Goal: Communication & Community: Share content

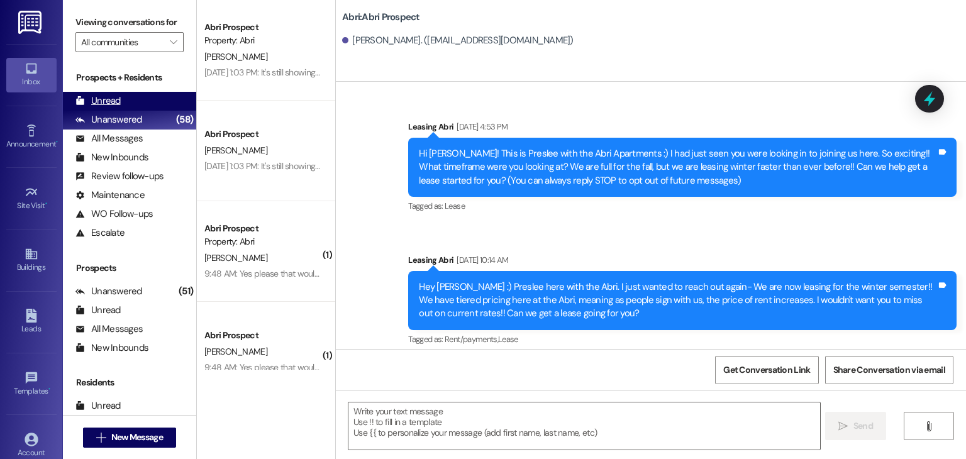
scroll to position [629, 0]
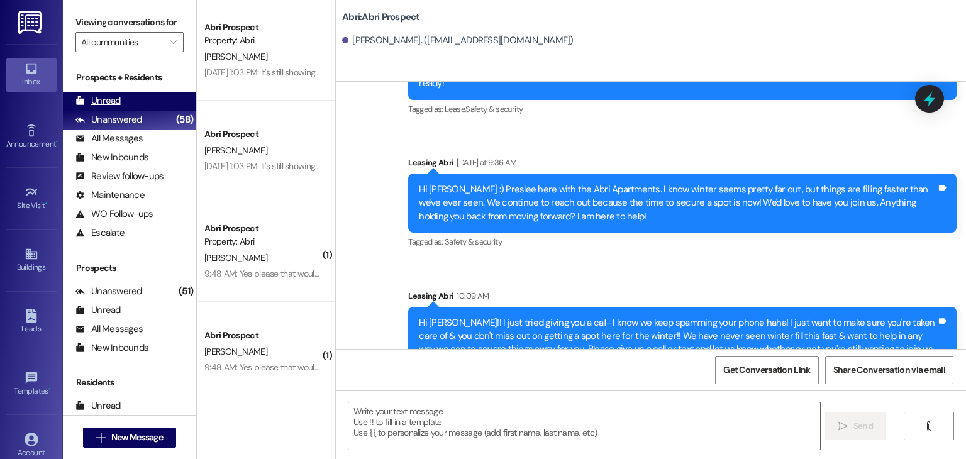
click at [131, 100] on div "Unread (0)" at bounding box center [129, 101] width 133 height 19
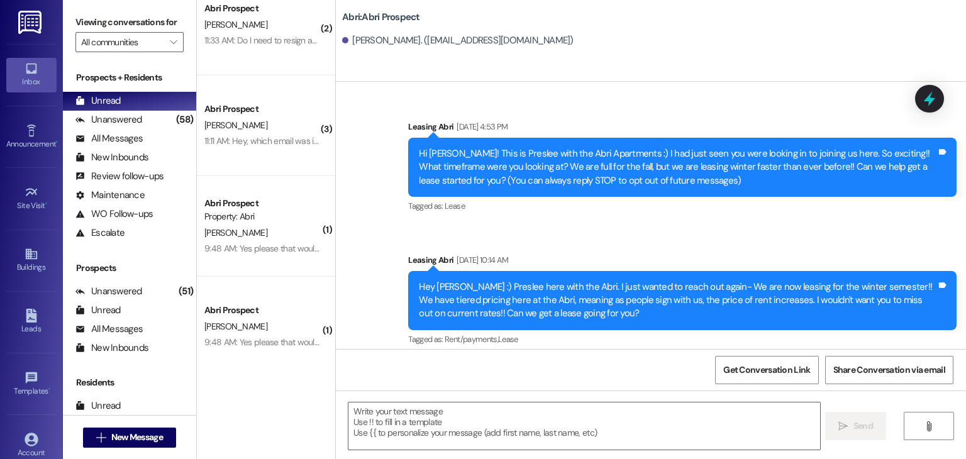
scroll to position [636, 0]
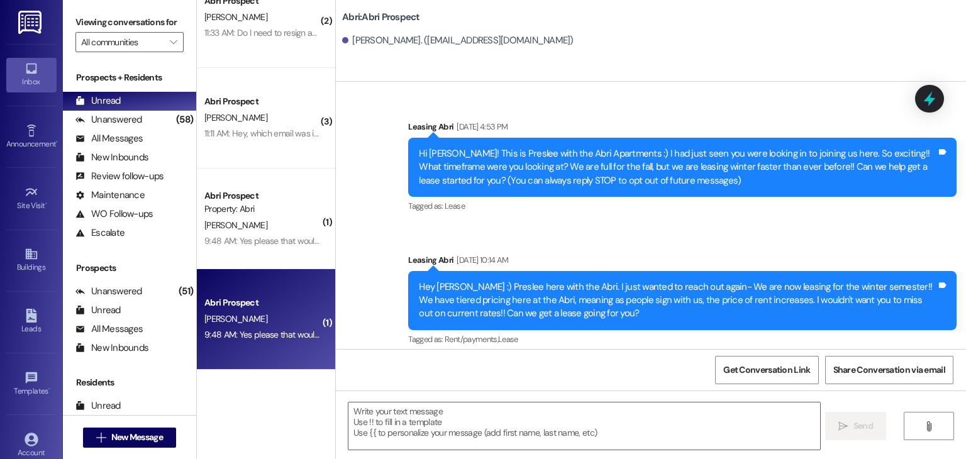
click at [267, 316] on div "[PERSON_NAME]" at bounding box center [262, 319] width 119 height 16
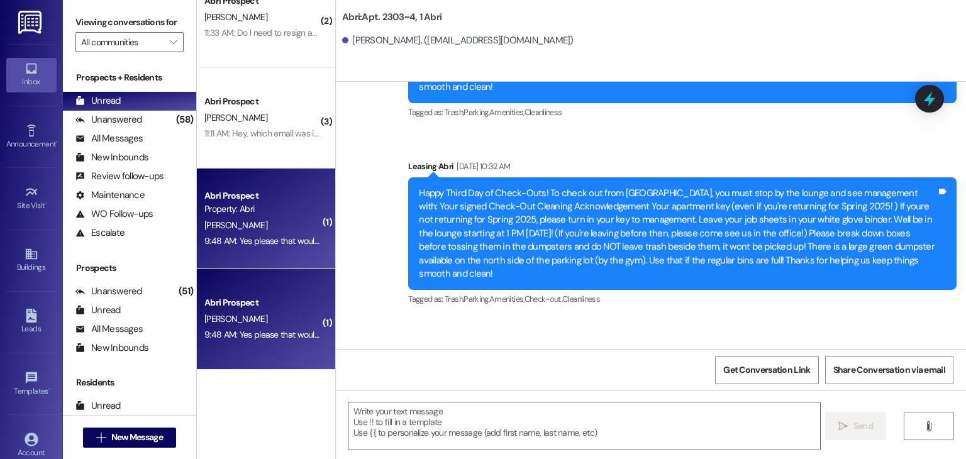
scroll to position [18108, 0]
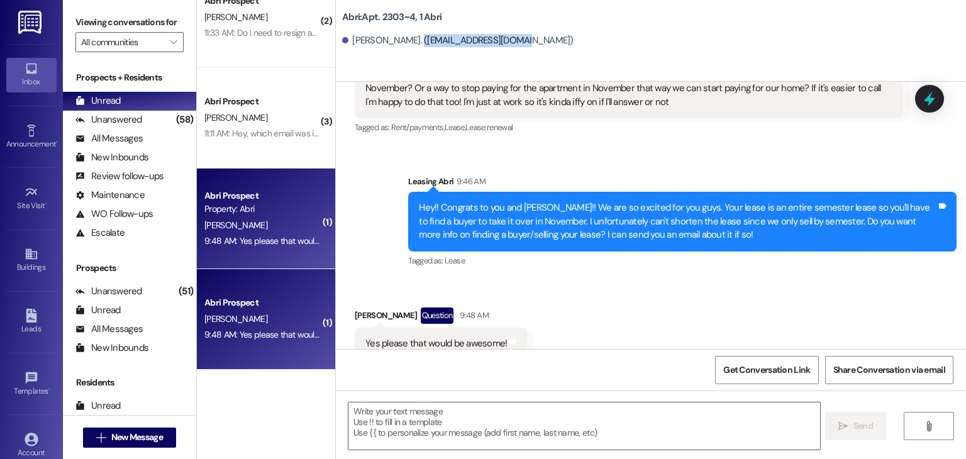
drag, startPoint x: 392, startPoint y: 43, endPoint x: 480, endPoint y: 52, distance: 88.5
click at [480, 52] on div "[PERSON_NAME]. ([EMAIL_ADDRESS][DOMAIN_NAME])" at bounding box center [654, 40] width 624 height 25
copy div "[EMAIL_ADDRESS][DOMAIN_NAME]"
click at [548, 331] on div "Received via SMS [PERSON_NAME] Question 9:48 AM Yes please that would be awesom…" at bounding box center [651, 333] width 630 height 109
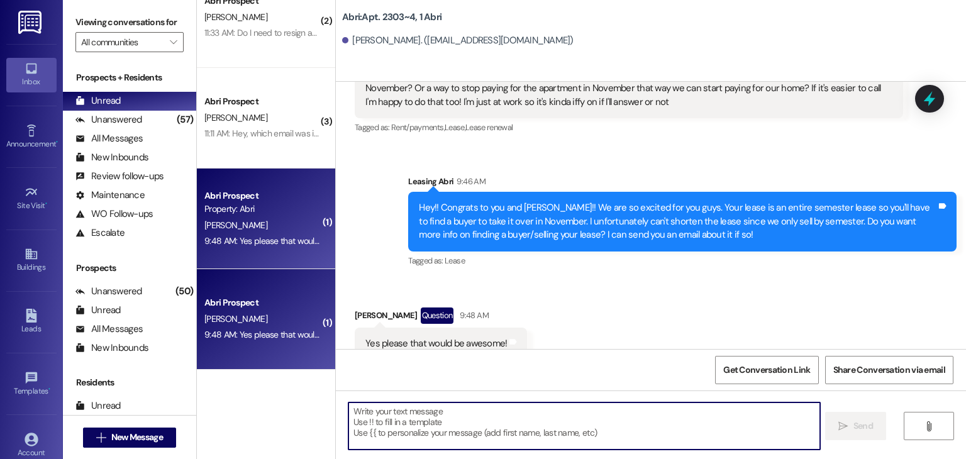
click at [411, 421] on textarea at bounding box center [583, 425] width 471 height 47
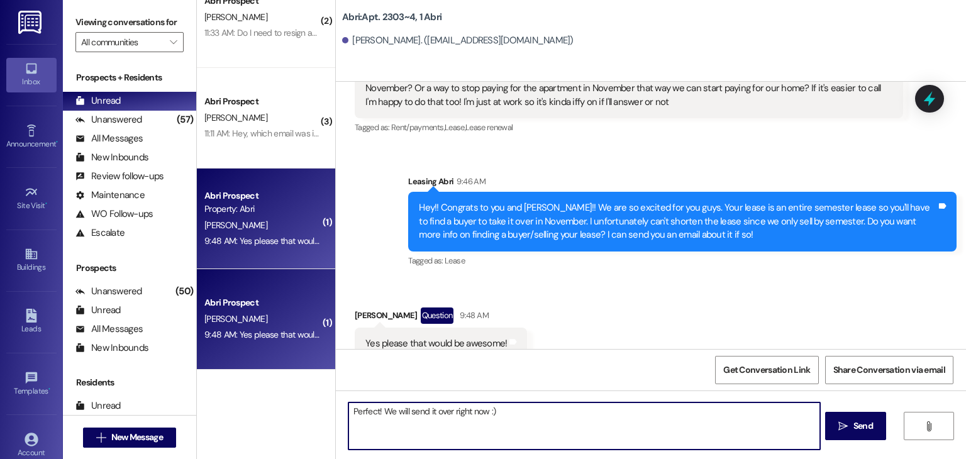
type textarea "Perfect! We will send it over right now :)"
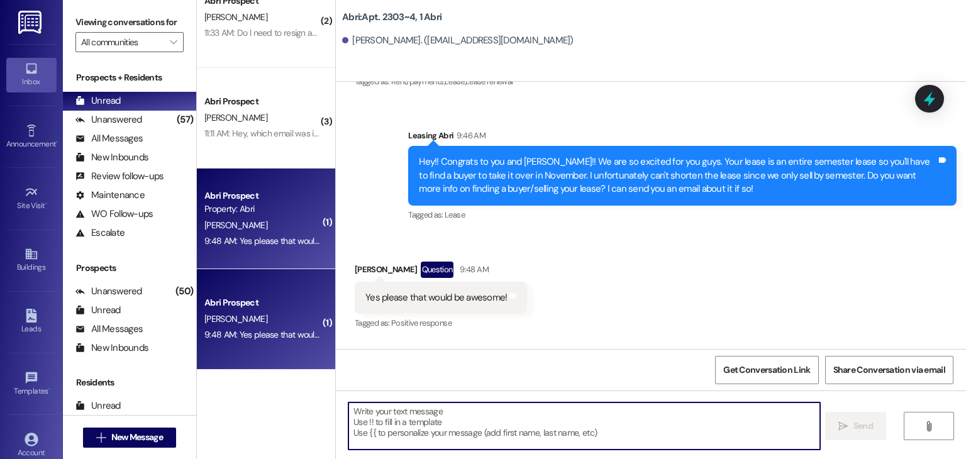
scroll to position [18195, 0]
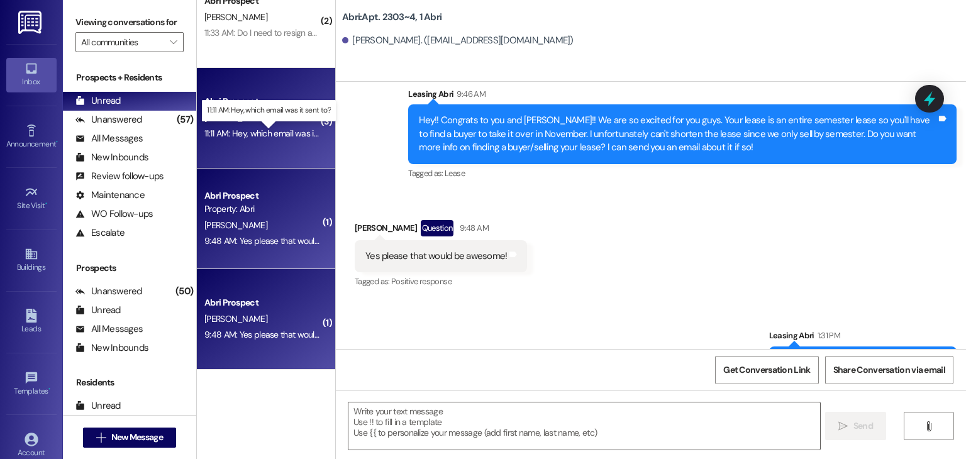
click at [249, 132] on div "11:11 AM: Hey, which email was it sent to? 11:11 AM: Hey, which email was it se…" at bounding box center [275, 133] width 143 height 11
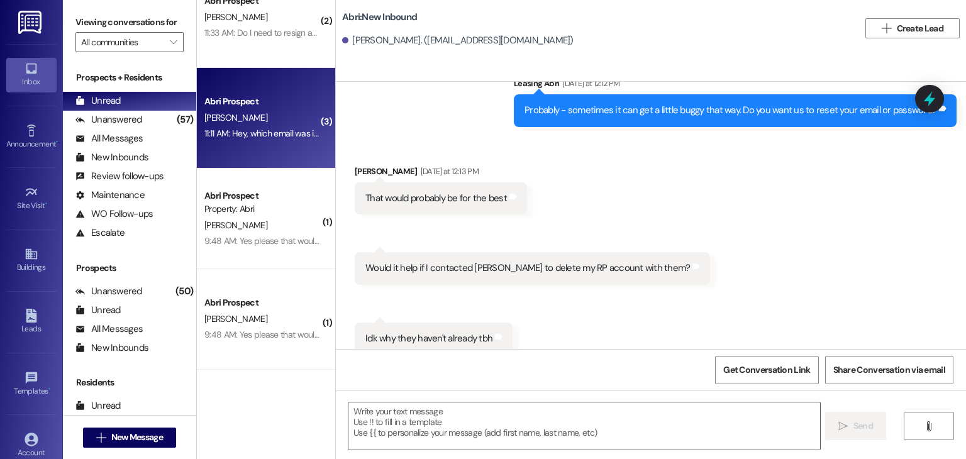
scroll to position [4681, 0]
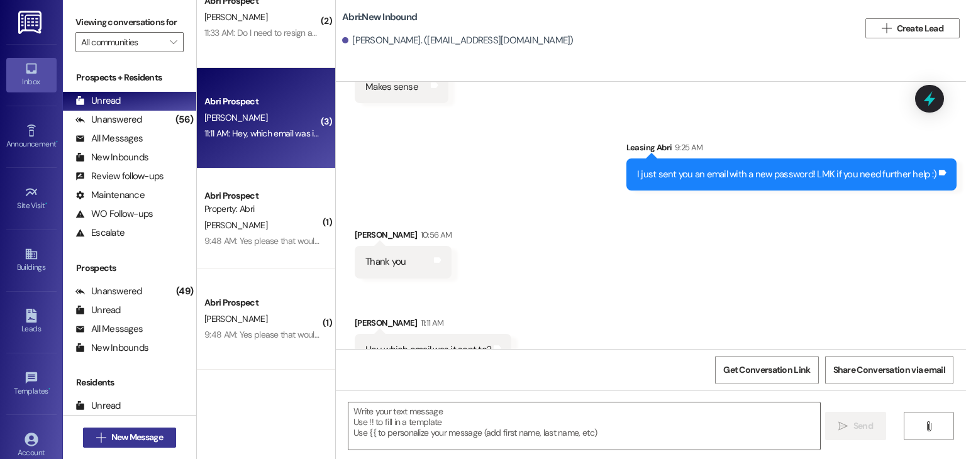
click at [138, 431] on span "New Message" at bounding box center [137, 437] width 52 height 13
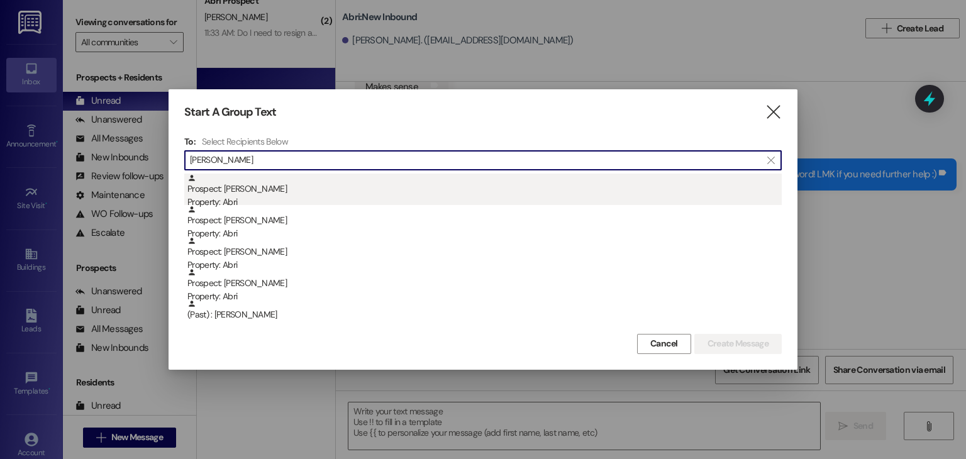
type input "[PERSON_NAME]"
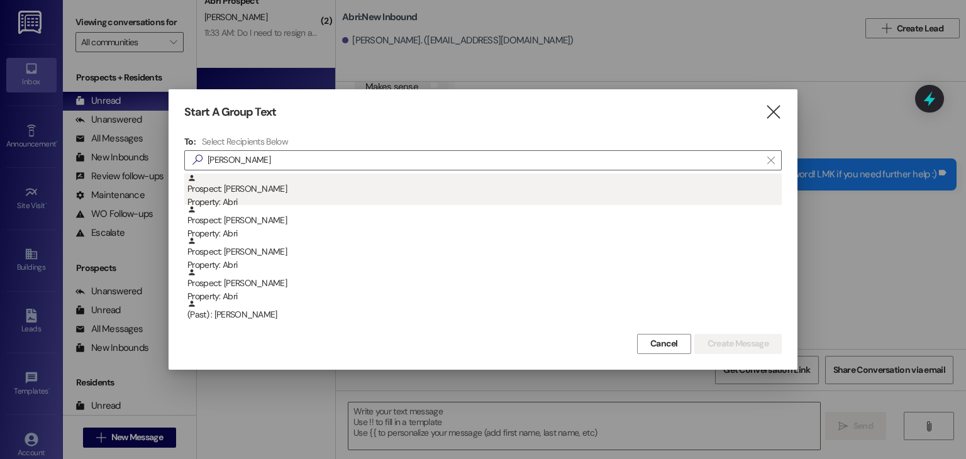
click at [421, 181] on div "Prospect: [PERSON_NAME] Property: Abri" at bounding box center [484, 192] width 594 height 36
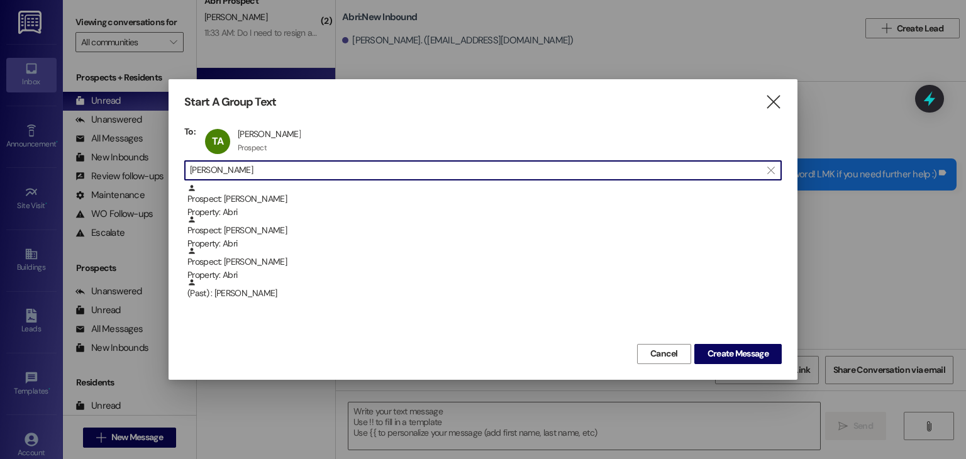
click at [418, 162] on input "[PERSON_NAME]" at bounding box center [475, 171] width 571 height 18
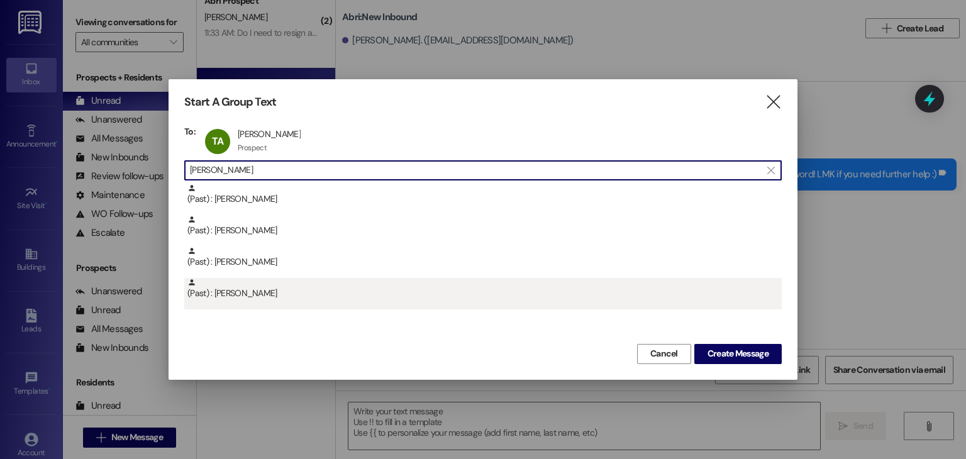
type input "[PERSON_NAME]"
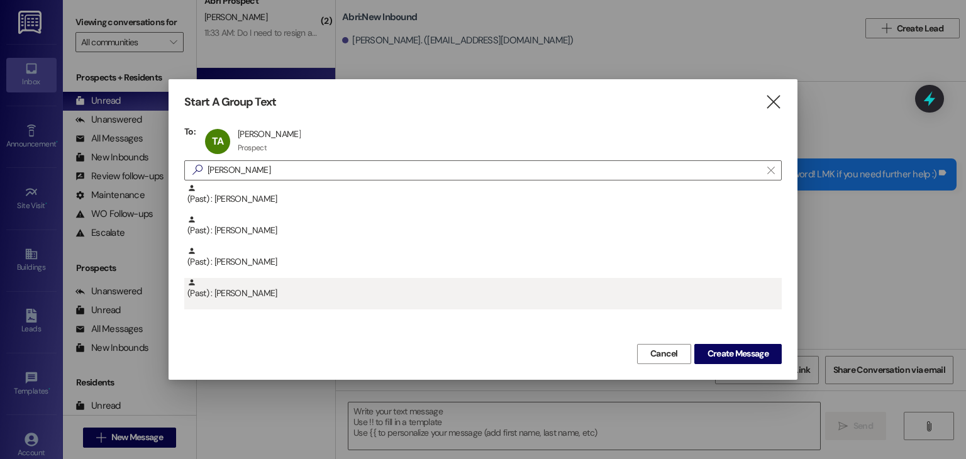
click at [263, 290] on div "(Past) : [PERSON_NAME]" at bounding box center [484, 289] width 594 height 22
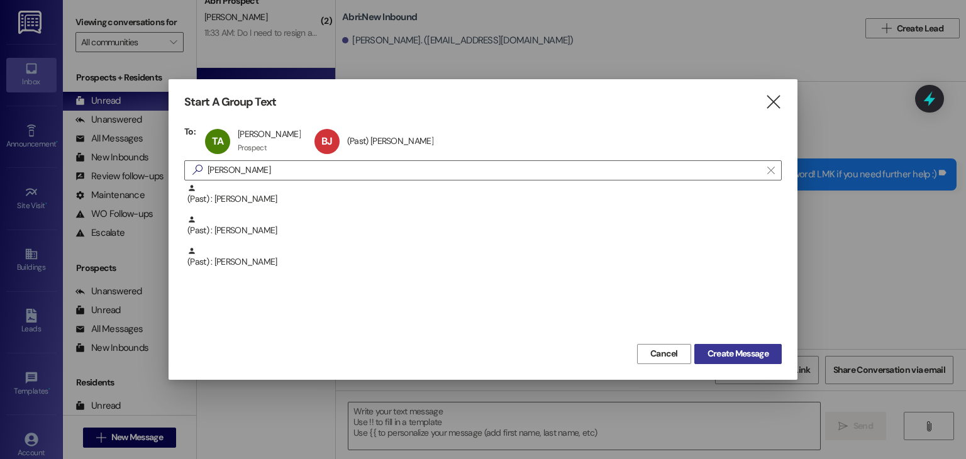
click at [722, 348] on span "Create Message" at bounding box center [737, 353] width 61 height 13
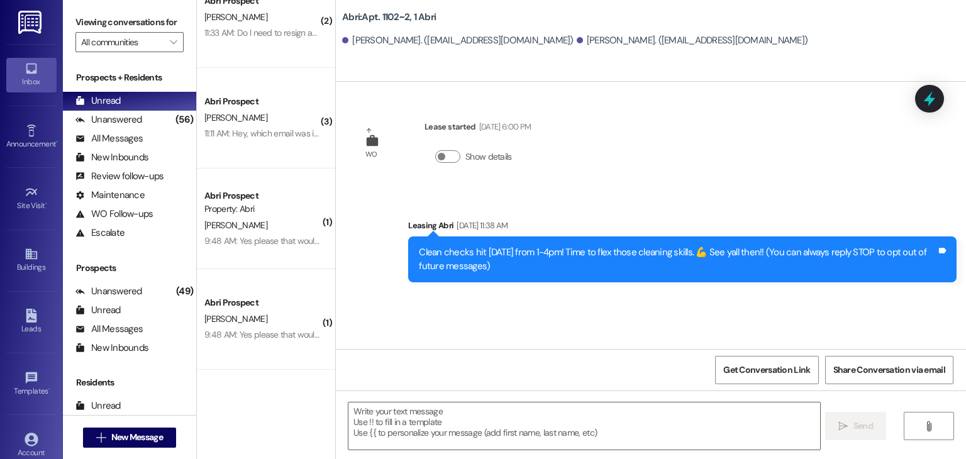
scroll to position [0, 0]
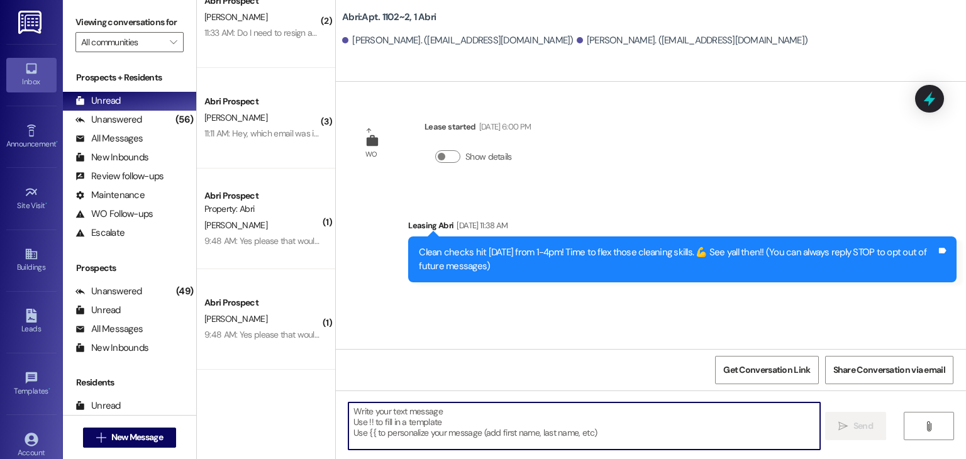
click at [437, 432] on textarea at bounding box center [583, 425] width 471 height 47
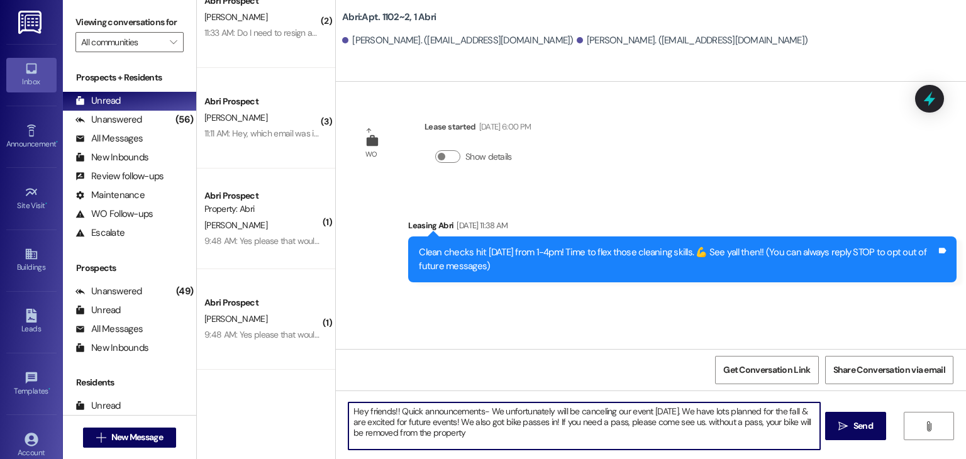
drag, startPoint x: 458, startPoint y: 433, endPoint x: 373, endPoint y: 418, distance: 85.6
click at [373, 418] on textarea "Hey friends!! Quick announcements- We unfortunately will be canceling our event…" at bounding box center [583, 425] width 471 height 47
click at [448, 428] on textarea "Hey friends!! Quick announcements- We unfortunately will be canceling our event…" at bounding box center [583, 425] width 471 height 47
drag, startPoint x: 445, startPoint y: 433, endPoint x: 331, endPoint y: 399, distance: 118.9
click at [336, 399] on div "Hey friends!! Quick announcements- We unfortunately will be canceling our event…" at bounding box center [651, 437] width 630 height 94
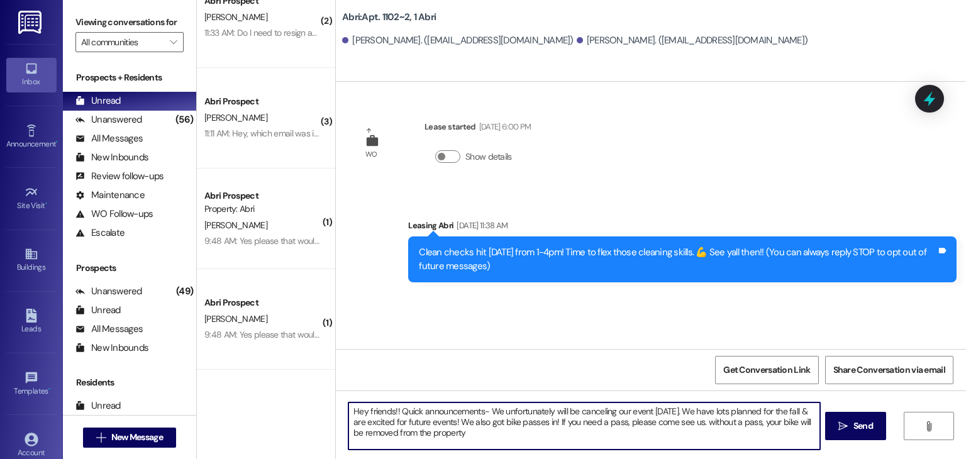
click at [473, 432] on textarea "Hey friends!! Quick announcements- We unfortunately will be canceling our event…" at bounding box center [583, 425] width 471 height 47
type textarea "Hey friends!! Quick announcements- We unfortunately will be canceling our event…"
click at [454, 426] on textarea "Hey friends!! Quick announcements- We unfortunately will be canceling our event…" at bounding box center [583, 425] width 471 height 47
click at [455, 426] on textarea "Hey friends!! Quick announcements- We unfortunately will be canceling our event…" at bounding box center [583, 425] width 471 height 47
click at [455, 427] on textarea "Hey friends!! Quick announcements- We unfortunately will be canceling our event…" at bounding box center [583, 425] width 471 height 47
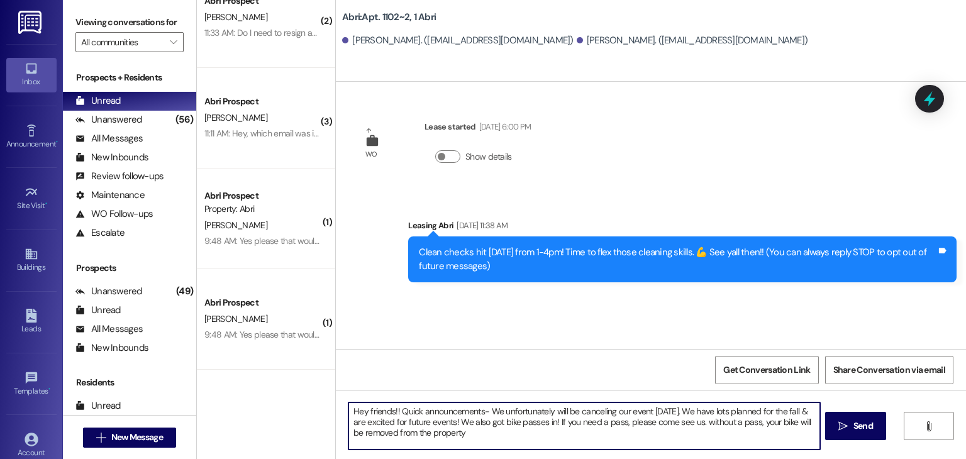
click at [455, 427] on textarea "Hey friends!! Quick announcements- We unfortunately will be canceling our event…" at bounding box center [583, 425] width 471 height 47
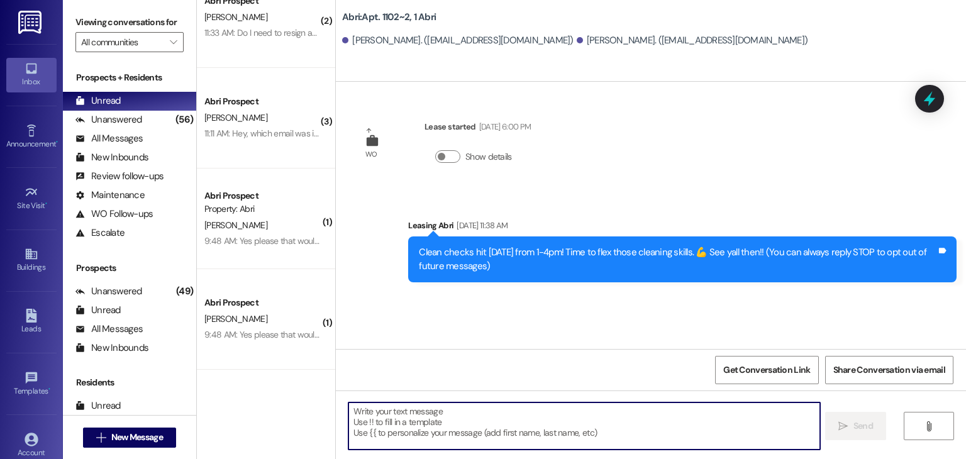
paste textarea "Hey friends! A couple quick updates for you: 🚫 [DATE] event is canceled—we’re b…"
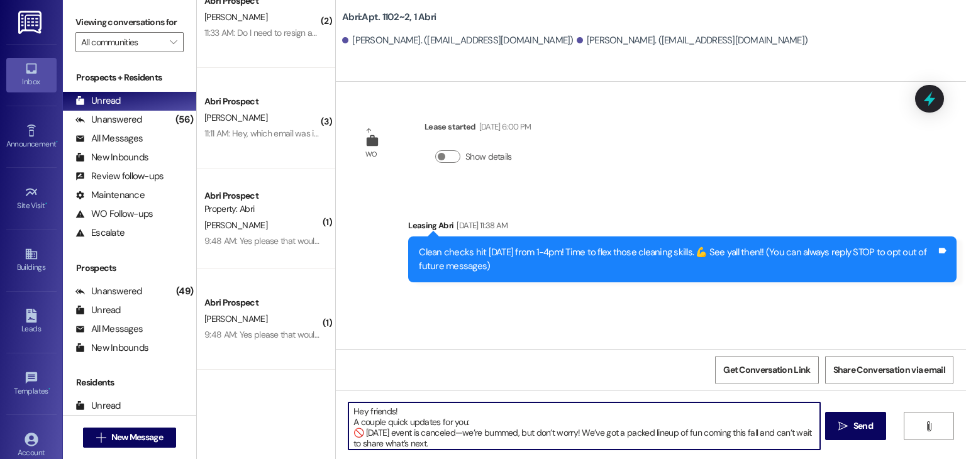
click at [445, 445] on textarea "Hey friends! A couple quick updates for you: 🚫 [DATE] event is canceled—we’re b…" at bounding box center [583, 425] width 471 height 47
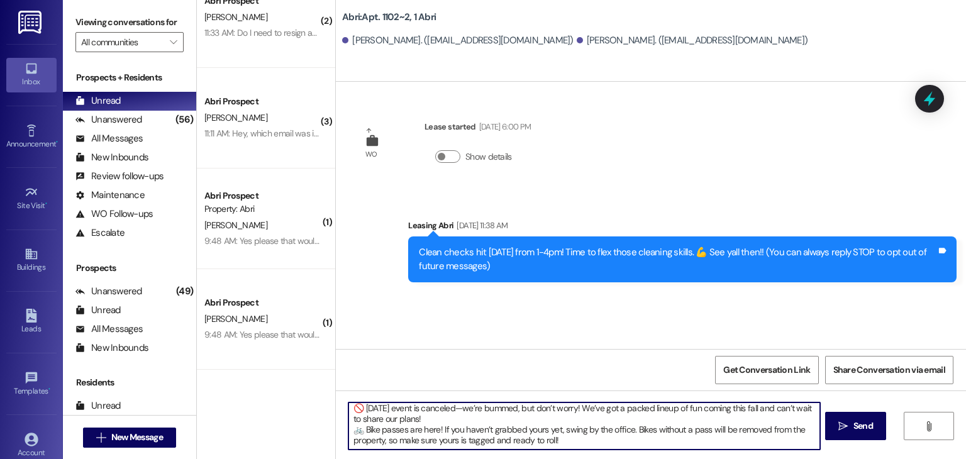
drag, startPoint x: 345, startPoint y: 409, endPoint x: 469, endPoint y: 448, distance: 130.5
click at [469, 448] on textarea "Hey friends! A couple quick updates for you: 🚫 [DATE] event is canceled—we’re b…" at bounding box center [583, 425] width 471 height 47
click at [573, 426] on textarea "Hey friends! A couple quick updates for you: 🚫 [DATE] event is canceled—we’re b…" at bounding box center [583, 425] width 471 height 47
click at [573, 432] on textarea "Hey friends! A couple quick updates for you: 🚫 [DATE] event is canceled—we’re b…" at bounding box center [583, 425] width 471 height 47
type textarea "Hey friends! A couple quick updates for you: 🚫 [DATE] event is canceled—we’re b…"
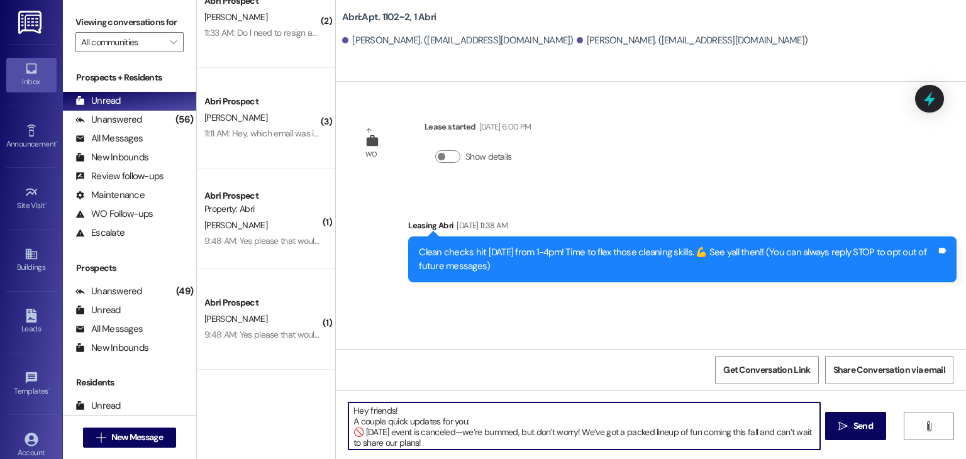
scroll to position [0, 0]
drag, startPoint x: 506, startPoint y: 433, endPoint x: 333, endPoint y: 399, distance: 175.5
click at [336, 399] on div "Hey friends! A couple quick updates for you: 🚫 [DATE] event is canceled—we’re b…" at bounding box center [651, 437] width 630 height 94
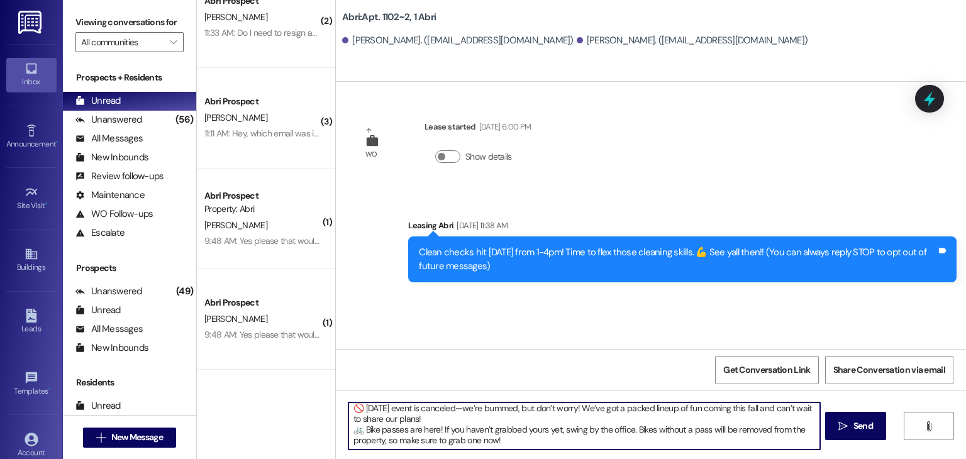
click at [536, 444] on textarea "Hey friends! A couple quick updates for you: 🚫 [DATE] event is canceled—we’re b…" at bounding box center [583, 425] width 471 height 47
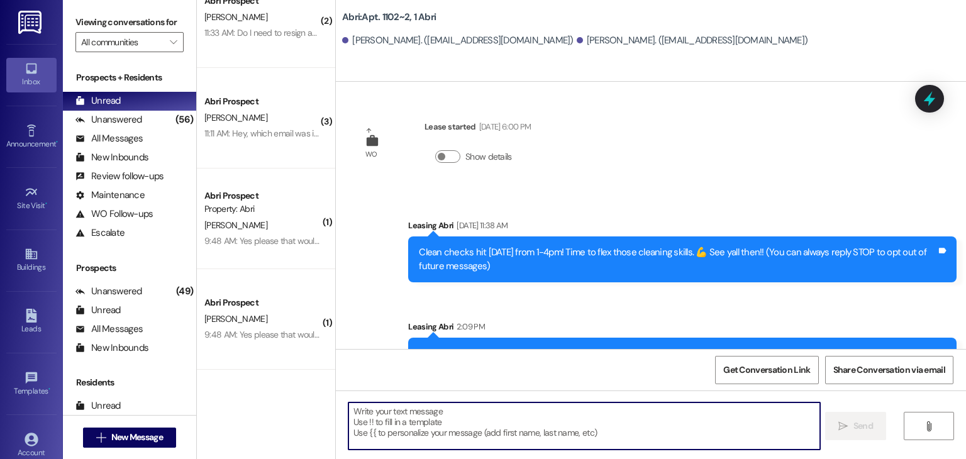
scroll to position [0, 0]
click at [117, 444] on button " New Message" at bounding box center [129, 438] width 93 height 20
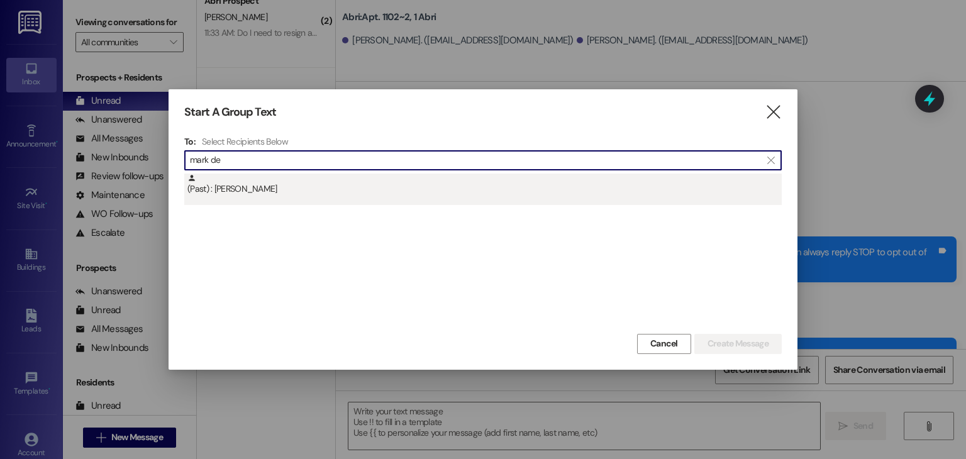
type input "mark de"
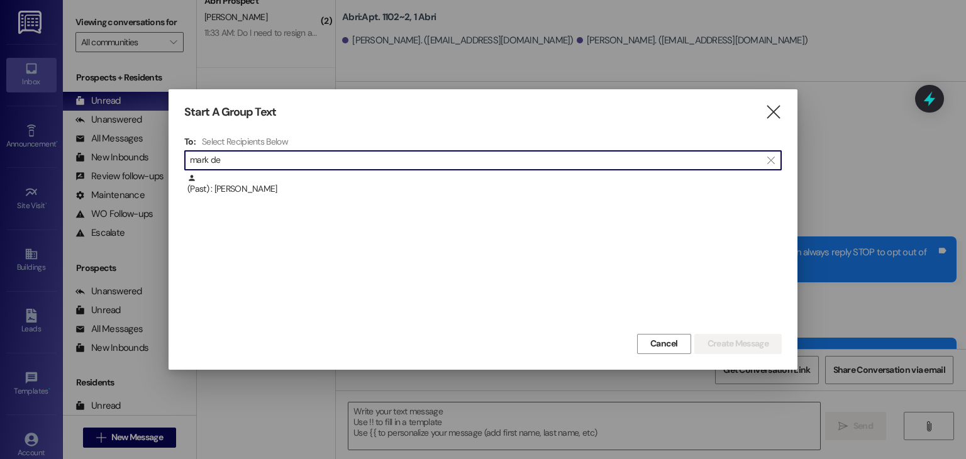
click at [469, 197] on div "(Past) : [PERSON_NAME]" at bounding box center [482, 189] width 597 height 31
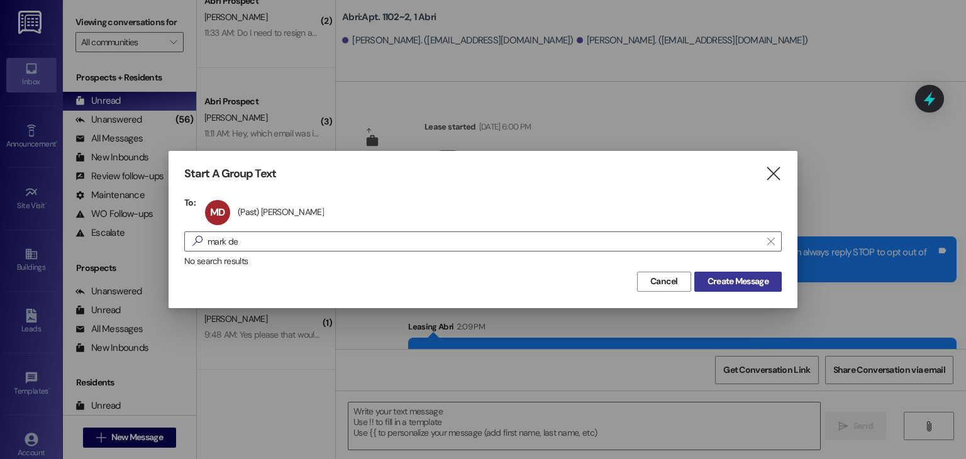
click at [718, 275] on span "Create Message" at bounding box center [737, 281] width 61 height 13
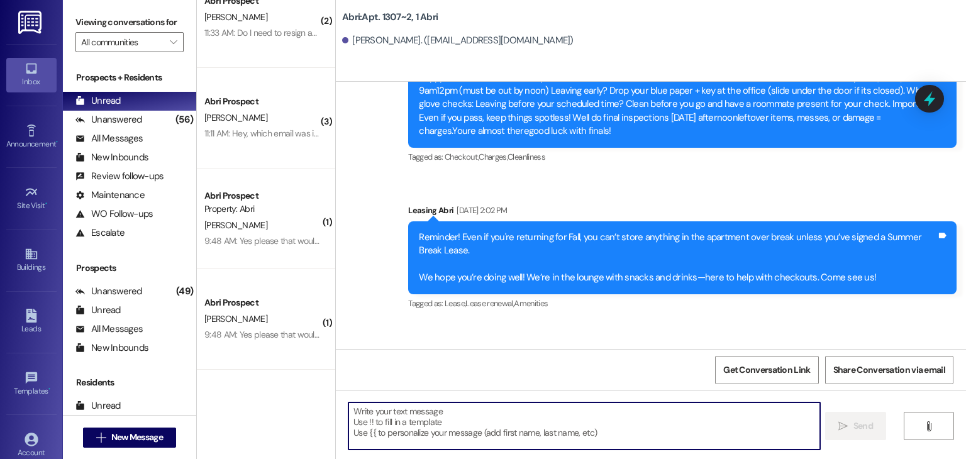
click at [555, 419] on textarea at bounding box center [583, 425] width 471 height 47
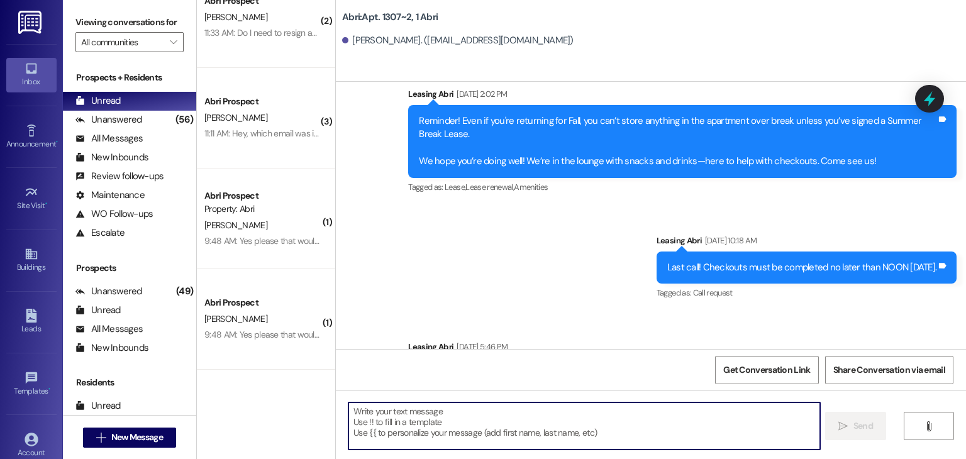
scroll to position [21840, 0]
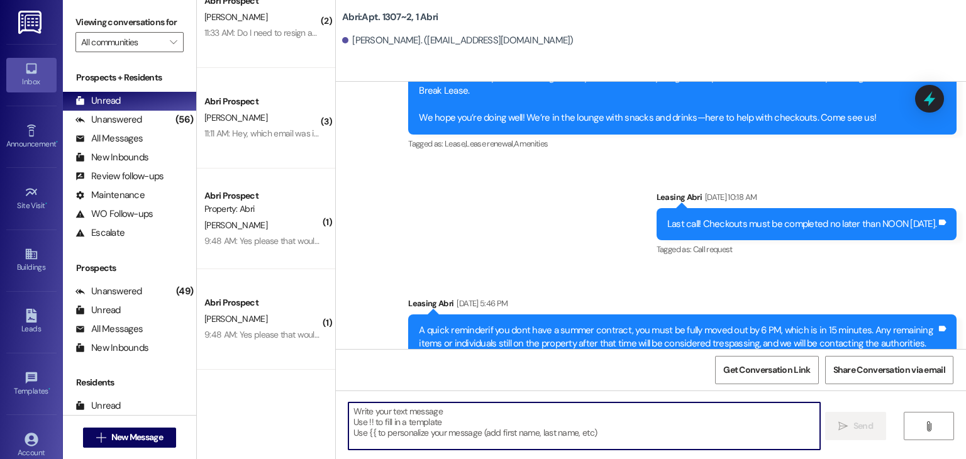
paste textarea "Hey friends! A couple quick updates for you: 🚫 [DATE] event is canceled—we’re b…"
type textarea "Hey friends! A couple quick updates for you: 🚫 [DATE] event is canceled—we’re b…"
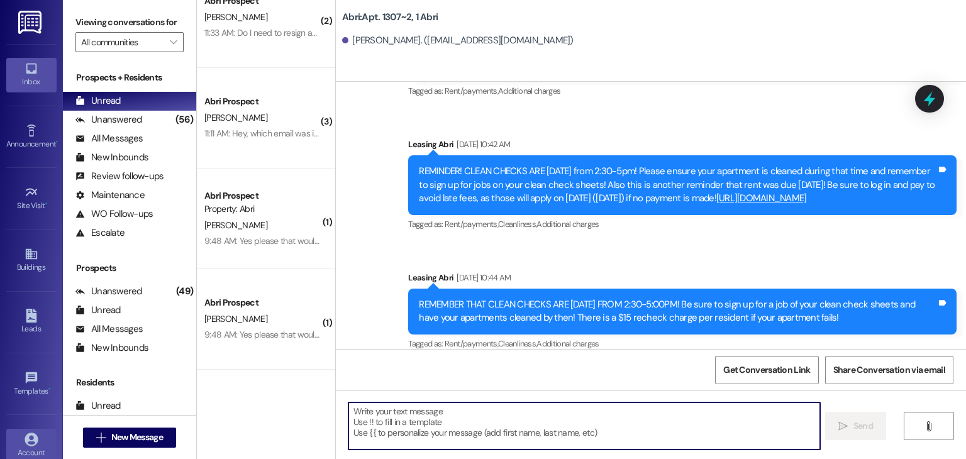
scroll to position [10828, 0]
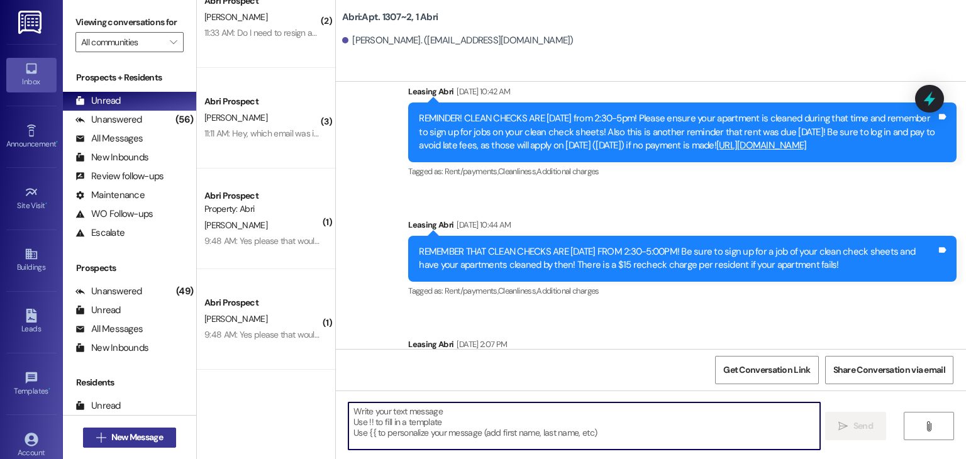
click at [146, 436] on span "New Message" at bounding box center [137, 437] width 52 height 13
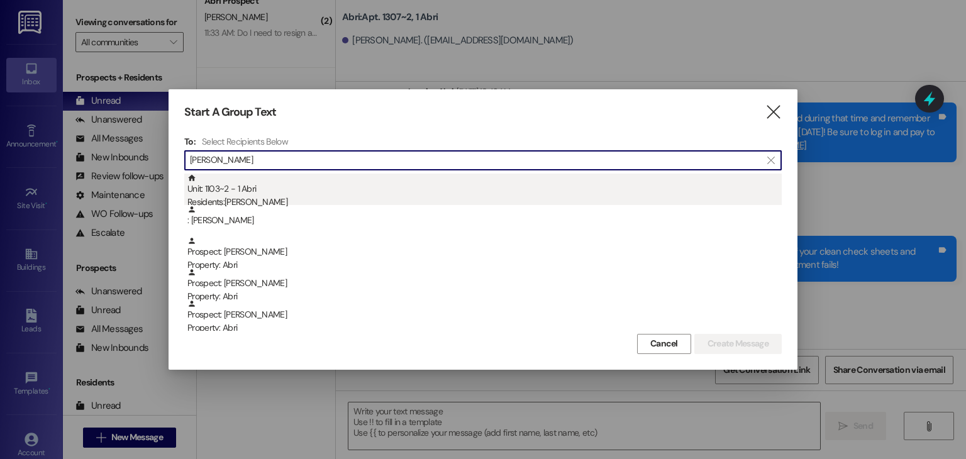
type input "[PERSON_NAME]"
click at [413, 201] on div "Residents: [PERSON_NAME]" at bounding box center [484, 202] width 594 height 13
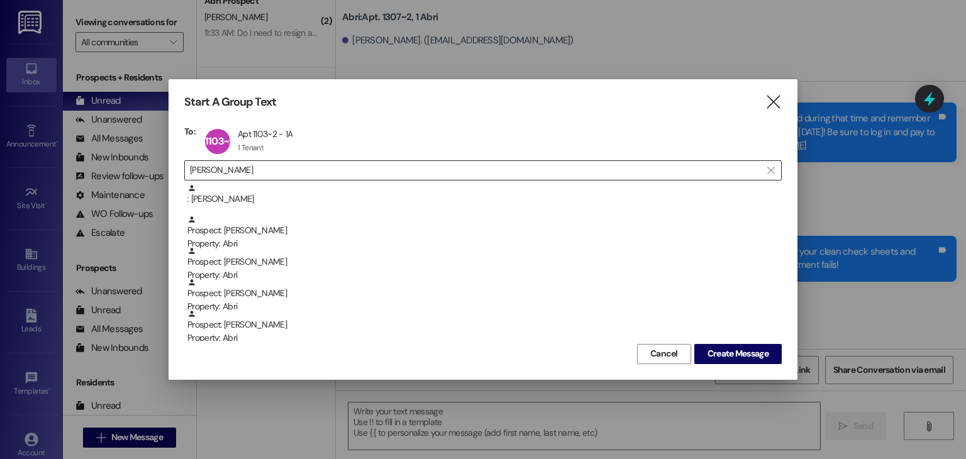
click at [375, 177] on input "[PERSON_NAME]" at bounding box center [475, 171] width 571 height 18
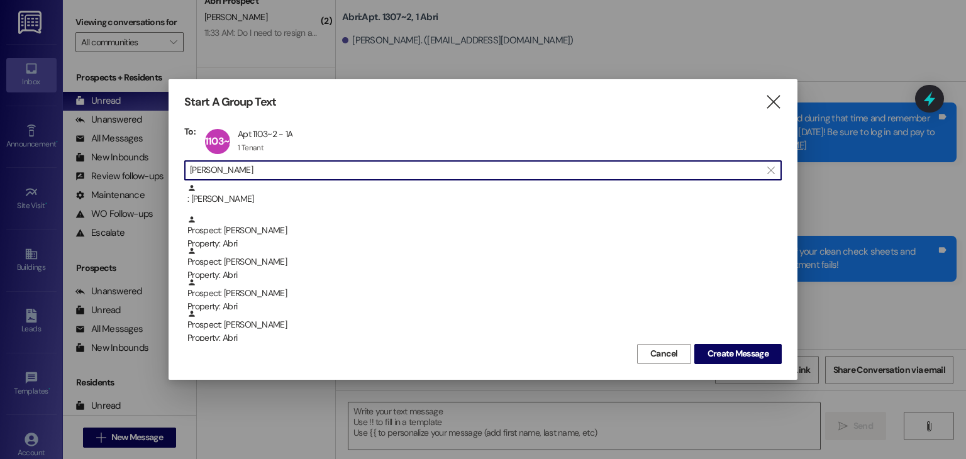
click at [375, 177] on input "[PERSON_NAME]" at bounding box center [475, 171] width 571 height 18
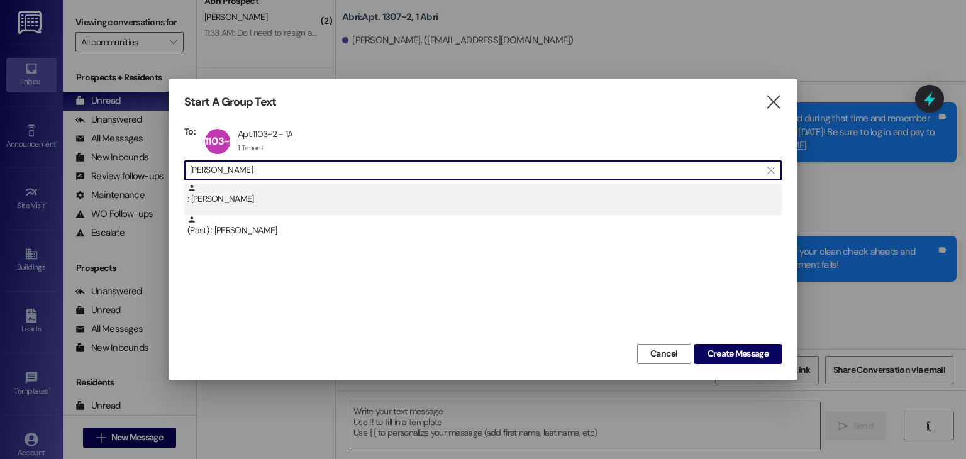
type input "[PERSON_NAME]"
click at [365, 192] on div ": [PERSON_NAME]" at bounding box center [484, 195] width 594 height 22
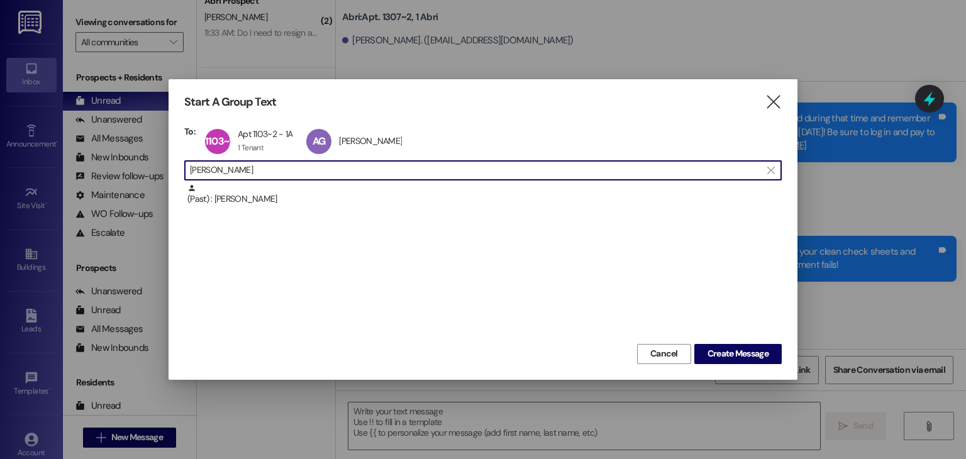
click at [362, 175] on input "[PERSON_NAME]" at bounding box center [475, 171] width 571 height 18
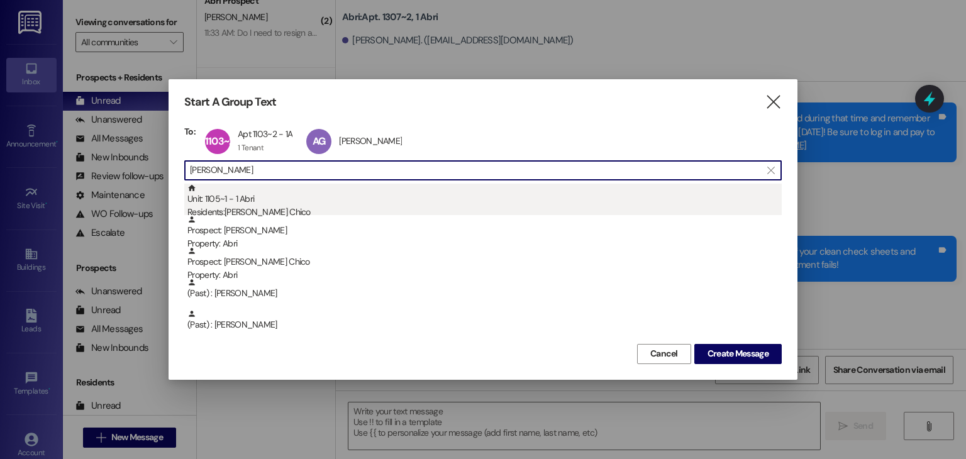
type input "[PERSON_NAME]"
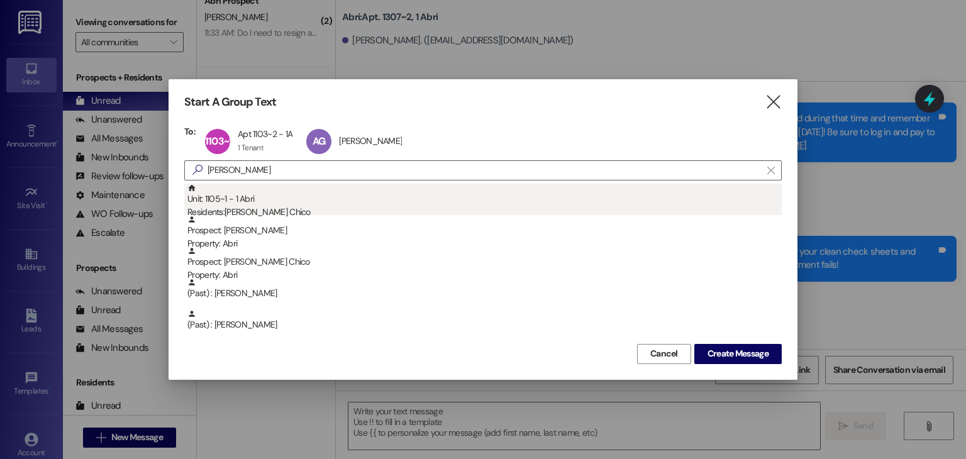
click at [344, 194] on div "Unit: 1105~1 - 1 [DEMOGRAPHIC_DATA] Residents: [PERSON_NAME] Chico" at bounding box center [484, 202] width 594 height 36
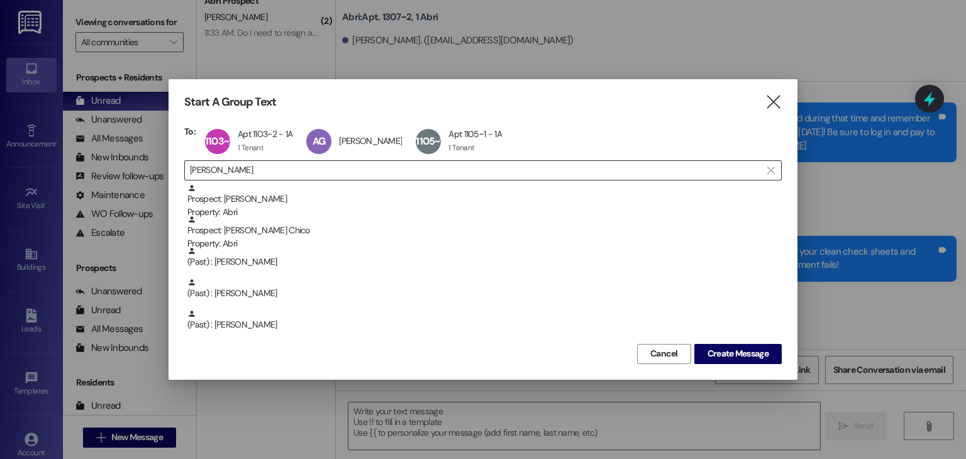
click at [327, 166] on input "[PERSON_NAME]" at bounding box center [475, 171] width 571 height 18
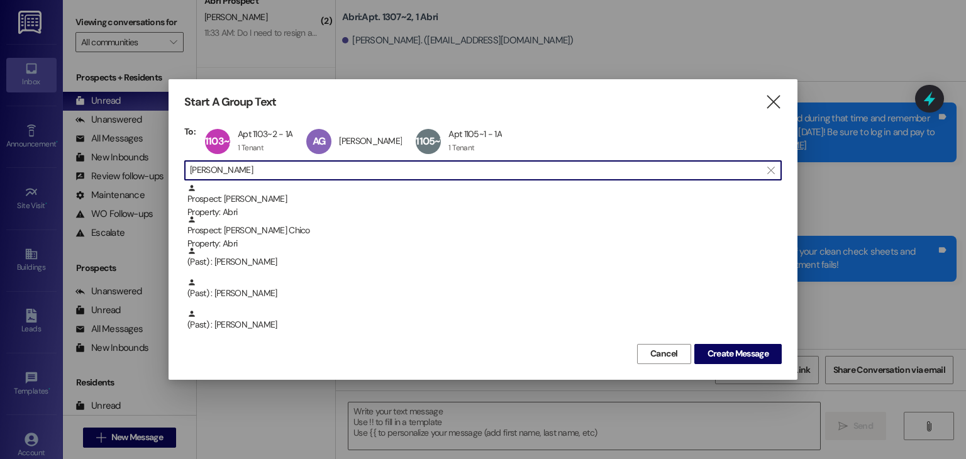
click at [327, 166] on input "[PERSON_NAME]" at bounding box center [475, 171] width 571 height 18
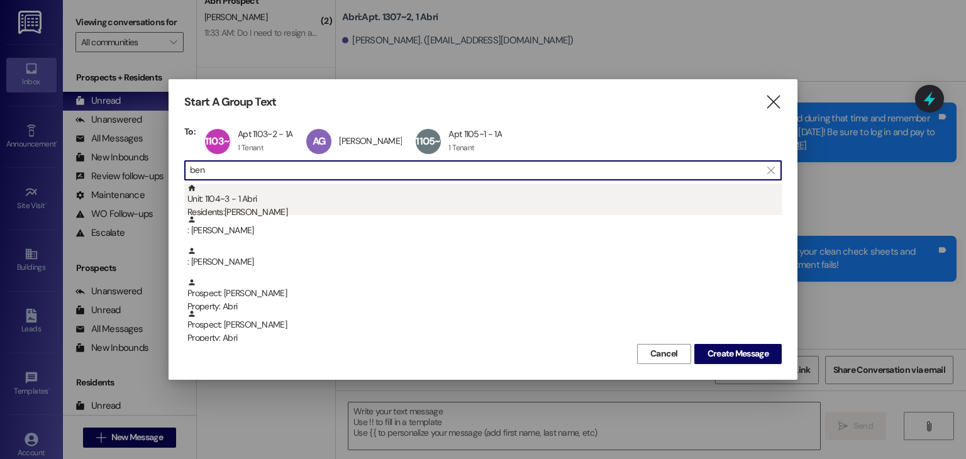
type input "ben"
click at [323, 204] on div "Unit: 1104~3 - 1 [DEMOGRAPHIC_DATA] Residents: [PERSON_NAME]" at bounding box center [484, 202] width 594 height 36
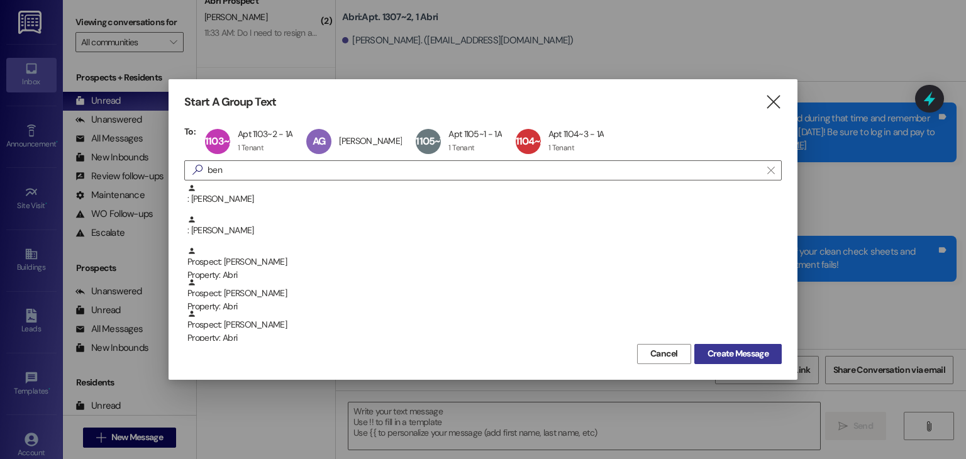
click at [700, 351] on button "Create Message" at bounding box center [737, 354] width 87 height 20
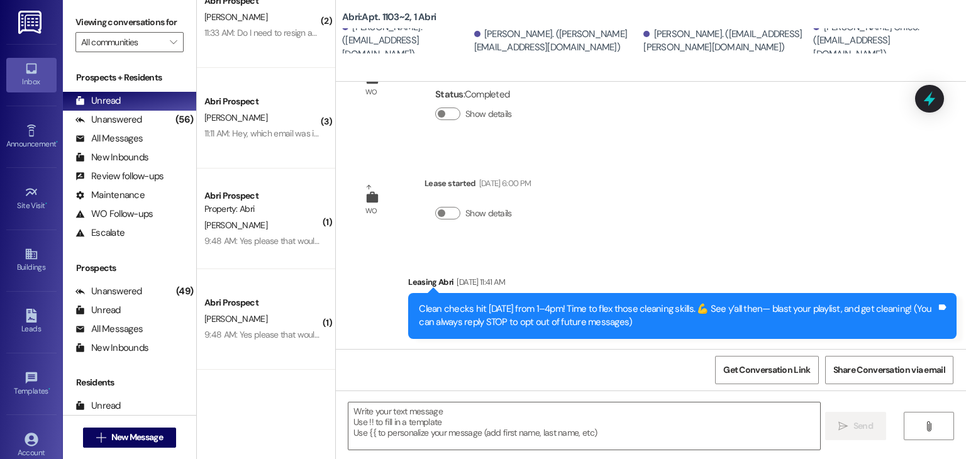
scroll to position [62, 0]
click at [355, 412] on textarea at bounding box center [583, 425] width 471 height 47
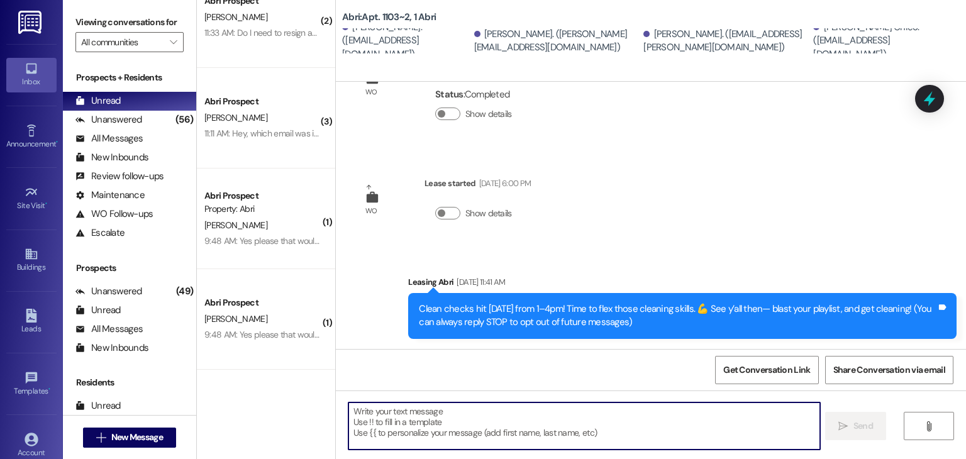
paste textarea "Hey friends! A couple quick updates for you: 🚫 [DATE] event is canceled—we’re b…"
type textarea "Hey friends! A couple quick updates for you: 🚫 [DATE] event is canceled—we’re b…"
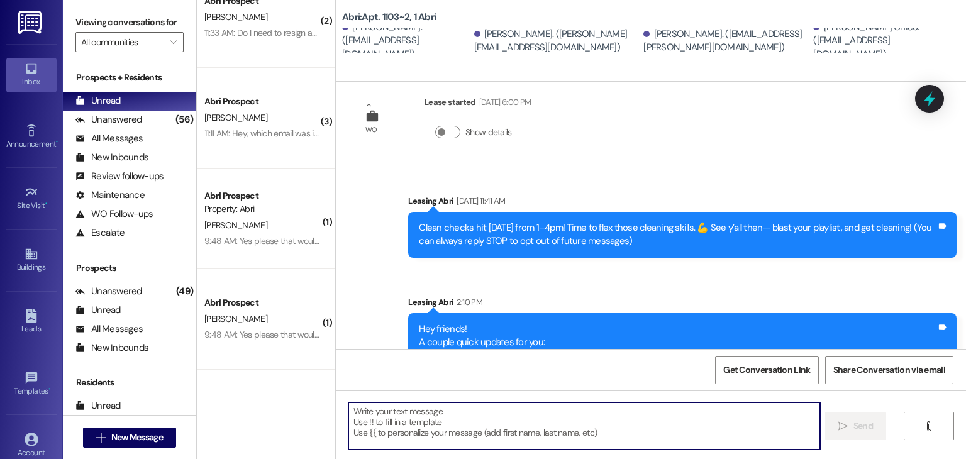
scroll to position [217, 0]
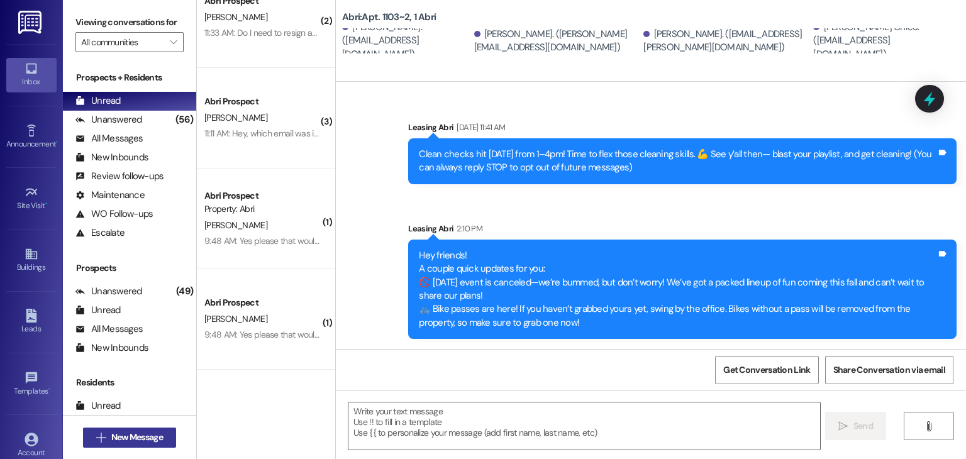
click at [135, 441] on span "New Message" at bounding box center [137, 437] width 52 height 13
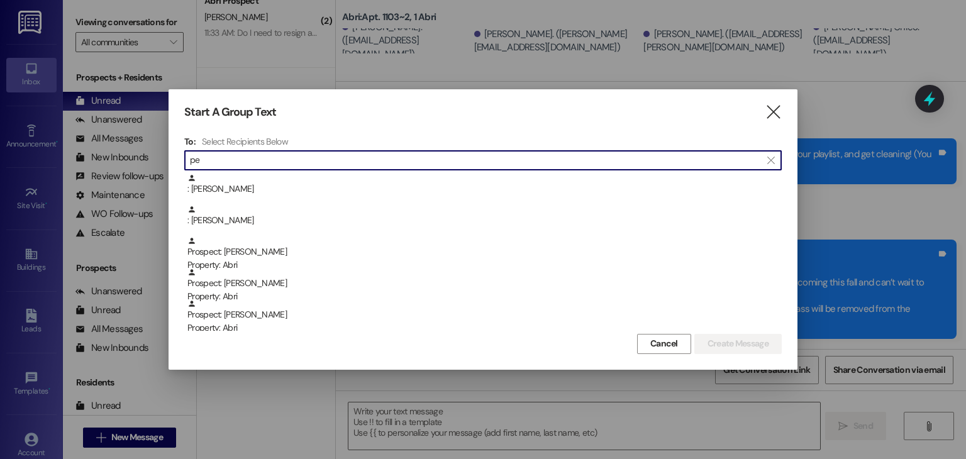
type input "p"
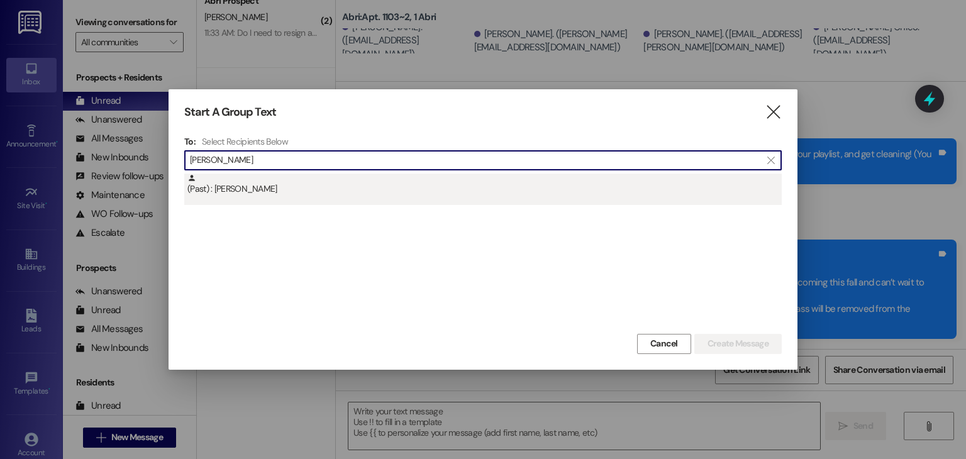
type input "[PERSON_NAME]"
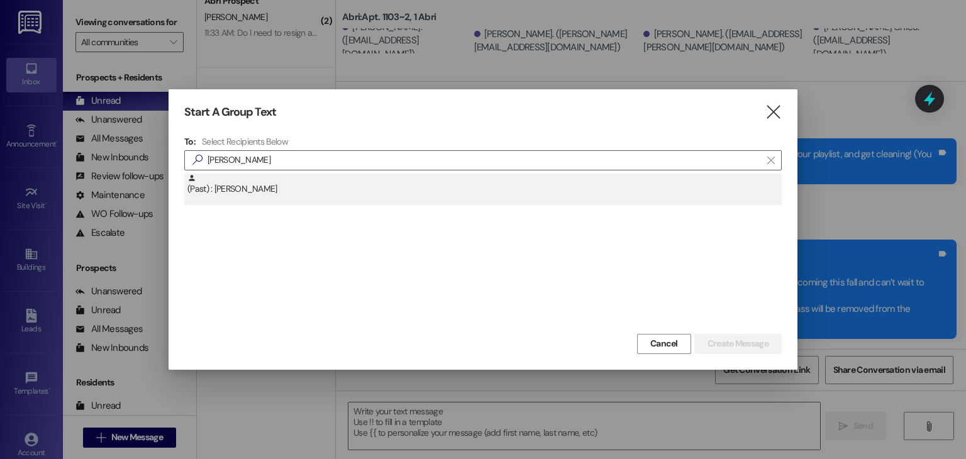
click at [269, 186] on div "(Past) : [PERSON_NAME]" at bounding box center [484, 185] width 594 height 22
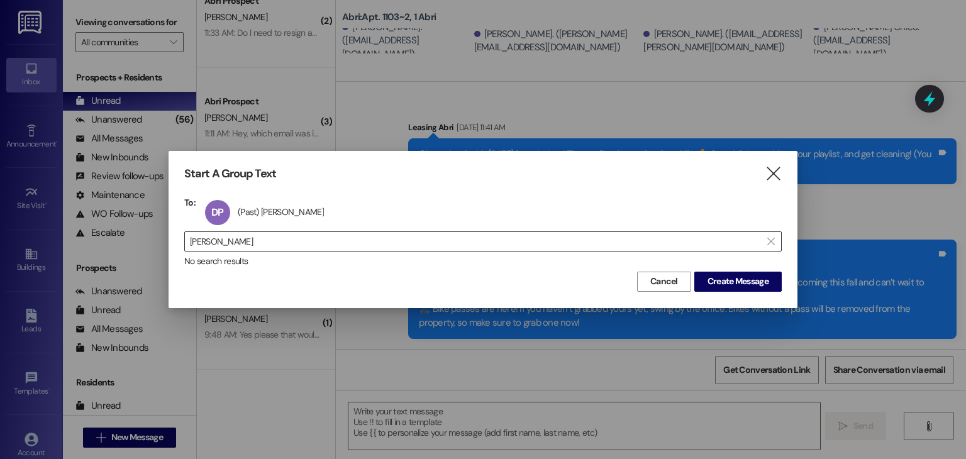
click at [365, 241] on input "[PERSON_NAME]" at bounding box center [475, 242] width 571 height 18
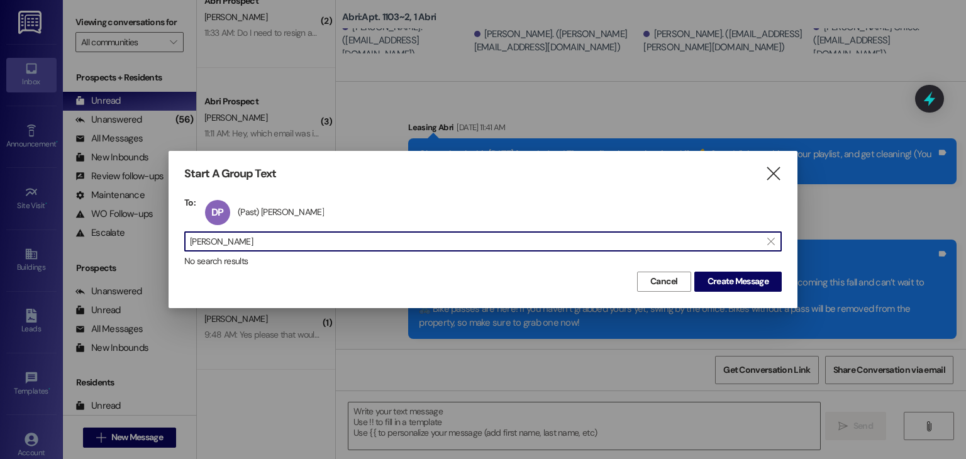
click at [363, 241] on input "[PERSON_NAME]" at bounding box center [475, 242] width 571 height 18
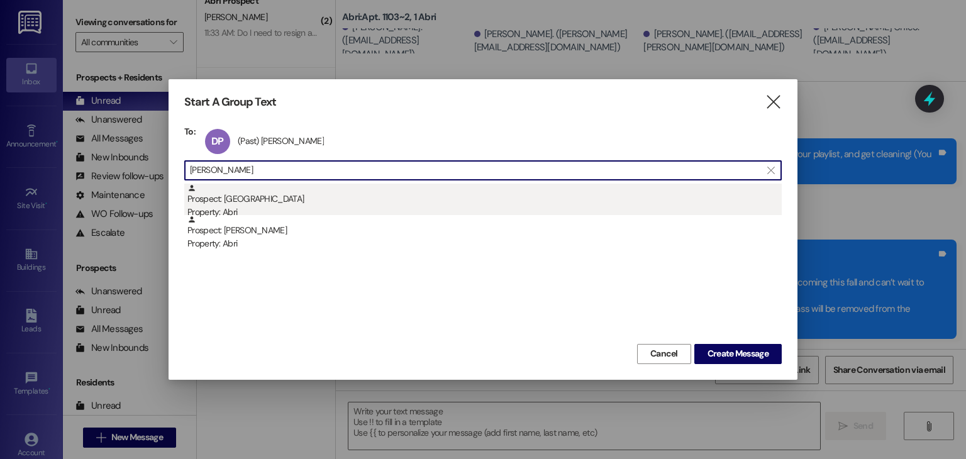
type input "[PERSON_NAME]"
click at [309, 209] on div "Property: Abri" at bounding box center [484, 212] width 594 height 13
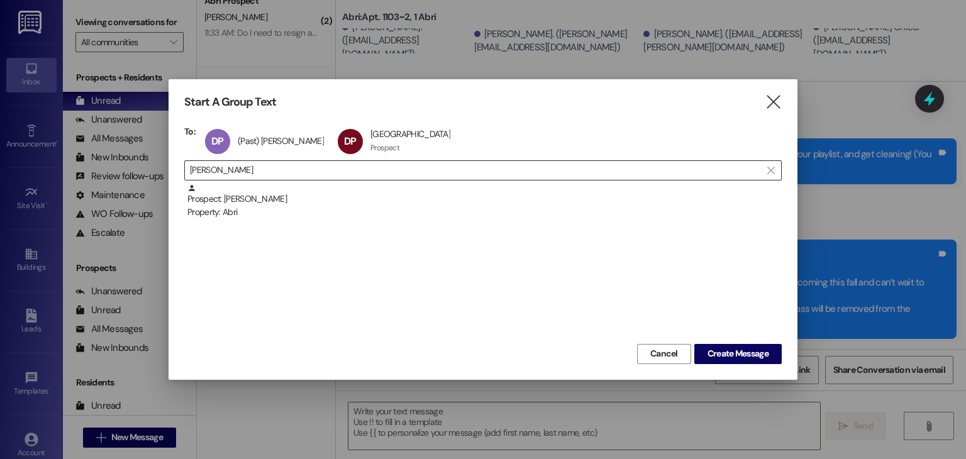
click at [292, 162] on input "[PERSON_NAME]" at bounding box center [475, 171] width 571 height 18
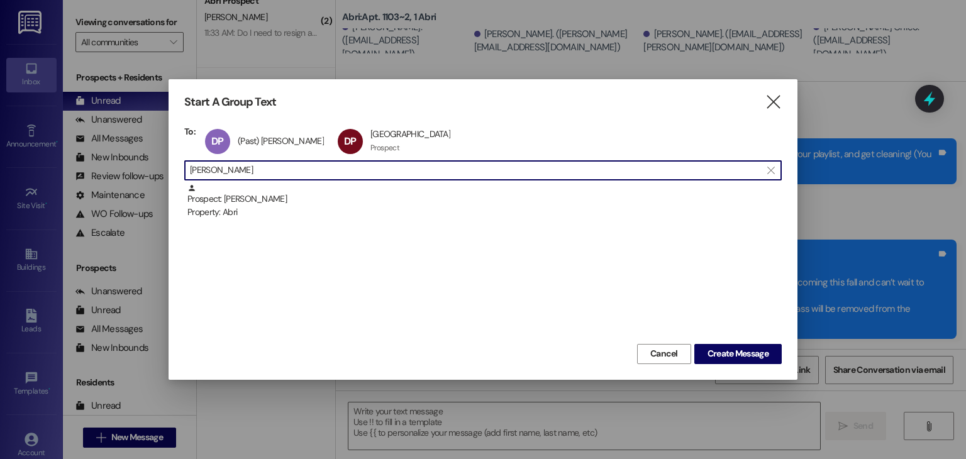
click at [292, 162] on input "[PERSON_NAME]" at bounding box center [475, 171] width 571 height 18
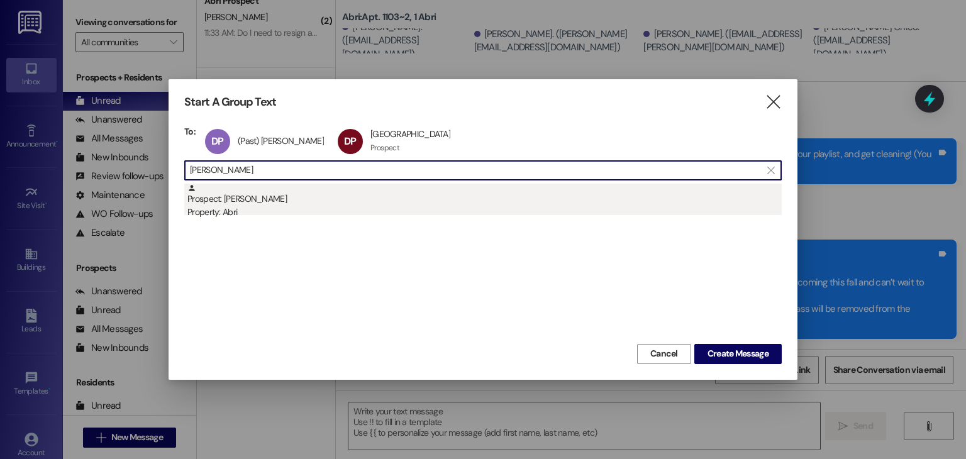
type input "[PERSON_NAME]"
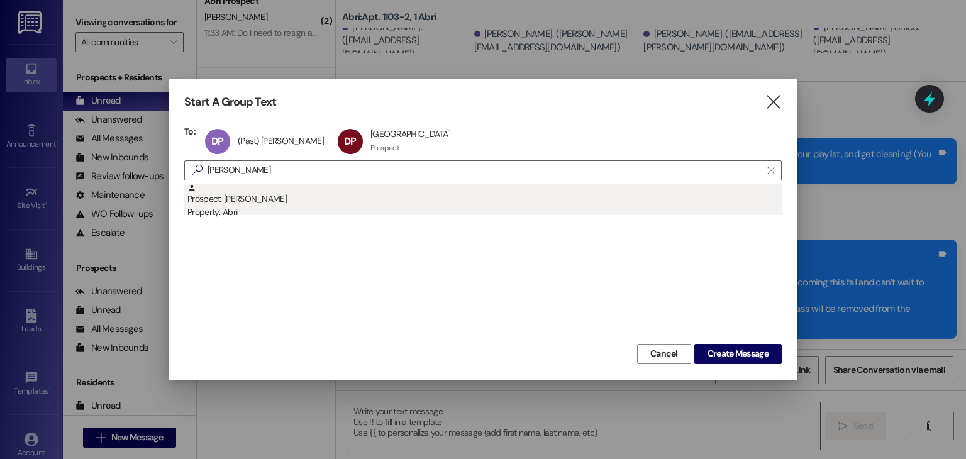
click at [294, 193] on div "Prospect: [PERSON_NAME] Property: Abri" at bounding box center [484, 202] width 594 height 36
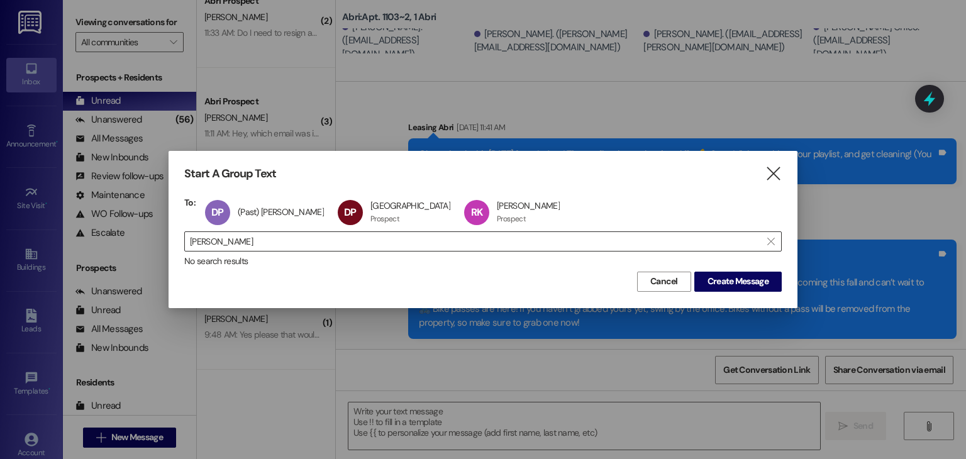
click at [249, 239] on input "[PERSON_NAME]" at bounding box center [475, 242] width 571 height 18
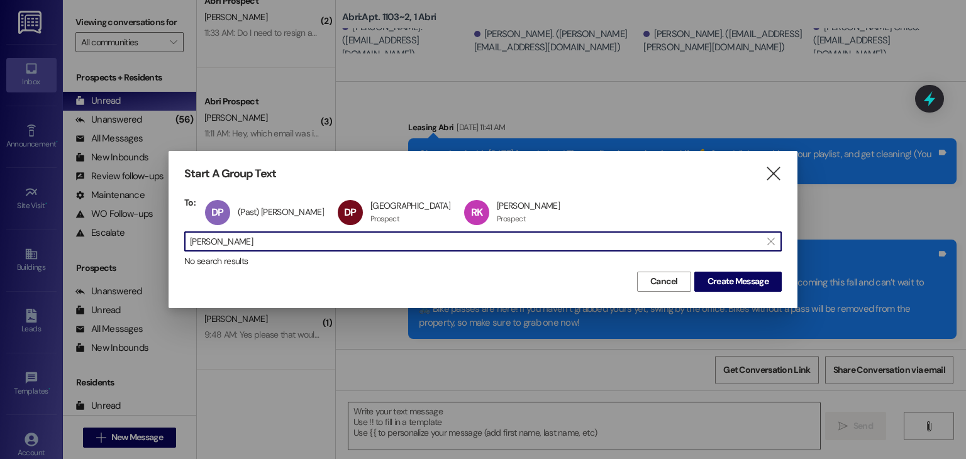
click at [249, 239] on input "[PERSON_NAME]" at bounding box center [475, 242] width 571 height 18
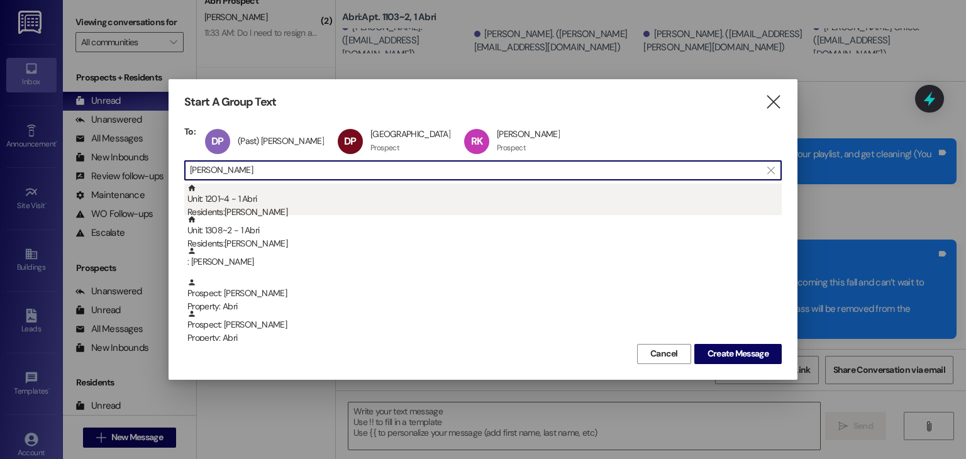
type input "[PERSON_NAME]"
click at [223, 204] on div "Unit: 1201~4 - 1 [DEMOGRAPHIC_DATA] Residents: [PERSON_NAME]" at bounding box center [484, 202] width 594 height 36
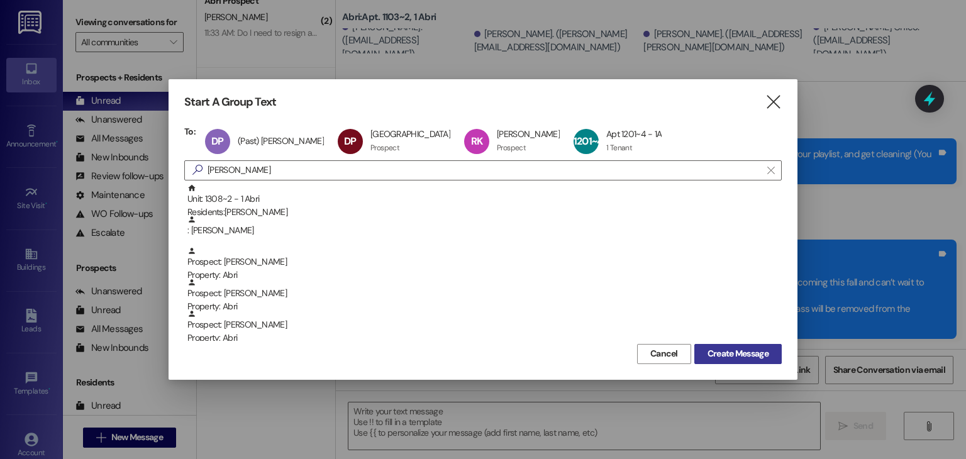
click at [719, 351] on span "Create Message" at bounding box center [737, 353] width 61 height 13
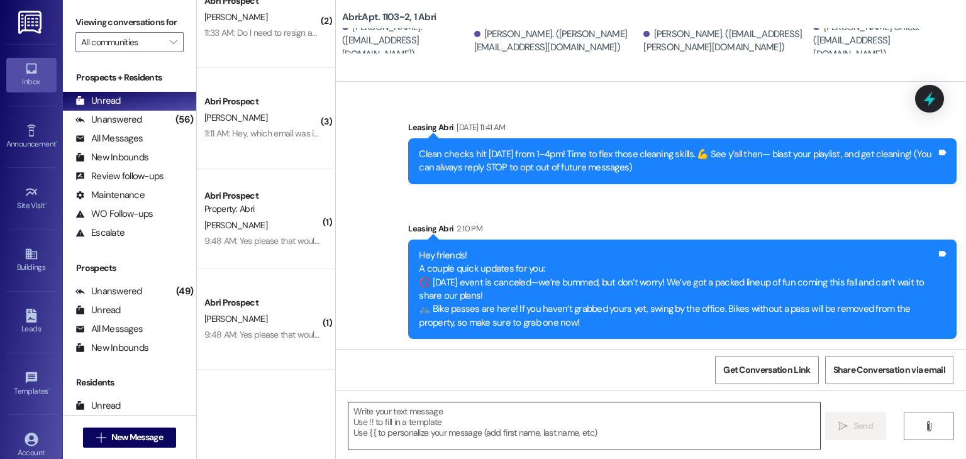
click at [465, 406] on textarea at bounding box center [583, 425] width 471 height 47
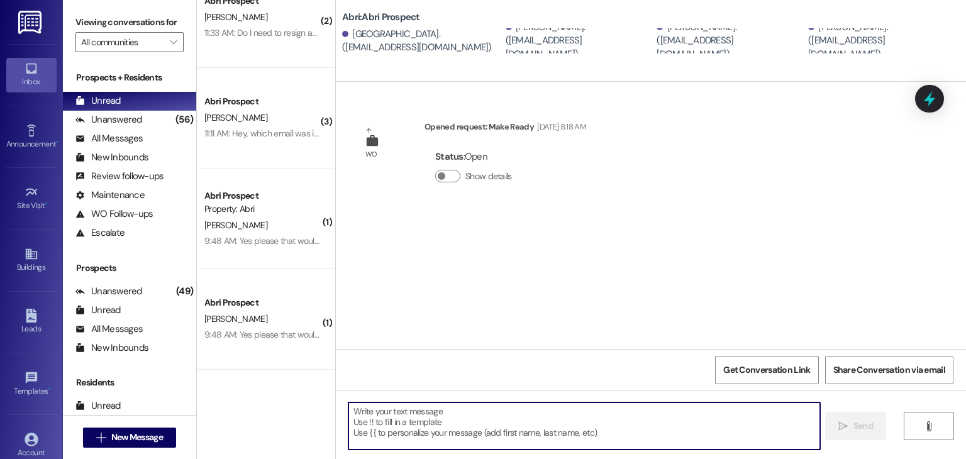
click at [460, 411] on textarea at bounding box center [583, 425] width 471 height 47
paste textarea "Hey friends! A couple quick updates for you: 🚫 [DATE] event is canceled—we’re b…"
type textarea "Hey friends! A couple quick updates for you: 🚫 [DATE] event is canceled—we’re b…"
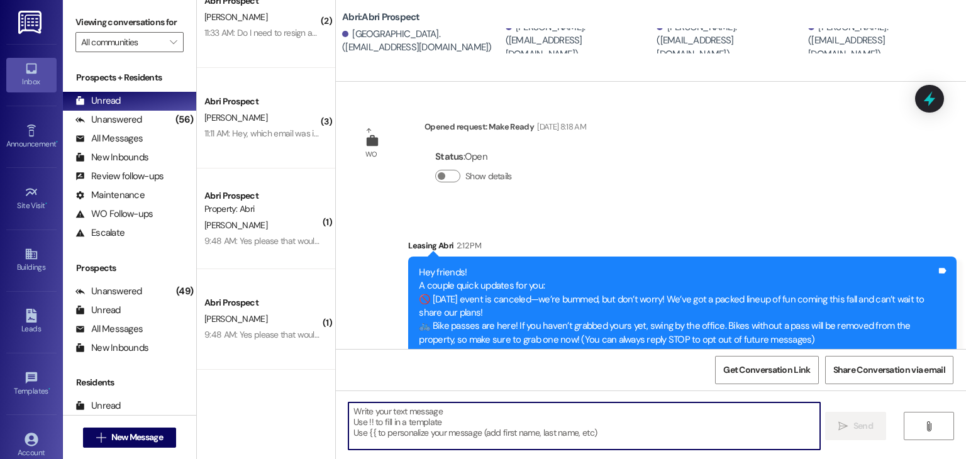
scroll to position [17, 0]
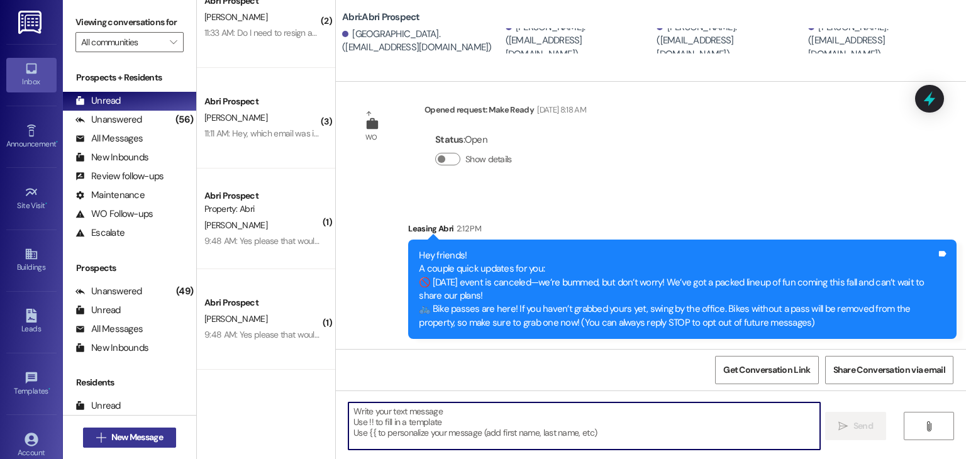
click at [152, 431] on span "New Message" at bounding box center [137, 437] width 52 height 13
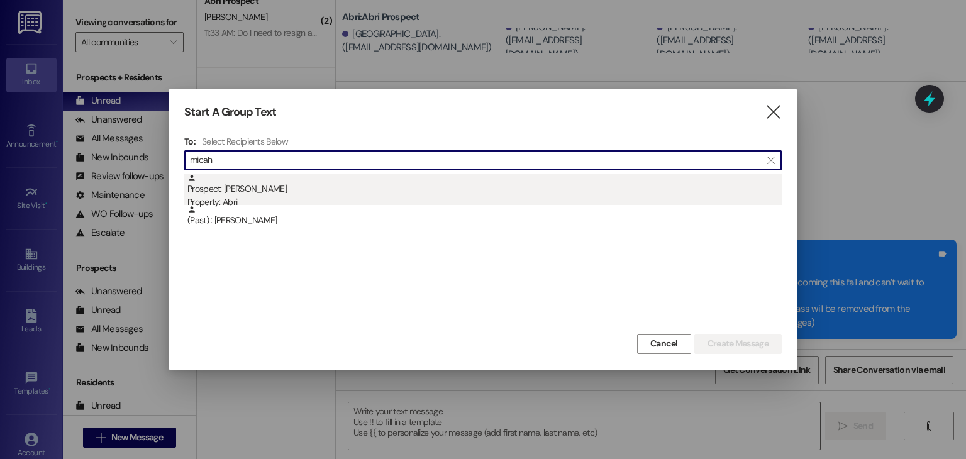
type input "micah"
click at [257, 199] on div "Property: Abri" at bounding box center [484, 202] width 594 height 13
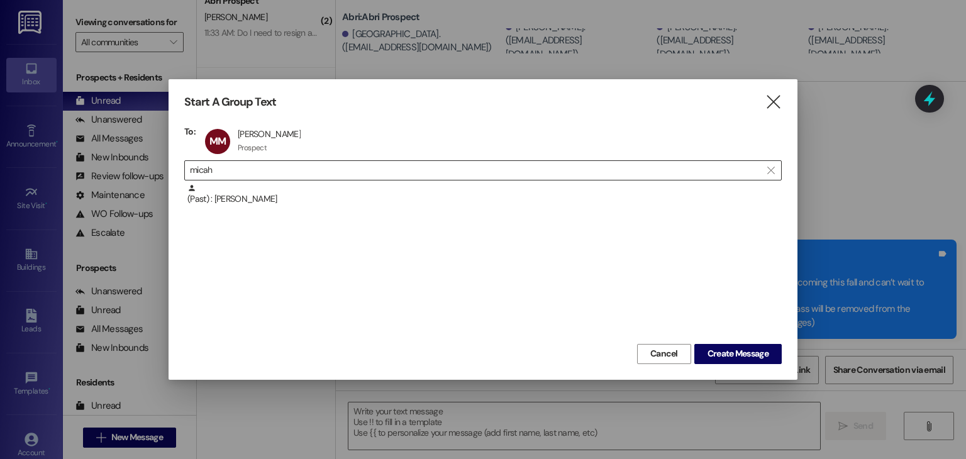
click at [333, 177] on input "micah" at bounding box center [475, 171] width 571 height 18
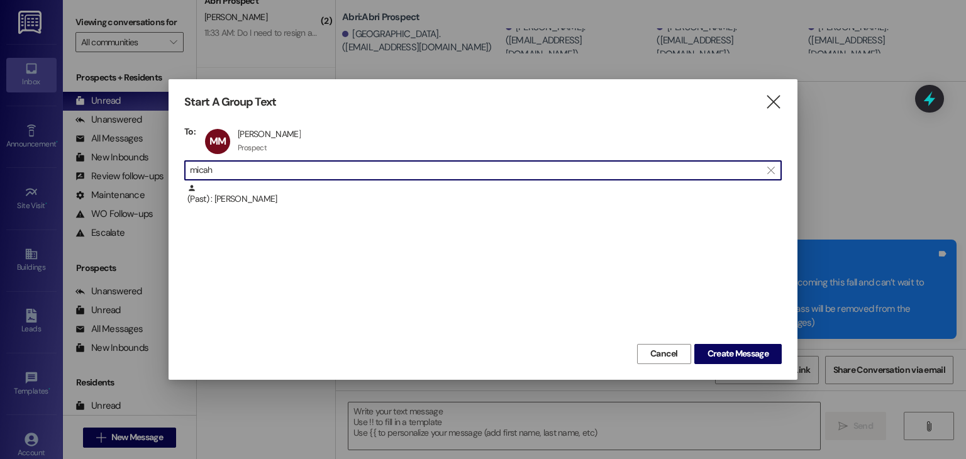
click at [333, 177] on input "micah" at bounding box center [475, 171] width 571 height 18
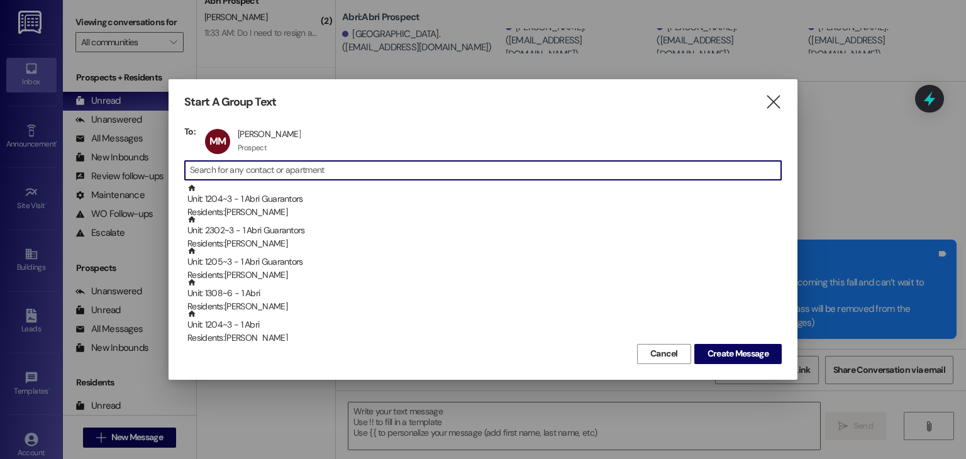
scroll to position [0, 0]
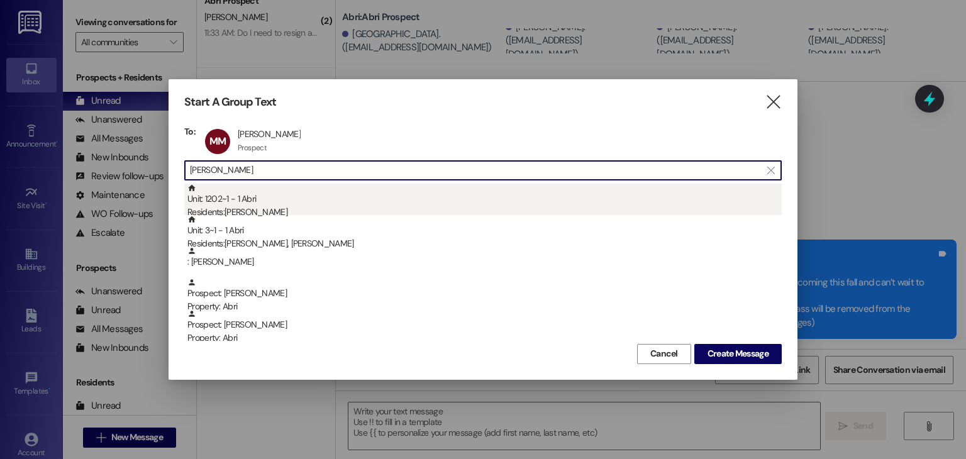
type input "[PERSON_NAME]"
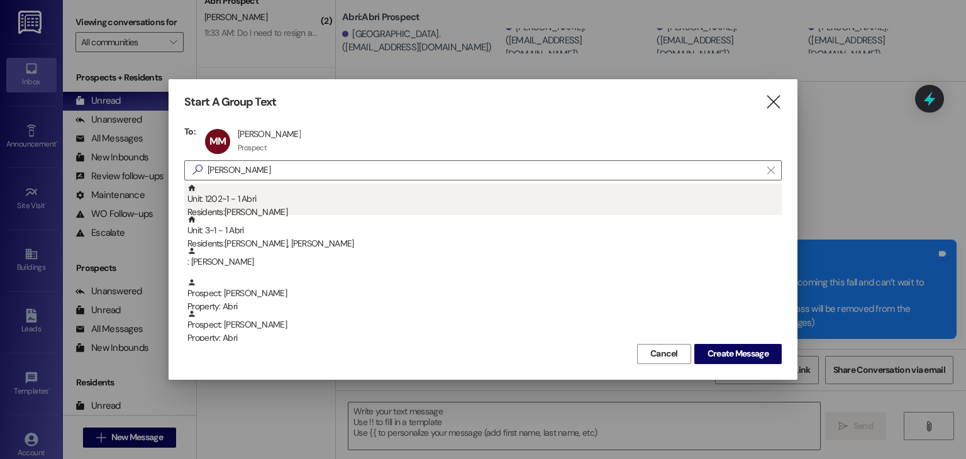
click at [319, 209] on div "Residents: [PERSON_NAME]" at bounding box center [484, 212] width 594 height 13
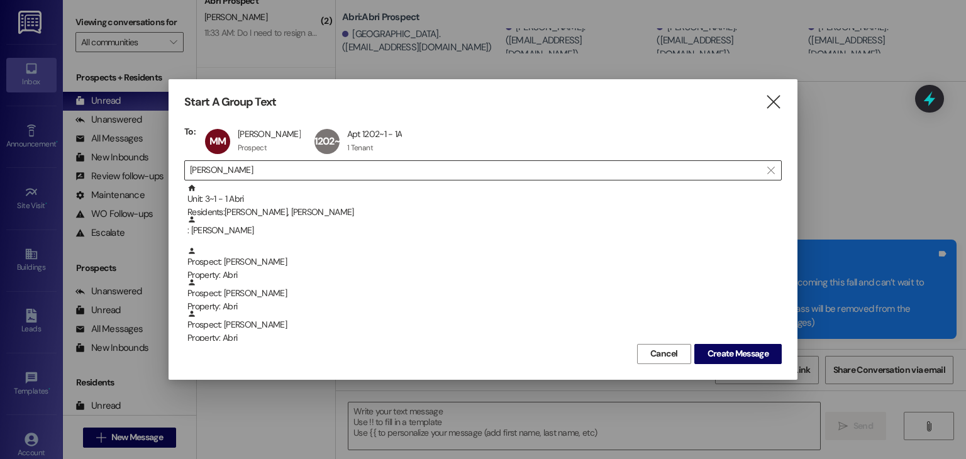
click at [264, 175] on input "[PERSON_NAME]" at bounding box center [475, 171] width 571 height 18
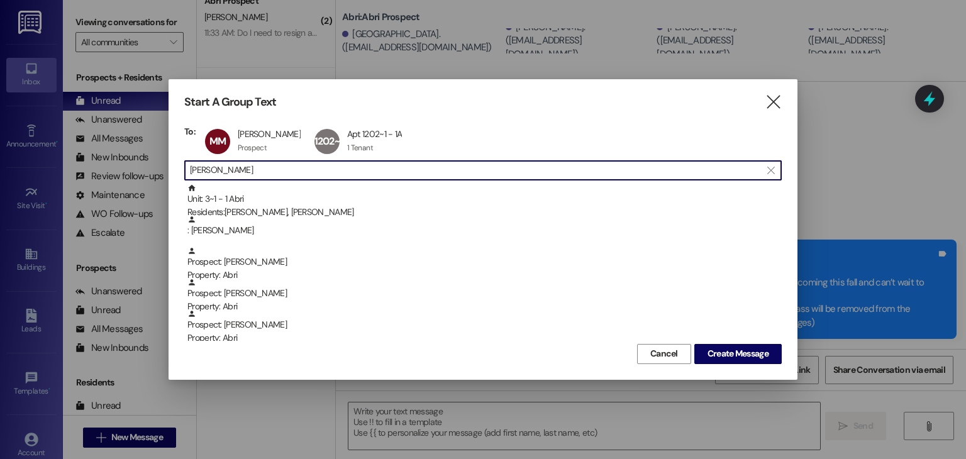
click at [263, 174] on input "[PERSON_NAME]" at bounding box center [475, 171] width 571 height 18
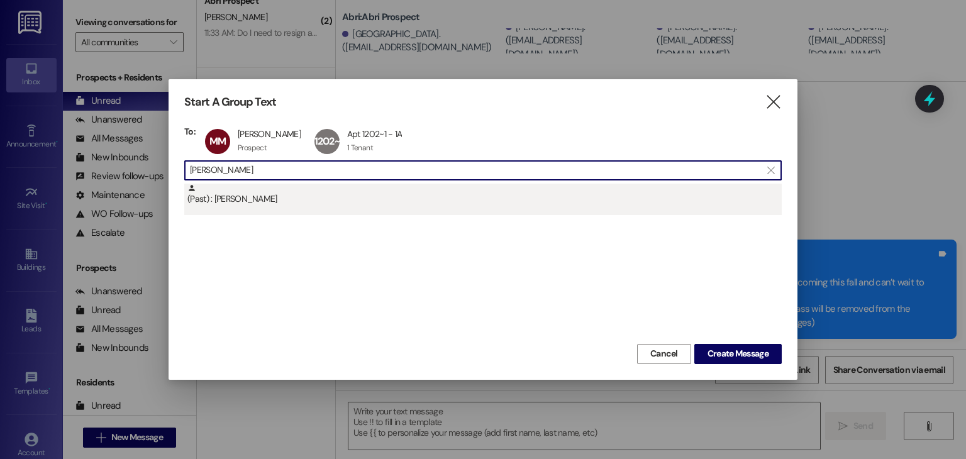
type input "[PERSON_NAME]"
click at [268, 204] on div "(Past) : [PERSON_NAME]" at bounding box center [484, 195] width 594 height 22
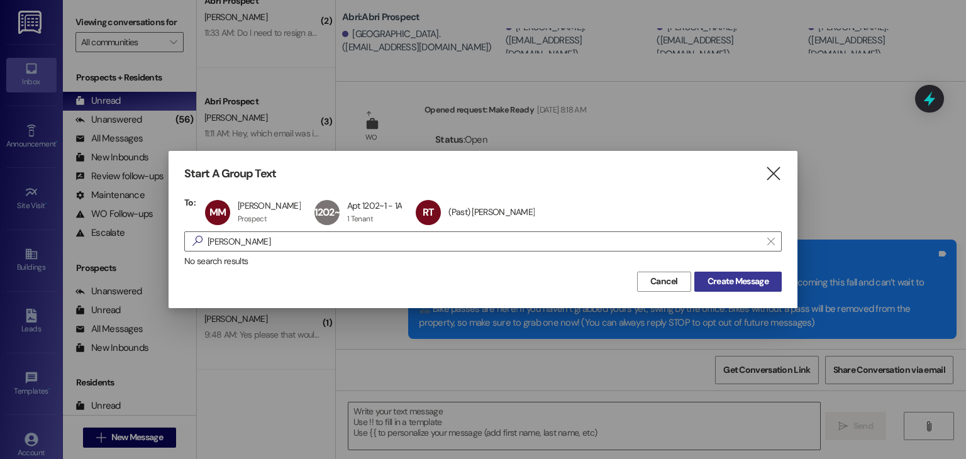
click at [717, 285] on span "Create Message" at bounding box center [737, 281] width 61 height 13
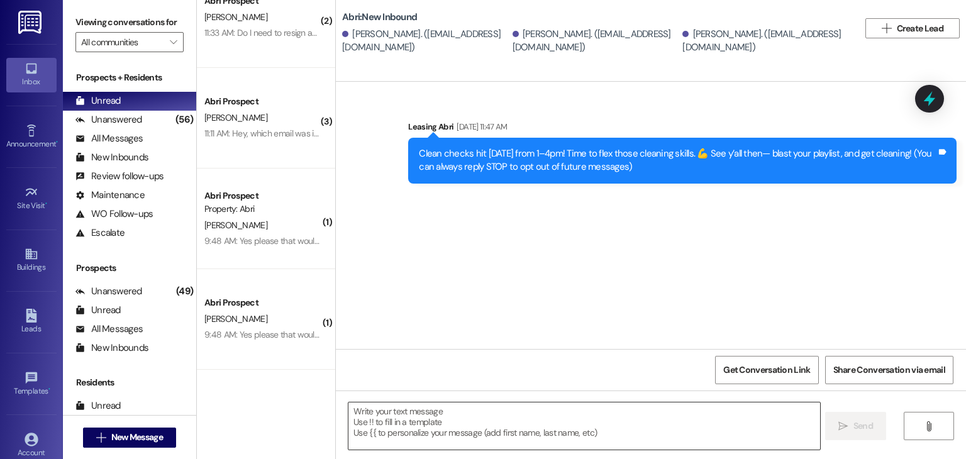
click at [458, 409] on textarea at bounding box center [583, 425] width 471 height 47
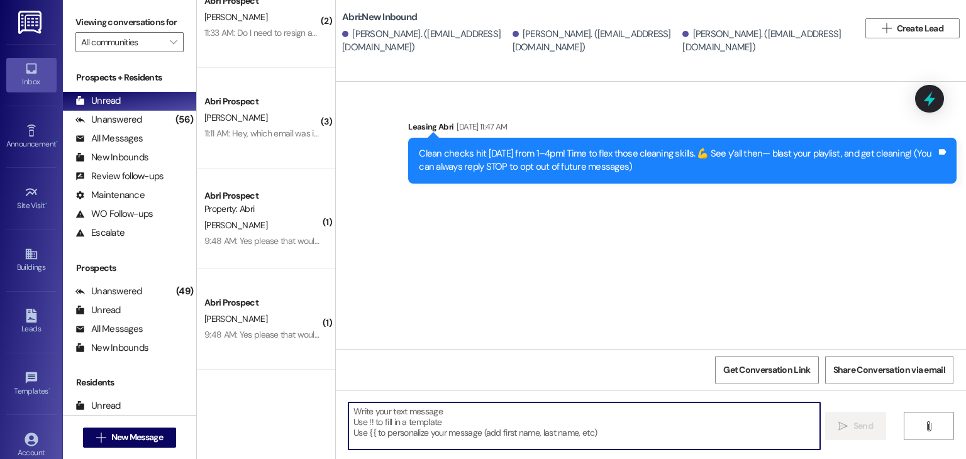
paste textarea "Hey friends! A couple quick updates for you: 🚫 [DATE] event is canceled—we’re b…"
type textarea "Hey friends! A couple quick updates for you: 🚫 [DATE] event is canceled—we’re b…"
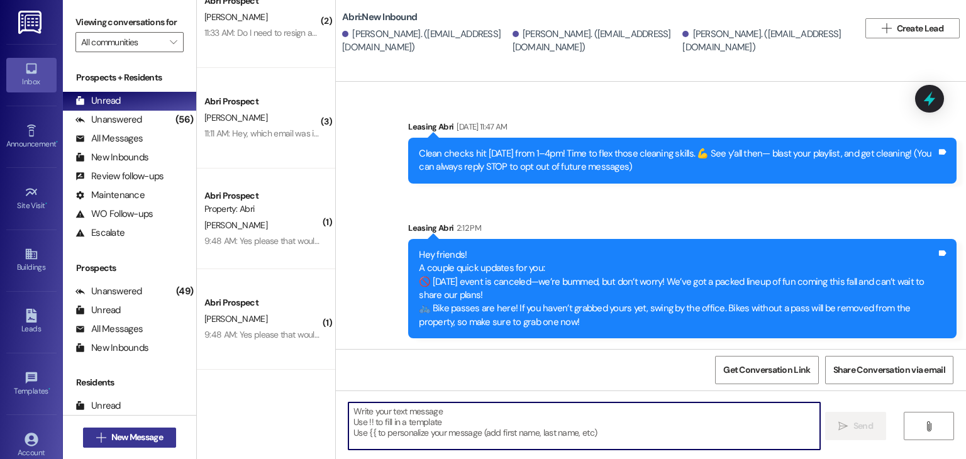
click at [117, 443] on span "New Message" at bounding box center [137, 437] width 52 height 13
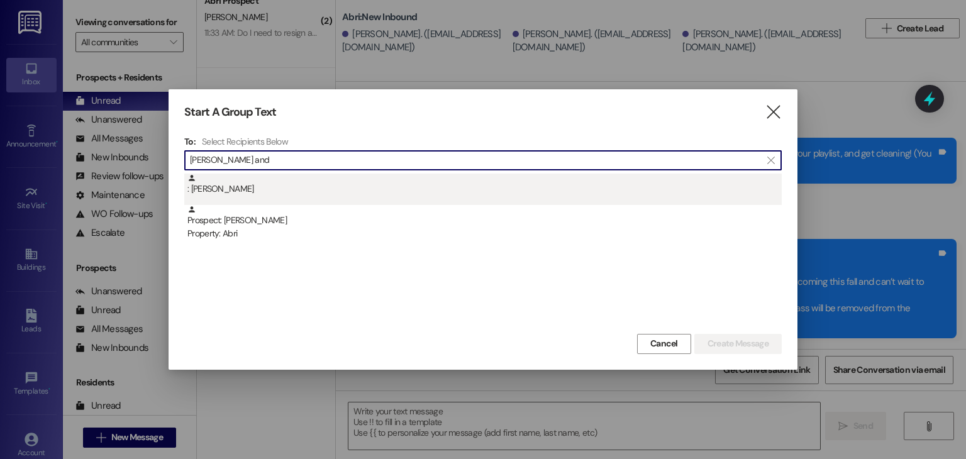
type input "[PERSON_NAME] and"
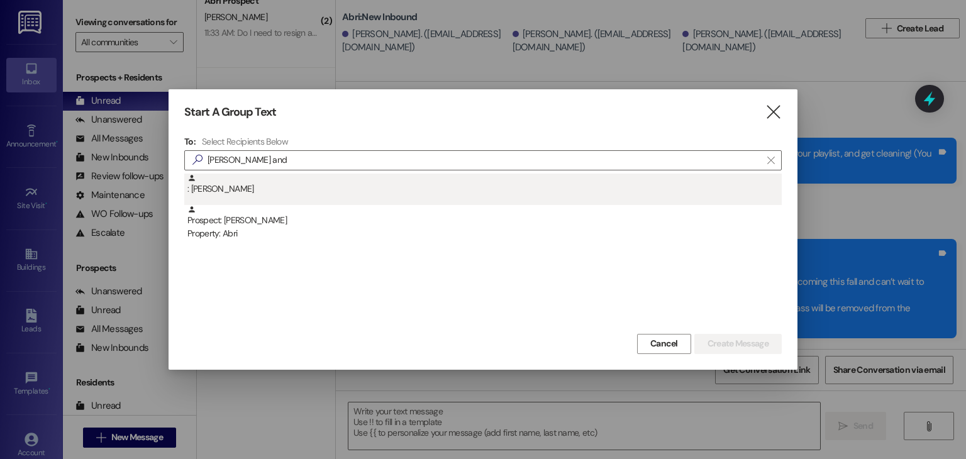
click at [294, 192] on div ": [PERSON_NAME]" at bounding box center [484, 185] width 594 height 22
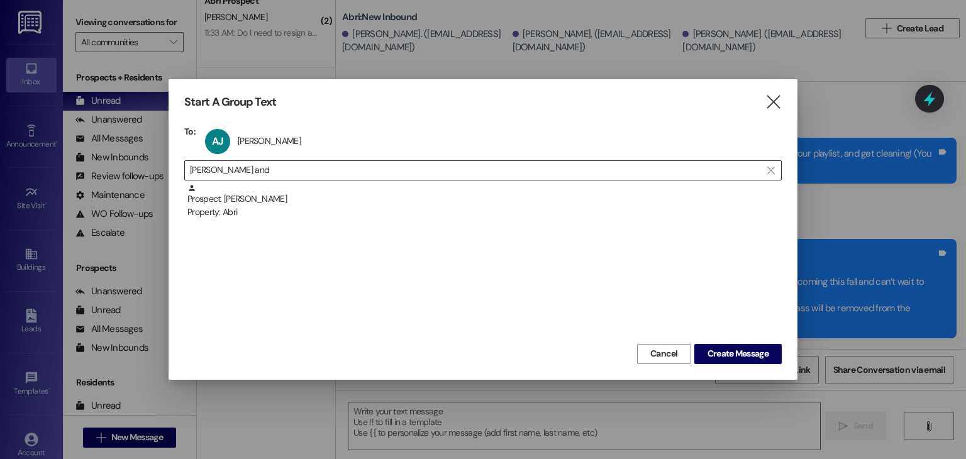
click at [343, 176] on input "[PERSON_NAME] and" at bounding box center [475, 171] width 571 height 18
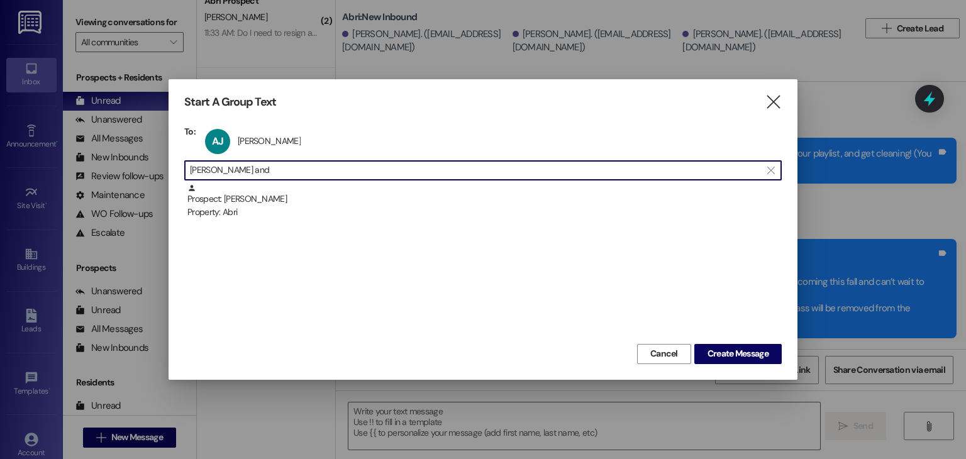
click at [343, 176] on input "[PERSON_NAME] and" at bounding box center [475, 171] width 571 height 18
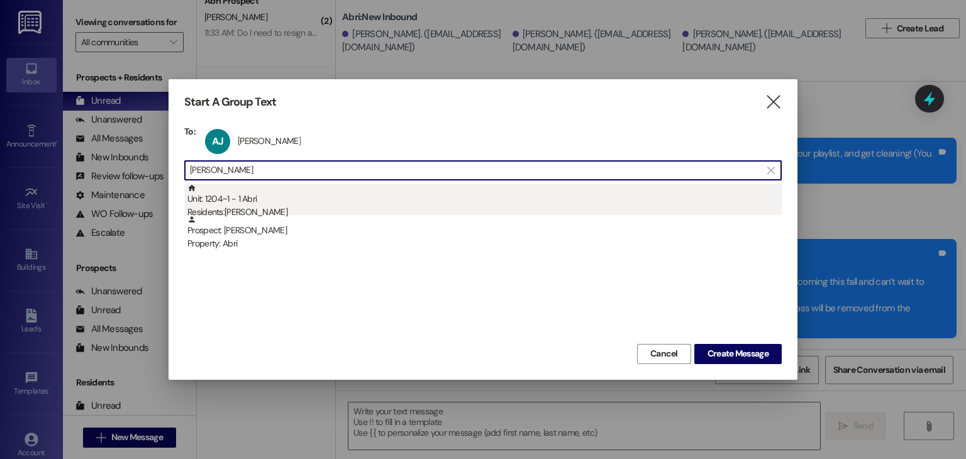
type input "[PERSON_NAME]"
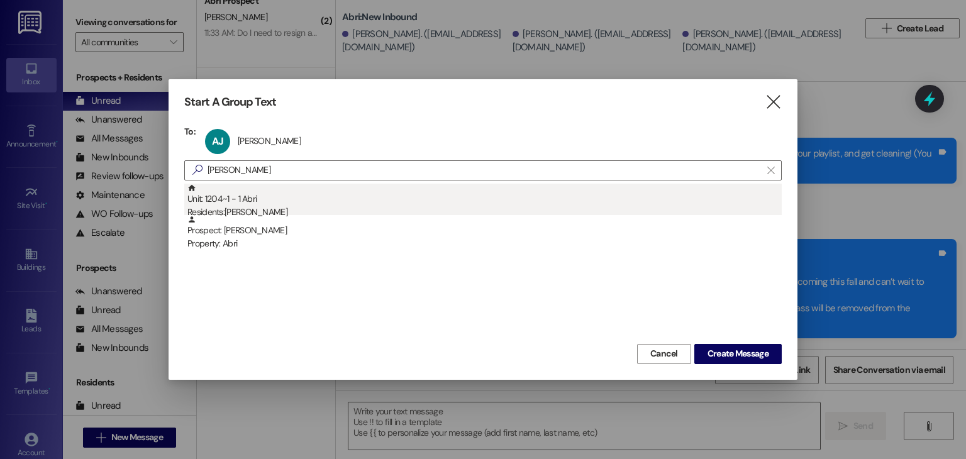
click at [328, 197] on div "Unit: 1204~1 - 1 [DEMOGRAPHIC_DATA] Residents: [PERSON_NAME]" at bounding box center [484, 202] width 594 height 36
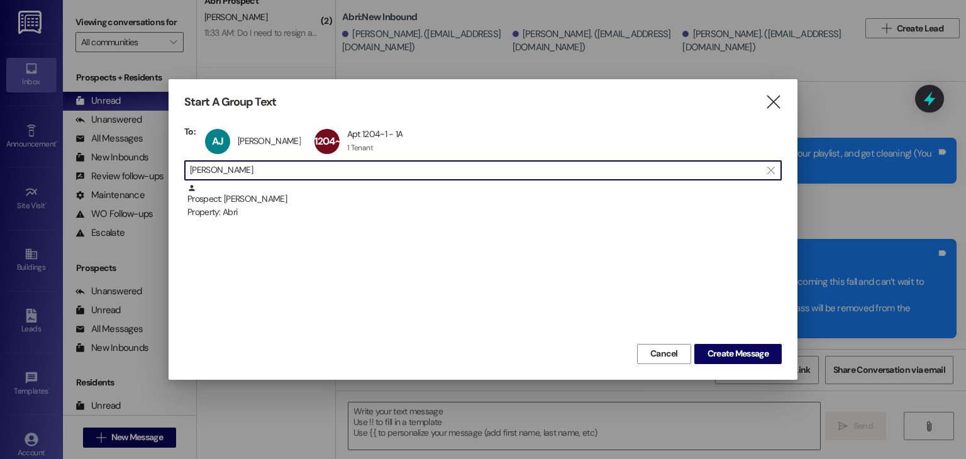
click at [307, 163] on input "[PERSON_NAME]" at bounding box center [475, 171] width 571 height 18
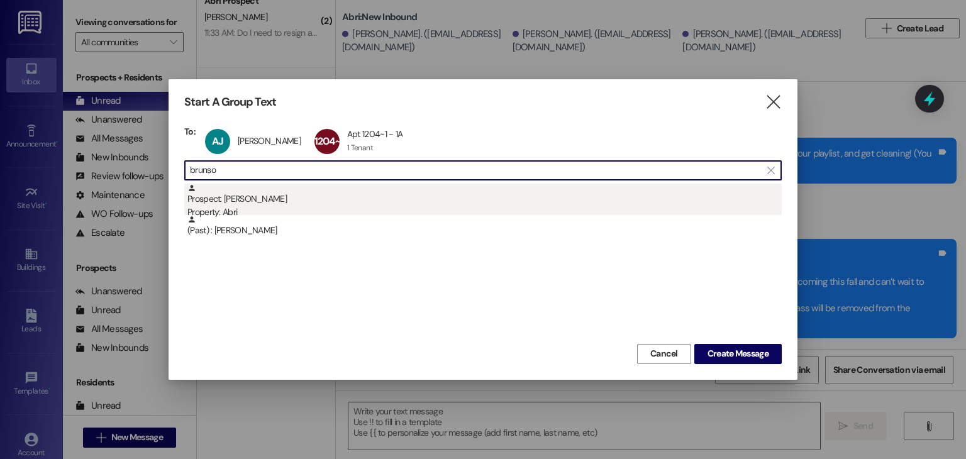
type input "brunso"
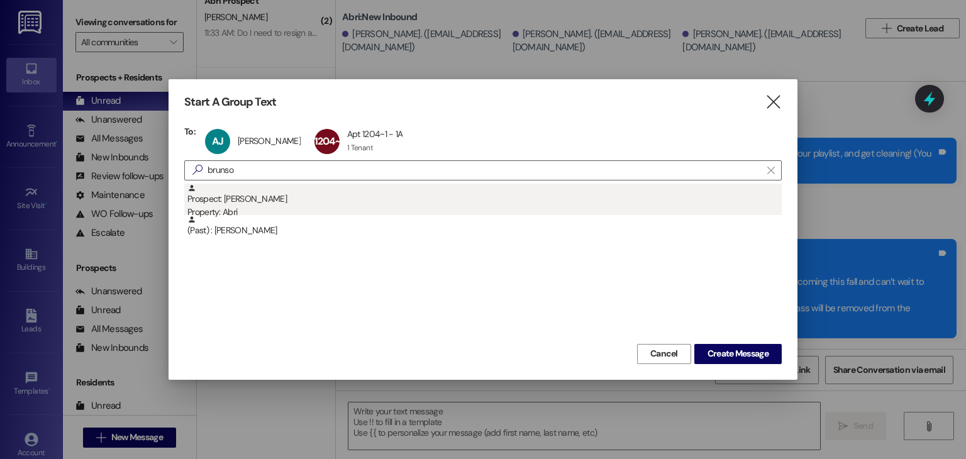
click at [307, 184] on div "Prospect: [PERSON_NAME] Property: Abri" at bounding box center [484, 202] width 594 height 36
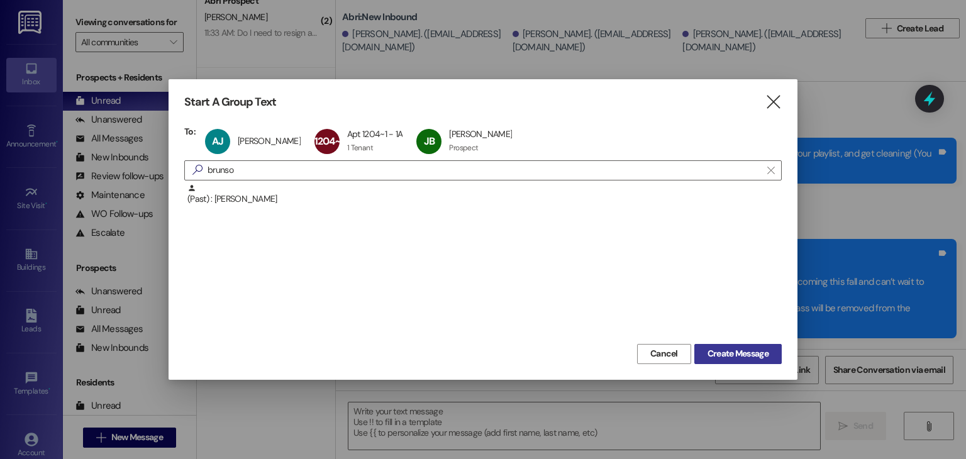
click at [706, 346] on button "Create Message" at bounding box center [737, 354] width 87 height 20
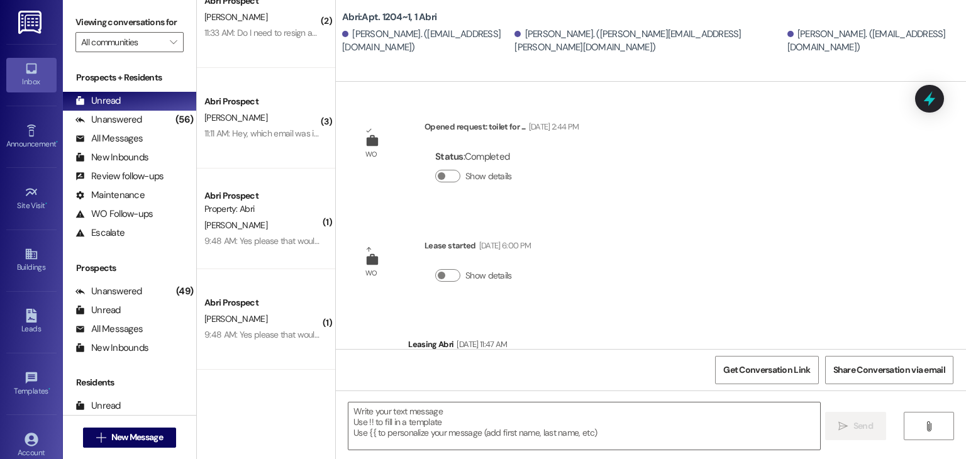
scroll to position [62, 0]
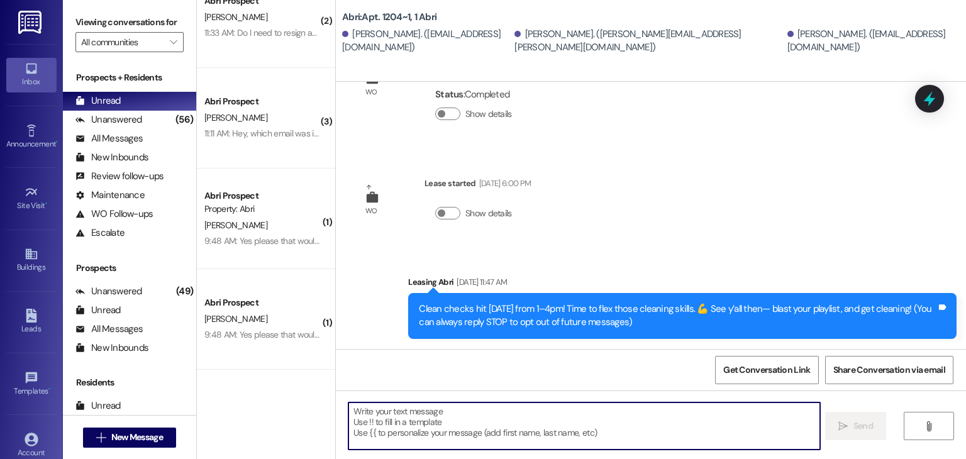
click at [420, 415] on textarea at bounding box center [583, 425] width 471 height 47
paste textarea "Hey friends! A couple quick updates for you: 🚫 [DATE] event is canceled—we’re b…"
type textarea "Hey friends! A couple quick updates for you: 🚫 [DATE] event is canceled—we’re b…"
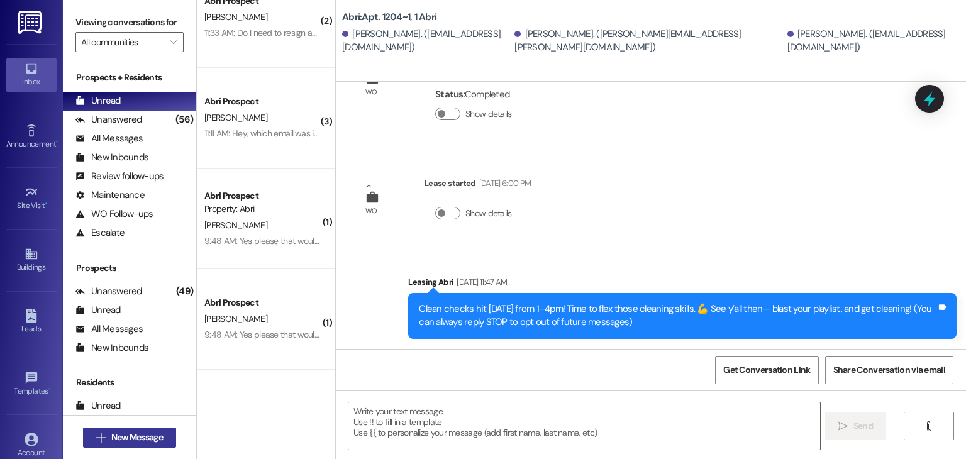
click at [163, 434] on button " New Message" at bounding box center [129, 438] width 93 height 20
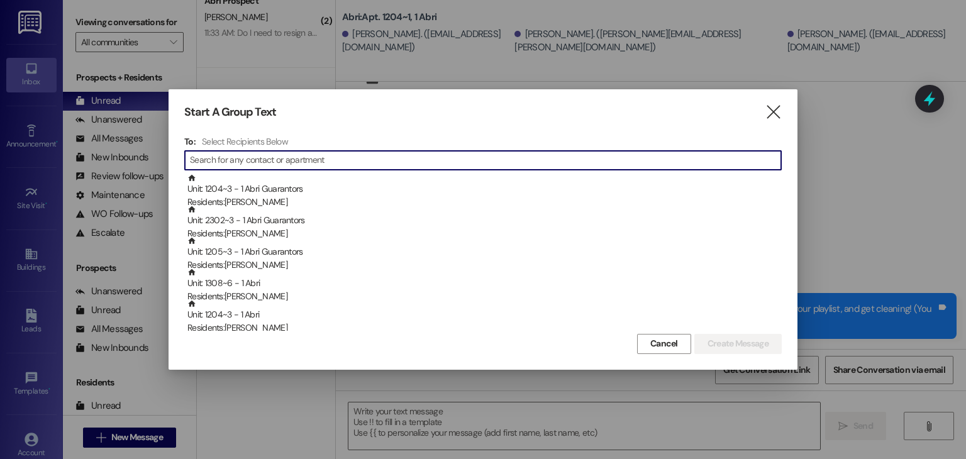
type input "s"
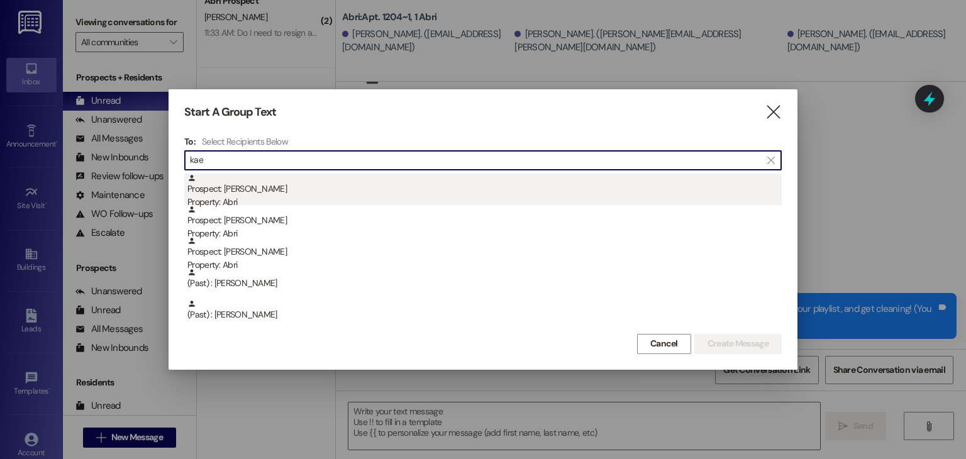
type input "kae"
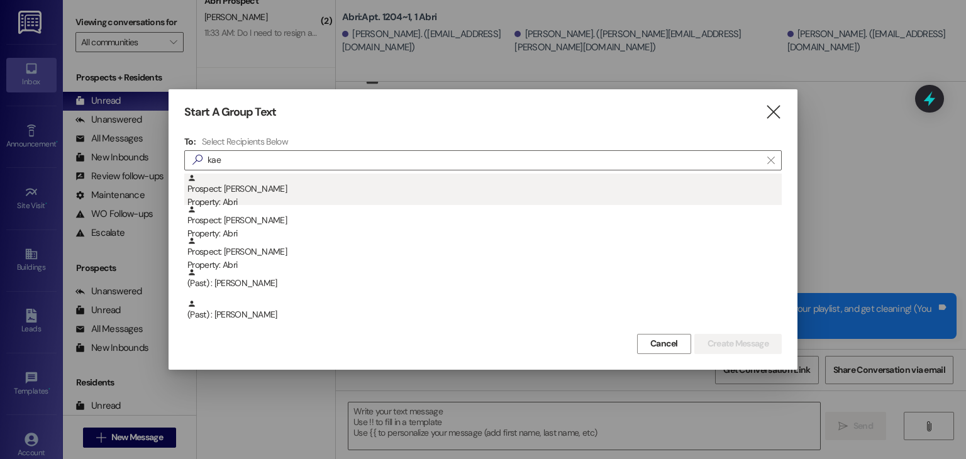
click at [393, 181] on div "Prospect: [PERSON_NAME] Property: Abri" at bounding box center [484, 192] width 594 height 36
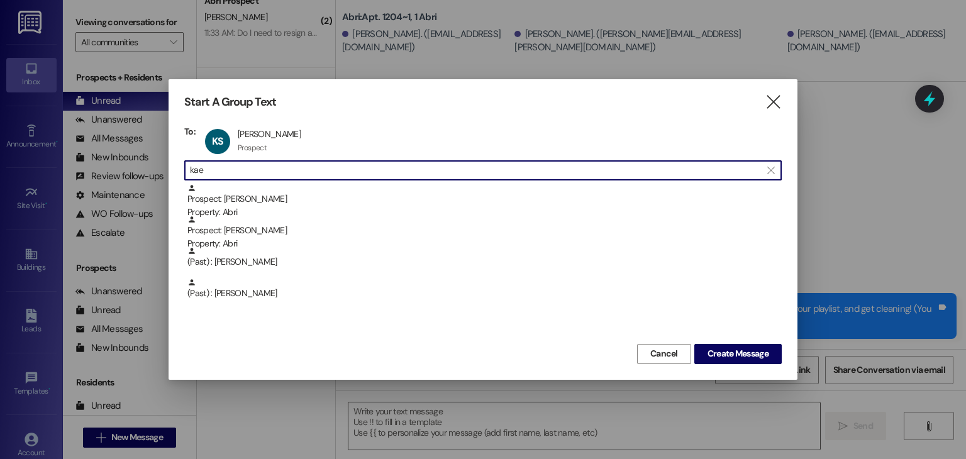
click at [377, 165] on input "kae" at bounding box center [475, 171] width 571 height 18
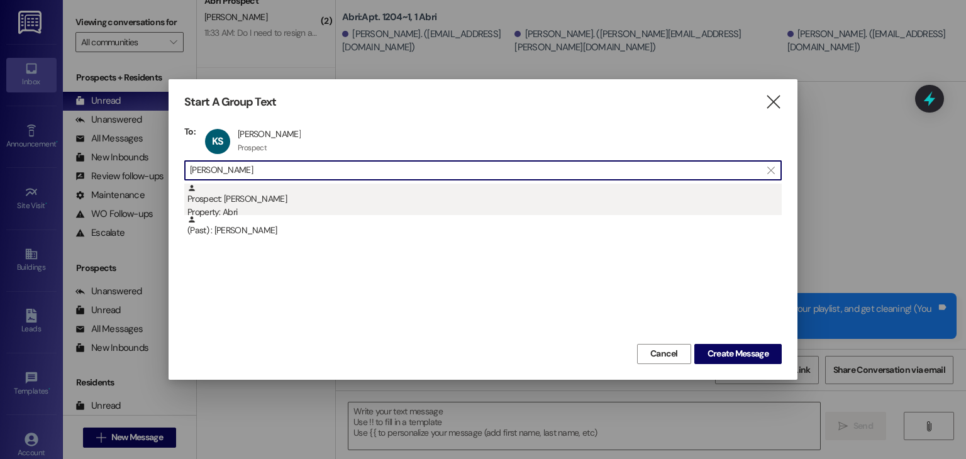
type input "[PERSON_NAME]"
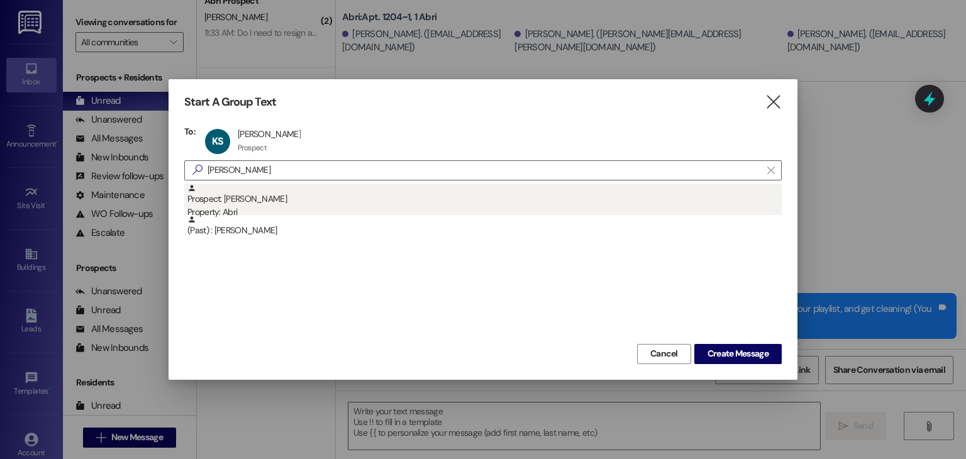
click at [359, 192] on div "Prospect: [PERSON_NAME] Property: Abri" at bounding box center [484, 202] width 594 height 36
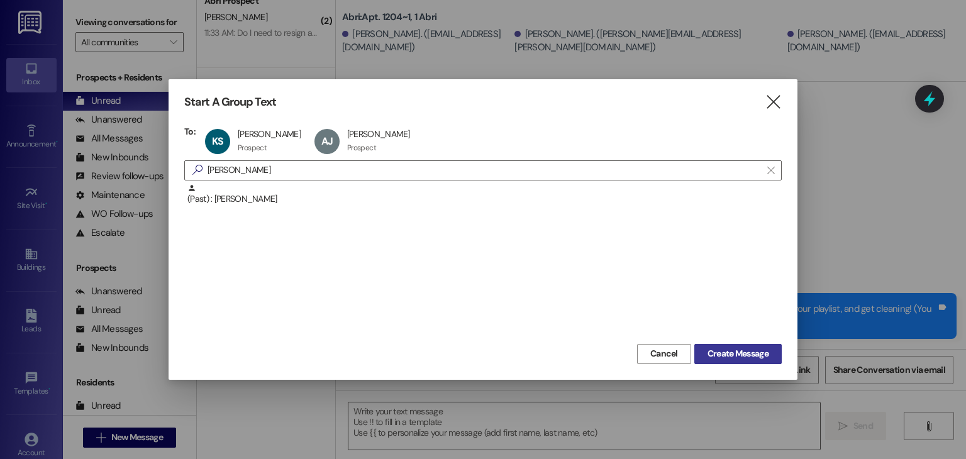
click at [727, 345] on button "Create Message" at bounding box center [737, 354] width 87 height 20
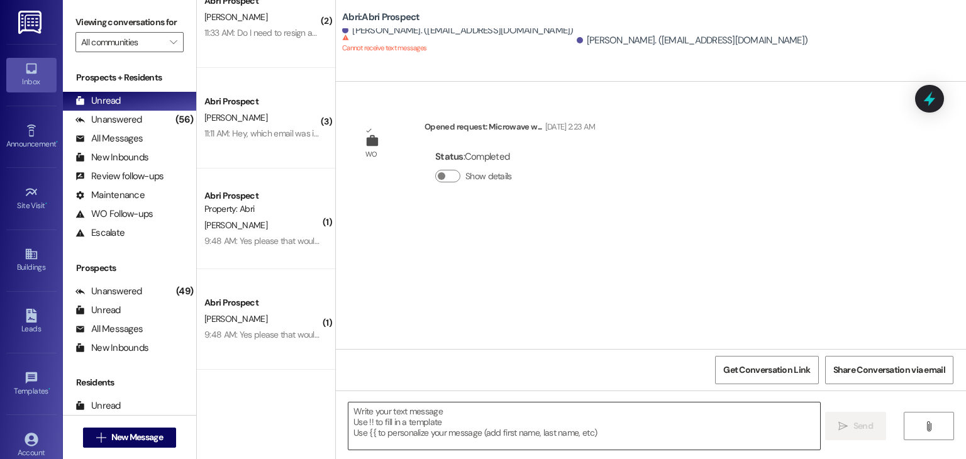
click at [430, 416] on textarea at bounding box center [583, 425] width 471 height 47
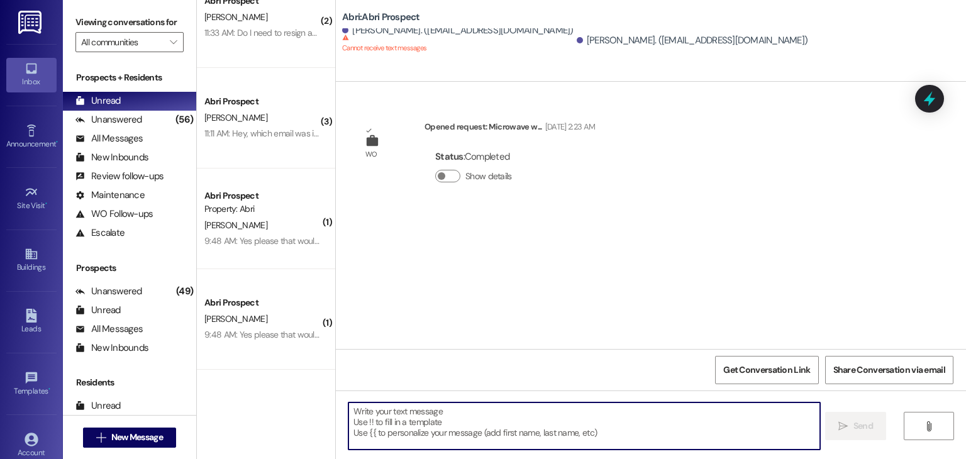
paste textarea "Hey friends! A couple quick updates for you: 🚫 [DATE] event is canceled—we’re b…"
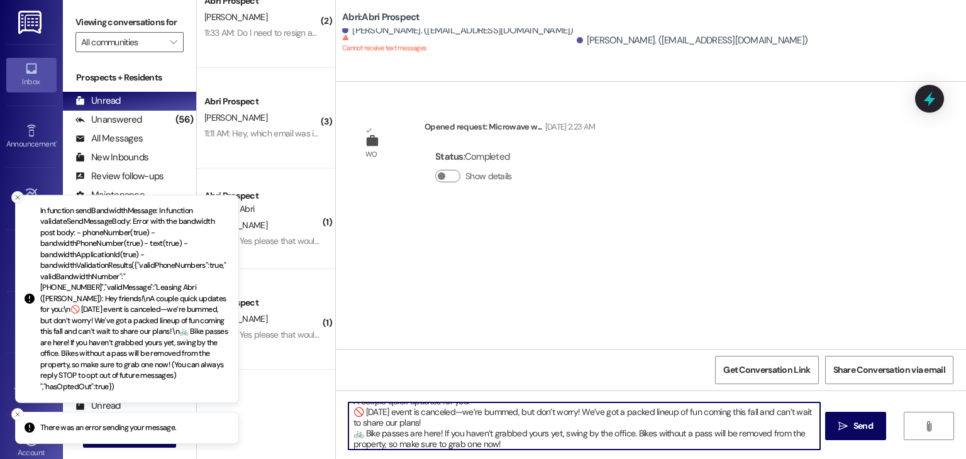
type textarea "Hey friends! A couple quick updates for you: 🚫 [DATE] event is canceled—we’re b…"
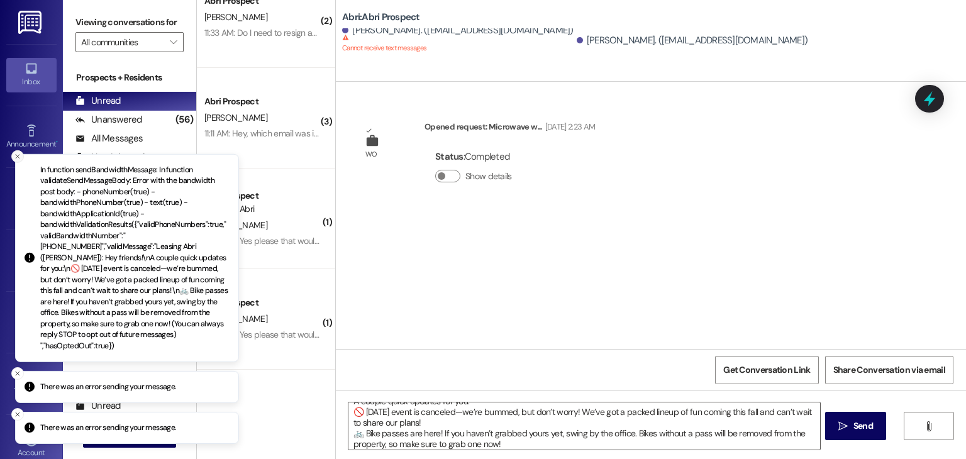
click at [14, 160] on icon "Close toast" at bounding box center [18, 156] width 8 height 8
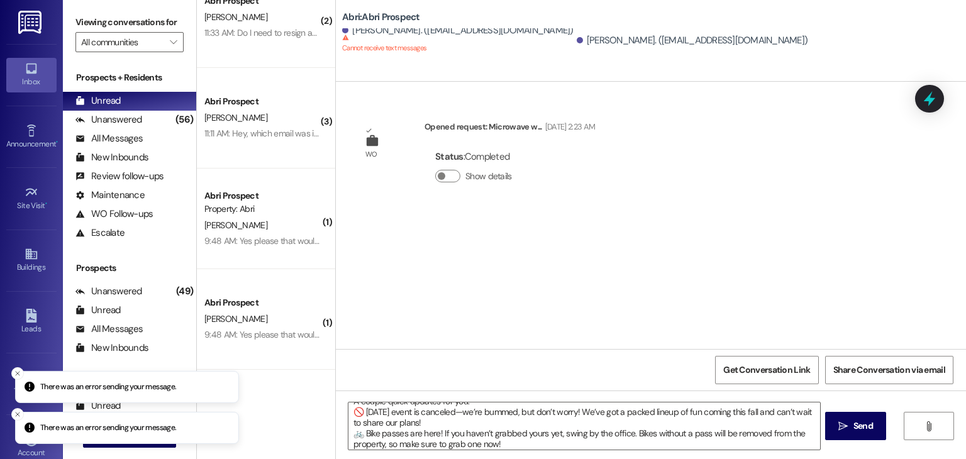
click at [382, 25] on div "Abri: Abri Prospect" at bounding box center [468, 17] width 252 height 16
click at [18, 372] on icon "Close toast" at bounding box center [18, 373] width 8 height 8
click at [18, 412] on icon "Close toast" at bounding box center [18, 415] width 8 height 8
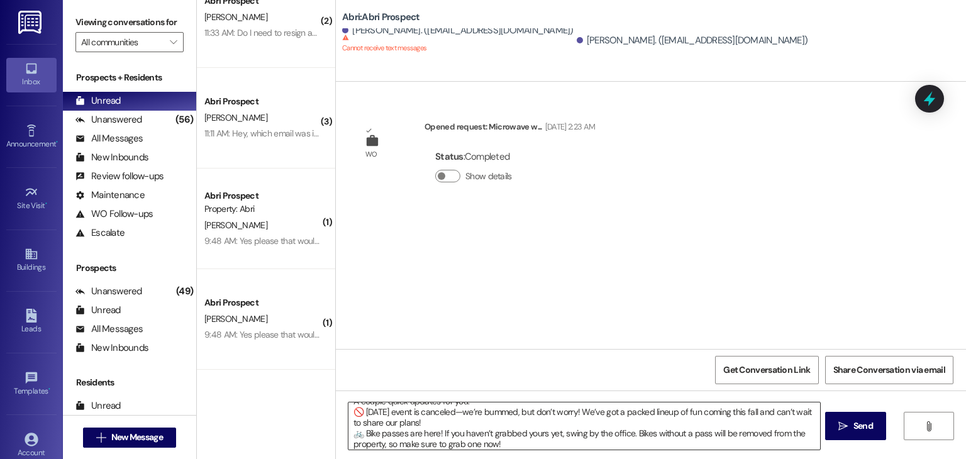
click at [394, 428] on textarea "Hey friends! A couple quick updates for you: 🚫 [DATE] event is canceled—we’re b…" at bounding box center [583, 425] width 471 height 47
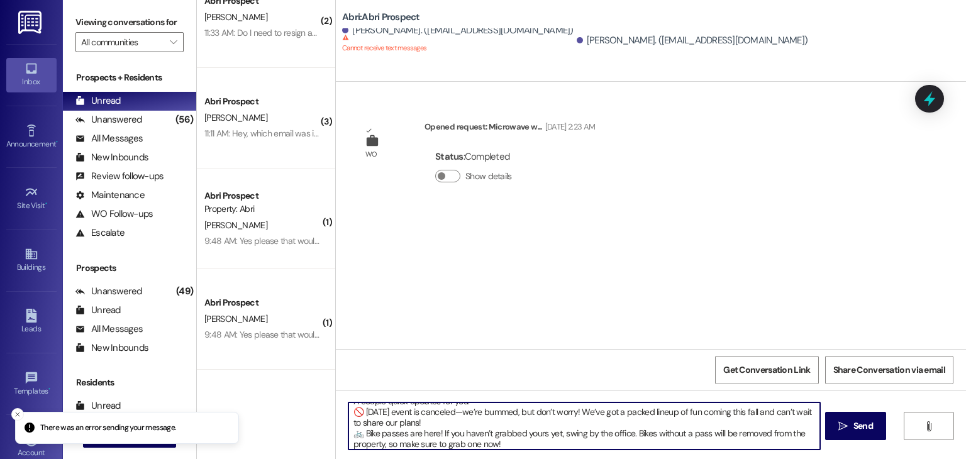
click at [394, 428] on textarea "Hey friends! A couple quick updates for you: 🚫 [DATE] event is canceled—we’re b…" at bounding box center [583, 425] width 471 height 47
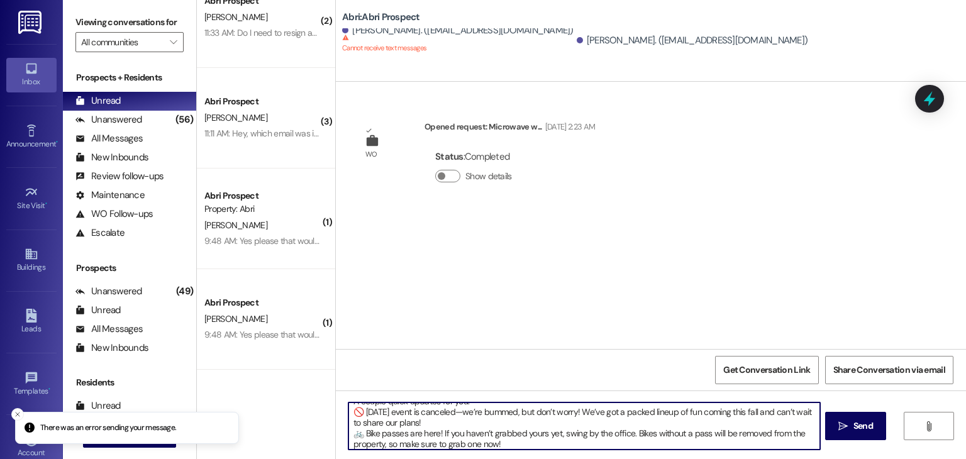
click at [389, 416] on textarea "Hey friends! A couple quick updates for you: 🚫 [DATE] event is canceled—we’re b…" at bounding box center [583, 425] width 471 height 47
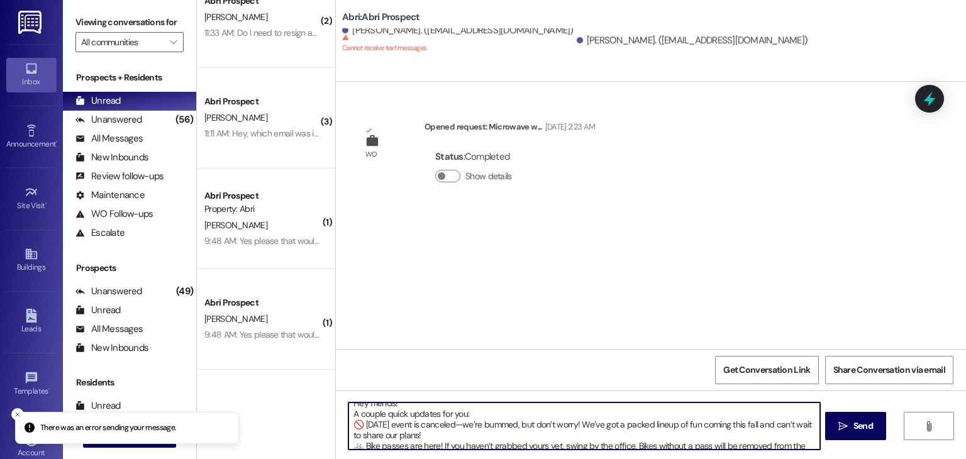
scroll to position [0, 0]
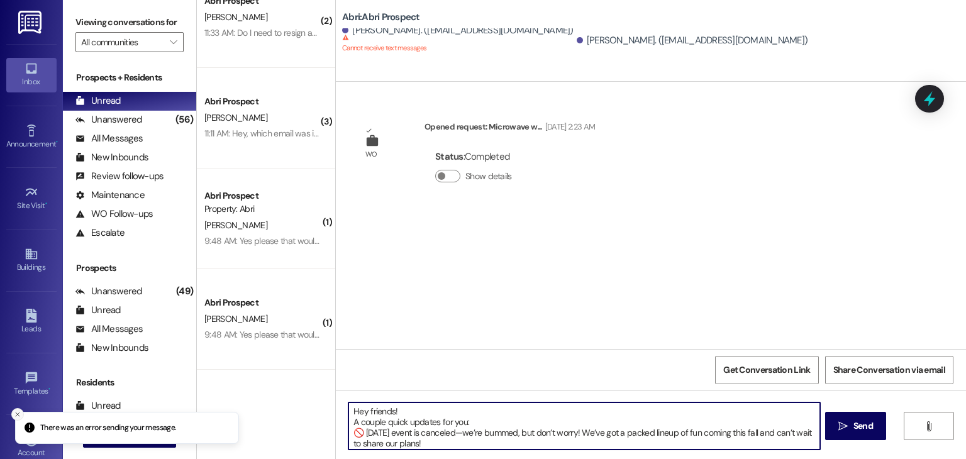
click at [16, 413] on icon "Close toast" at bounding box center [18, 415] width 8 height 8
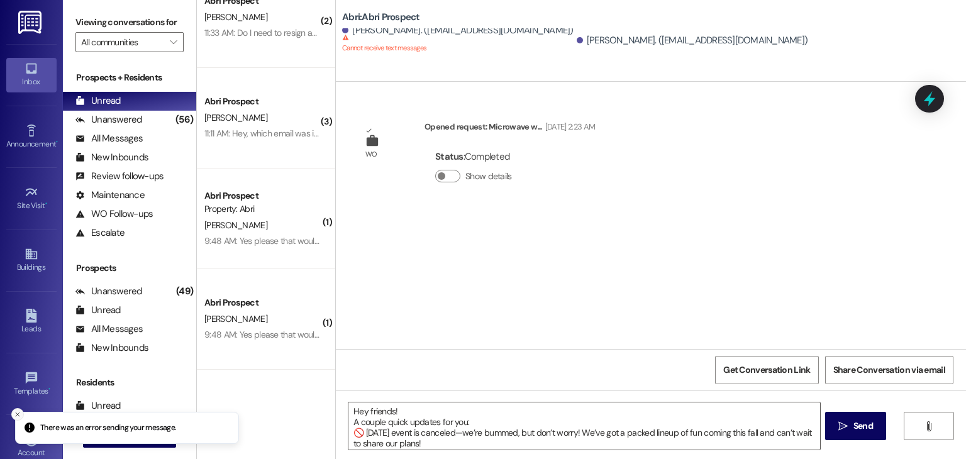
click at [15, 412] on icon "Close toast" at bounding box center [18, 415] width 8 height 8
click at [116, 441] on span "New Message" at bounding box center [137, 437] width 52 height 13
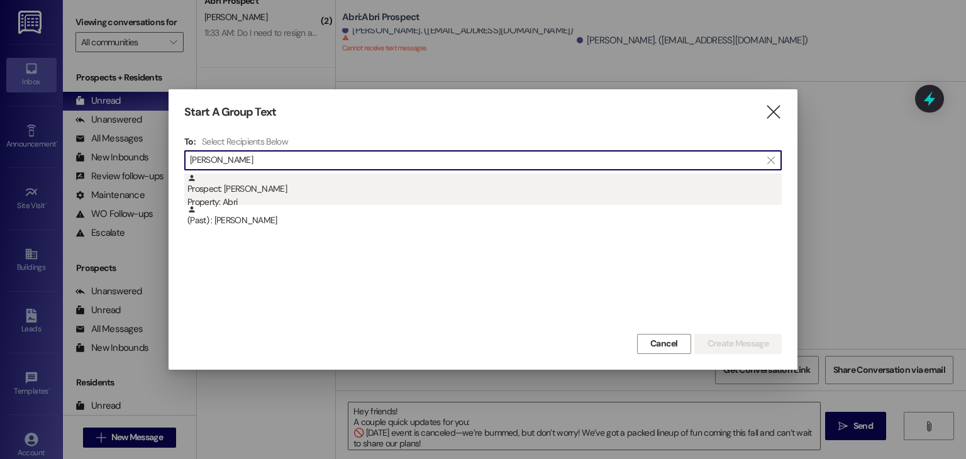
type input "[PERSON_NAME]"
click at [290, 193] on div "Prospect: [PERSON_NAME] Property: Abri" at bounding box center [484, 192] width 594 height 36
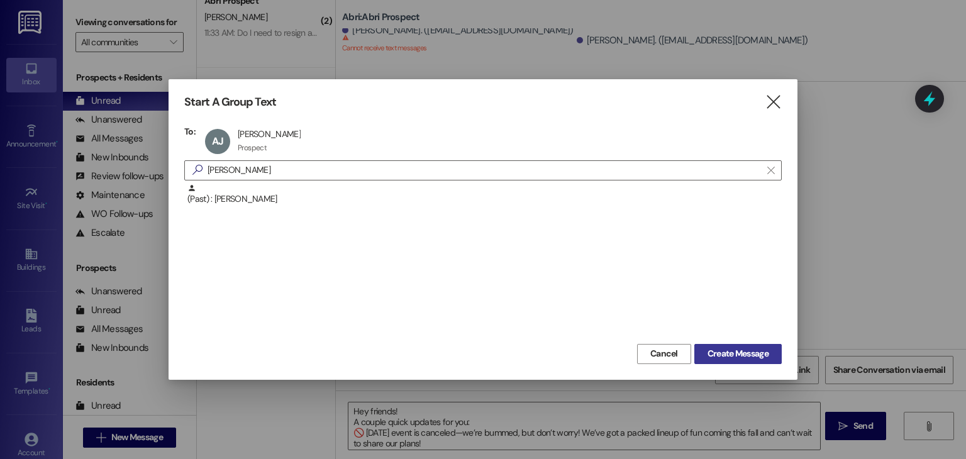
click at [756, 345] on button "Create Message" at bounding box center [737, 354] width 87 height 20
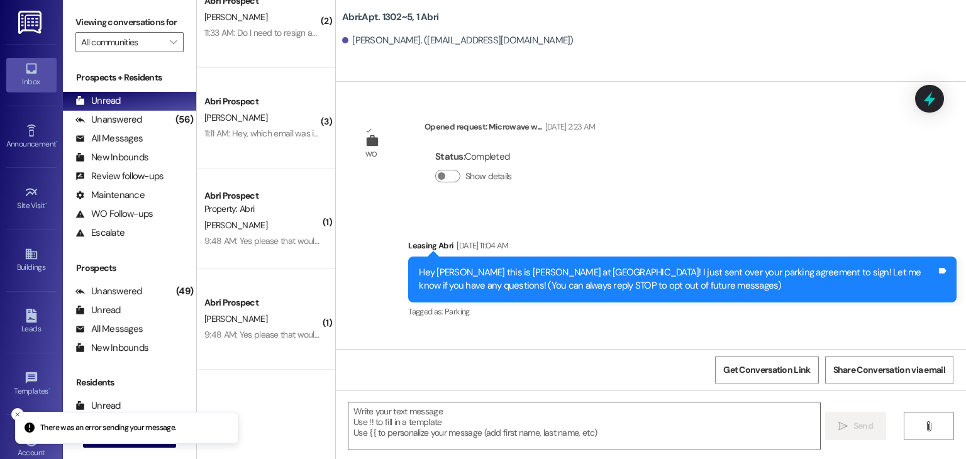
click at [462, 421] on textarea at bounding box center [583, 425] width 471 height 47
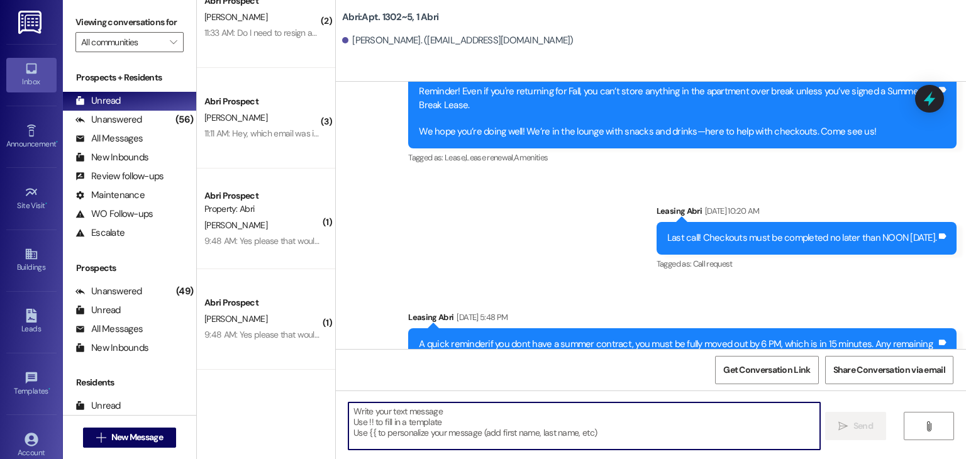
scroll to position [17791, 0]
paste textarea "Hey friends! A couple quick updates for you: 🚫 [DATE] event is canceled—we’re b…"
type textarea "Hey friends! A couple quick updates for you: 🚫 [DATE] event is canceled—we’re b…"
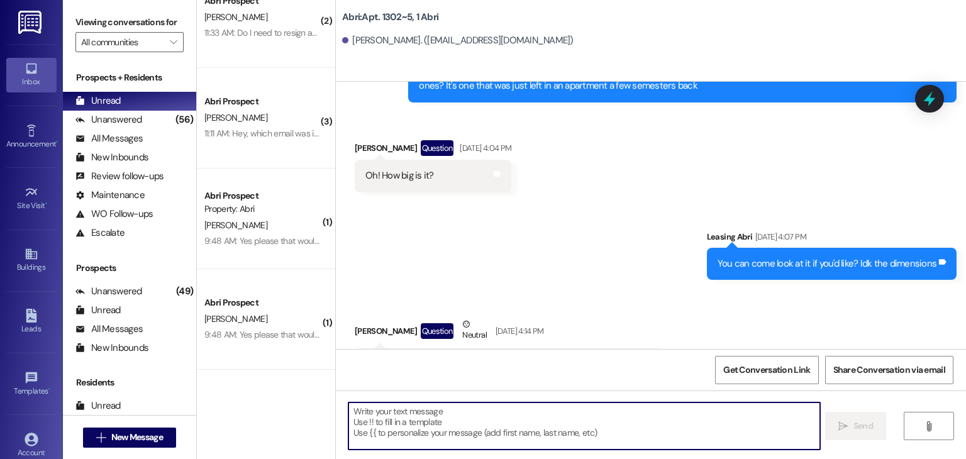
scroll to position [17138, 0]
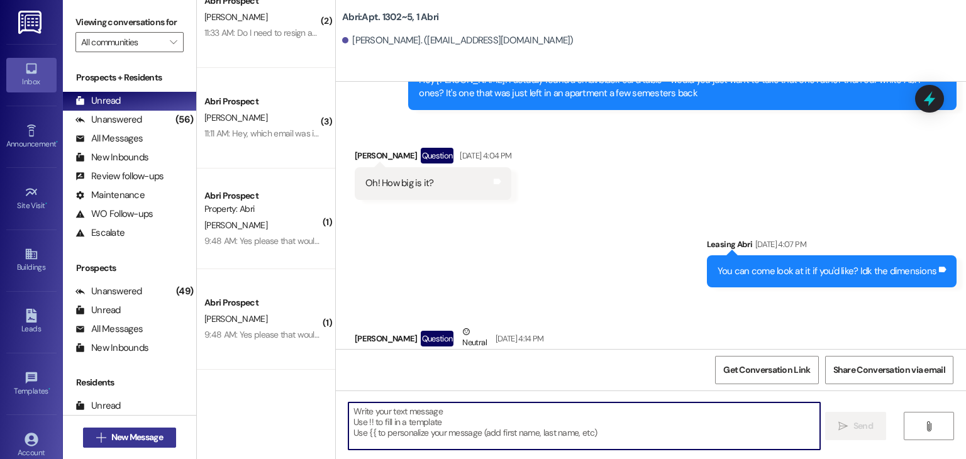
click at [115, 431] on span "New Message" at bounding box center [137, 437] width 52 height 13
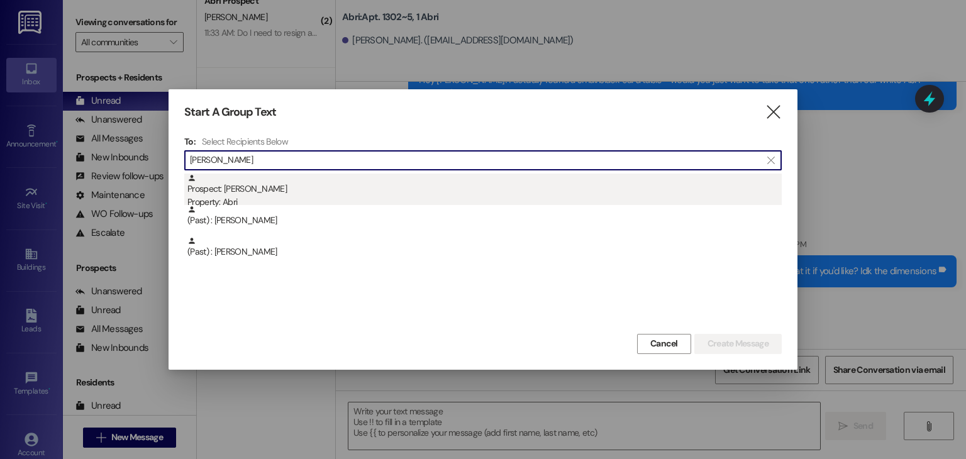
type input "[PERSON_NAME]"
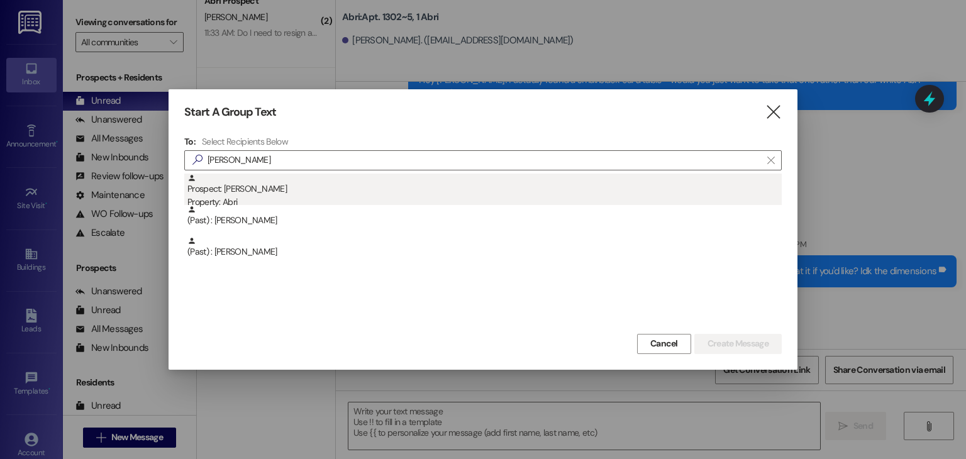
click at [275, 191] on div "Prospect: [PERSON_NAME] Property: Abri" at bounding box center [484, 192] width 594 height 36
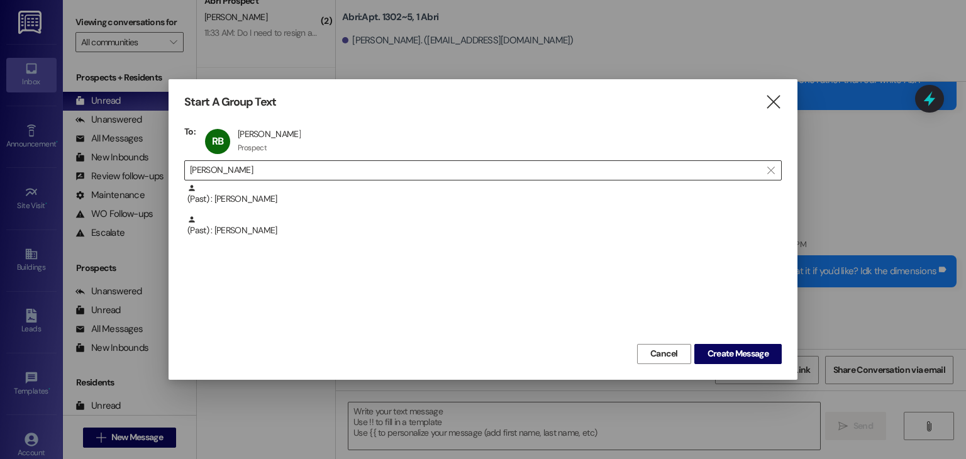
click at [262, 172] on input "[PERSON_NAME]" at bounding box center [475, 171] width 571 height 18
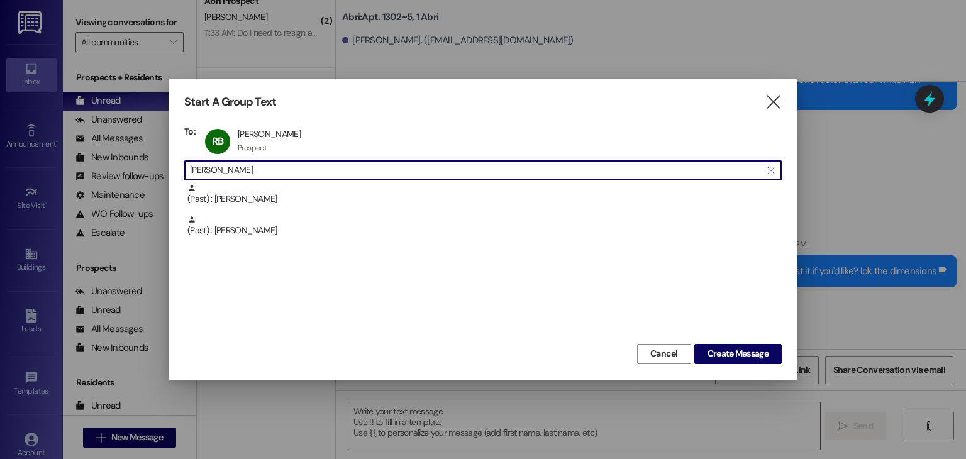
click at [262, 172] on input "[PERSON_NAME]" at bounding box center [475, 171] width 571 height 18
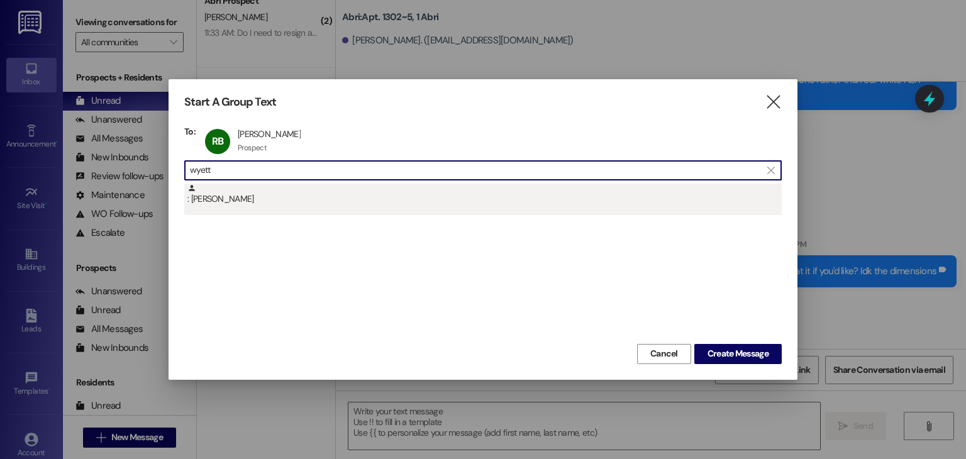
type input "wyett"
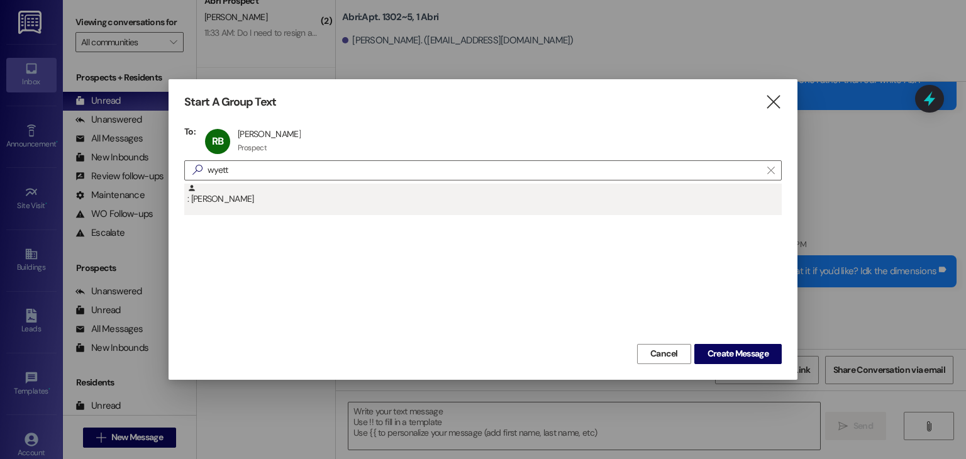
click at [272, 187] on div ": [PERSON_NAME]" at bounding box center [484, 195] width 594 height 22
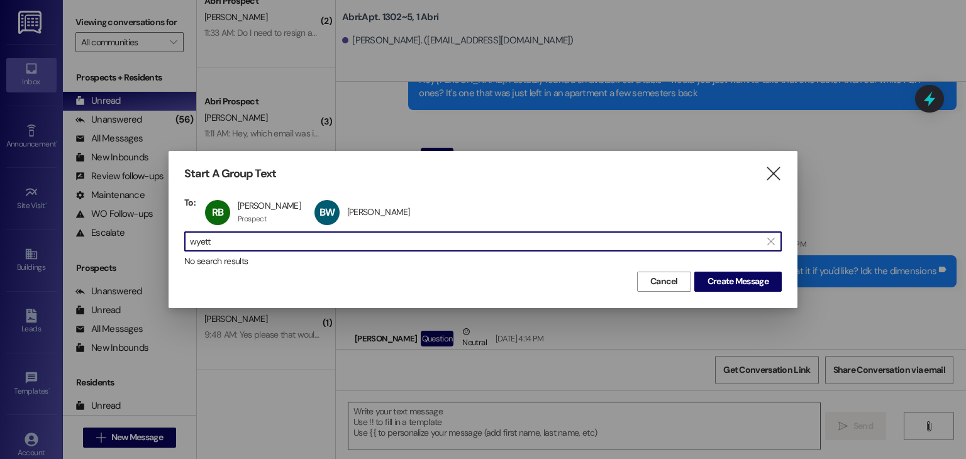
click at [297, 240] on input "wyett" at bounding box center [475, 242] width 571 height 18
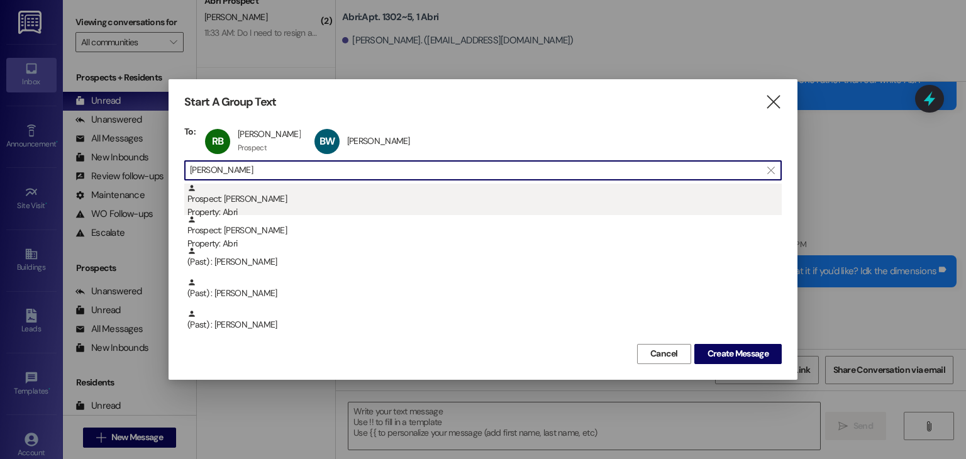
type input "[PERSON_NAME]"
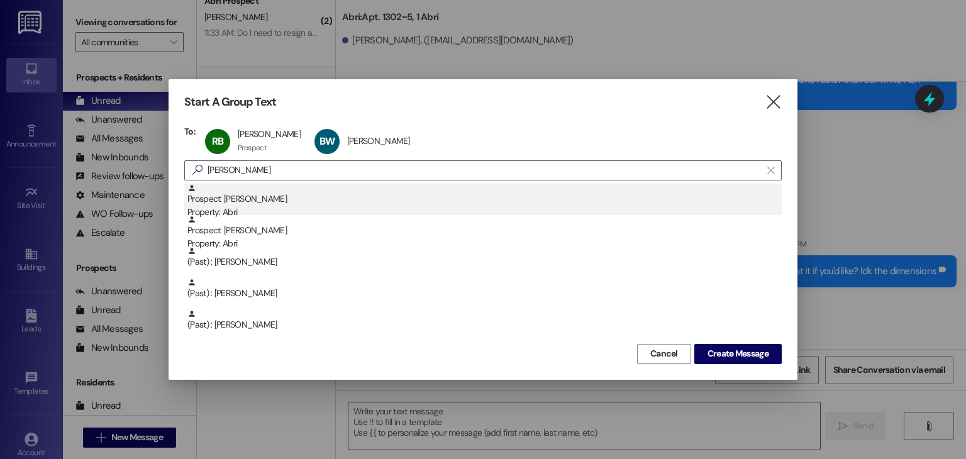
click at [260, 204] on div "Prospect: [PERSON_NAME] Green Property: Abri" at bounding box center [484, 202] width 594 height 36
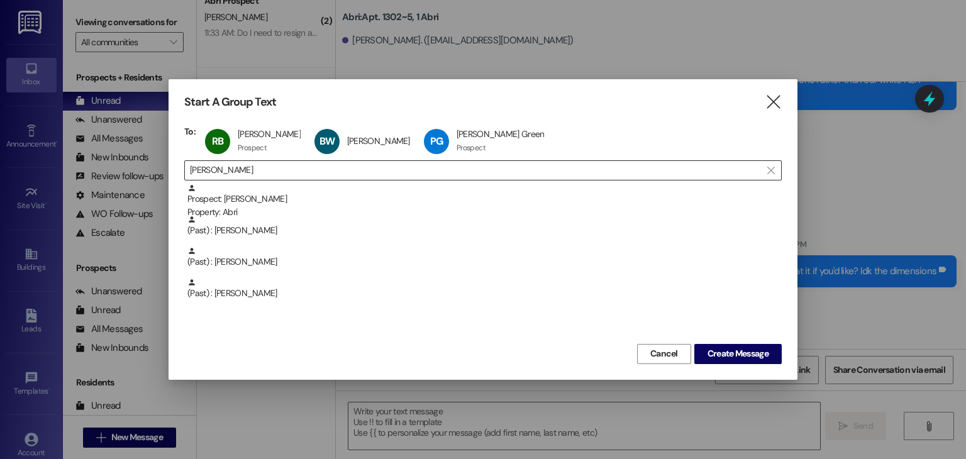
click at [259, 175] on input "[PERSON_NAME]" at bounding box center [475, 171] width 571 height 18
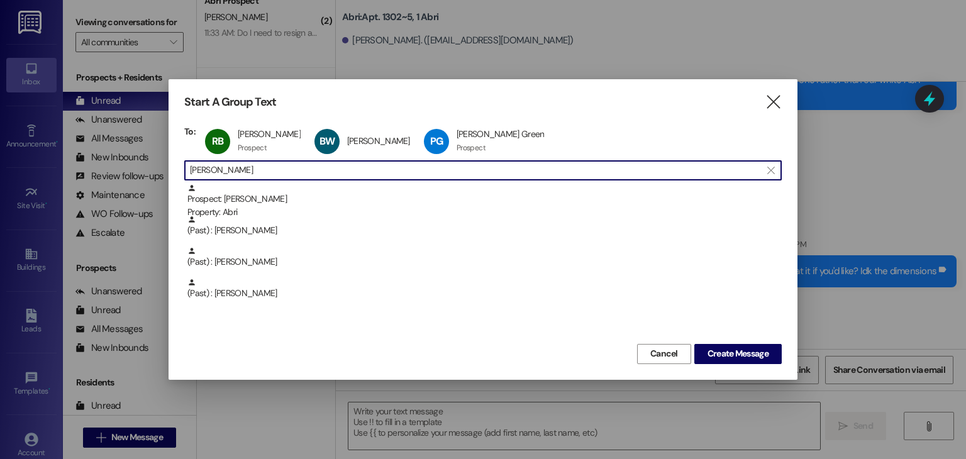
click at [259, 174] on input "[PERSON_NAME]" at bounding box center [475, 171] width 571 height 18
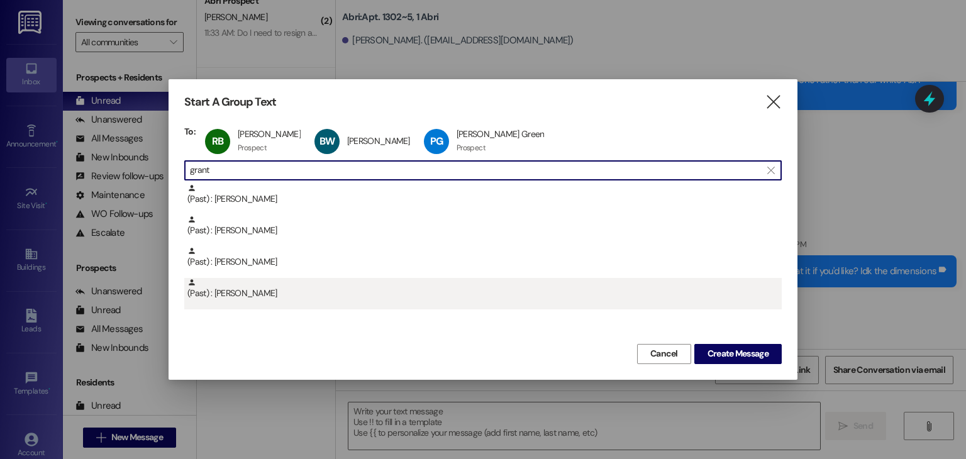
type input "grant"
click at [280, 297] on div "(Past) : [PERSON_NAME]" at bounding box center [484, 289] width 594 height 22
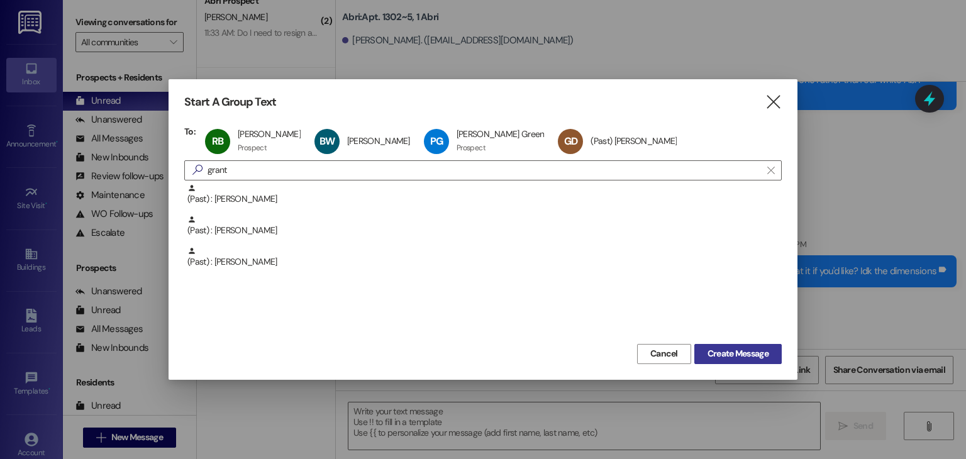
click at [748, 348] on span "Create Message" at bounding box center [737, 353] width 61 height 13
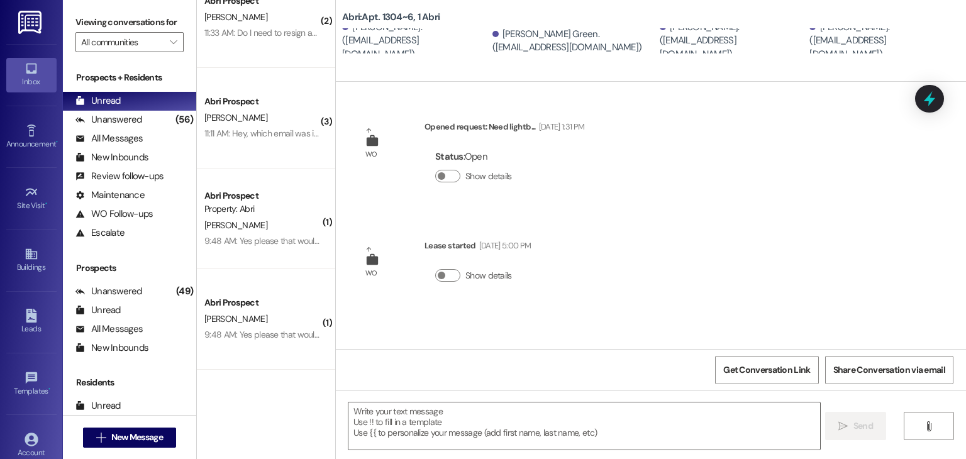
scroll to position [0, 0]
click at [455, 429] on textarea at bounding box center [583, 425] width 471 height 47
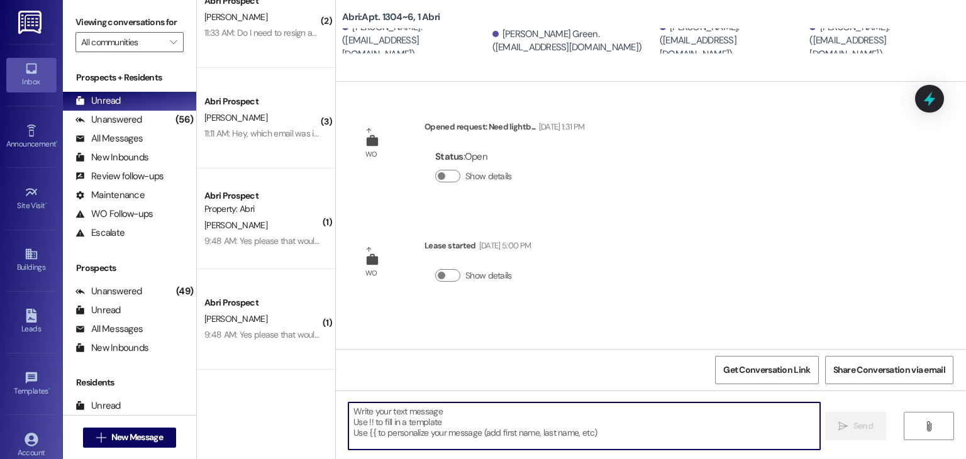
paste textarea "Hey friends! A couple quick updates for you: 🚫 [DATE] event is canceled—we’re b…"
type textarea "Hey friends! A couple quick updates for you: 🚫 [DATE] event is canceled—we’re b…"
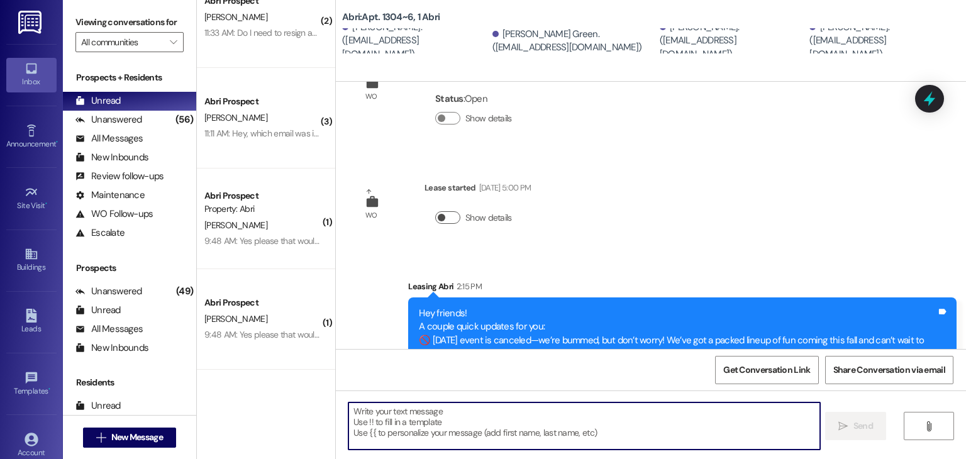
scroll to position [116, 0]
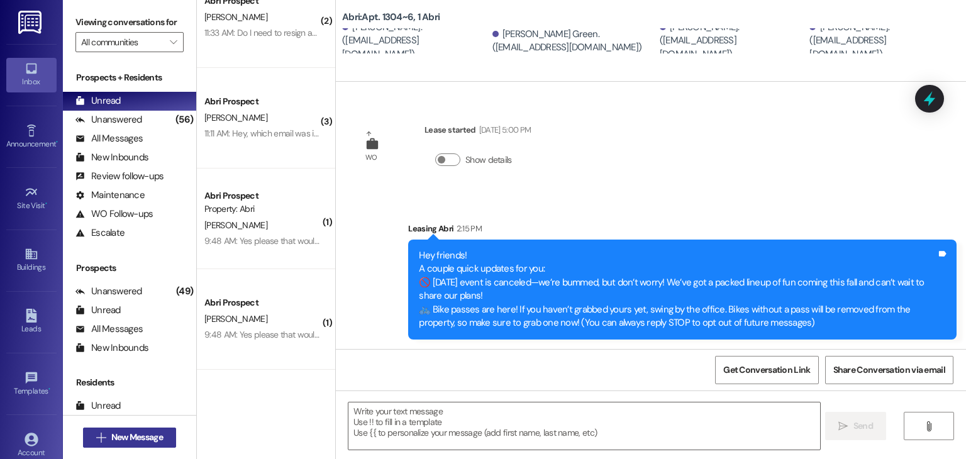
click at [143, 433] on span "New Message" at bounding box center [137, 437] width 52 height 13
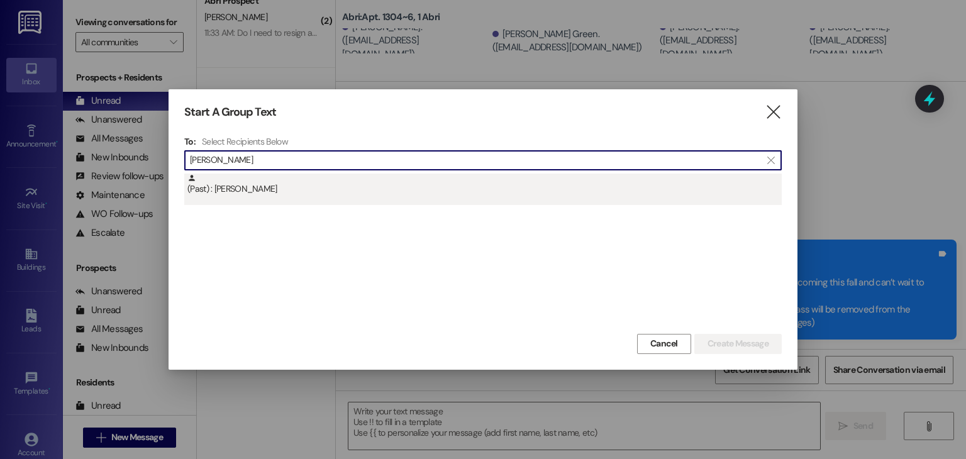
type input "[PERSON_NAME]"
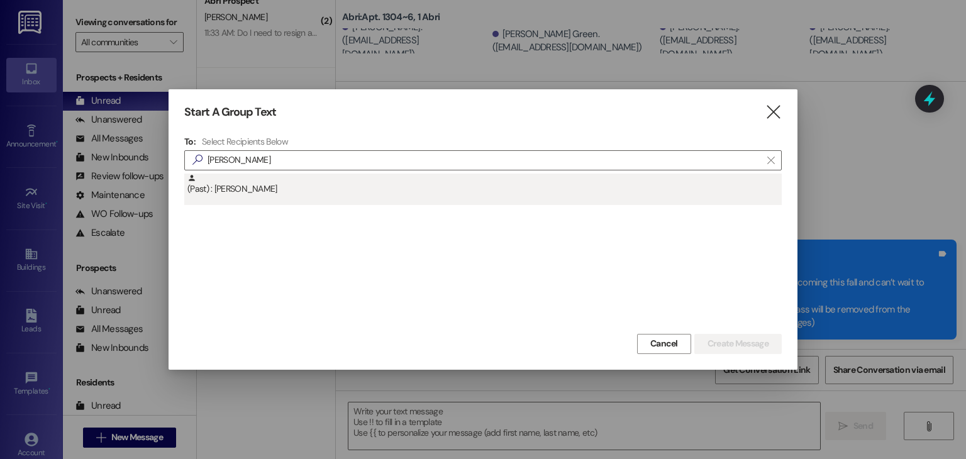
click at [392, 199] on div "(Past) : [PERSON_NAME]" at bounding box center [482, 189] width 597 height 31
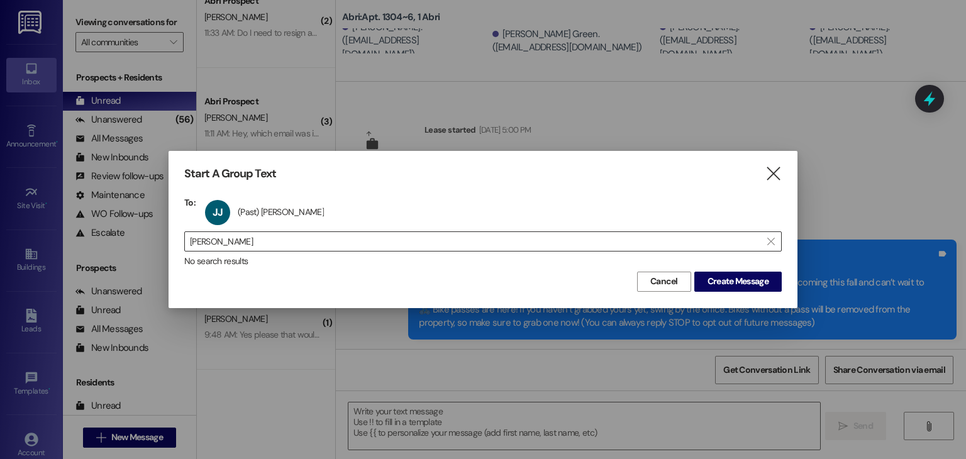
click at [376, 249] on input "[PERSON_NAME]" at bounding box center [475, 242] width 571 height 18
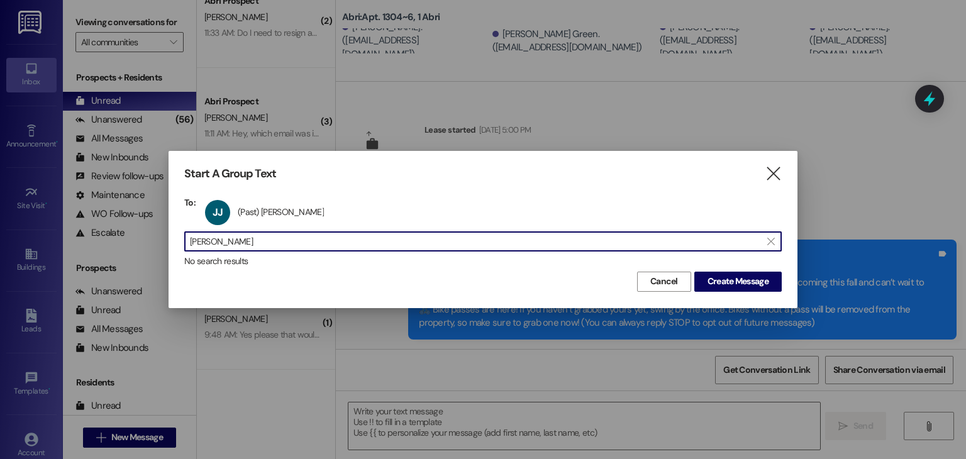
click at [376, 249] on input "[PERSON_NAME]" at bounding box center [475, 242] width 571 height 18
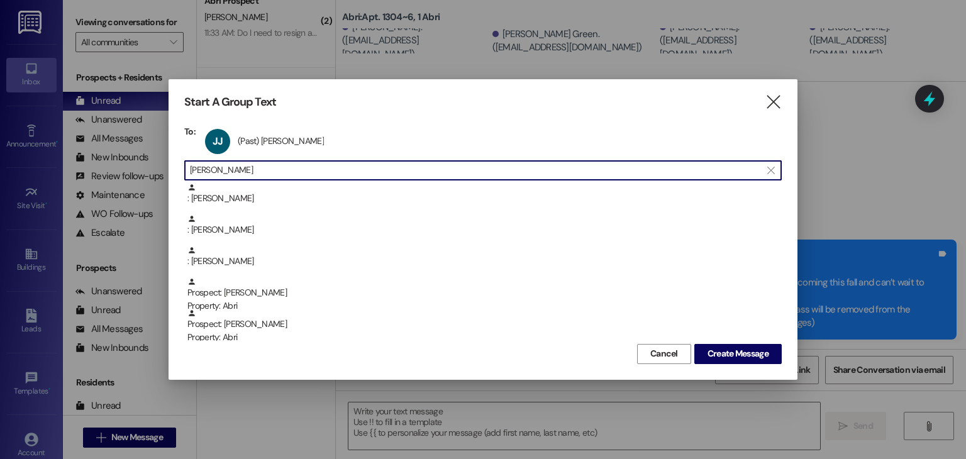
scroll to position [63, 0]
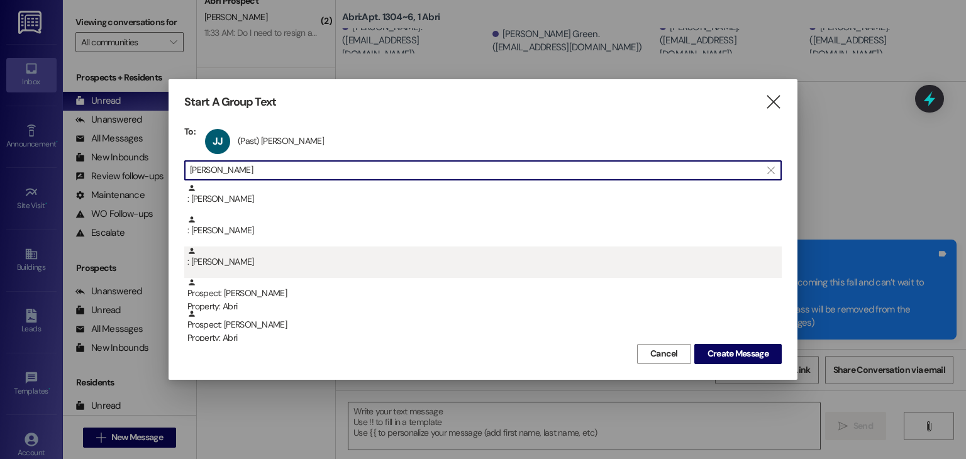
type input "[PERSON_NAME]"
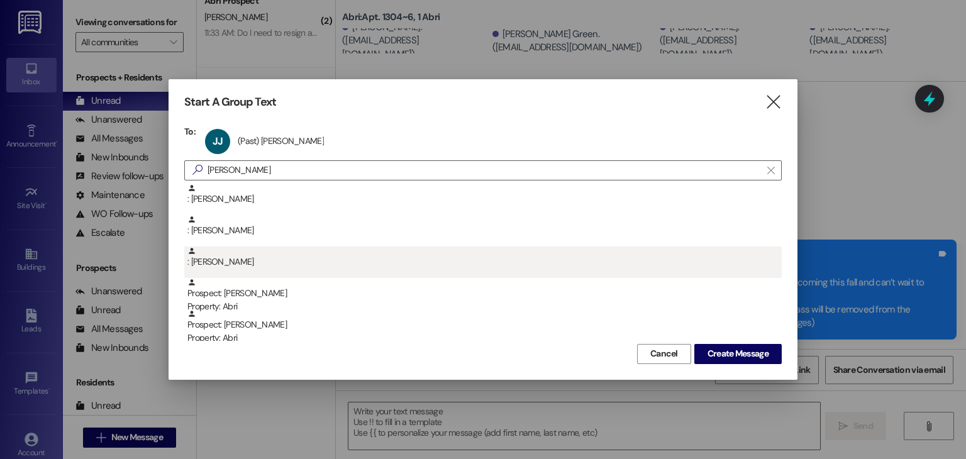
click at [347, 262] on div ": [PERSON_NAME]" at bounding box center [484, 257] width 594 height 22
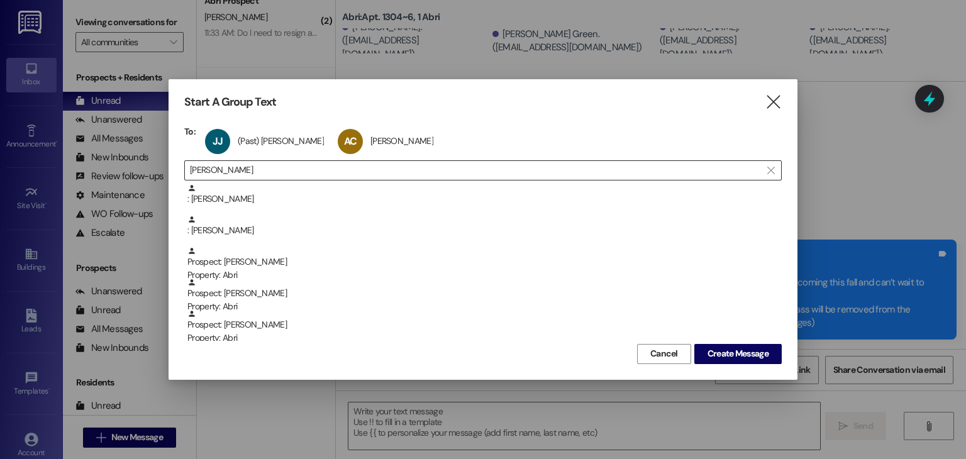
click at [303, 172] on input "[PERSON_NAME]" at bounding box center [475, 171] width 571 height 18
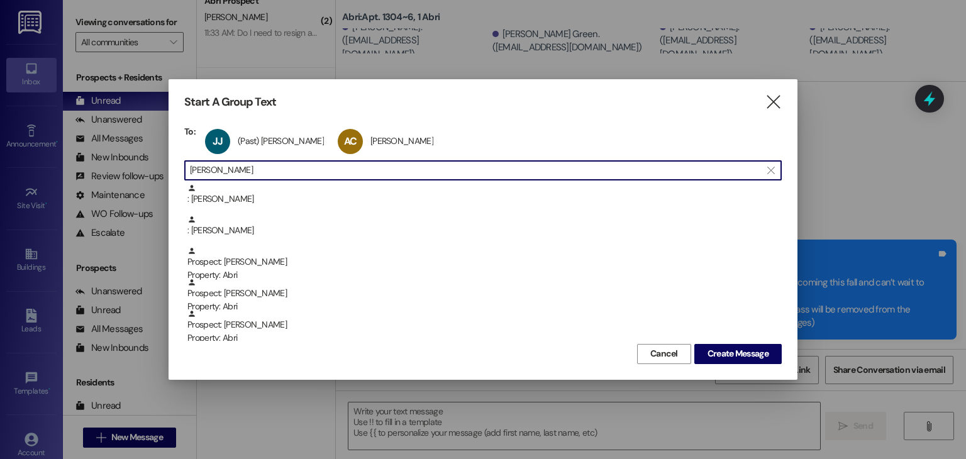
click at [303, 172] on input "[PERSON_NAME]" at bounding box center [475, 171] width 571 height 18
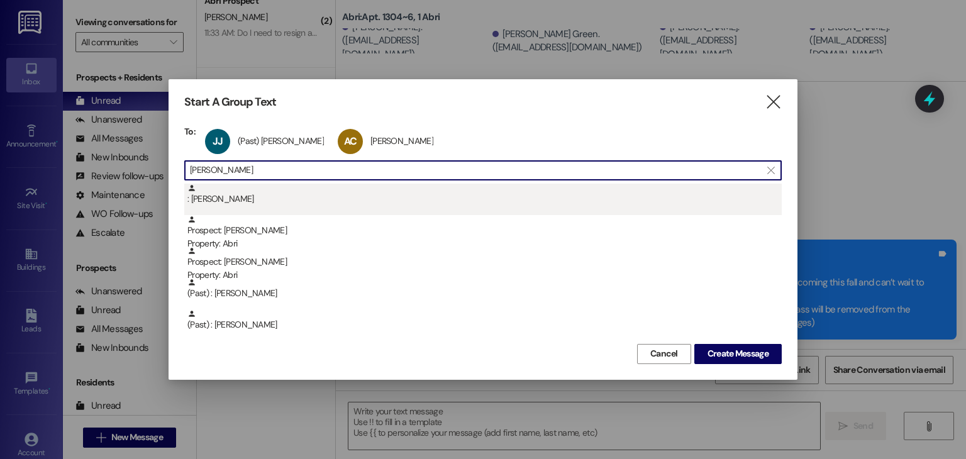
type input "[PERSON_NAME]"
click at [312, 199] on div ": [PERSON_NAME]" at bounding box center [484, 195] width 594 height 22
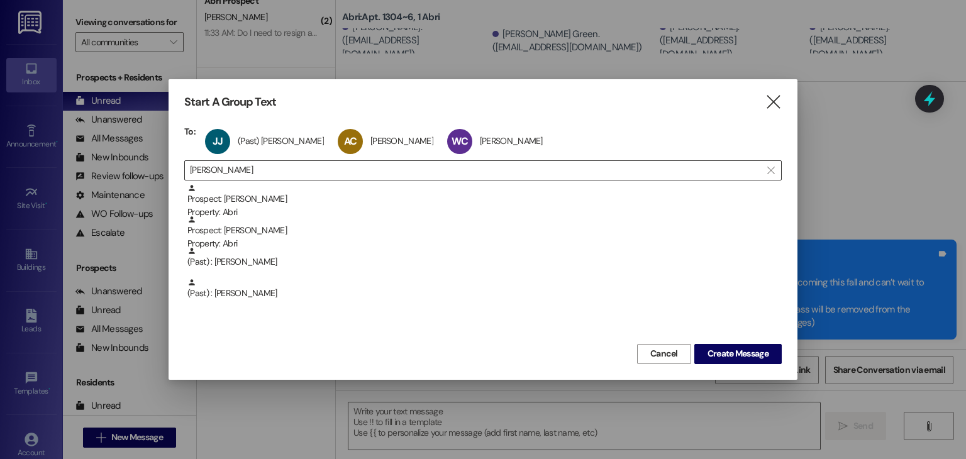
click at [297, 170] on input "[PERSON_NAME]" at bounding box center [475, 171] width 571 height 18
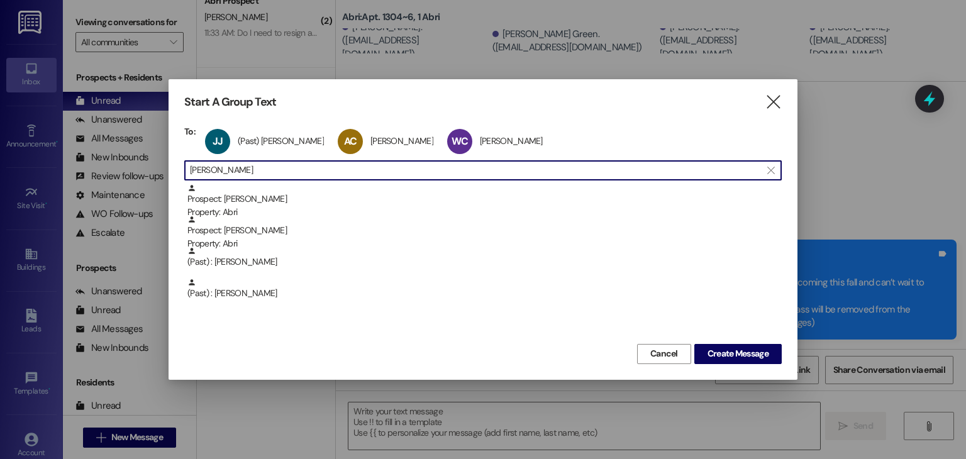
click at [297, 170] on input "[PERSON_NAME]" at bounding box center [475, 171] width 571 height 18
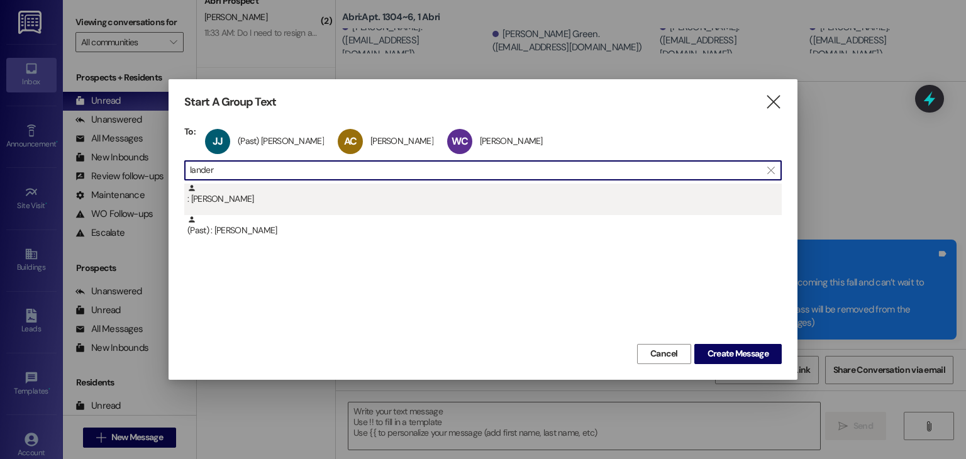
type input "lander"
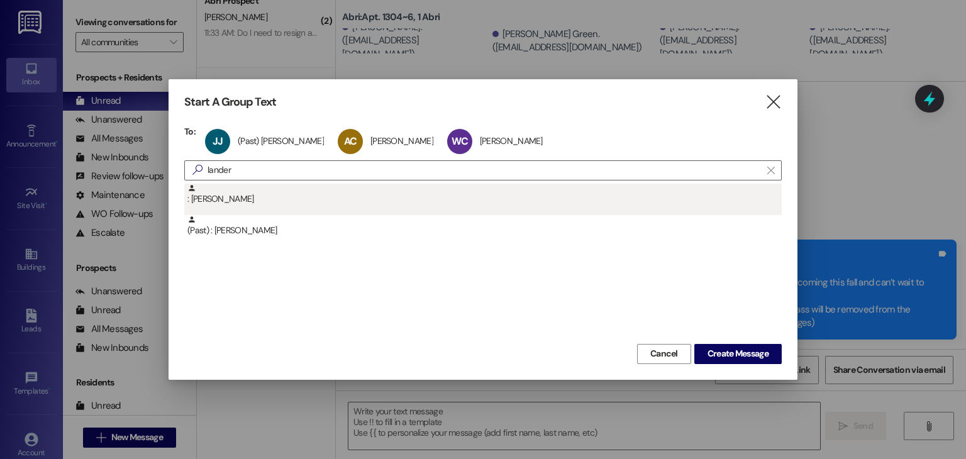
click at [299, 193] on div ": [PERSON_NAME]" at bounding box center [484, 195] width 594 height 22
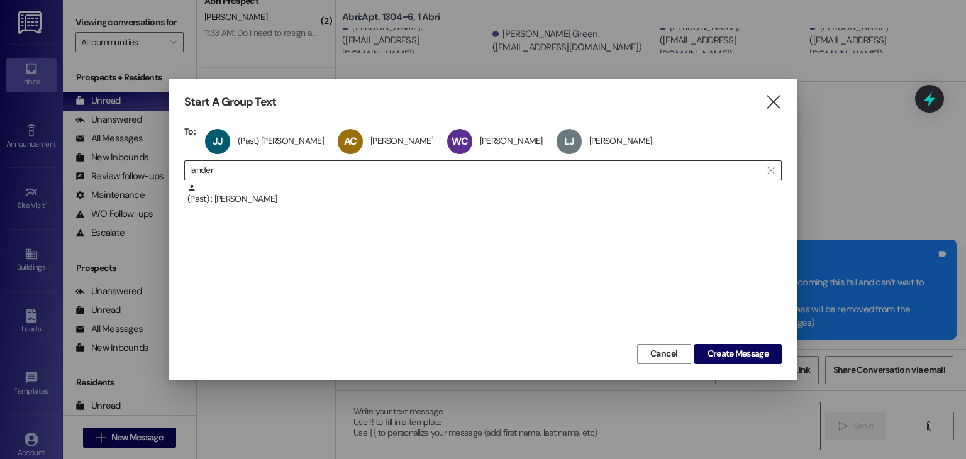
click at [289, 173] on input "lander" at bounding box center [475, 171] width 571 height 18
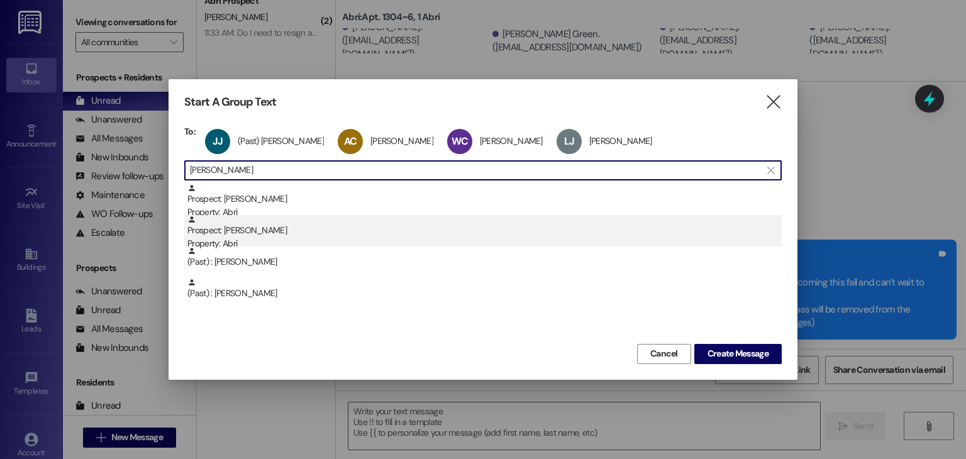
type input "[PERSON_NAME]"
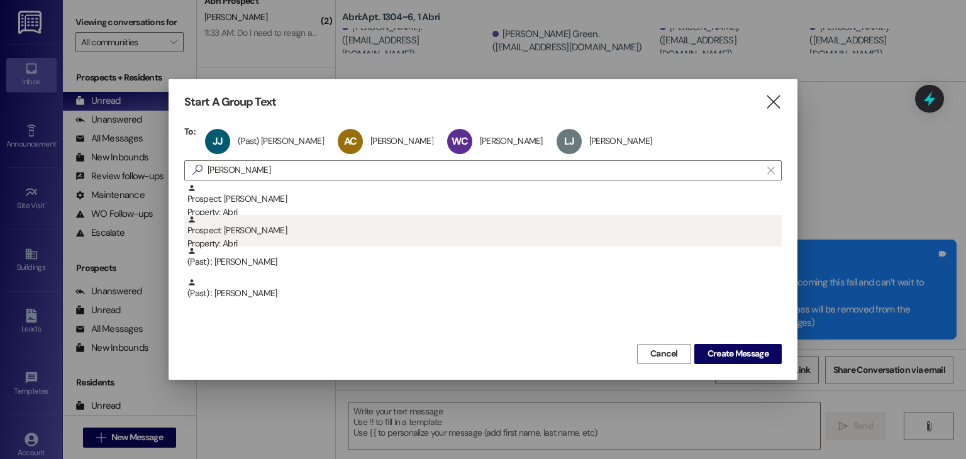
click at [301, 231] on div "Prospect: [PERSON_NAME] Property: Abri" at bounding box center [484, 233] width 594 height 36
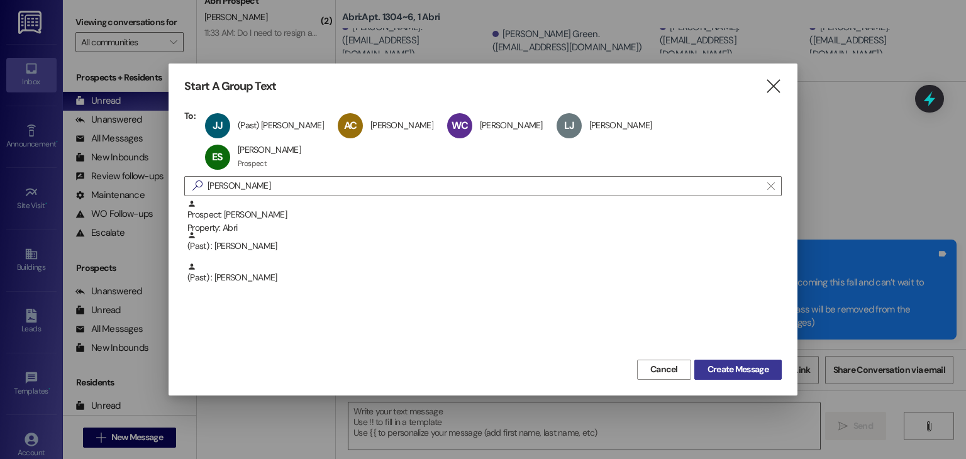
click at [736, 363] on span "Create Message" at bounding box center [737, 369] width 61 height 13
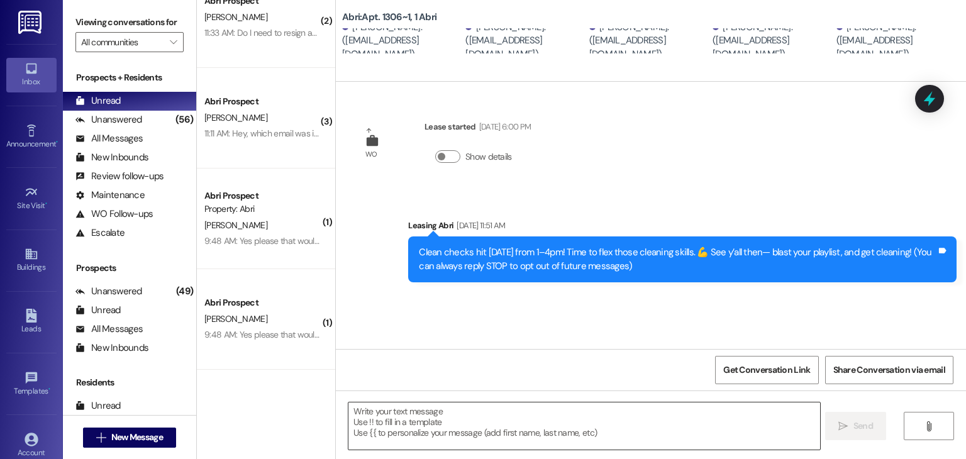
click at [428, 428] on textarea at bounding box center [583, 425] width 471 height 47
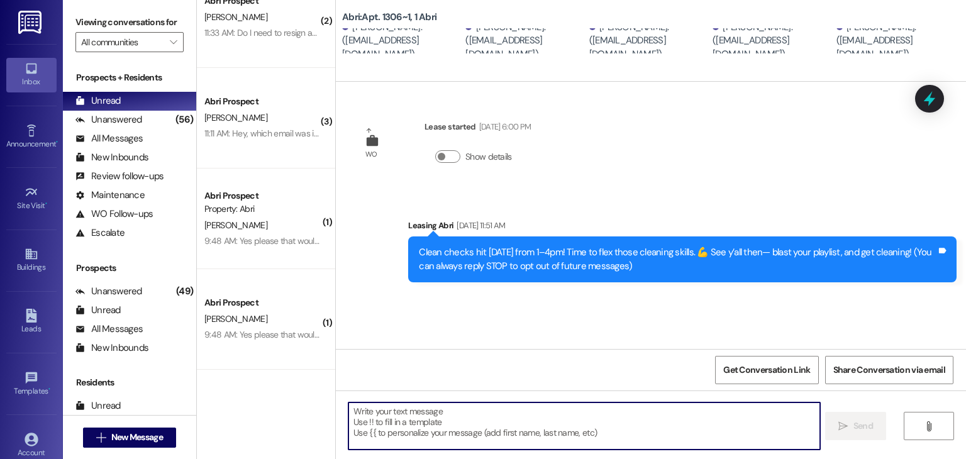
paste textarea "Hey friends! A couple quick updates for you: 🚫 [DATE] event is canceled—we’re b…"
type textarea "Hey friends! A couple quick updates for you: 🚫 [DATE] event is canceled—we’re b…"
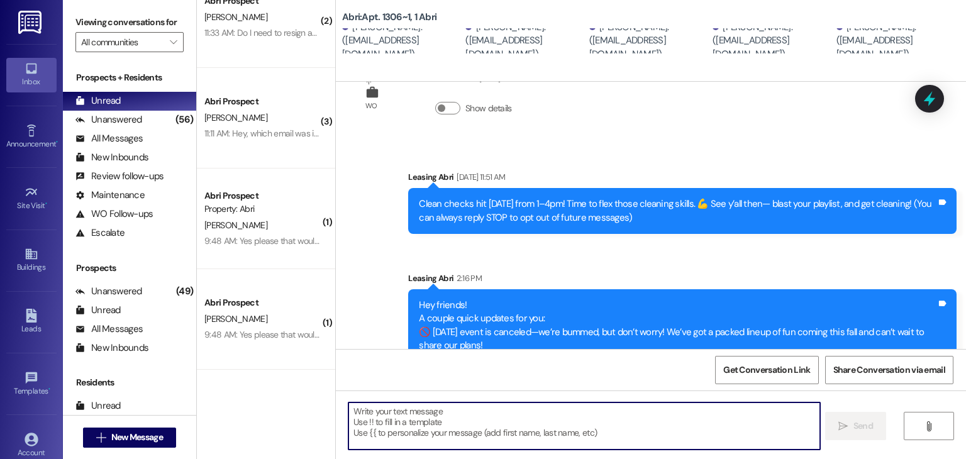
scroll to position [98, 0]
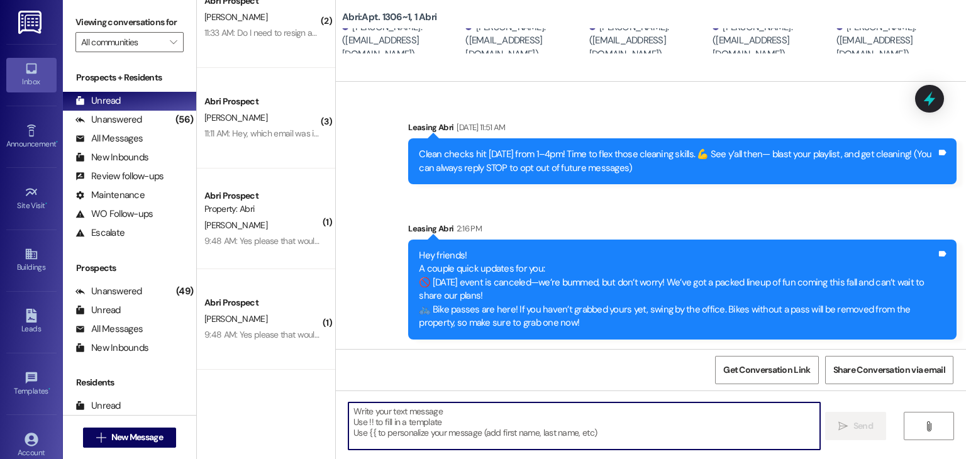
click at [138, 423] on div " New Message" at bounding box center [129, 437] width 93 height 31
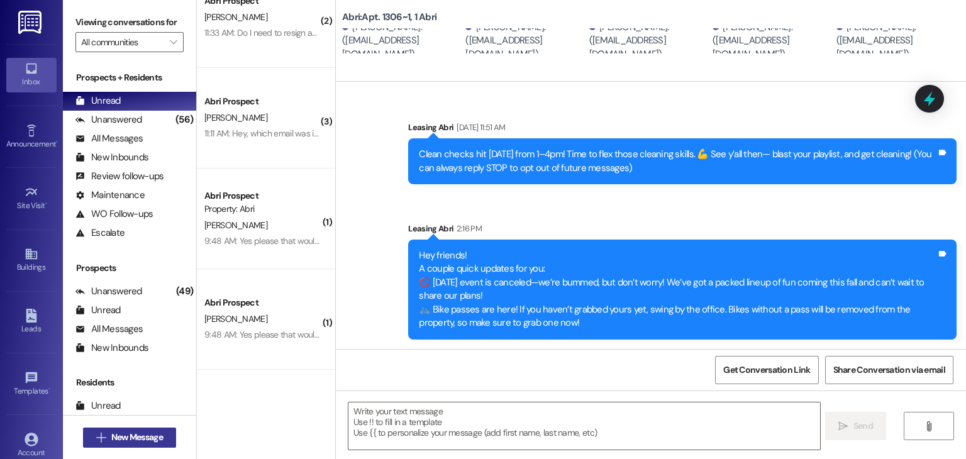
click at [132, 438] on span "New Message" at bounding box center [137, 437] width 52 height 13
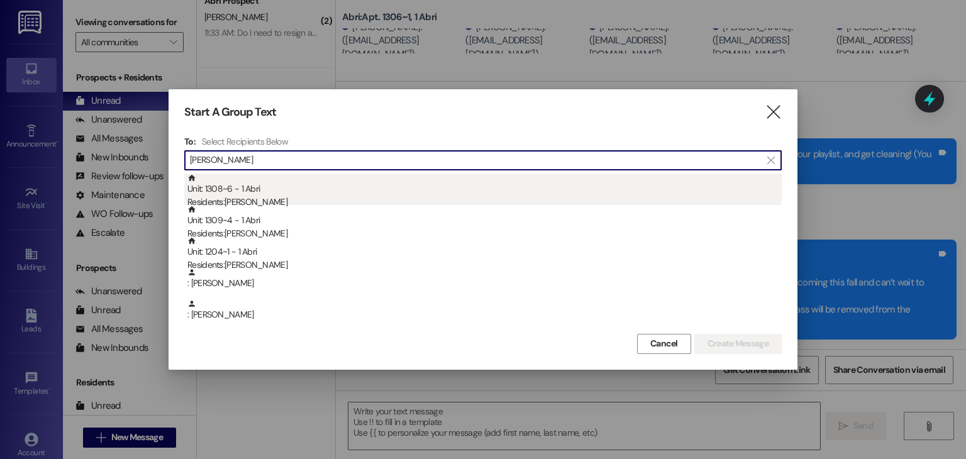
type input "[PERSON_NAME]"
click at [278, 197] on div "Residents: [PERSON_NAME]" at bounding box center [484, 202] width 594 height 13
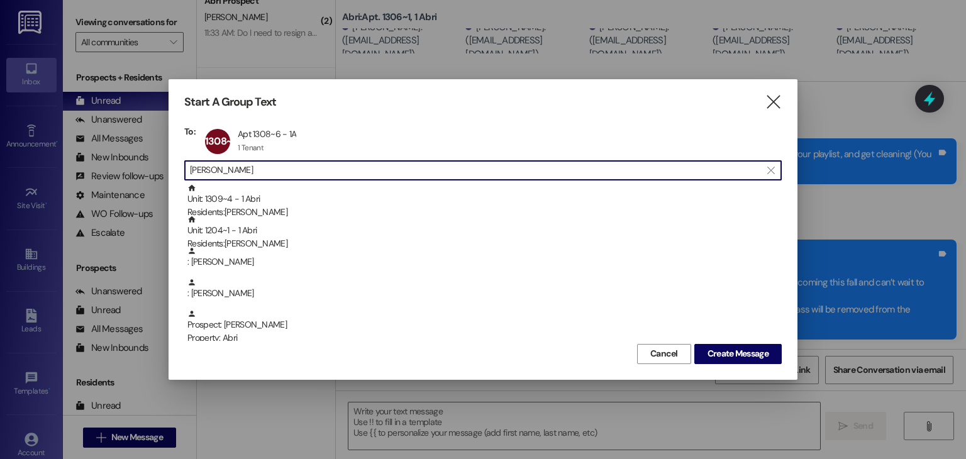
click at [304, 165] on input "[PERSON_NAME]" at bounding box center [475, 171] width 571 height 18
click at [305, 165] on input "[PERSON_NAME]" at bounding box center [475, 171] width 571 height 18
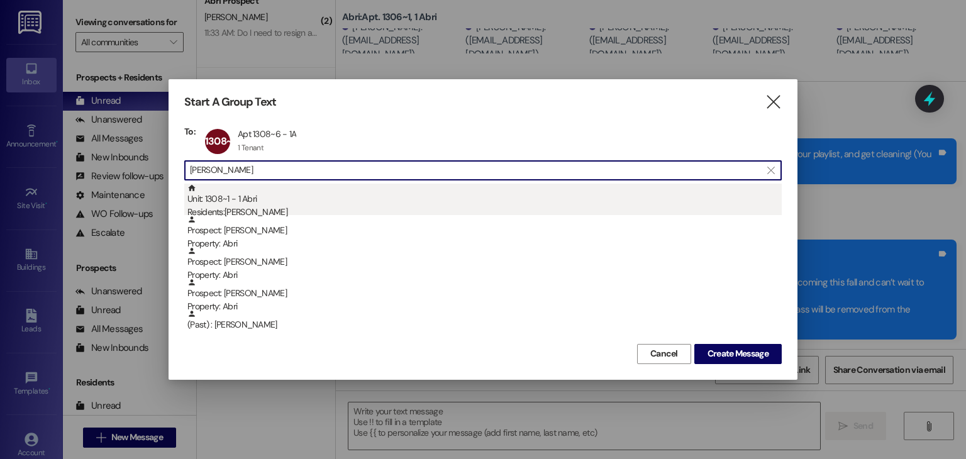
type input "[PERSON_NAME]"
click at [290, 197] on div "Unit: 1308~1 - 1 [DEMOGRAPHIC_DATA] Residents: [PERSON_NAME]" at bounding box center [484, 202] width 594 height 36
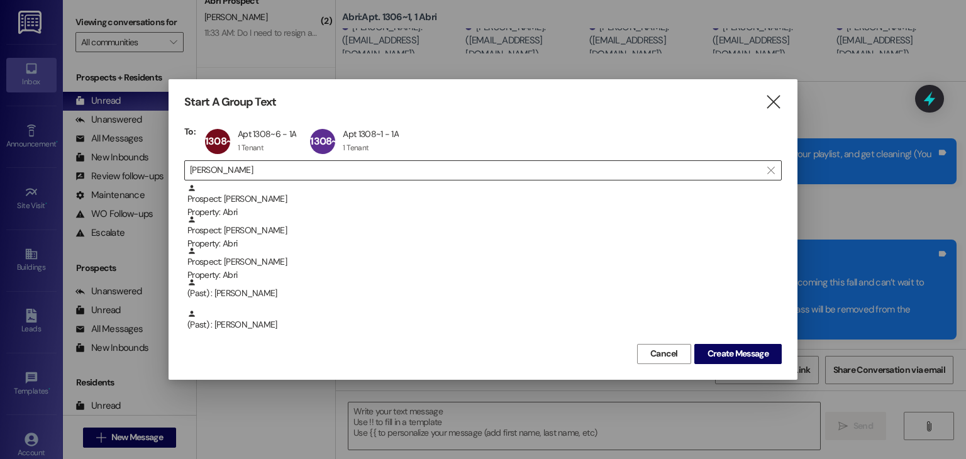
click at [287, 172] on input "[PERSON_NAME]" at bounding box center [475, 171] width 571 height 18
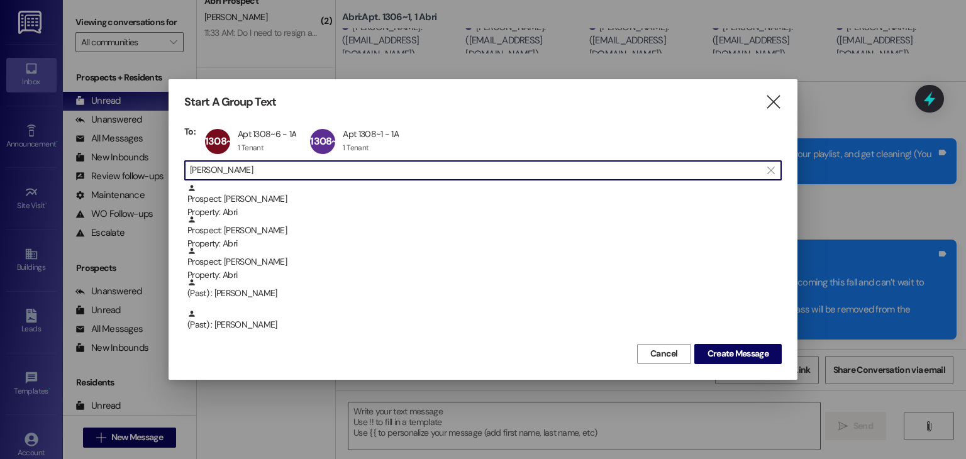
click at [287, 172] on input "[PERSON_NAME]" at bounding box center [475, 171] width 571 height 18
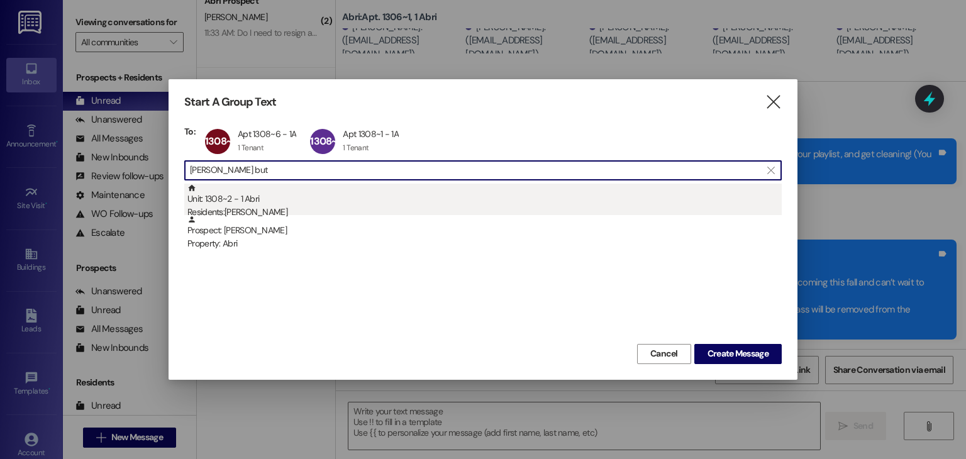
type input "[PERSON_NAME] but"
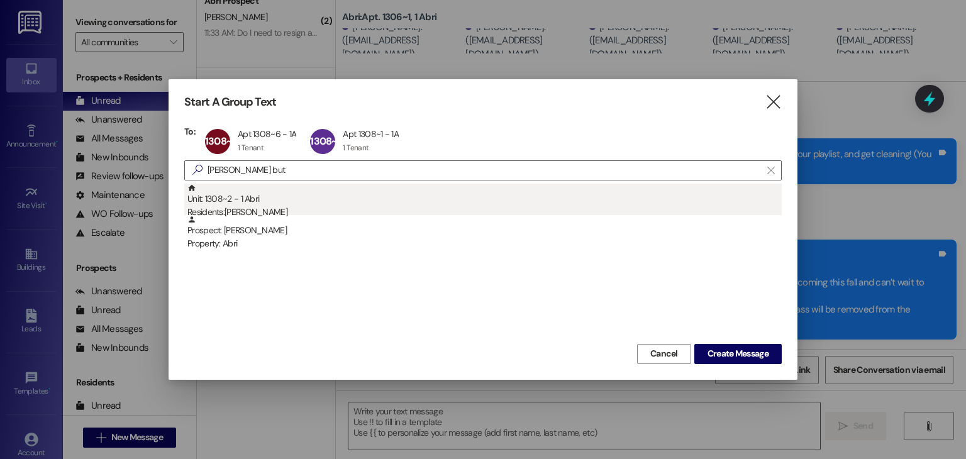
click at [281, 194] on div "Unit: 1308~2 - 1 Abri Residents: [PERSON_NAME]" at bounding box center [484, 202] width 594 height 36
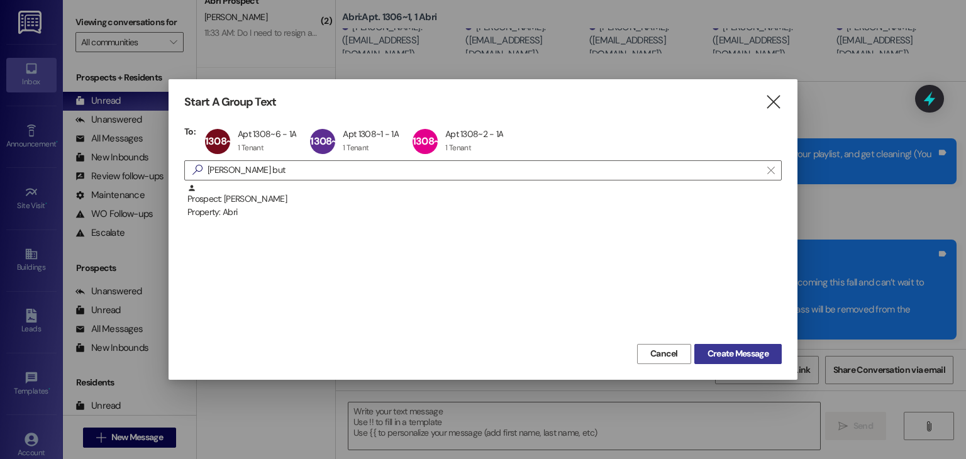
click at [738, 348] on span "Create Message" at bounding box center [737, 353] width 61 height 13
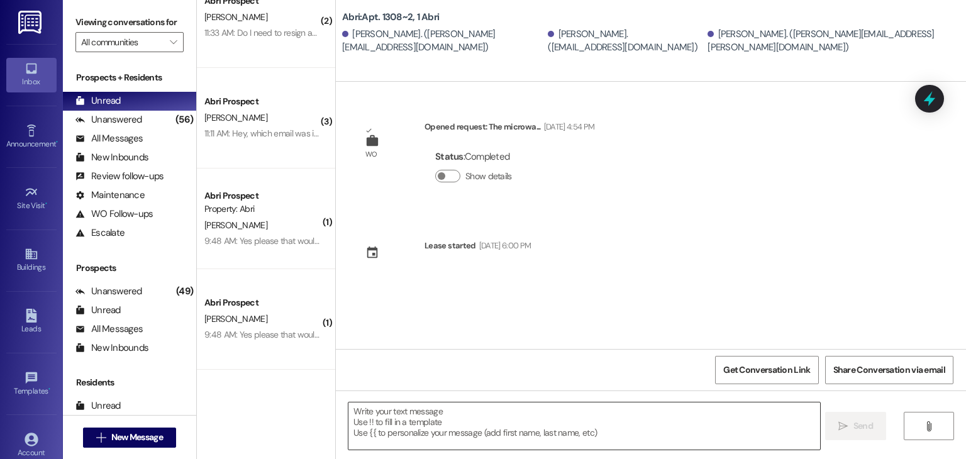
scroll to position [0, 0]
click at [475, 416] on textarea at bounding box center [583, 425] width 471 height 47
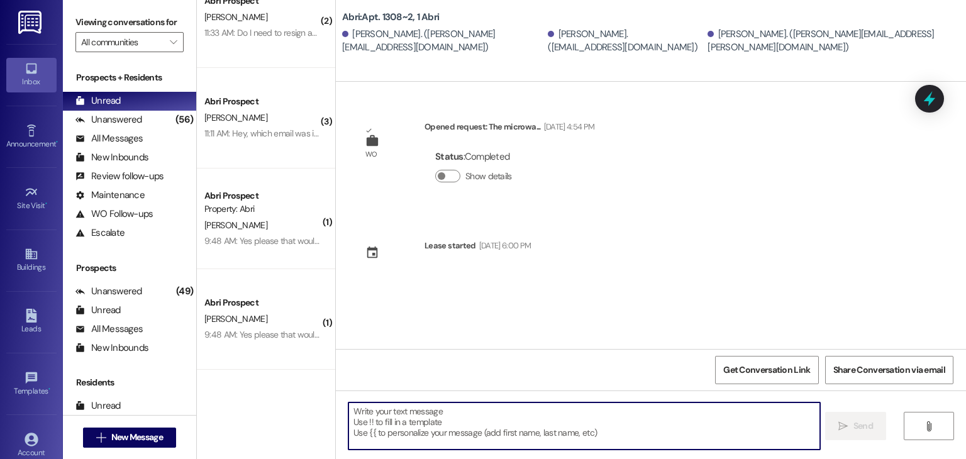
paste textarea "Hey friends! A couple quick updates for you: 🚫 [DATE] event is canceled—we’re b…"
type textarea "Hey friends! A couple quick updates for you: 🚫 [DATE] event is canceled—we’re b…"
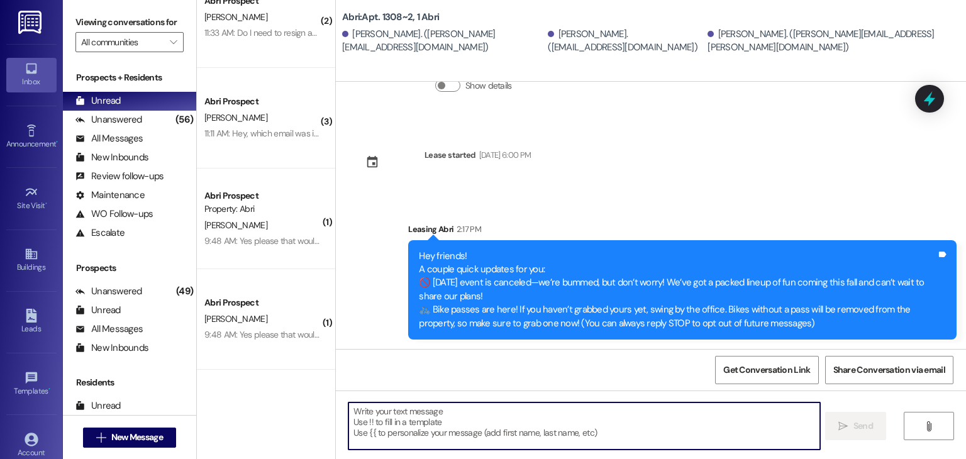
scroll to position [91, 0]
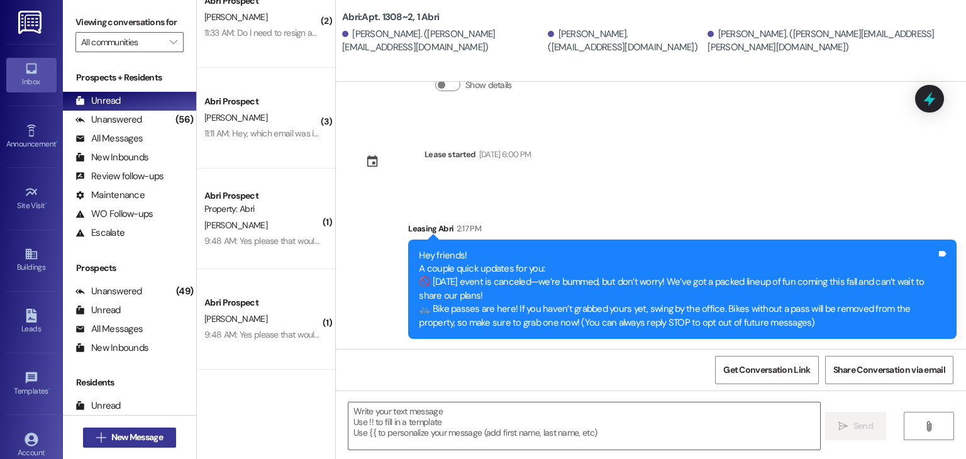
click at [161, 431] on span "New Message" at bounding box center [137, 437] width 57 height 13
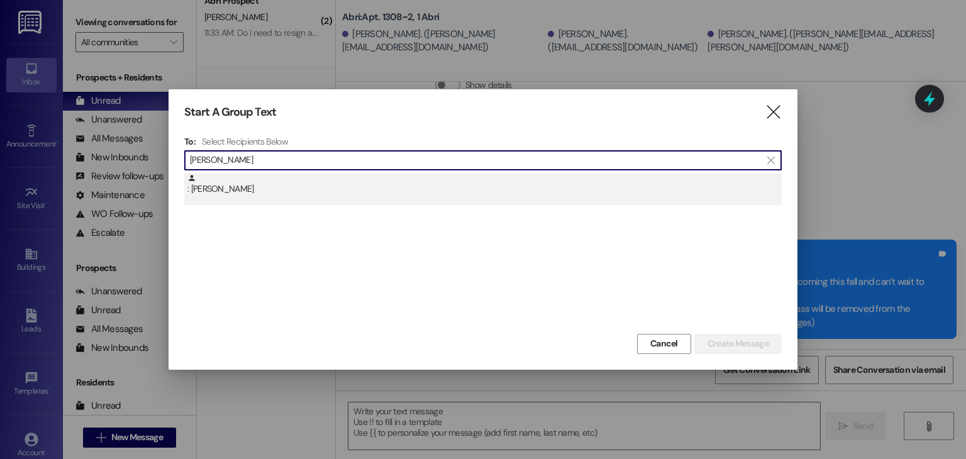
type input "[PERSON_NAME]"
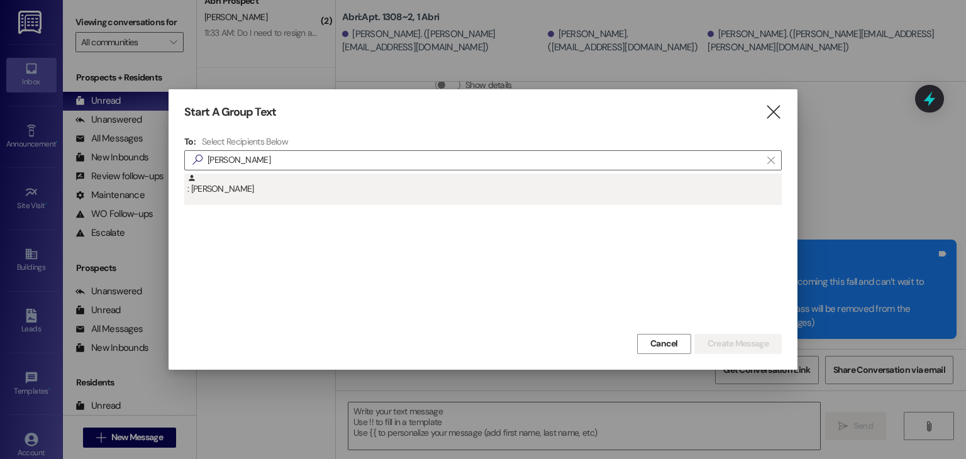
click at [236, 192] on div ": [PERSON_NAME]" at bounding box center [484, 185] width 594 height 22
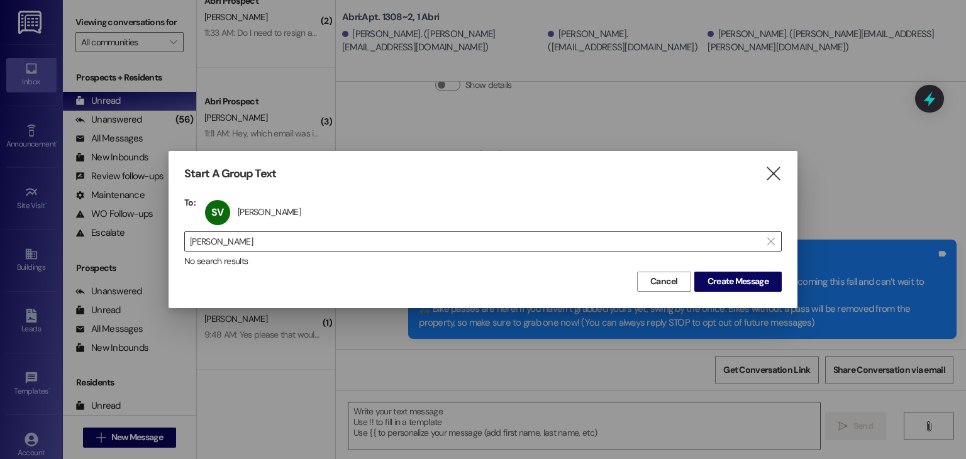
click at [246, 235] on input "[PERSON_NAME]" at bounding box center [475, 242] width 571 height 18
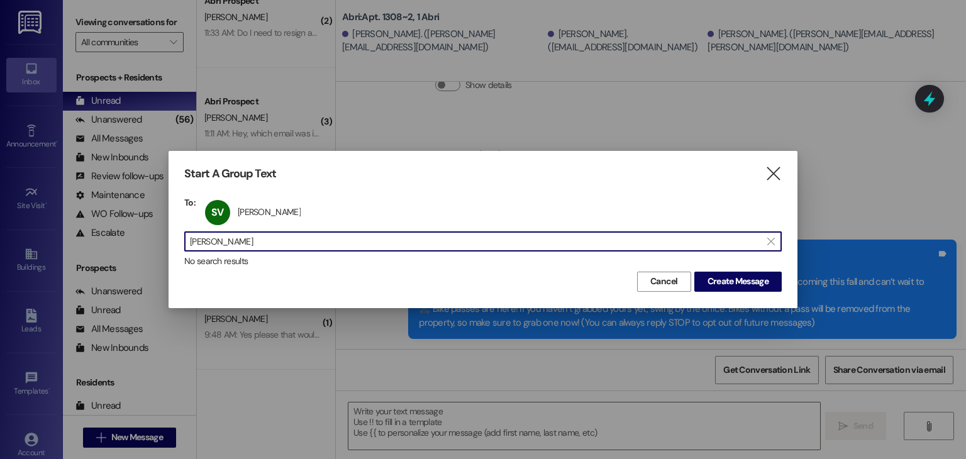
click at [246, 235] on input "[PERSON_NAME]" at bounding box center [475, 242] width 571 height 18
click at [246, 236] on input "[PERSON_NAME]" at bounding box center [475, 242] width 571 height 18
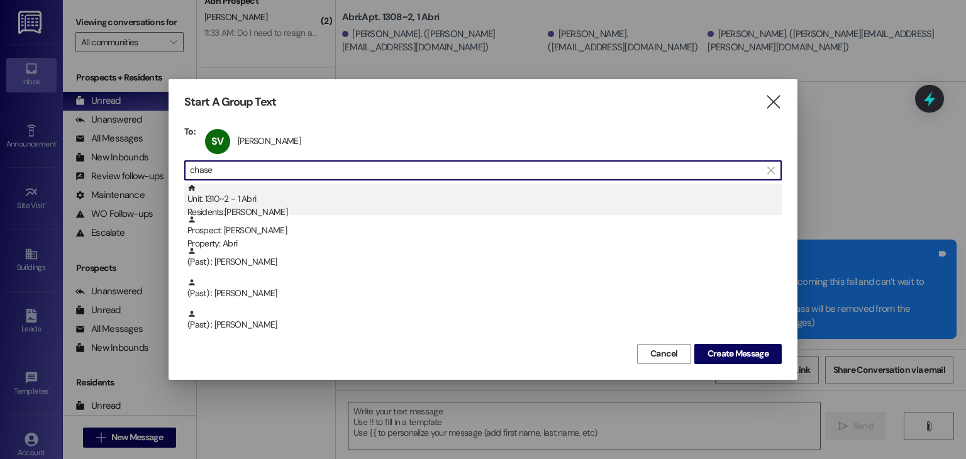
type input "chase"
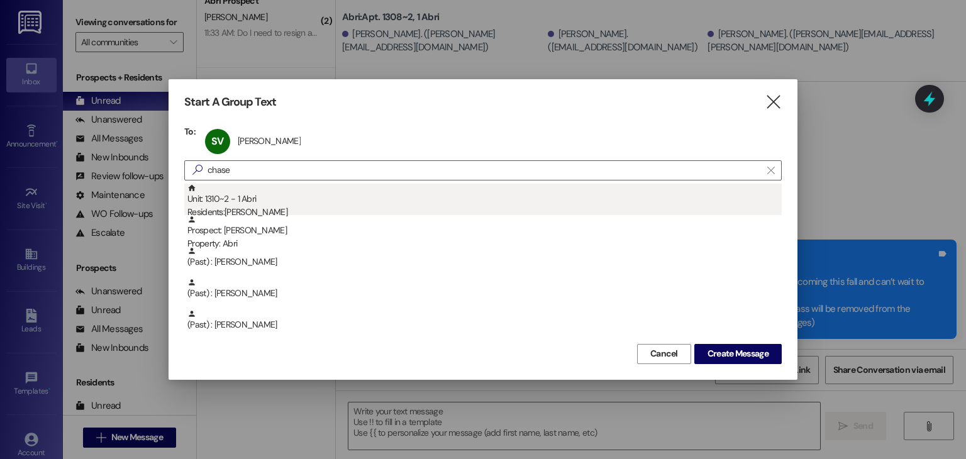
click at [244, 204] on div "Unit: 1310~2 - 1 Abri Residents: [PERSON_NAME]" at bounding box center [484, 202] width 594 height 36
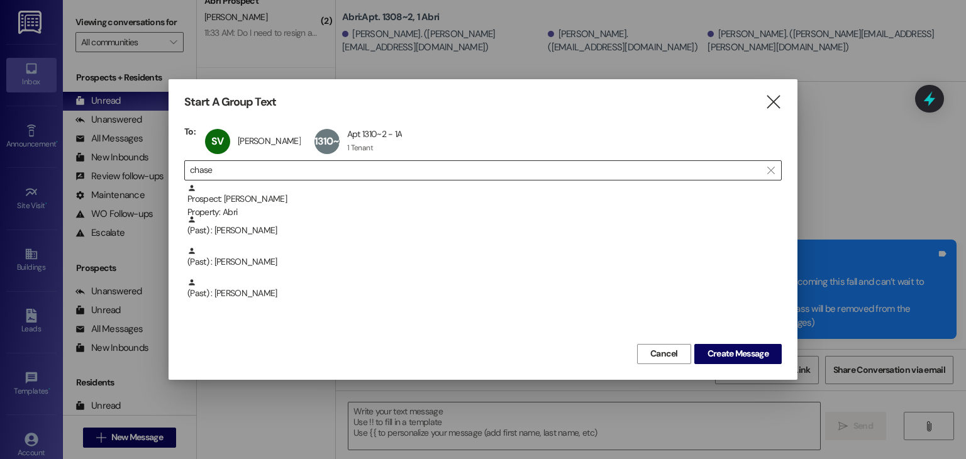
click at [399, 172] on input "chase" at bounding box center [475, 171] width 571 height 18
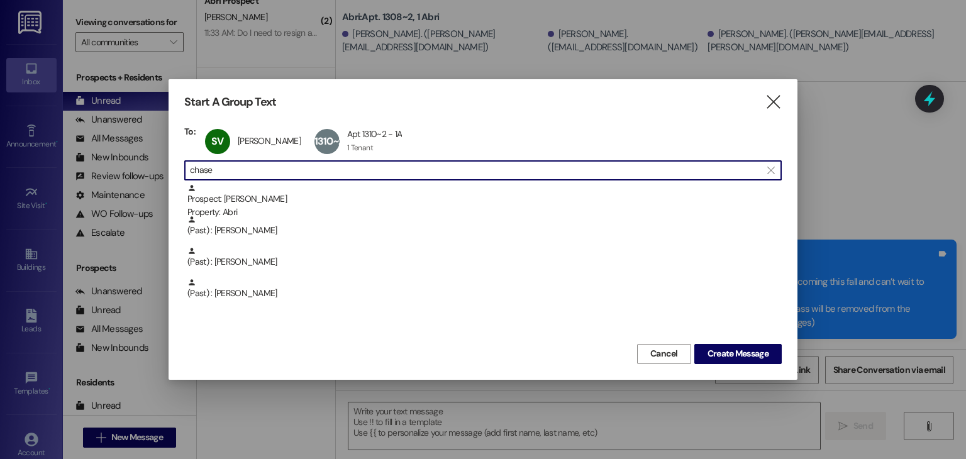
click at [399, 172] on input "chase" at bounding box center [475, 171] width 571 height 18
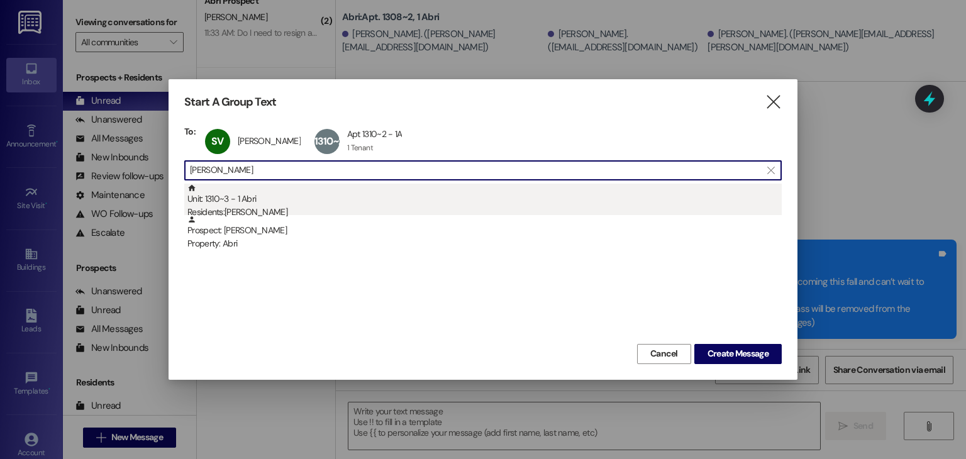
type input "[PERSON_NAME]"
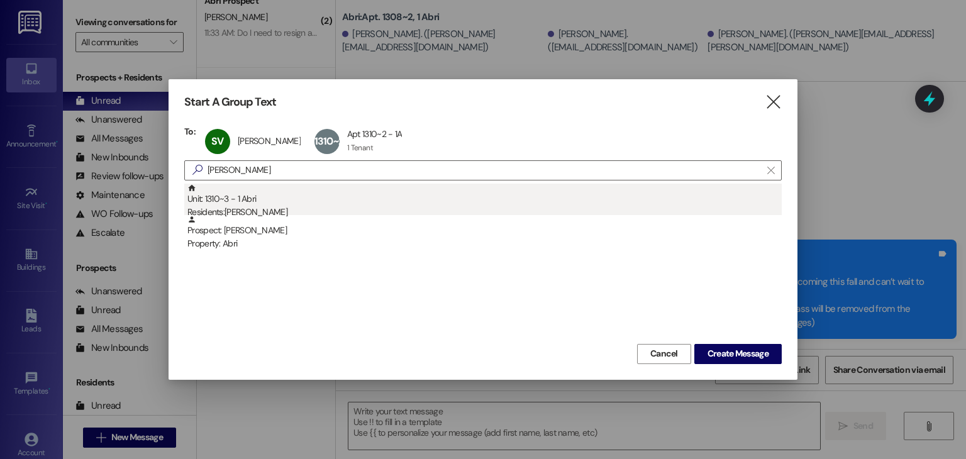
click at [389, 188] on div "Unit: 1310~3 - 1 Abri Residents: [PERSON_NAME]" at bounding box center [484, 202] width 594 height 36
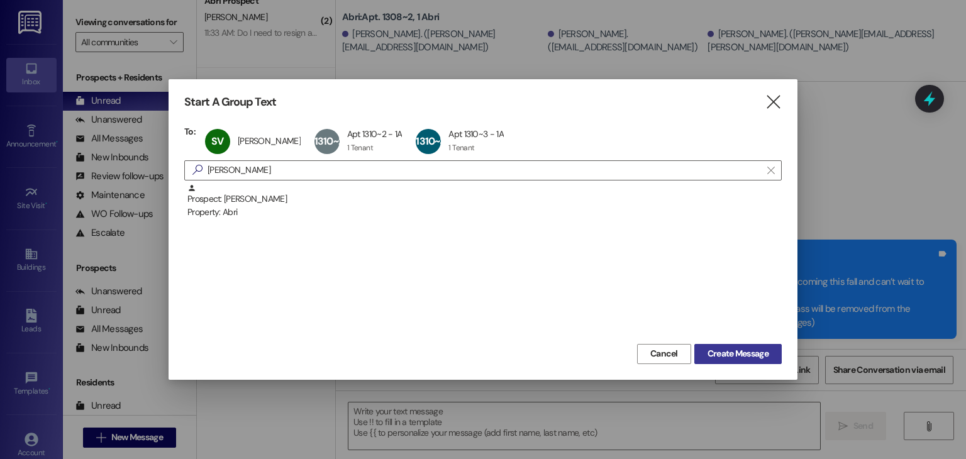
click at [738, 353] on span "Create Message" at bounding box center [737, 353] width 61 height 13
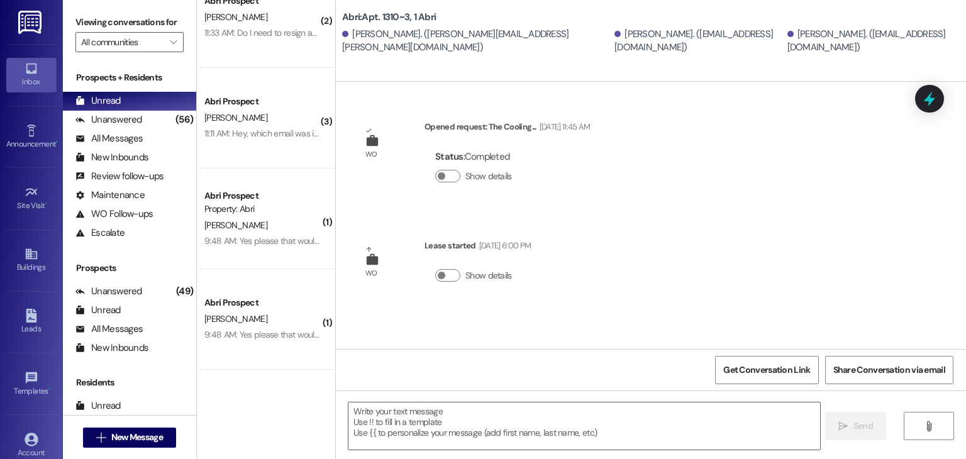
scroll to position [0, 0]
click at [416, 417] on textarea at bounding box center [583, 425] width 471 height 47
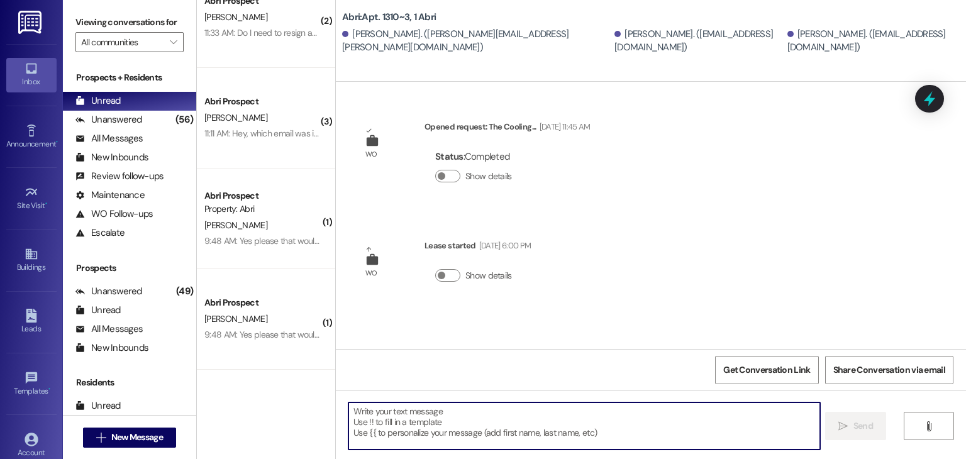
paste textarea "Hey friends! A couple quick updates for you: 🚫 [DATE] event is canceled—we’re b…"
type textarea "Hey friends! A couple quick updates for you: 🚫 [DATE] event is canceled—we’re b…"
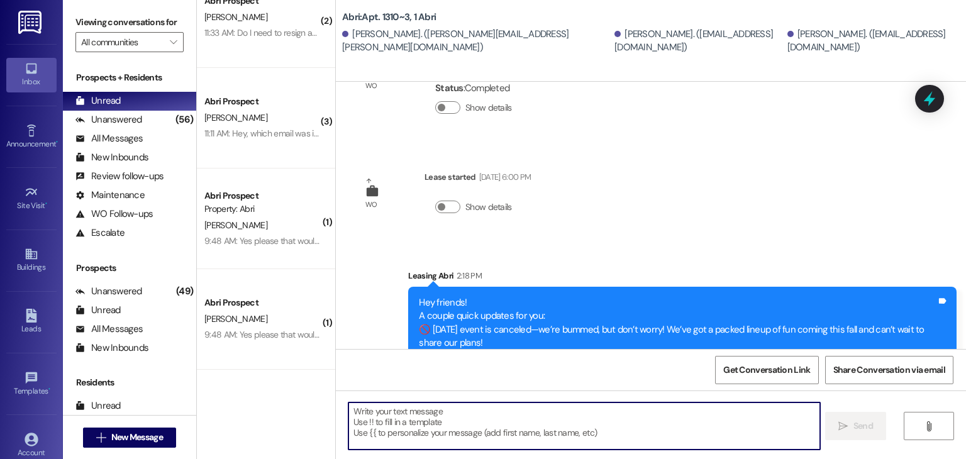
scroll to position [116, 0]
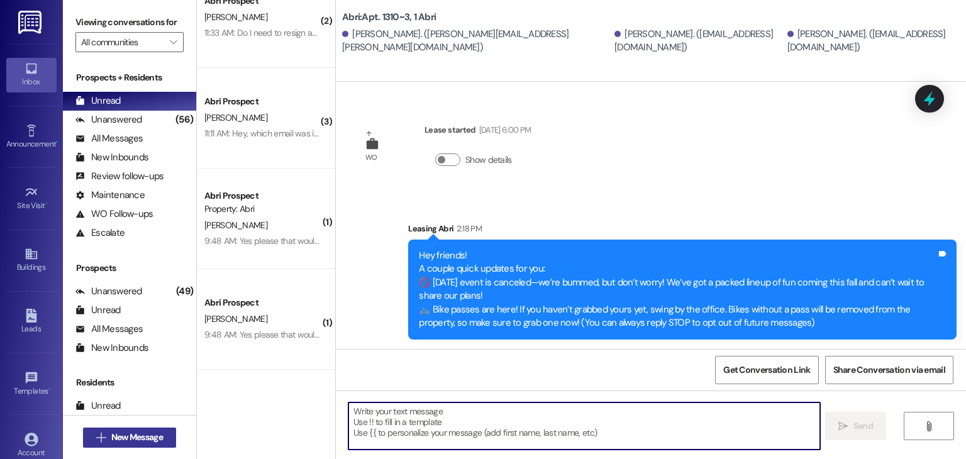
click at [158, 431] on span "New Message" at bounding box center [137, 437] width 52 height 13
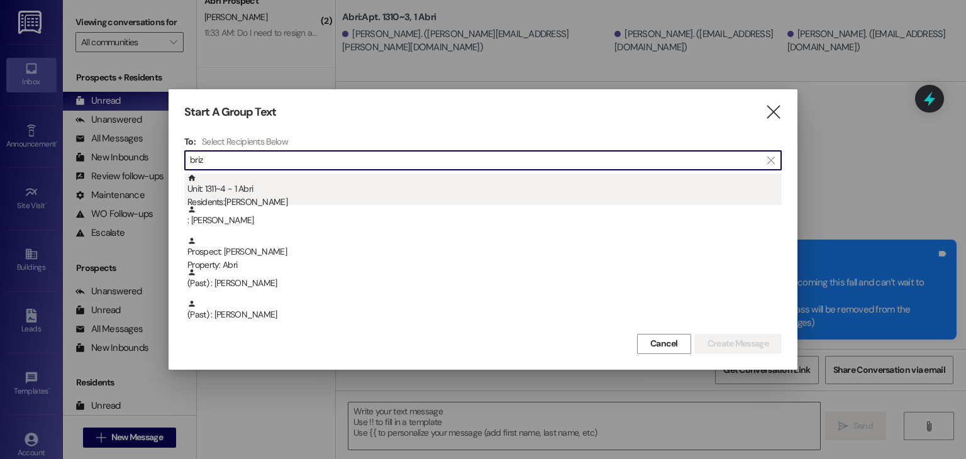
type input "briz"
click at [342, 189] on div "Unit: 1311~4 - 1 [DEMOGRAPHIC_DATA] Residents: [PERSON_NAME]" at bounding box center [484, 192] width 594 height 36
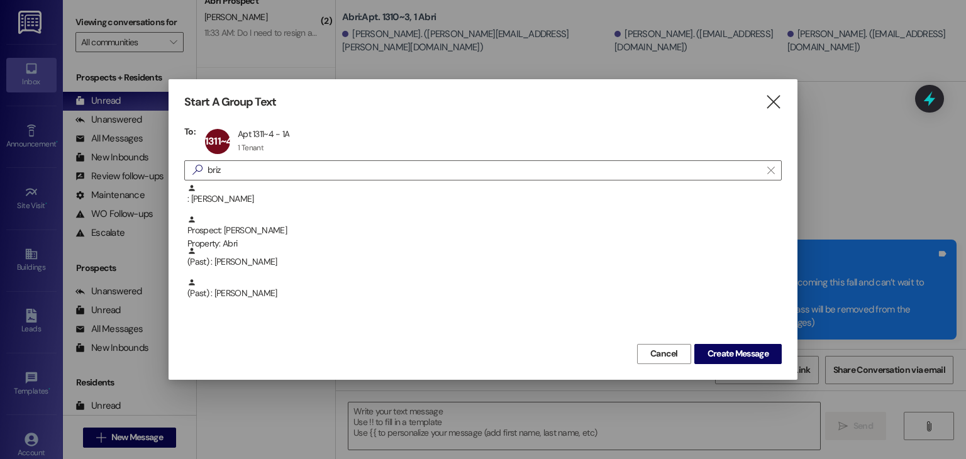
click at [336, 157] on div "To: 1311~4 Apt 1311~4 - 1A Apt 1311~4 - 1A 1 Tenant 1 Tenant click to remove  …" at bounding box center [482, 233] width 597 height 215
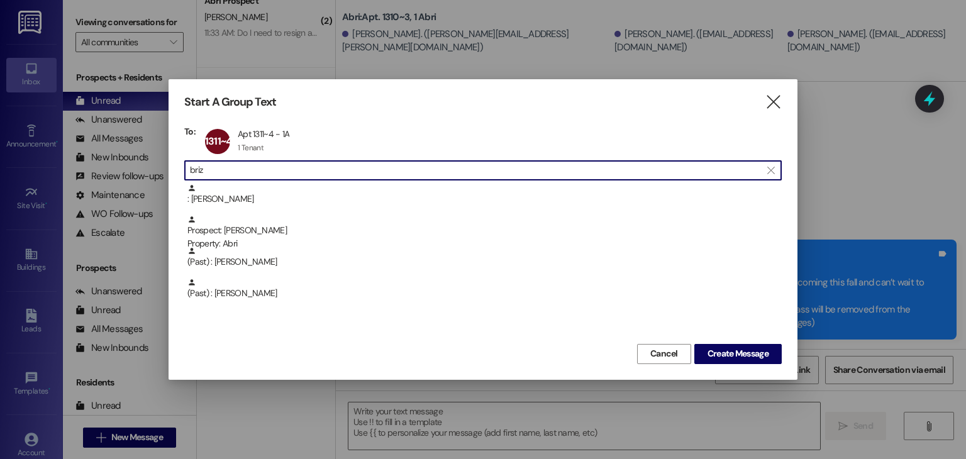
click at [332, 177] on input "briz" at bounding box center [475, 171] width 571 height 18
click at [332, 176] on input "briz" at bounding box center [475, 171] width 571 height 18
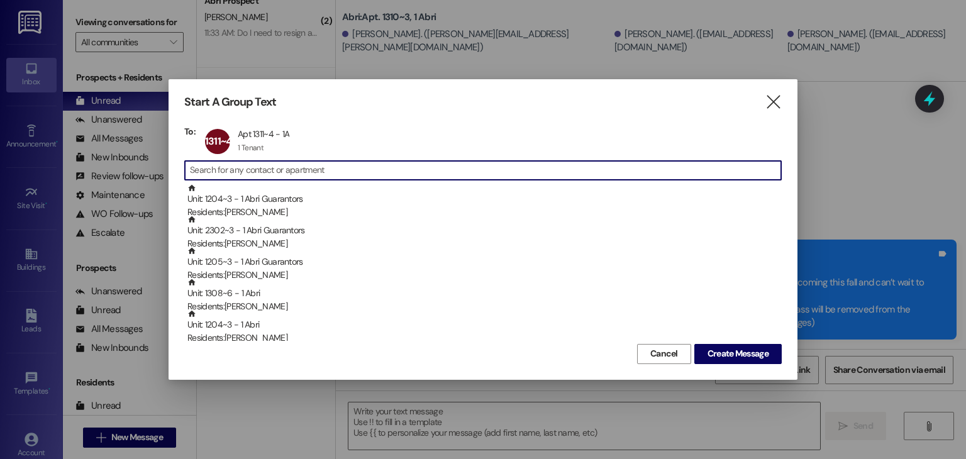
scroll to position [0, 0]
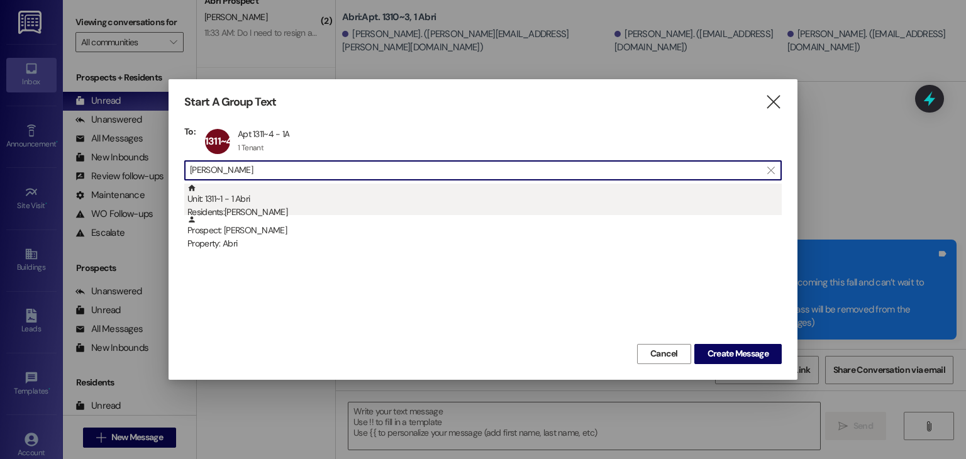
type input "[PERSON_NAME]"
click at [321, 202] on div "Unit: 1311~1 - 1 [DEMOGRAPHIC_DATA] Residents: [PERSON_NAME]" at bounding box center [484, 202] width 594 height 36
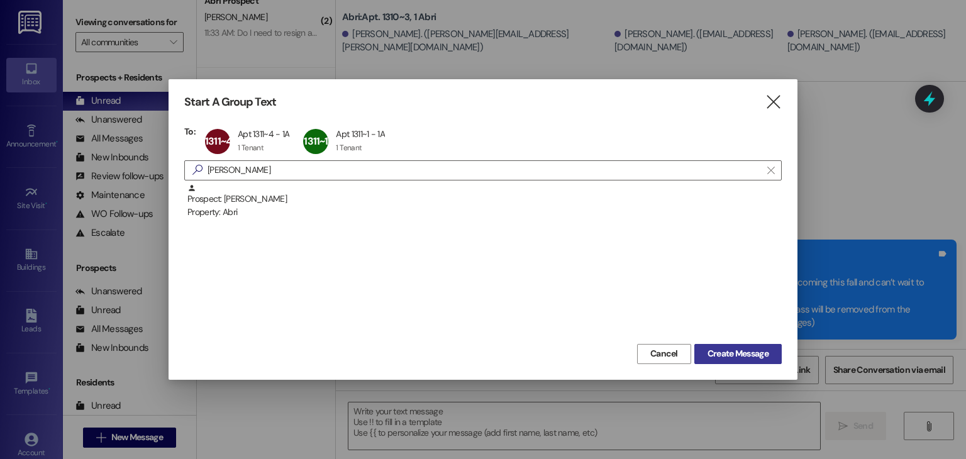
click at [723, 353] on span "Create Message" at bounding box center [737, 353] width 61 height 13
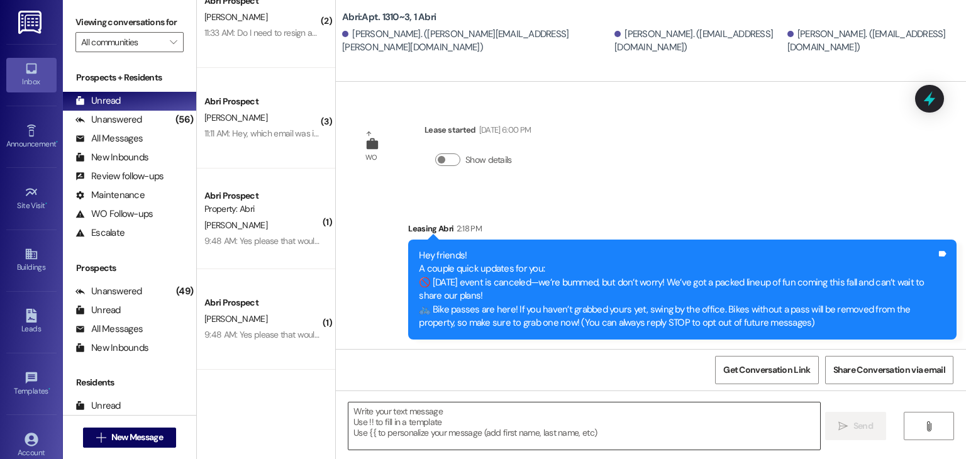
scroll to position [38, 0]
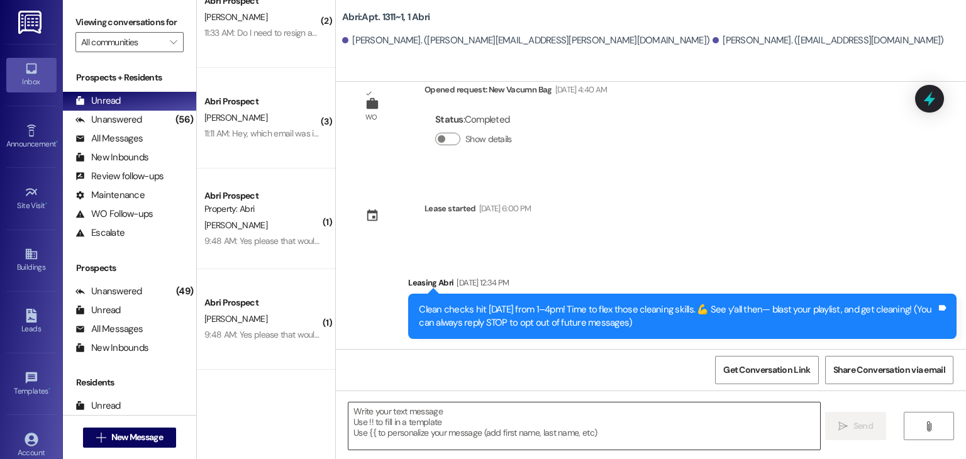
click at [445, 419] on textarea at bounding box center [583, 425] width 471 height 47
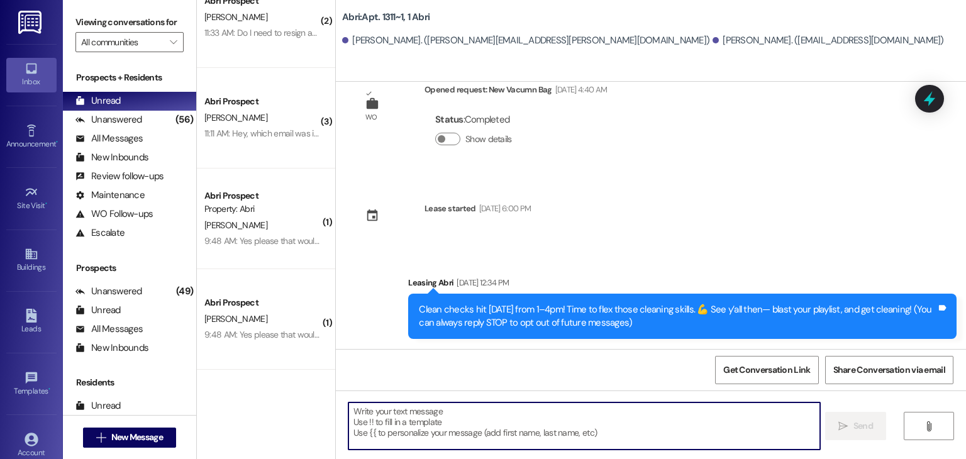
paste textarea "Hey friends! A couple quick updates for you: 🚫 [DATE] event is canceled—we’re b…"
type textarea "Hey friends! A couple quick updates for you: 🚫 [DATE] event is canceled—we’re b…"
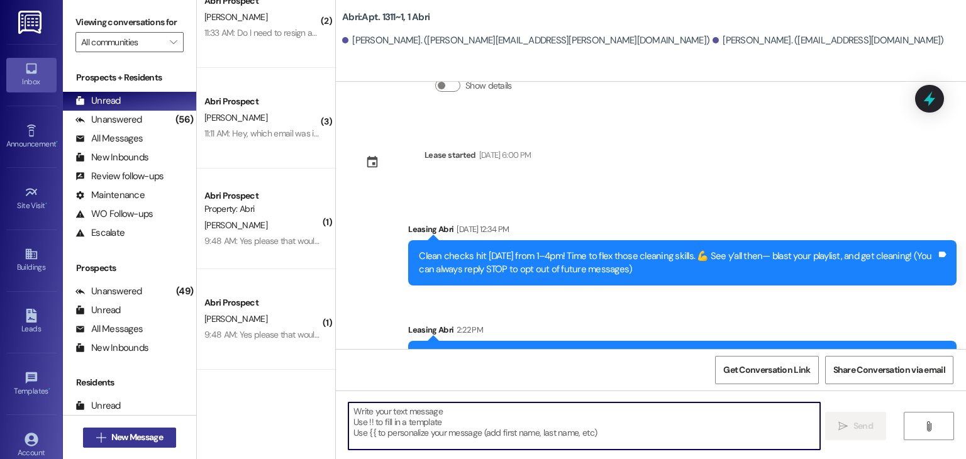
click at [147, 440] on span "New Message" at bounding box center [137, 437] width 52 height 13
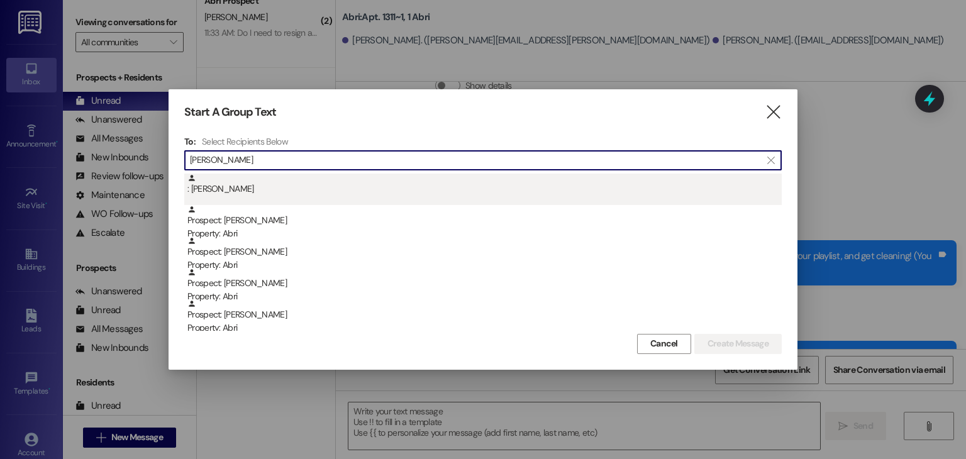
type input "[PERSON_NAME]"
click at [235, 199] on div ": [PERSON_NAME]" at bounding box center [482, 189] width 597 height 31
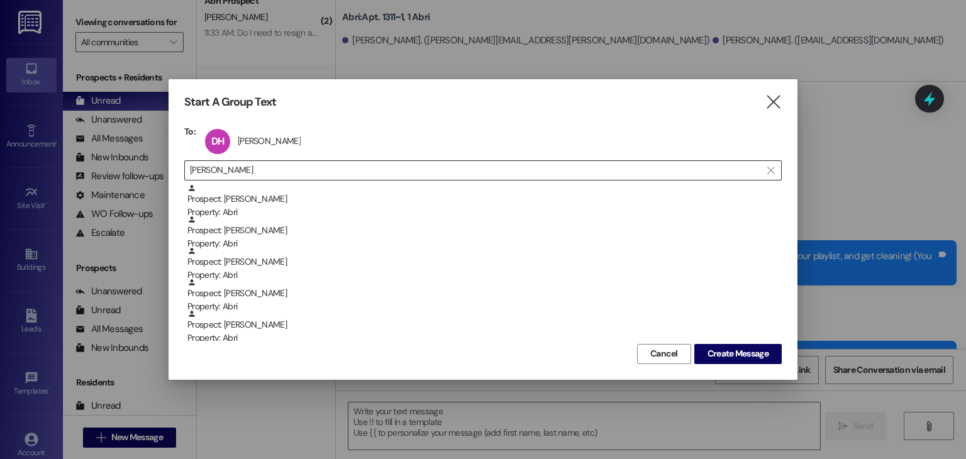
click at [257, 174] on input "[PERSON_NAME]" at bounding box center [475, 171] width 571 height 18
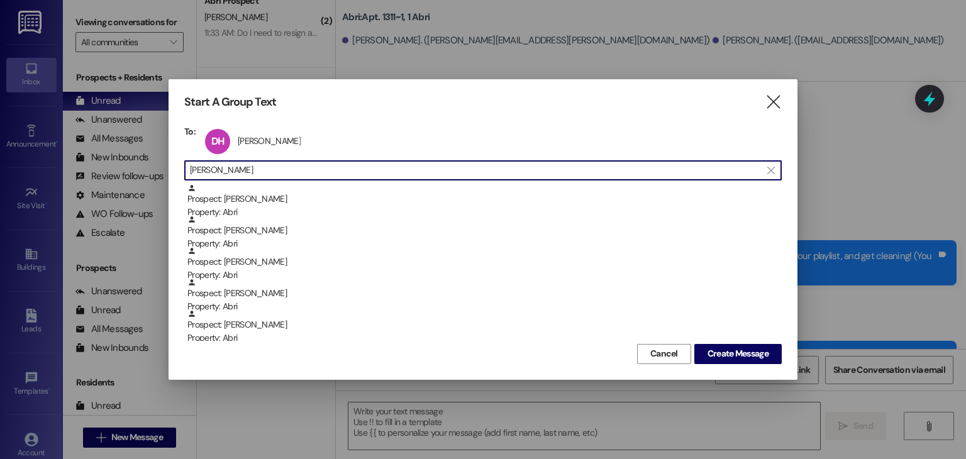
click at [257, 174] on input "[PERSON_NAME]" at bounding box center [475, 171] width 571 height 18
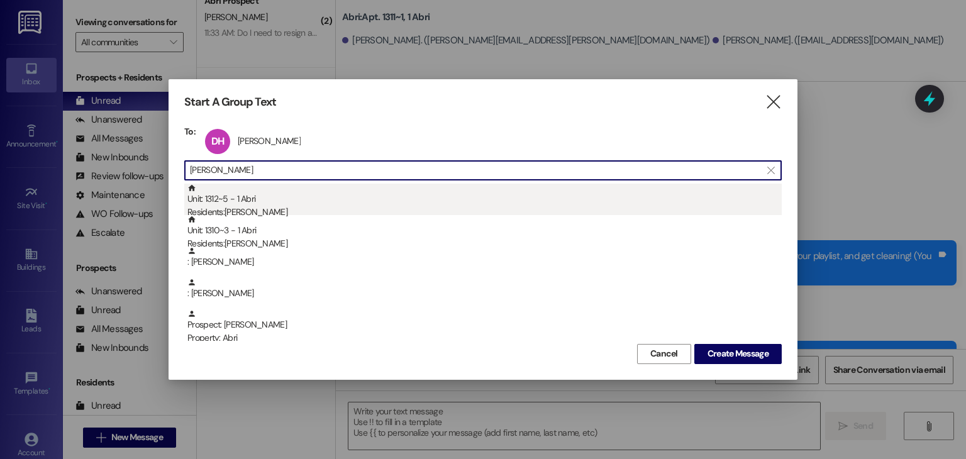
type input "[PERSON_NAME]"
click at [260, 206] on div "Residents: [PERSON_NAME]" at bounding box center [484, 212] width 594 height 13
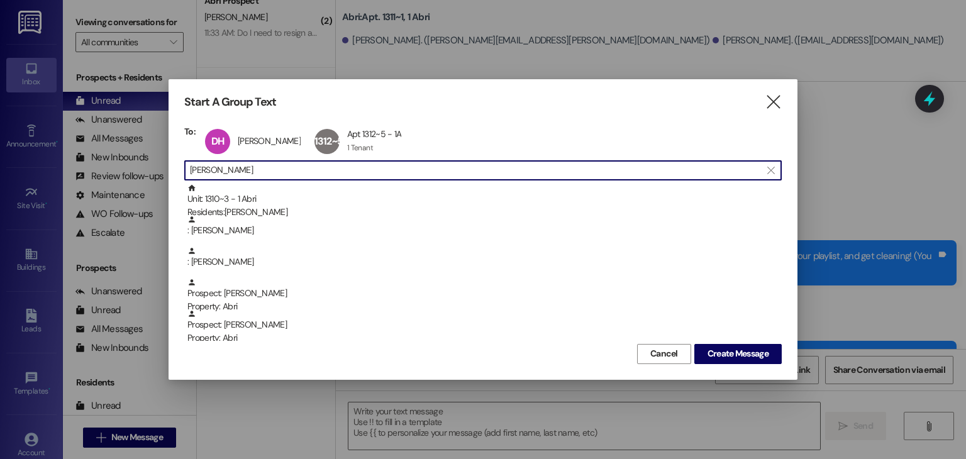
click at [250, 174] on input "[PERSON_NAME]" at bounding box center [475, 171] width 571 height 18
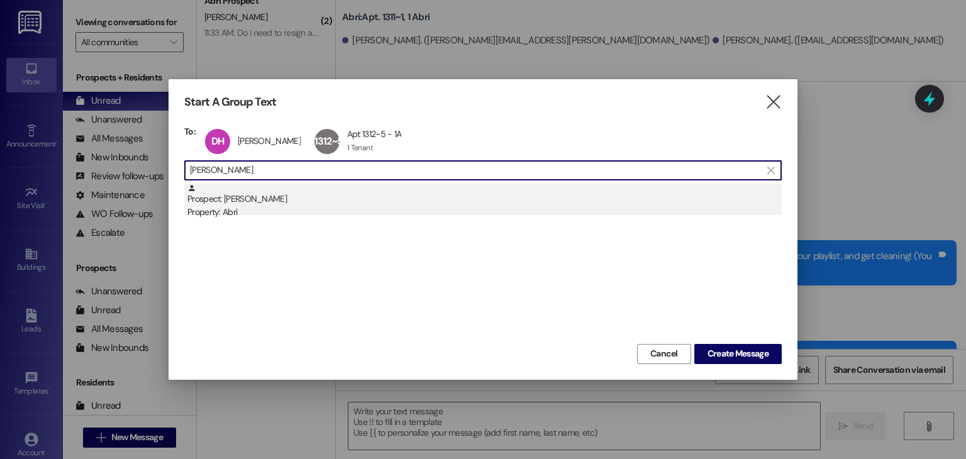
type input "[PERSON_NAME]"
click at [253, 206] on div "Property: Abri" at bounding box center [484, 212] width 594 height 13
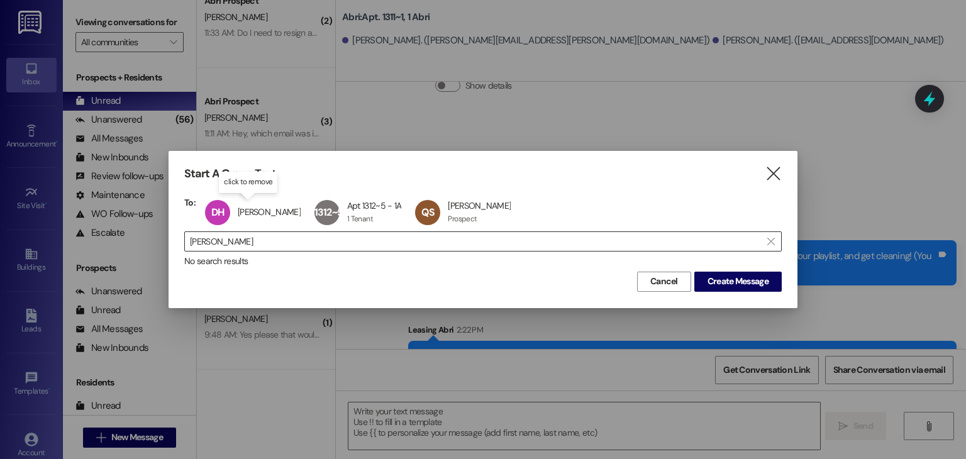
click at [239, 241] on input "[PERSON_NAME]" at bounding box center [475, 242] width 571 height 18
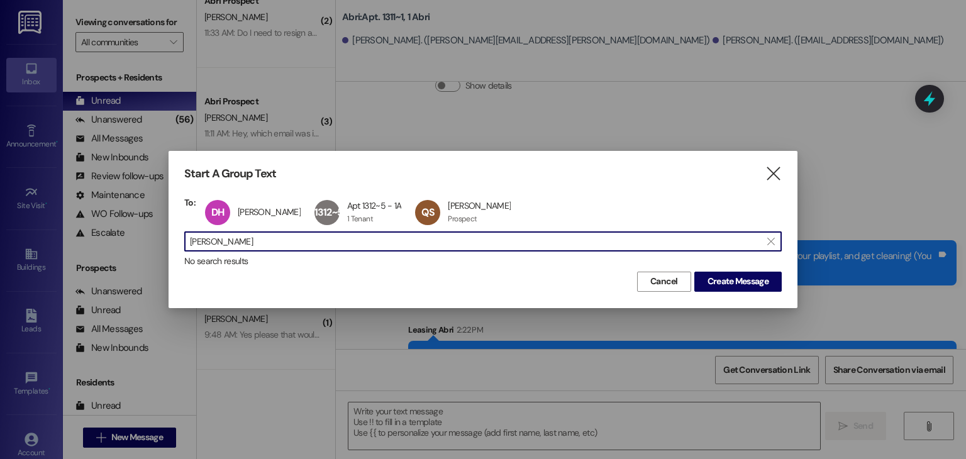
click at [238, 241] on input "[PERSON_NAME]" at bounding box center [475, 242] width 571 height 18
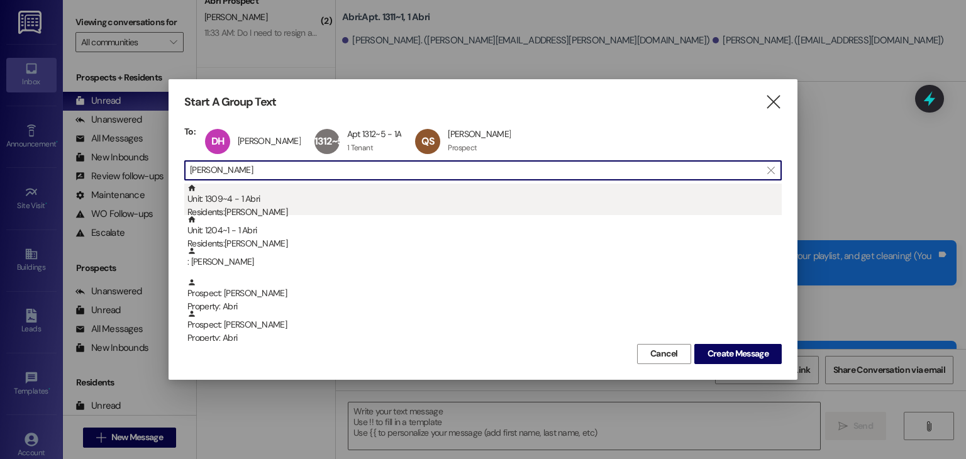
type input "[PERSON_NAME]"
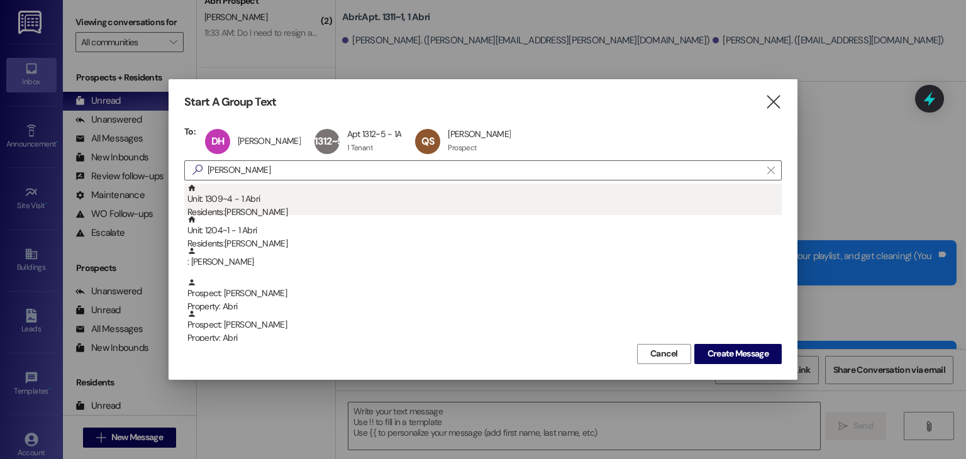
click at [239, 202] on div "Unit: 1309~4 - 1 [DEMOGRAPHIC_DATA] Residents: [PERSON_NAME]" at bounding box center [484, 202] width 594 height 36
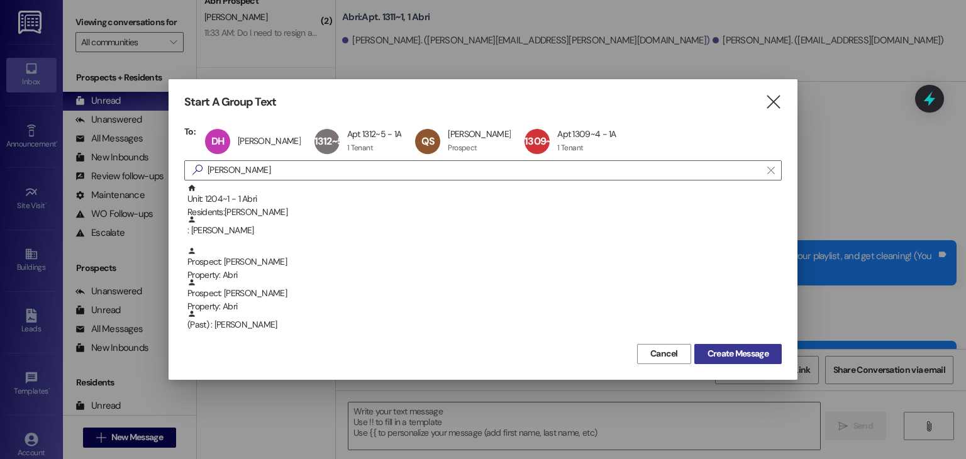
click at [712, 347] on span "Create Message" at bounding box center [737, 353] width 61 height 13
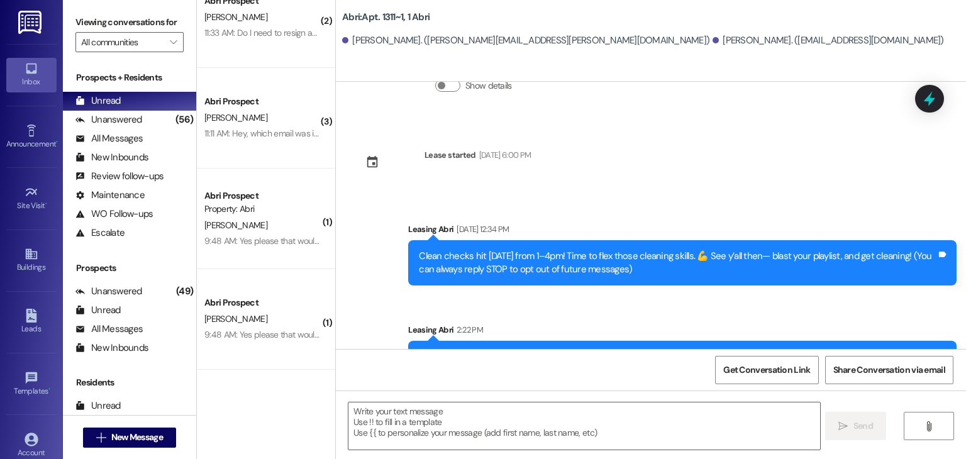
scroll to position [38, 0]
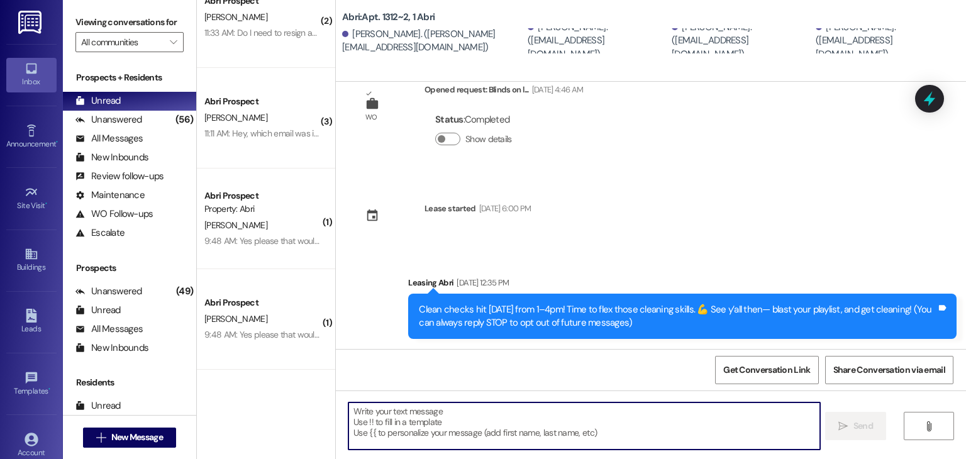
click at [479, 412] on textarea at bounding box center [583, 425] width 471 height 47
paste textarea "Hey friends! A couple quick updates for you: 🚫 [DATE] event is canceled—we’re b…"
type textarea "Hey friends! A couple quick updates for you: 🚫 [DATE] event is canceled—we’re b…"
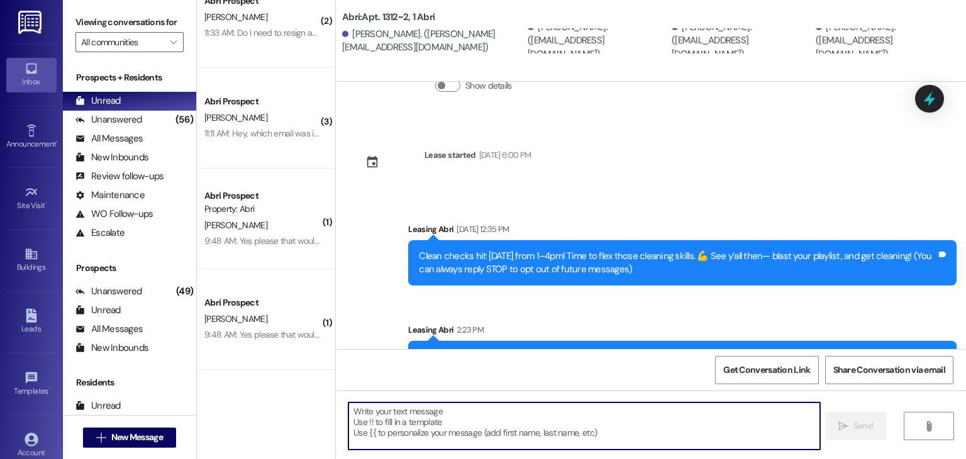
scroll to position [192, 0]
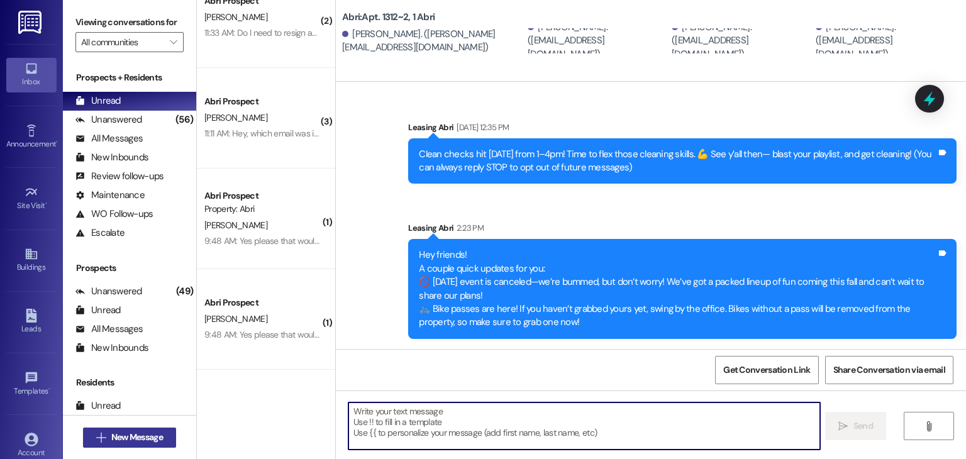
click at [109, 437] on span "New Message" at bounding box center [137, 437] width 57 height 13
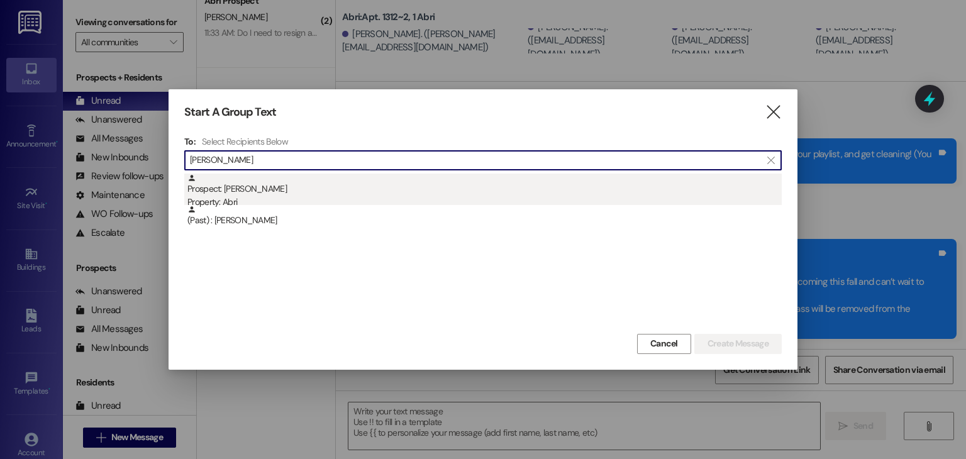
type input "[PERSON_NAME]"
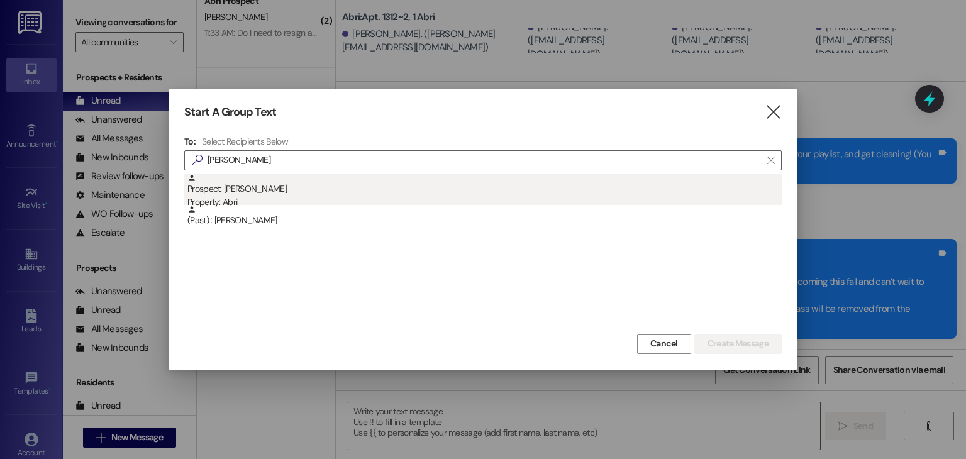
click at [306, 198] on div "Property: Abri" at bounding box center [484, 202] width 594 height 13
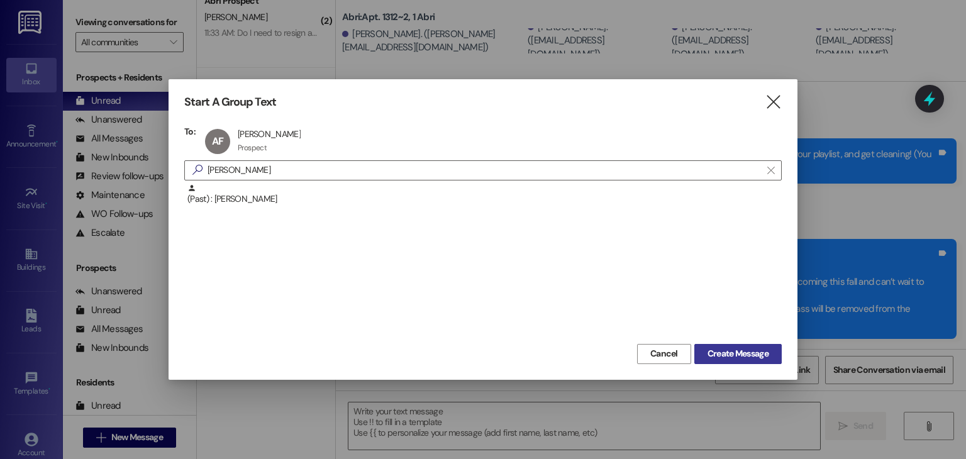
click at [737, 350] on span "Create Message" at bounding box center [737, 353] width 61 height 13
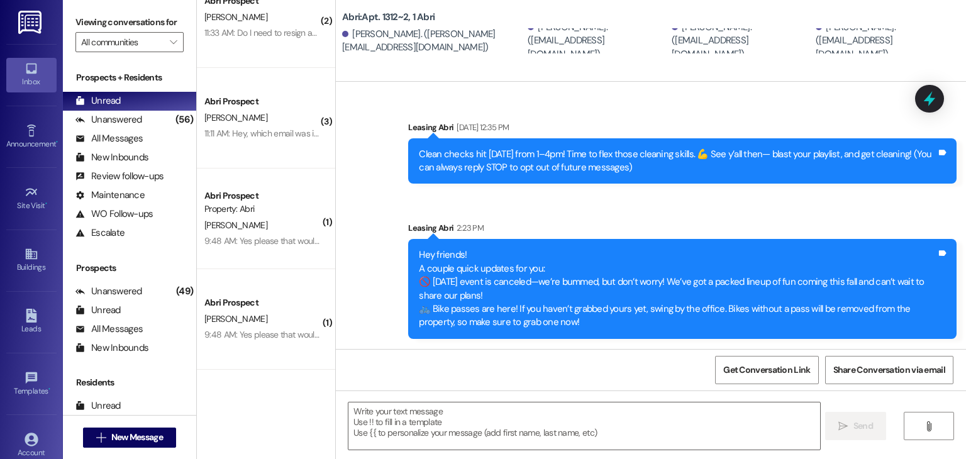
click at [486, 416] on textarea at bounding box center [583, 425] width 471 height 47
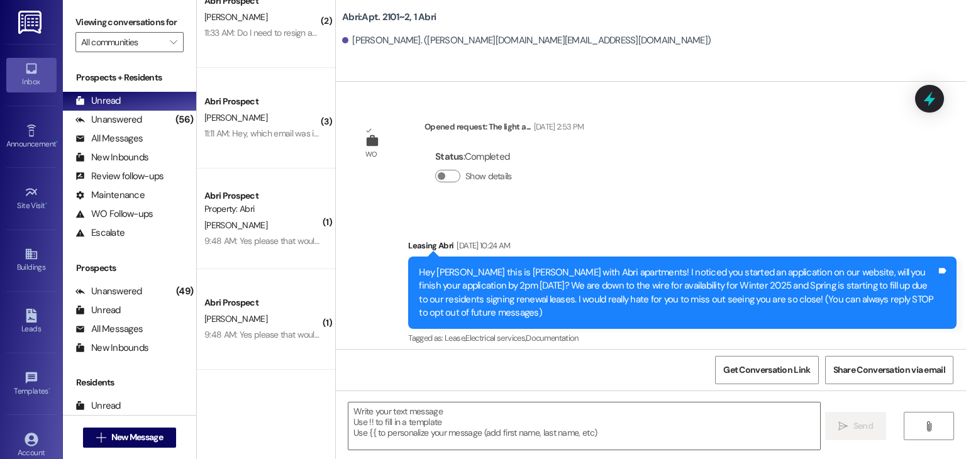
scroll to position [20411, 0]
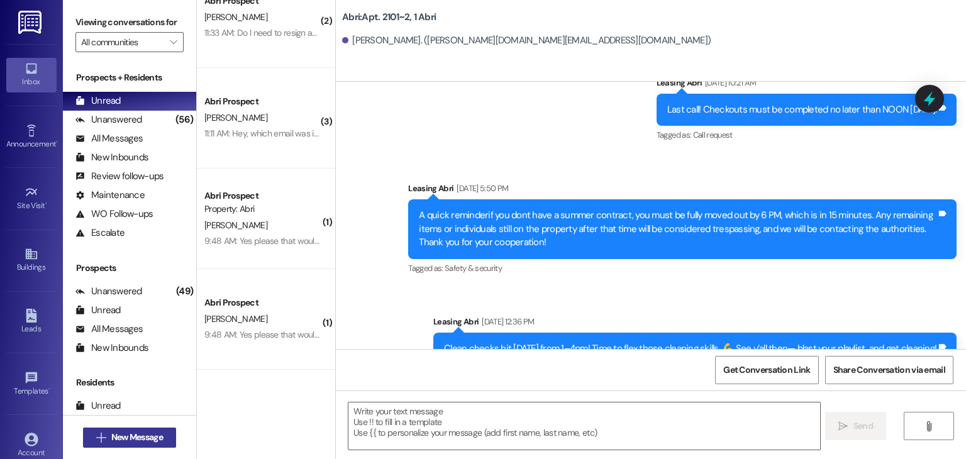
click at [158, 428] on button " New Message" at bounding box center [129, 438] width 93 height 20
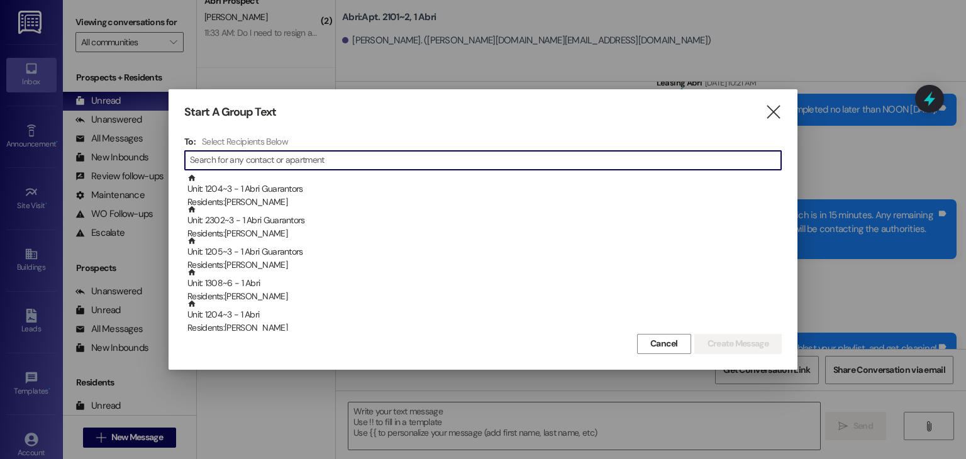
click at [772, 99] on div "Start A Group Text  To: Select Recipients Below  Unit: 1204~3 - 1 Abri Guaran…" at bounding box center [483, 229] width 629 height 280
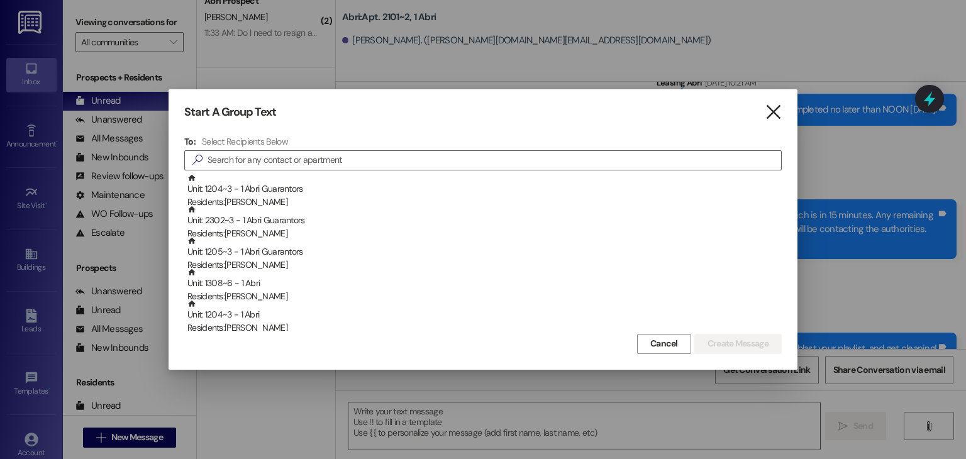
click at [776, 116] on icon "" at bounding box center [773, 112] width 17 height 13
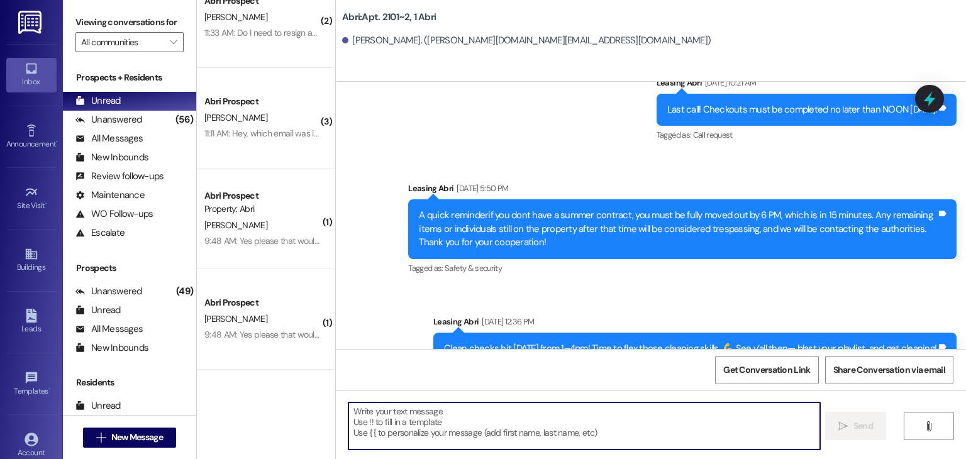
click at [469, 418] on textarea at bounding box center [583, 425] width 471 height 47
paste textarea "Hey friends! A couple quick updates for you: 🚫 [DATE] event is canceled—we’re b…"
type textarea "Hey friends! A couple quick updates for you: 🚫 [DATE] event is canceled—we’re b…"
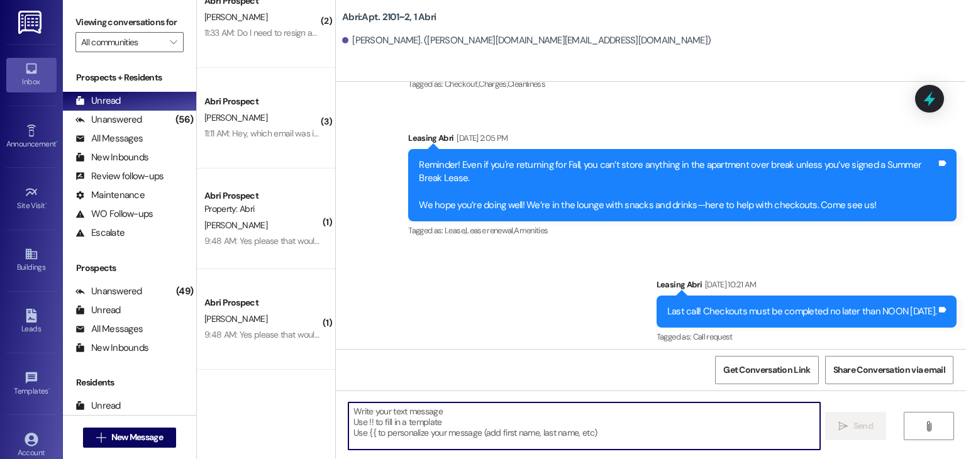
scroll to position [20566, 0]
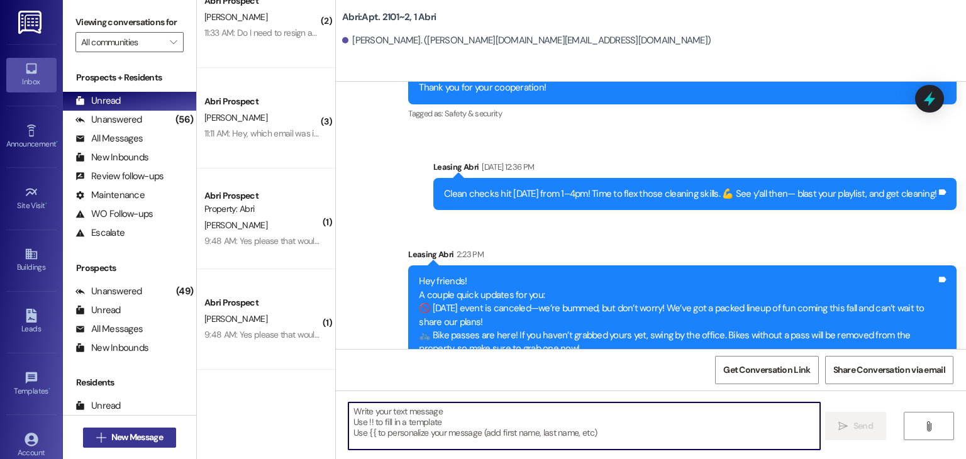
click at [142, 436] on span "New Message" at bounding box center [137, 437] width 52 height 13
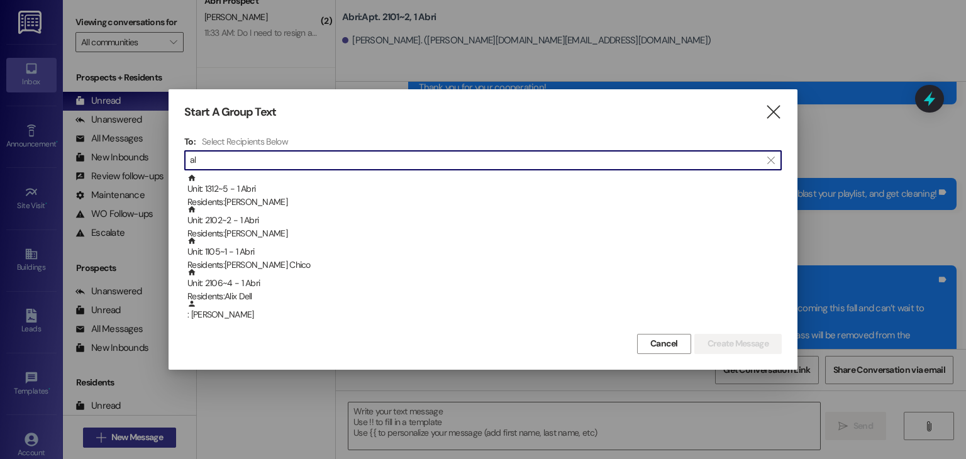
type input "a"
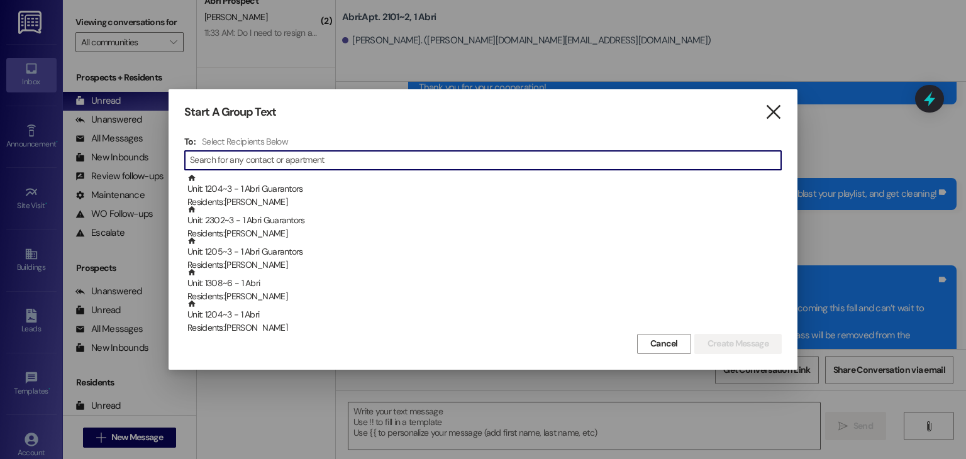
click at [777, 114] on icon "" at bounding box center [773, 112] width 17 height 13
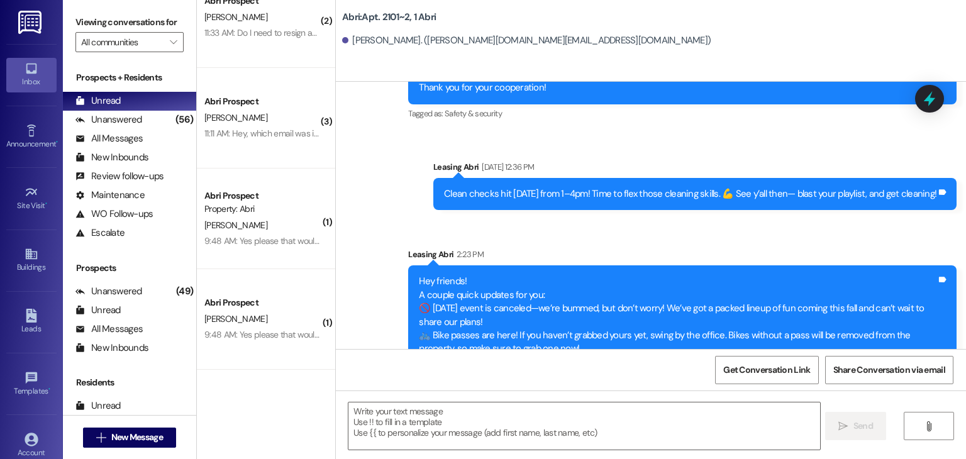
click at [146, 448] on div " New Message" at bounding box center [129, 437] width 93 height 31
click at [147, 441] on span "New Message" at bounding box center [137, 437] width 52 height 13
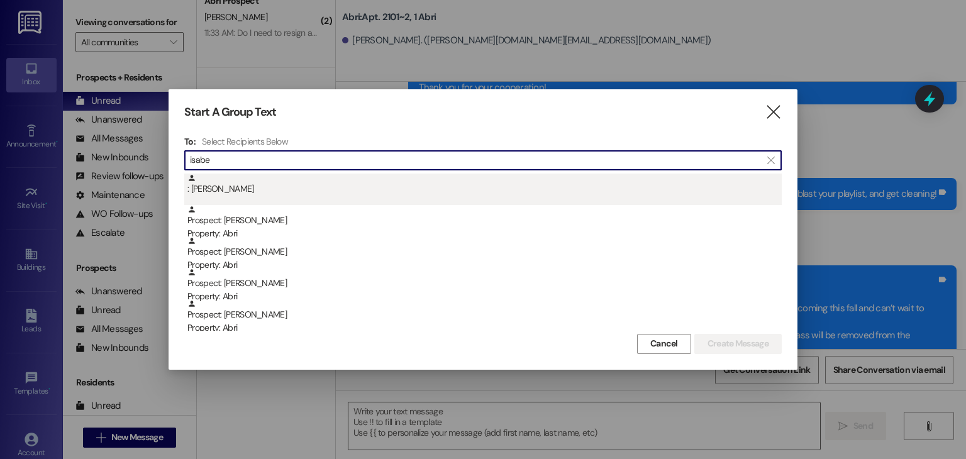
type input "isabe"
click at [252, 196] on div ": [PERSON_NAME]" at bounding box center [482, 189] width 597 height 31
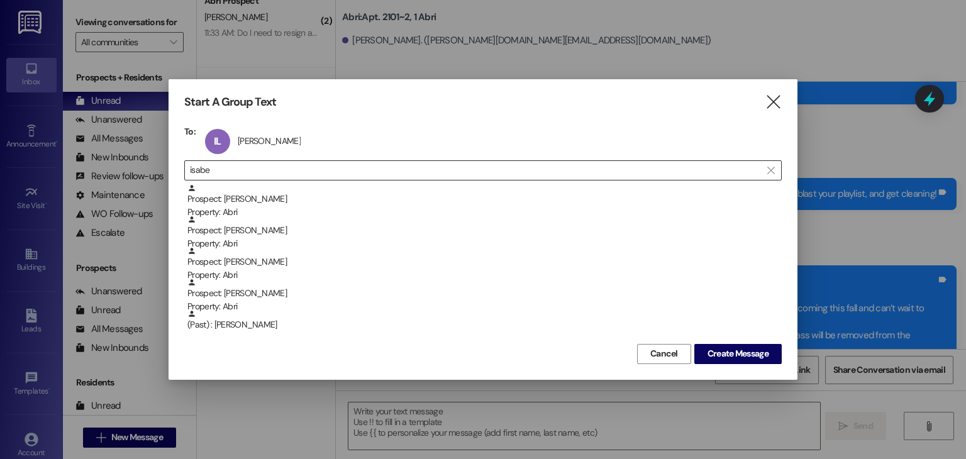
click at [249, 164] on input "isabe" at bounding box center [475, 171] width 571 height 18
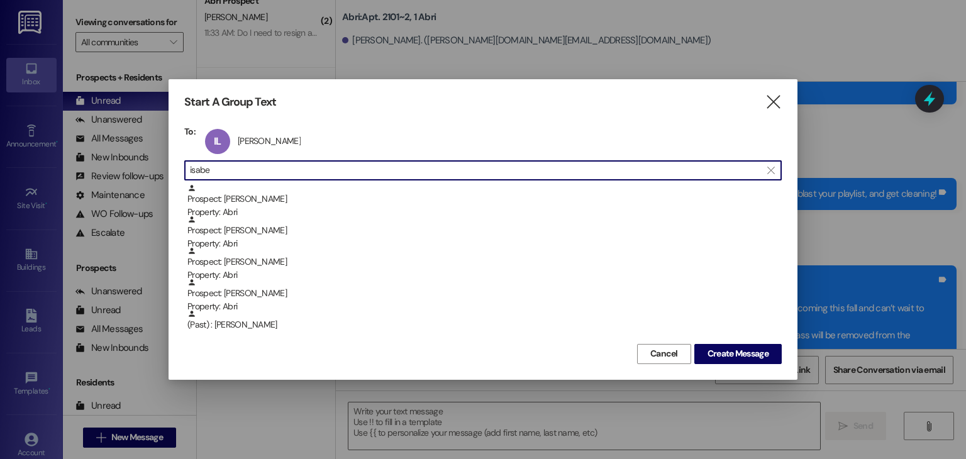
click at [249, 164] on input "isabe" at bounding box center [475, 171] width 571 height 18
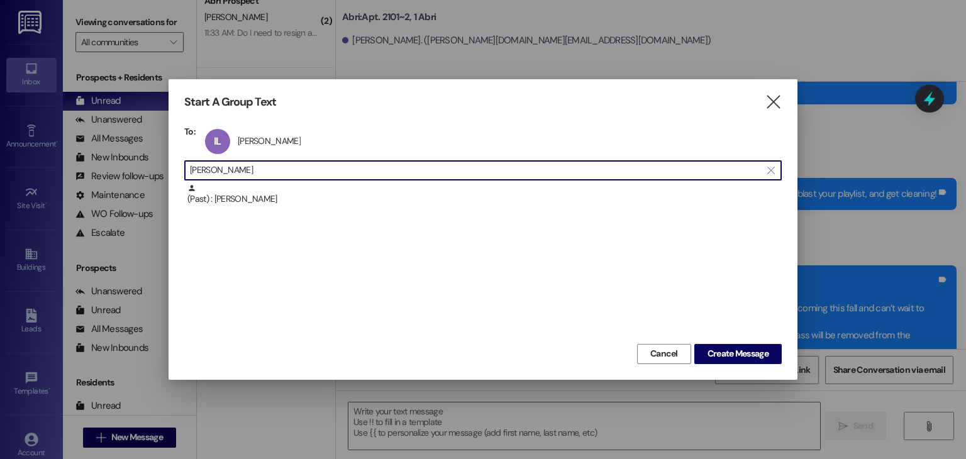
type input "[PERSON_NAME]"
click at [248, 189] on div "(Past) : [PERSON_NAME]" at bounding box center [484, 195] width 594 height 22
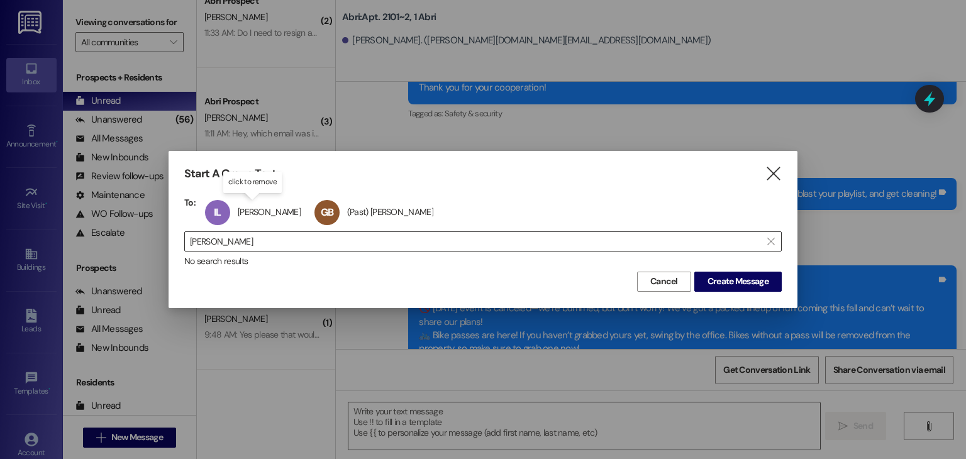
click at [236, 237] on input "[PERSON_NAME]" at bounding box center [475, 242] width 571 height 18
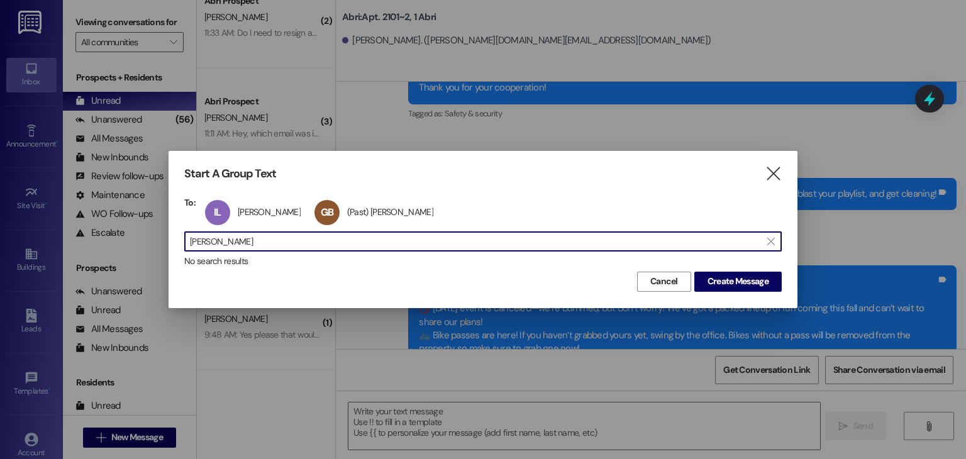
click at [236, 237] on input "[PERSON_NAME]" at bounding box center [475, 242] width 571 height 18
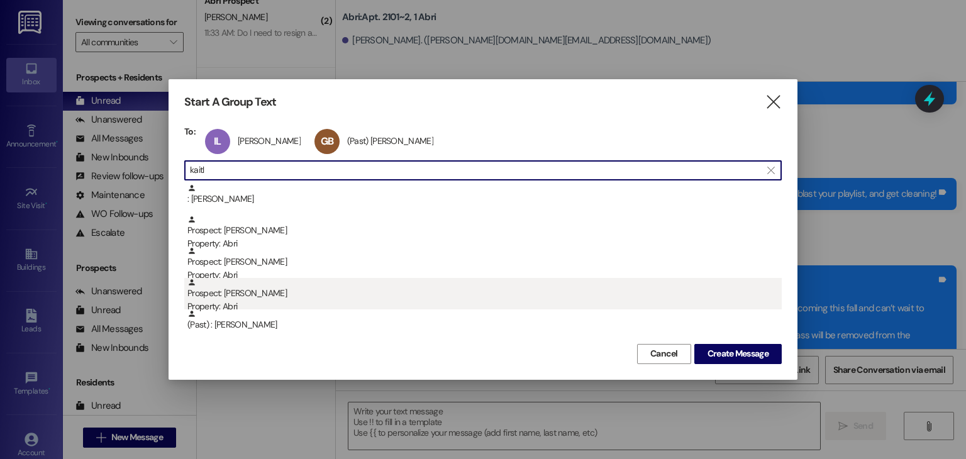
type input "kaitl"
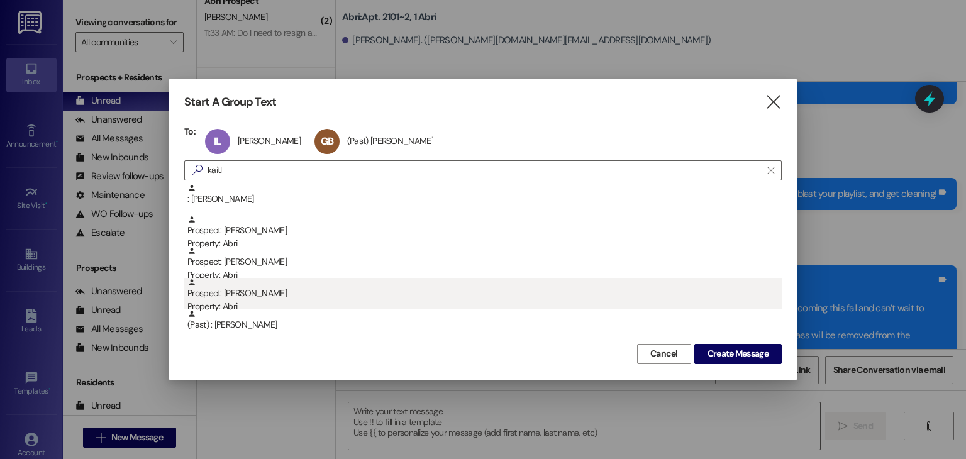
click at [248, 288] on div "Prospect: [PERSON_NAME] Property: Abri" at bounding box center [484, 296] width 594 height 36
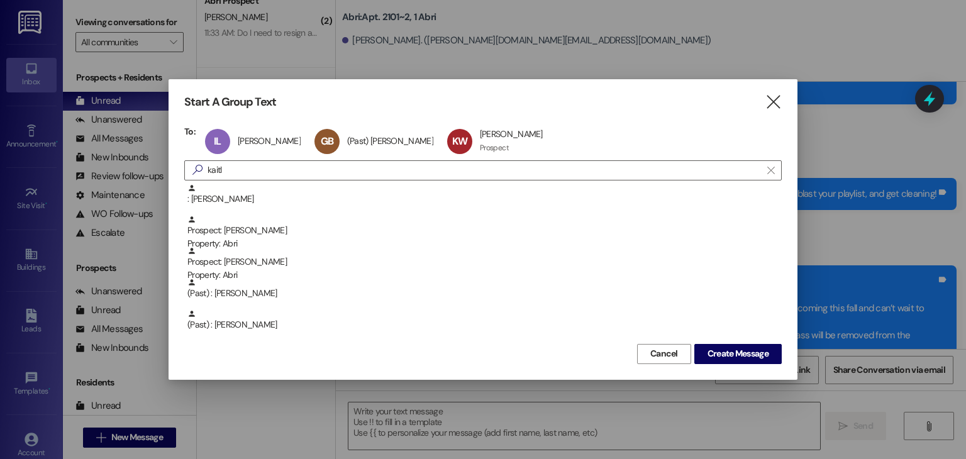
click at [753, 343] on div "Cancel Create Message" at bounding box center [482, 352] width 597 height 23
click at [751, 350] on span "Create Message" at bounding box center [737, 353] width 61 height 13
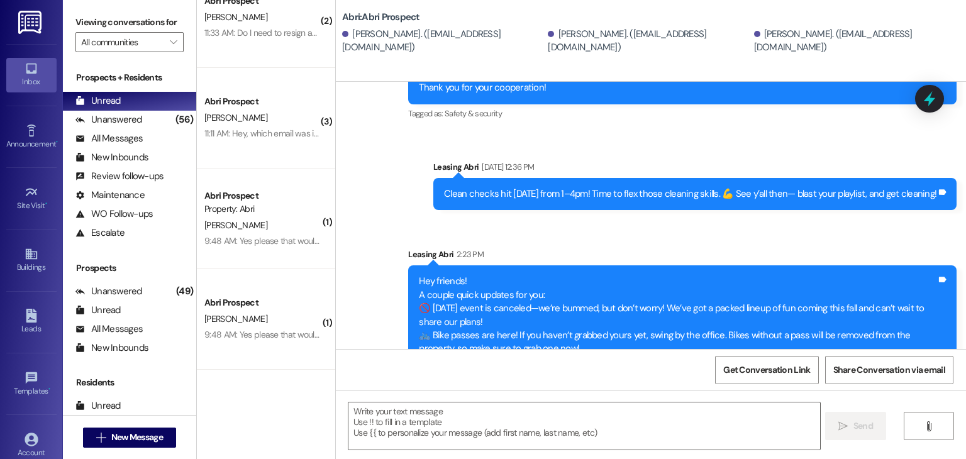
scroll to position [0, 0]
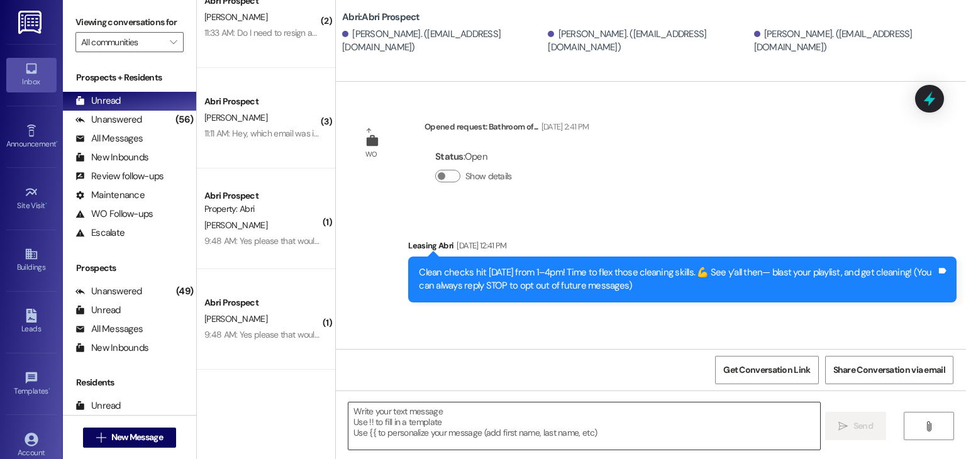
click at [467, 416] on textarea at bounding box center [583, 425] width 471 height 47
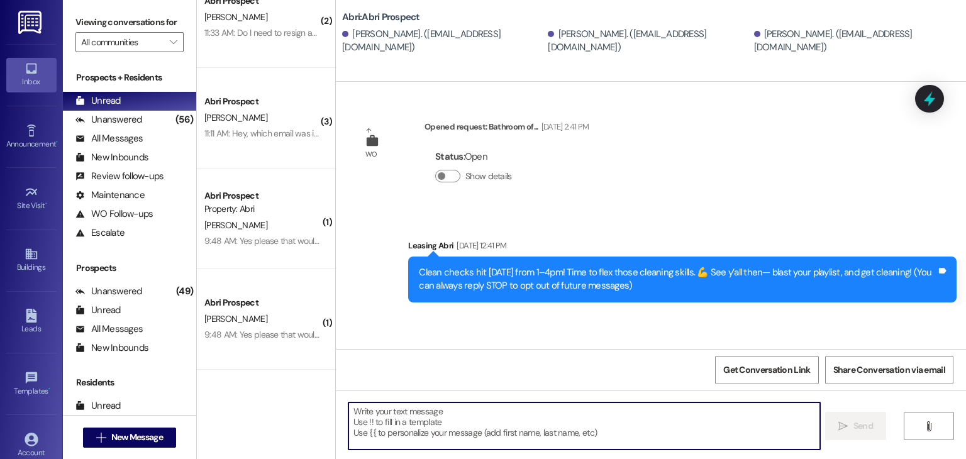
paste textarea "Hey friends! A couple quick updates for you: 🚫 [DATE] event is canceled—we’re b…"
type textarea "Hey friends! A couple quick updates for you: 🚫 [DATE] event is canceled—we’re b…"
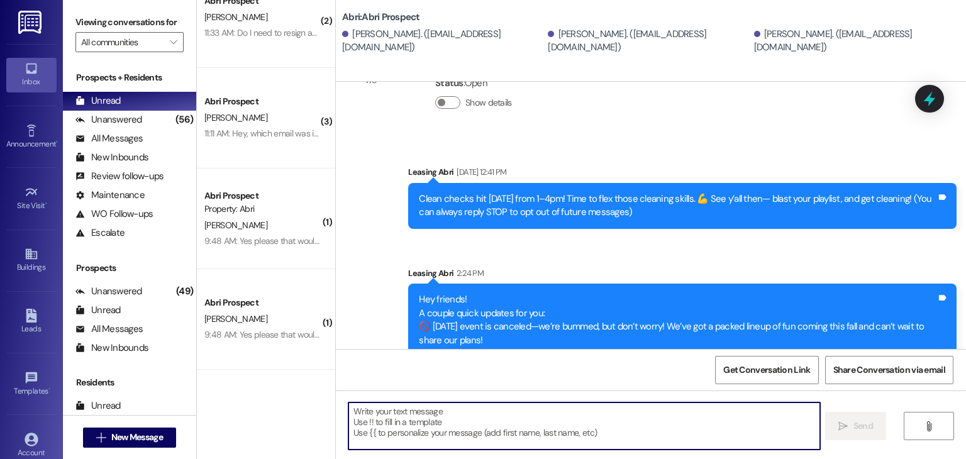
scroll to position [118, 0]
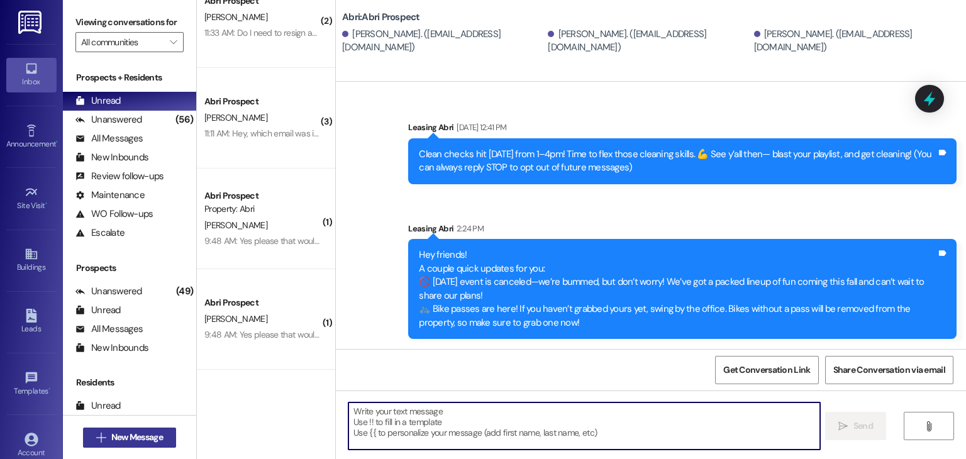
click at [119, 440] on span "New Message" at bounding box center [137, 437] width 52 height 13
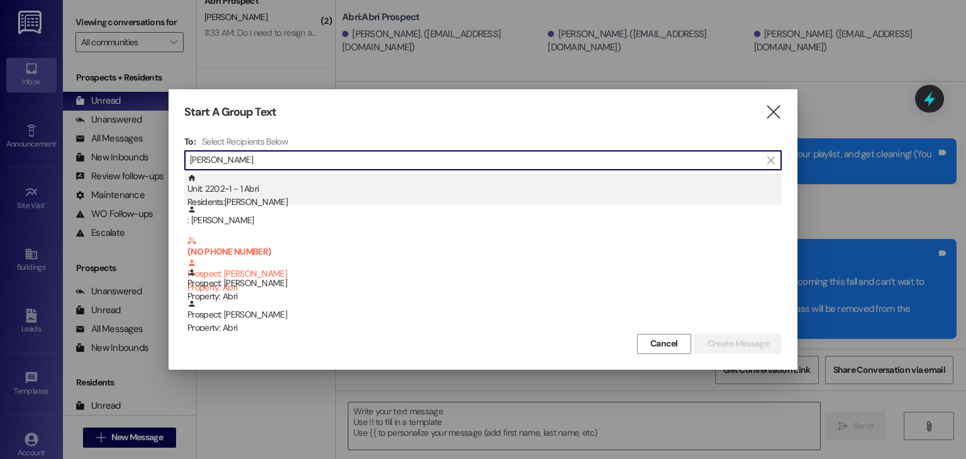
type input "[PERSON_NAME]"
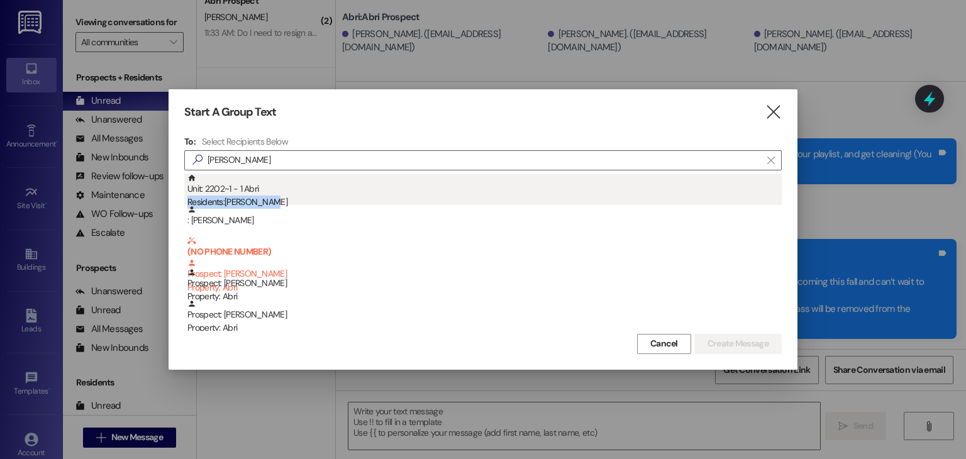
click at [287, 194] on div "Unit: 2202~1 - 1 [DEMOGRAPHIC_DATA] Residents: [PERSON_NAME]" at bounding box center [484, 192] width 594 height 36
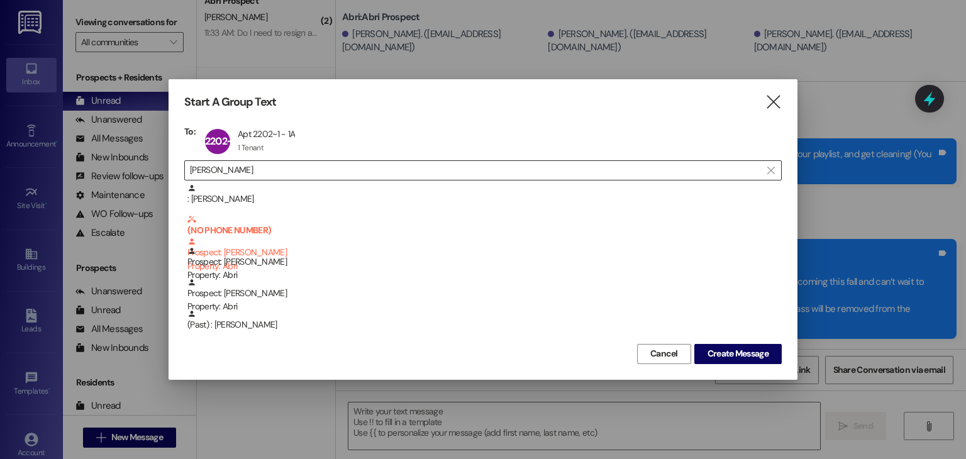
click at [270, 174] on input "[PERSON_NAME]" at bounding box center [475, 171] width 571 height 18
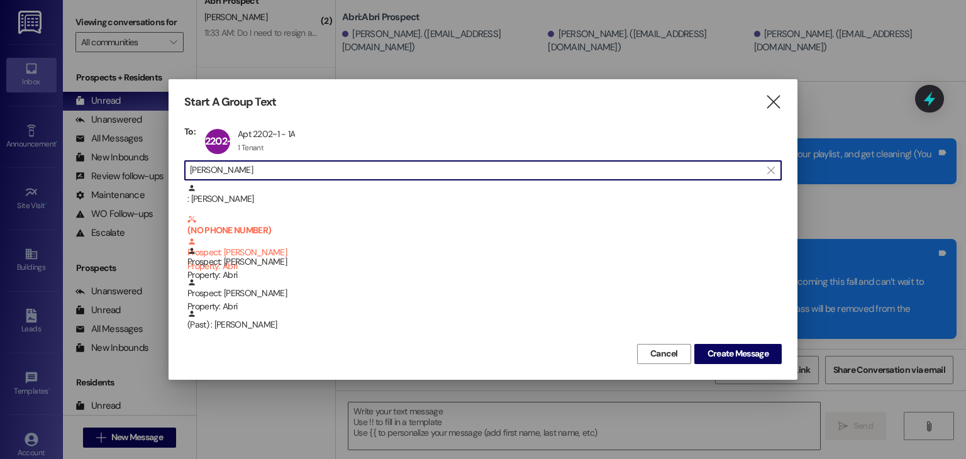
click at [270, 174] on input "[PERSON_NAME]" at bounding box center [475, 171] width 571 height 18
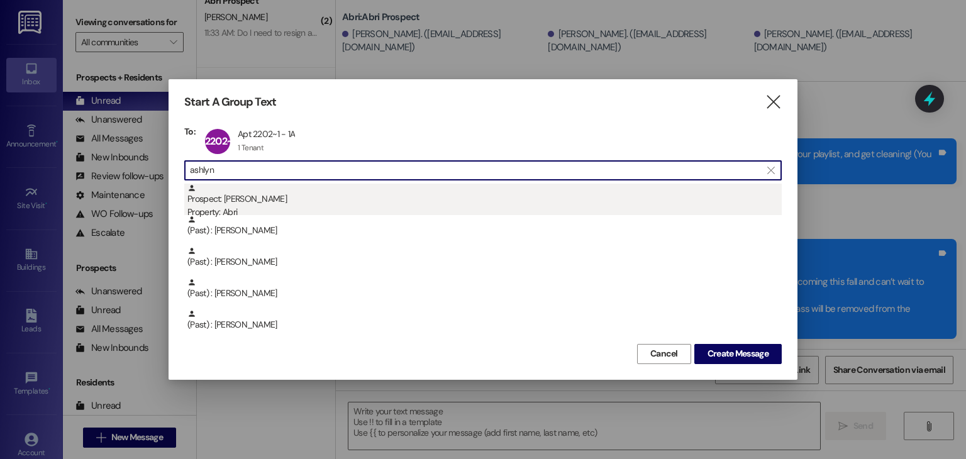
type input "ashlyn"
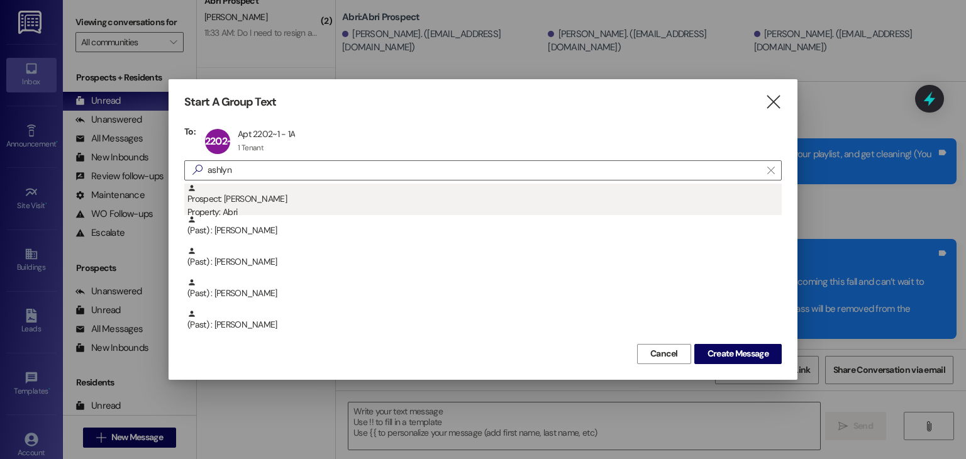
click at [269, 201] on div "Prospect: [PERSON_NAME] Property: Abri" at bounding box center [484, 202] width 594 height 36
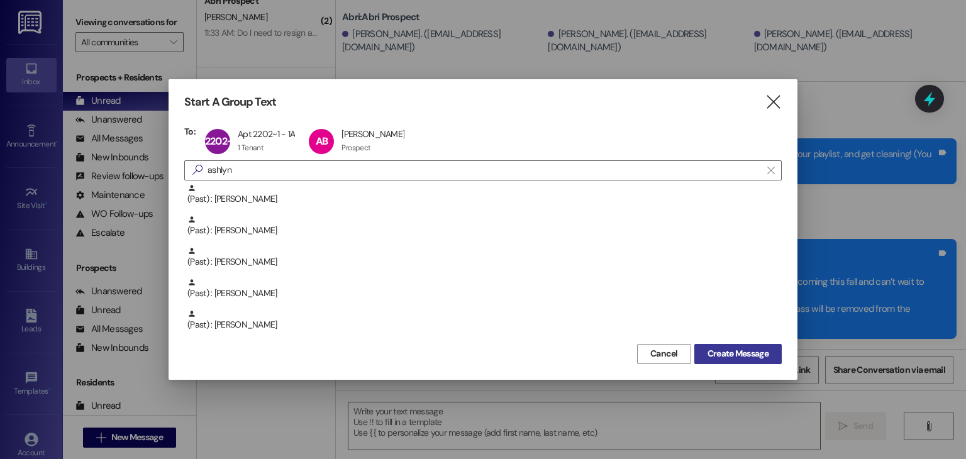
click at [729, 357] on span "Create Message" at bounding box center [737, 353] width 61 height 13
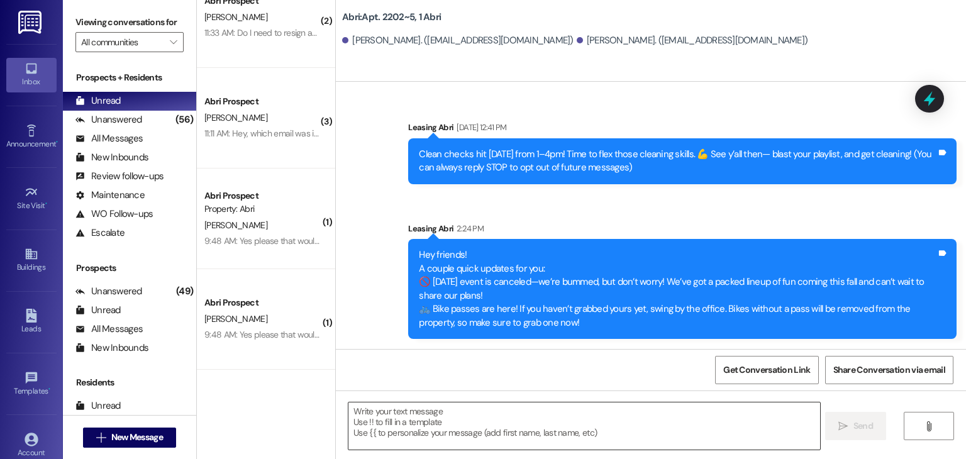
scroll to position [0, 0]
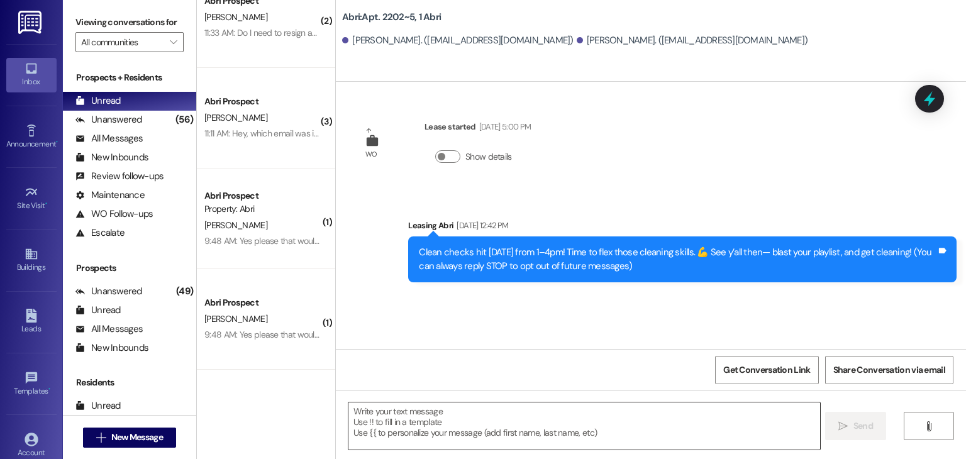
click at [426, 416] on textarea at bounding box center [583, 425] width 471 height 47
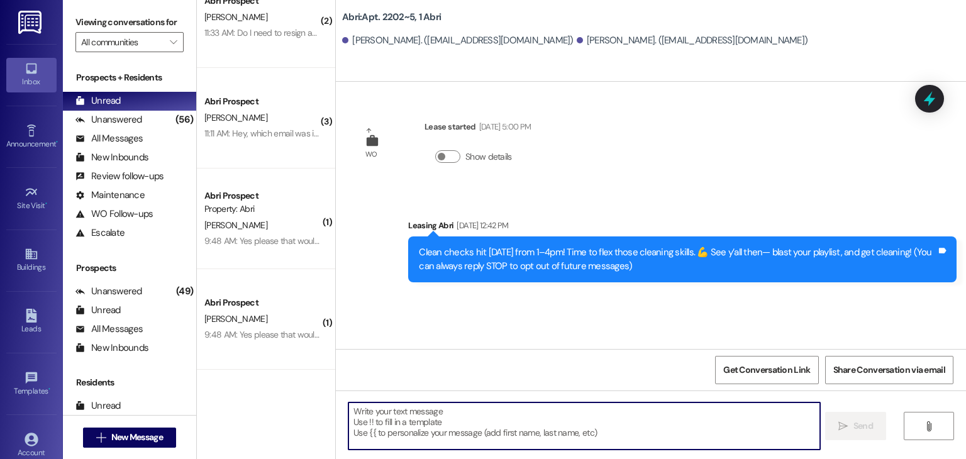
paste textarea "Hey friends! A couple quick updates for you: 🚫 [DATE] event is canceled—we’re b…"
type textarea "Hey friends! A couple quick updates for you: 🚫 [DATE] event is canceled—we’re b…"
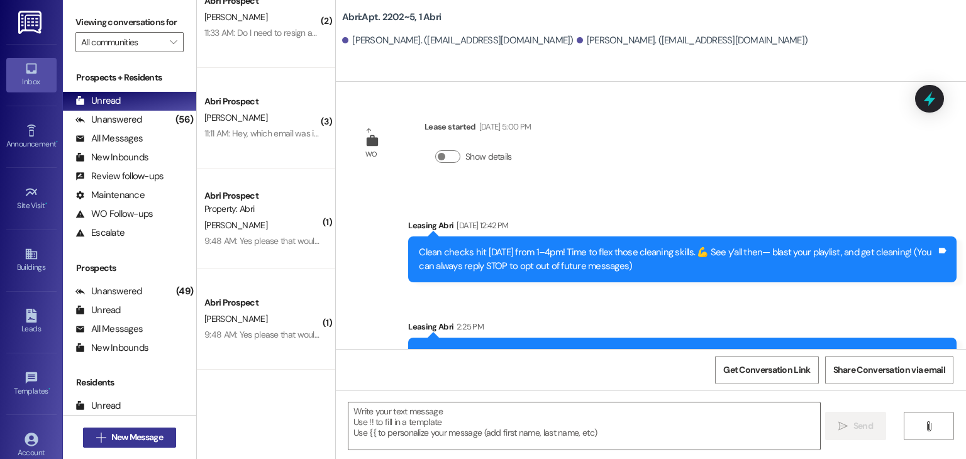
click at [170, 435] on button " New Message" at bounding box center [129, 438] width 93 height 20
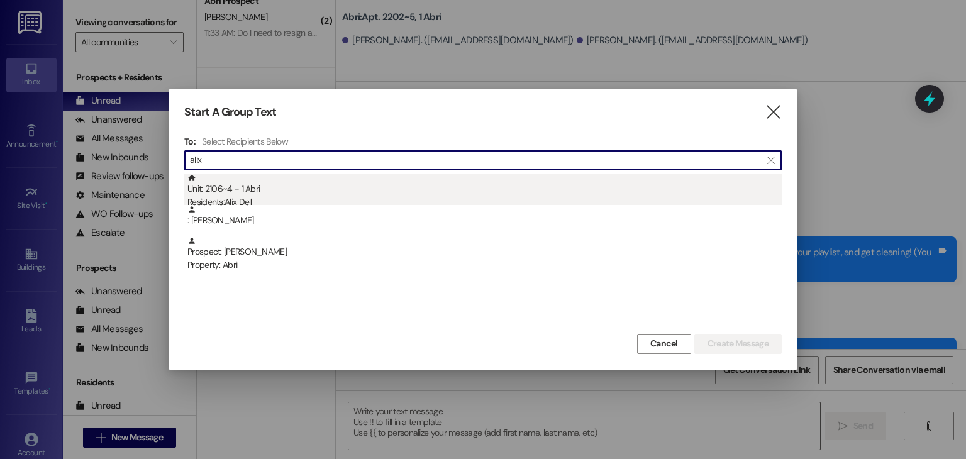
type input "alix"
click at [288, 204] on div "Residents: [PERSON_NAME]" at bounding box center [484, 202] width 594 height 13
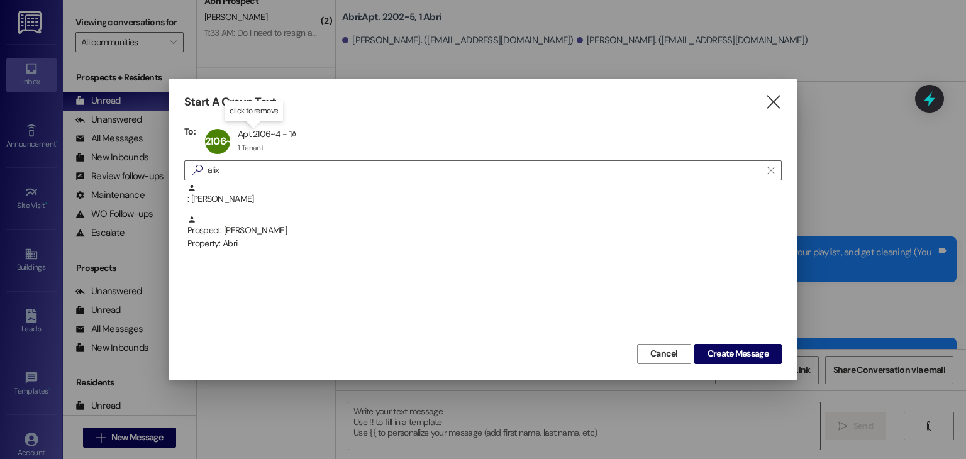
click at [256, 128] on div "2106~4 Apt 2106~4 - 1A Apt 2106~4 - 1A 1 Tenant 1 Tenant click to remove" at bounding box center [255, 141] width 106 height 31
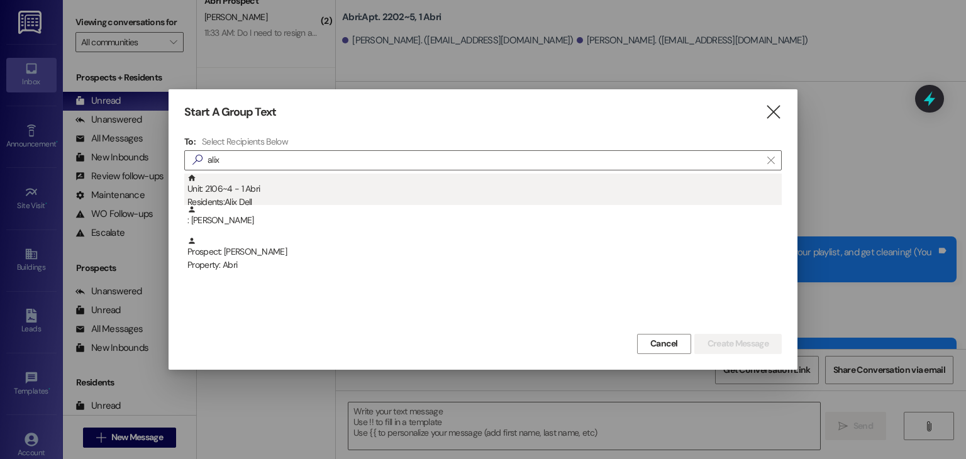
click at [264, 191] on div "Unit: 2106~4 - 1 Abri Residents: [PERSON_NAME]" at bounding box center [484, 192] width 594 height 36
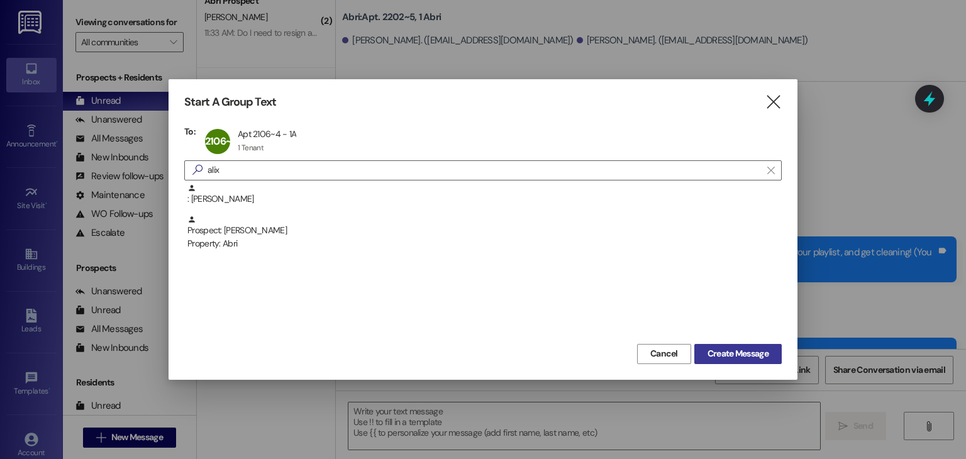
click at [727, 346] on button "Create Message" at bounding box center [737, 354] width 87 height 20
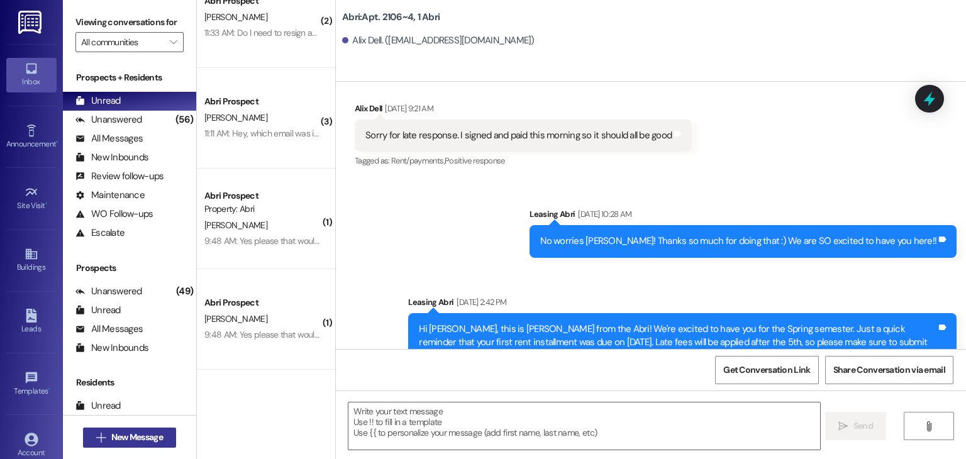
scroll to position [10565, 0]
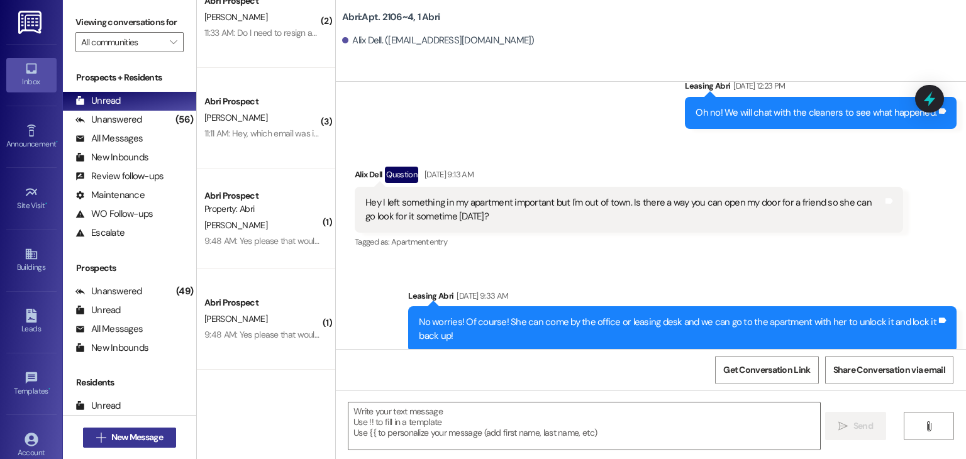
click at [125, 432] on span "New Message" at bounding box center [137, 437] width 52 height 13
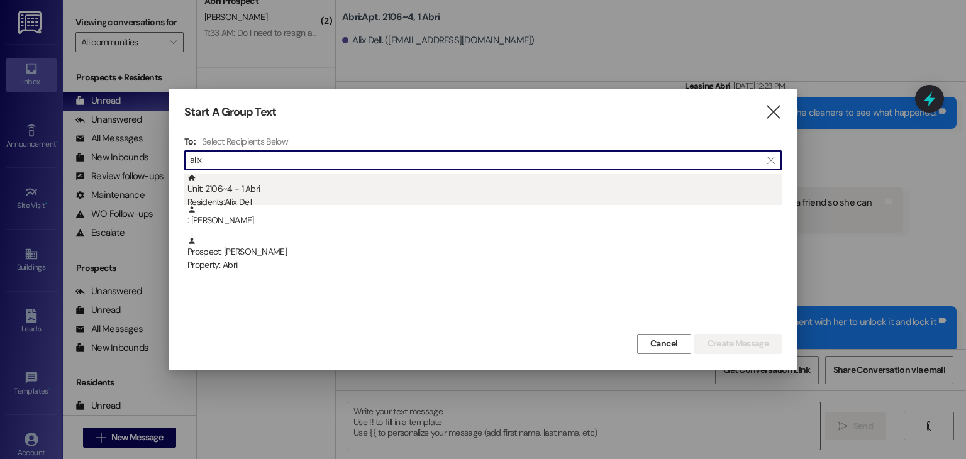
type input "alix"
click at [323, 192] on div "Unit: 2106~4 - 1 Abri Residents: [PERSON_NAME]" at bounding box center [484, 192] width 594 height 36
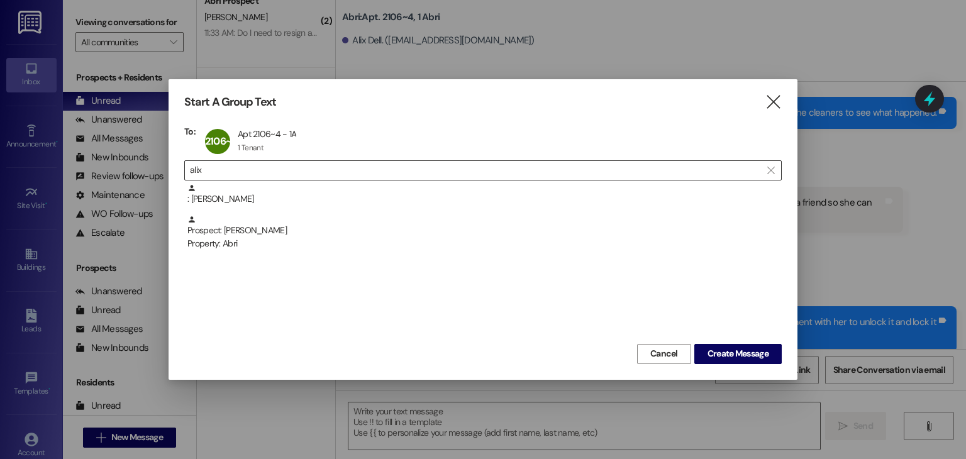
click at [468, 165] on input "alix" at bounding box center [475, 171] width 571 height 18
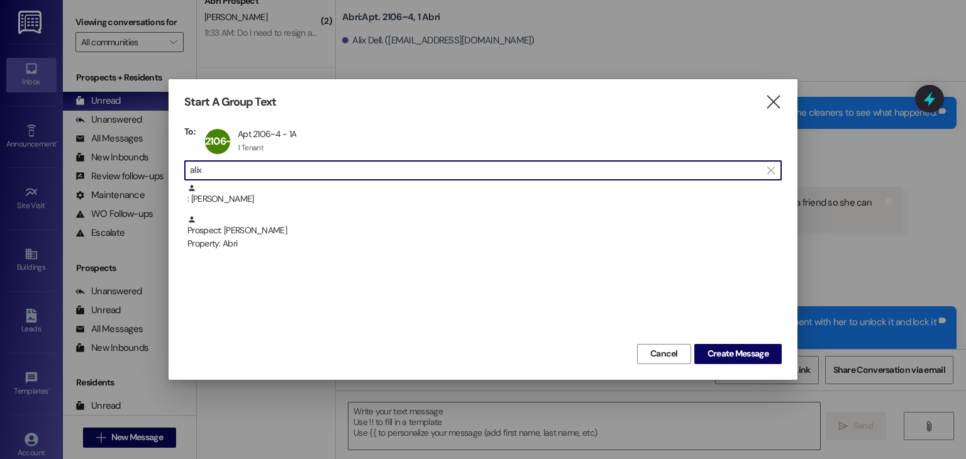
click at [468, 165] on input "alix" at bounding box center [475, 171] width 571 height 18
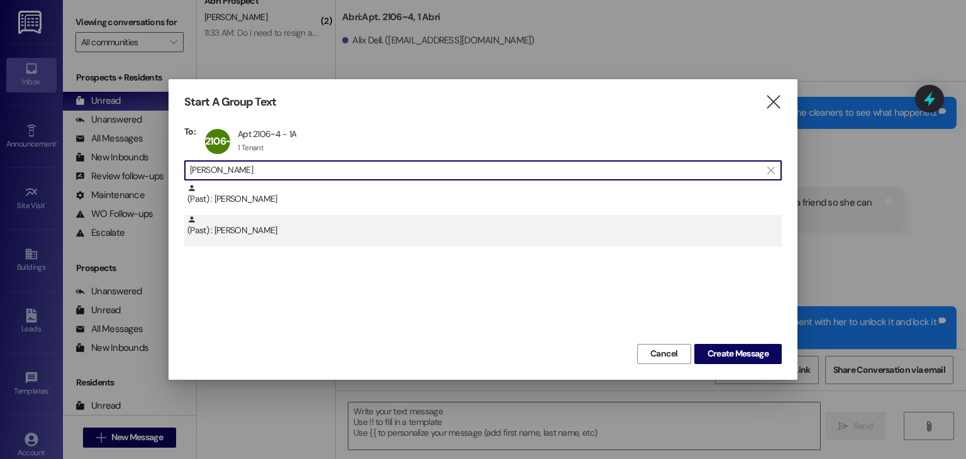
type input "[PERSON_NAME]"
click at [417, 232] on div "(Past) : [PERSON_NAME]" at bounding box center [484, 226] width 594 height 22
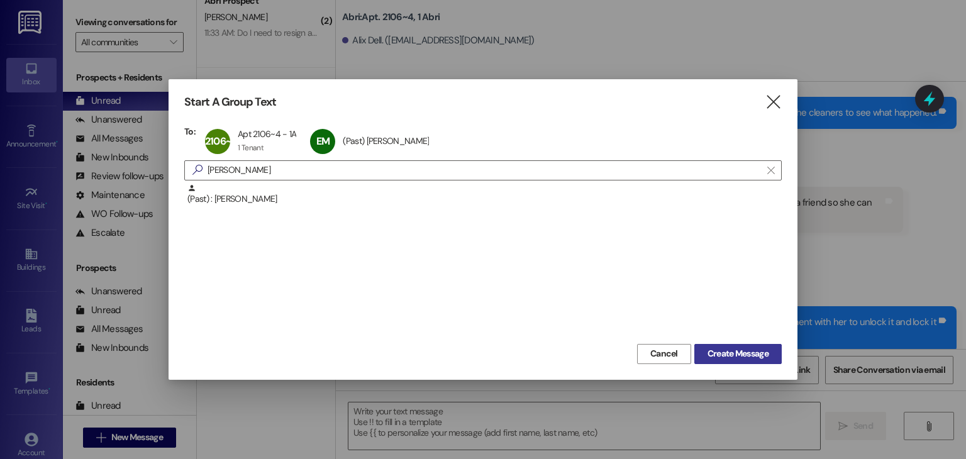
click at [736, 348] on span "Create Message" at bounding box center [737, 353] width 61 height 13
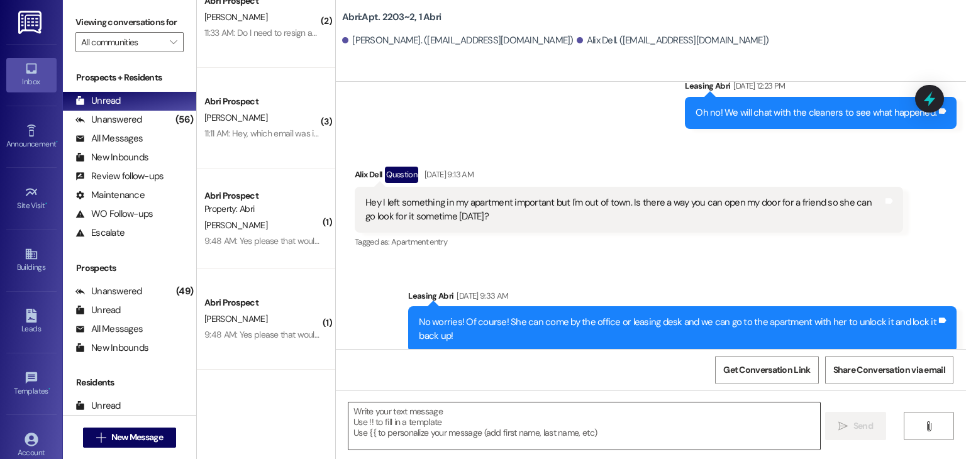
scroll to position [0, 0]
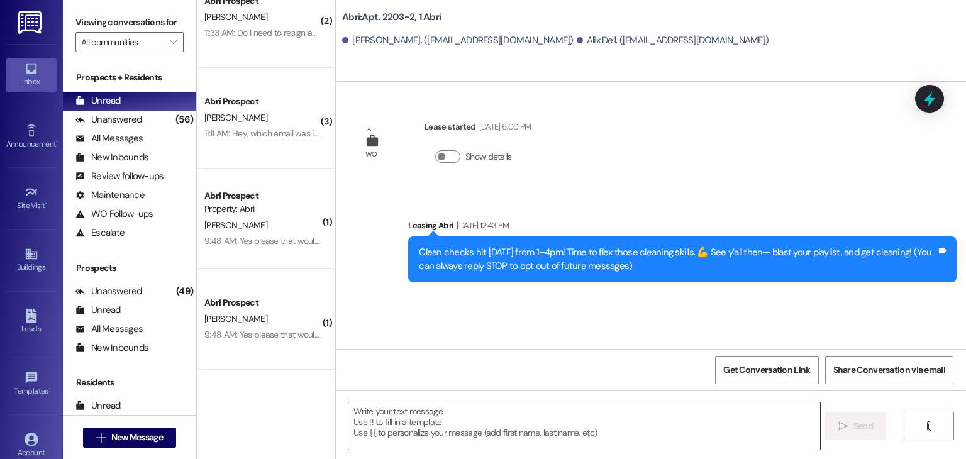
click at [428, 413] on textarea at bounding box center [583, 425] width 471 height 47
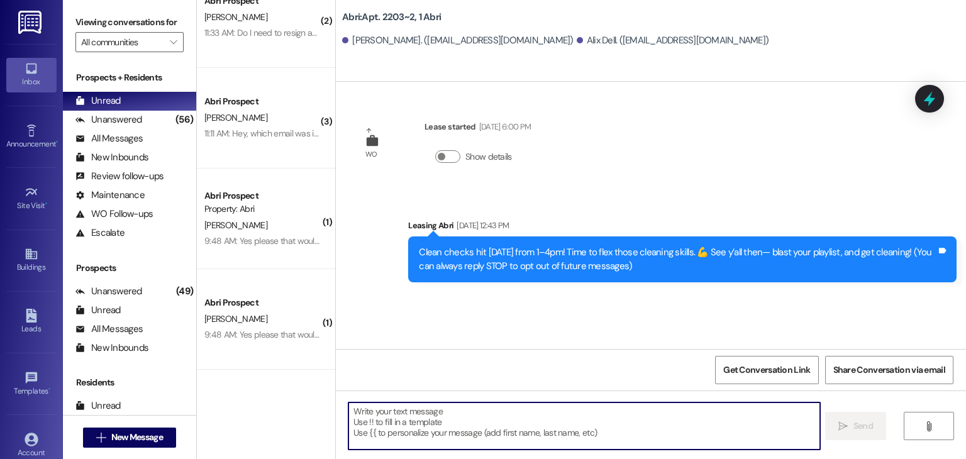
paste textarea "Hey friends! A couple quick updates for you: 🚫 [DATE] event is canceled—we’re b…"
type textarea "Hey friends! A couple quick updates for you: 🚫 [DATE] event is canceled—we’re b…"
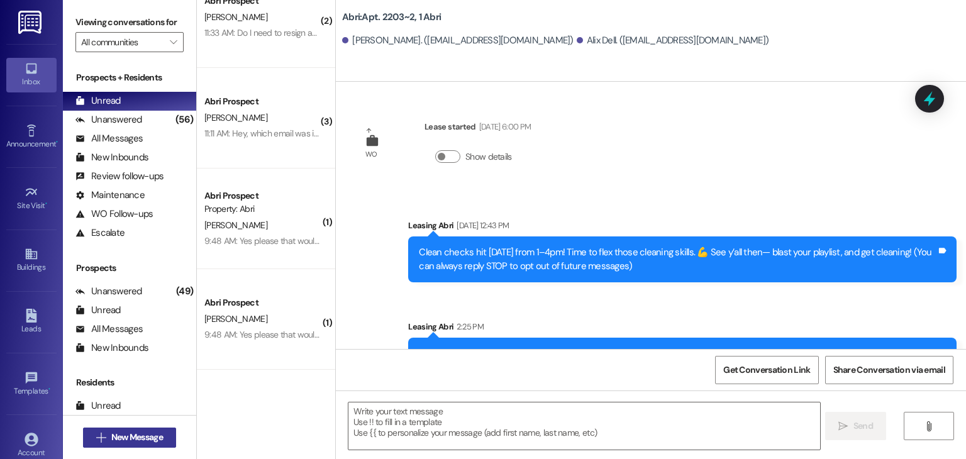
click at [160, 437] on span "New Message" at bounding box center [137, 437] width 52 height 13
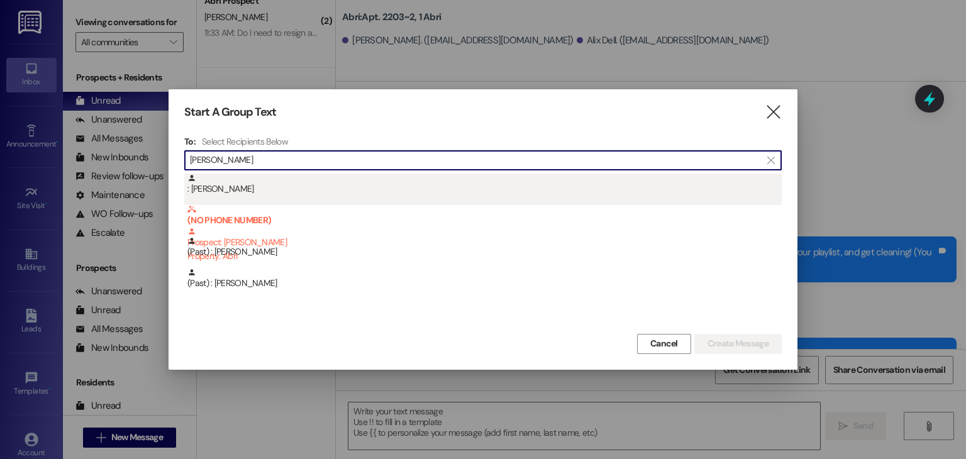
type input "[PERSON_NAME]"
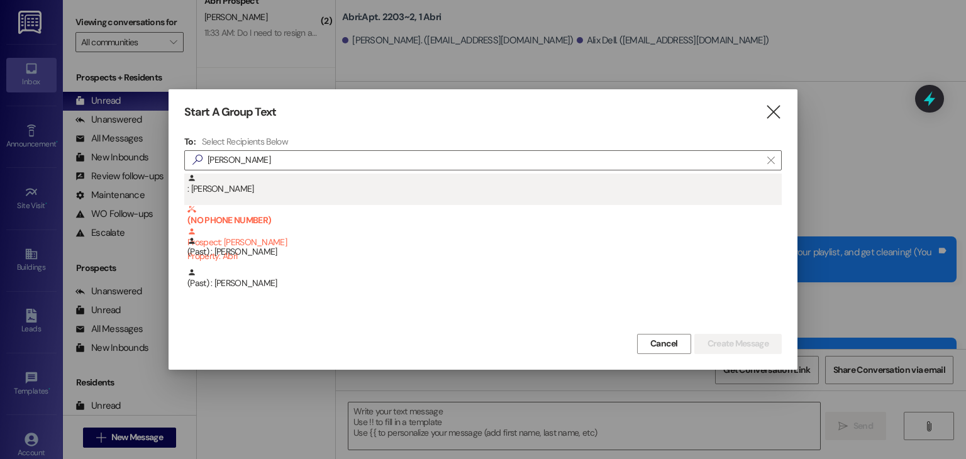
click at [258, 183] on div ": [PERSON_NAME]" at bounding box center [484, 185] width 594 height 22
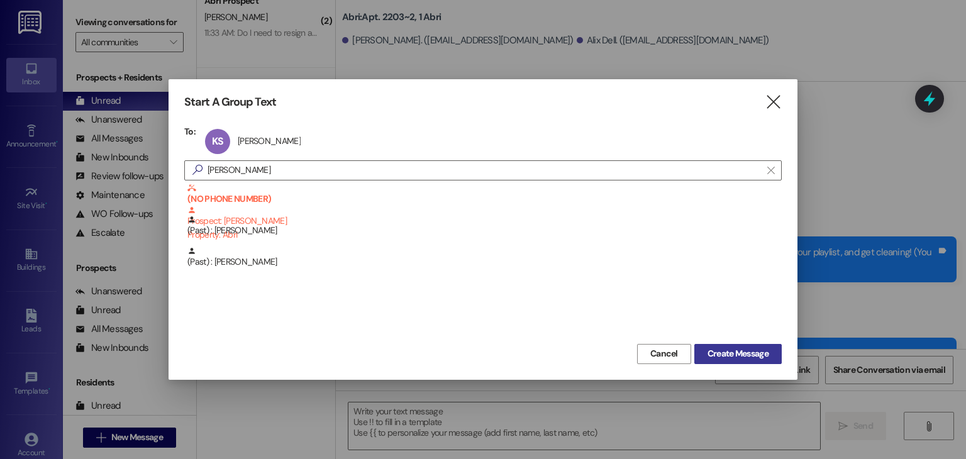
click at [721, 351] on span "Create Message" at bounding box center [737, 353] width 61 height 13
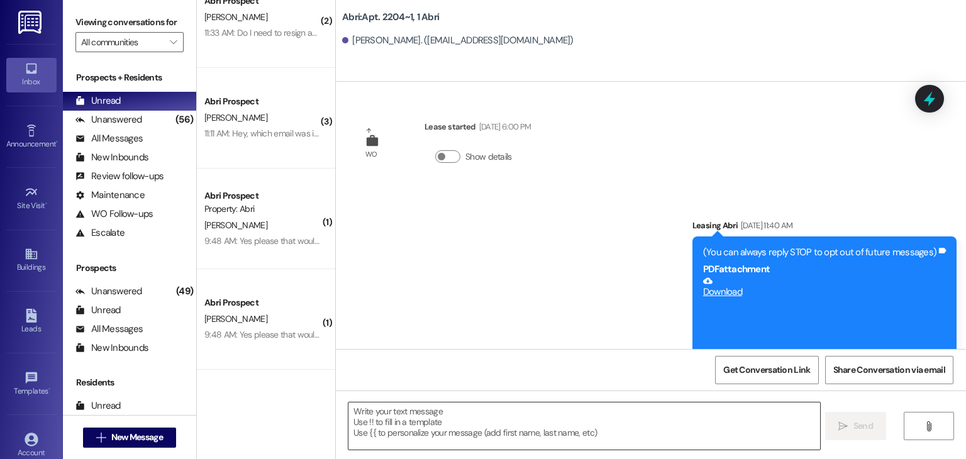
scroll to position [6000, 0]
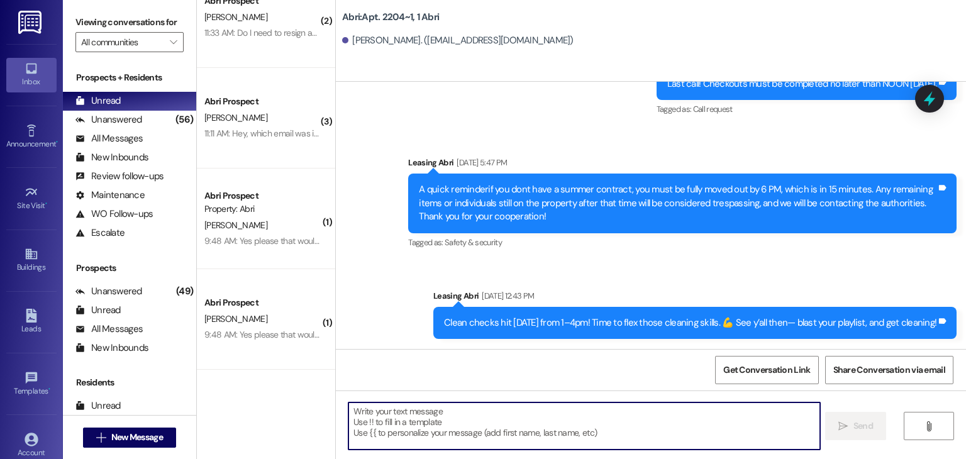
click at [462, 428] on textarea at bounding box center [583, 425] width 471 height 47
paste textarea "Hey friends! A couple quick updates for you: 🚫 [DATE] event is canceled—we’re b…"
type textarea "Hey friends! A couple quick updates for you: 🚫 [DATE] event is canceled—we’re b…"
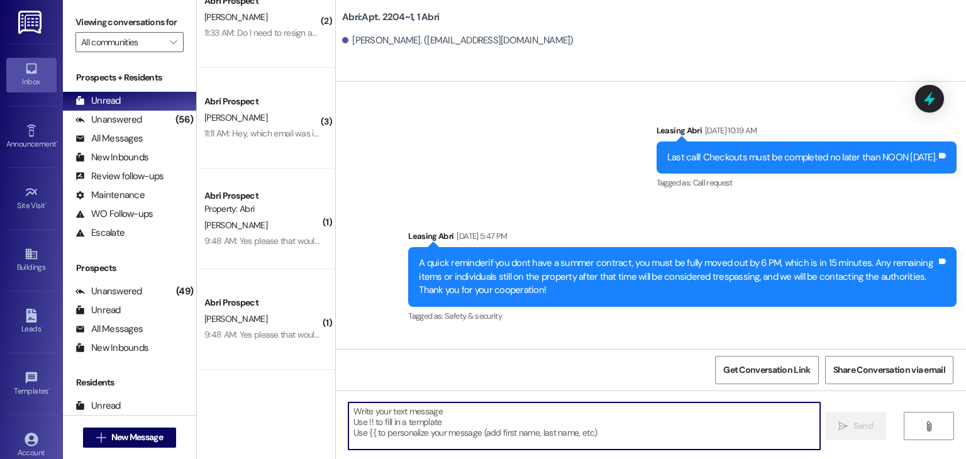
scroll to position [6155, 0]
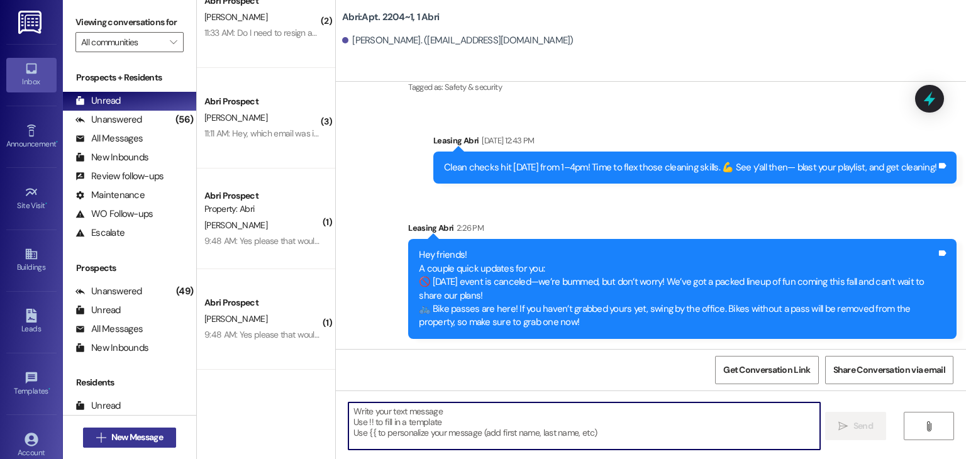
click at [151, 437] on span "New Message" at bounding box center [137, 437] width 52 height 13
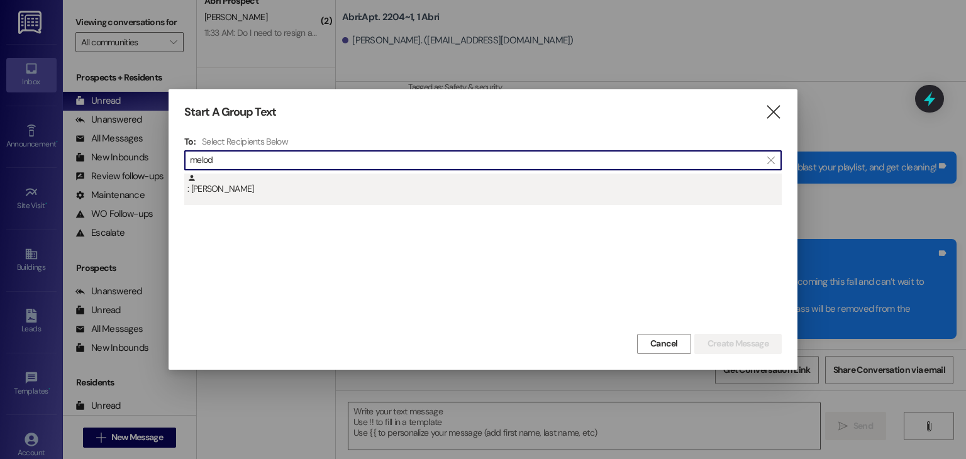
type input "melod"
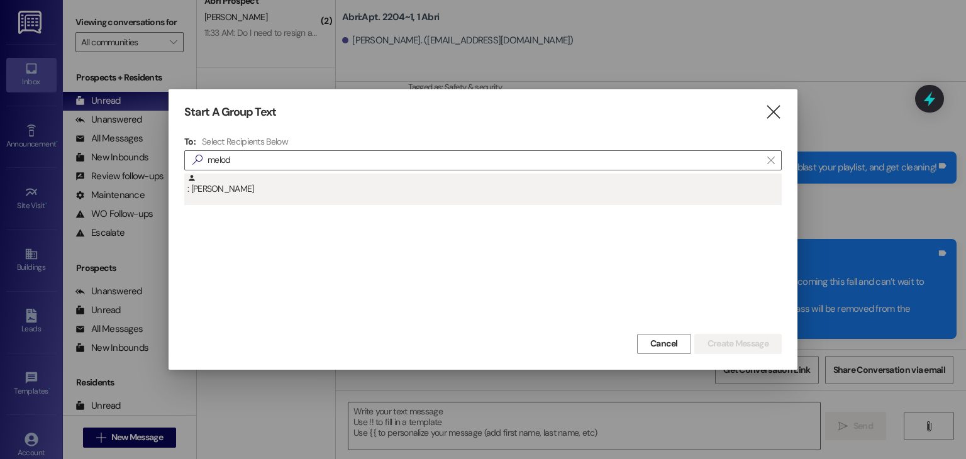
click at [308, 190] on div ": [PERSON_NAME]" at bounding box center [484, 185] width 594 height 22
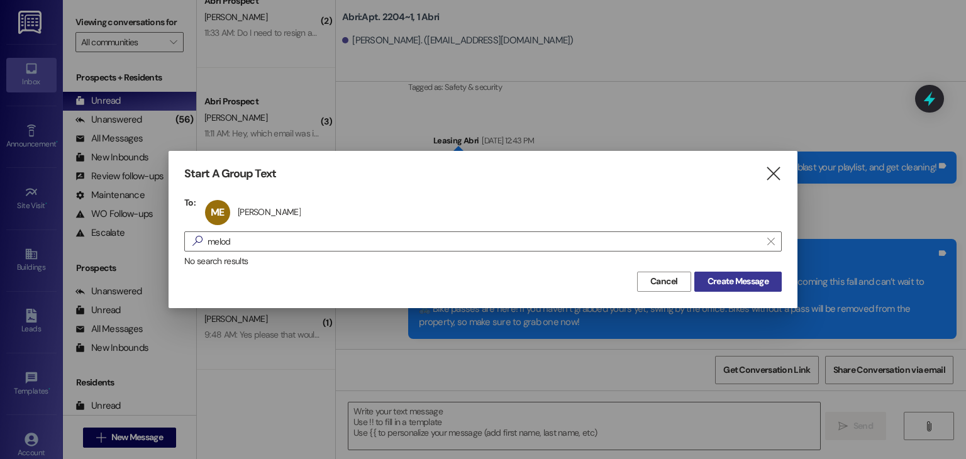
click at [705, 275] on span "Create Message" at bounding box center [738, 281] width 66 height 13
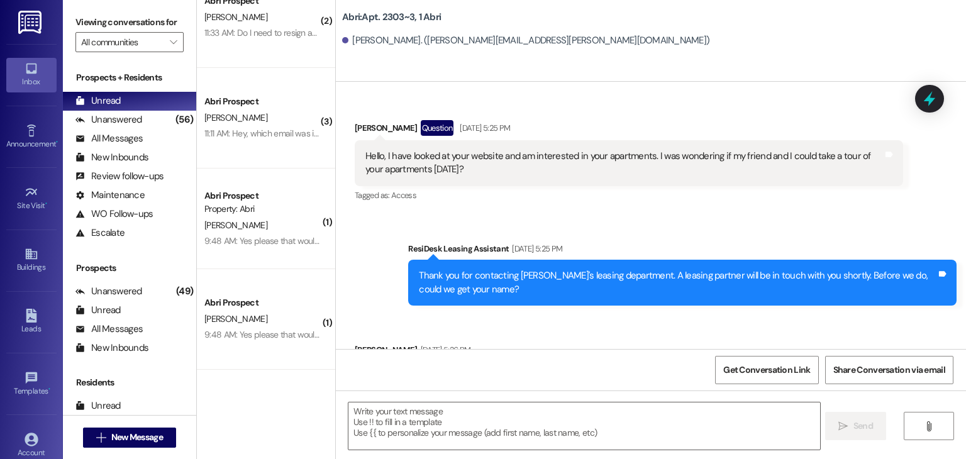
click at [382, 416] on textarea at bounding box center [583, 425] width 471 height 47
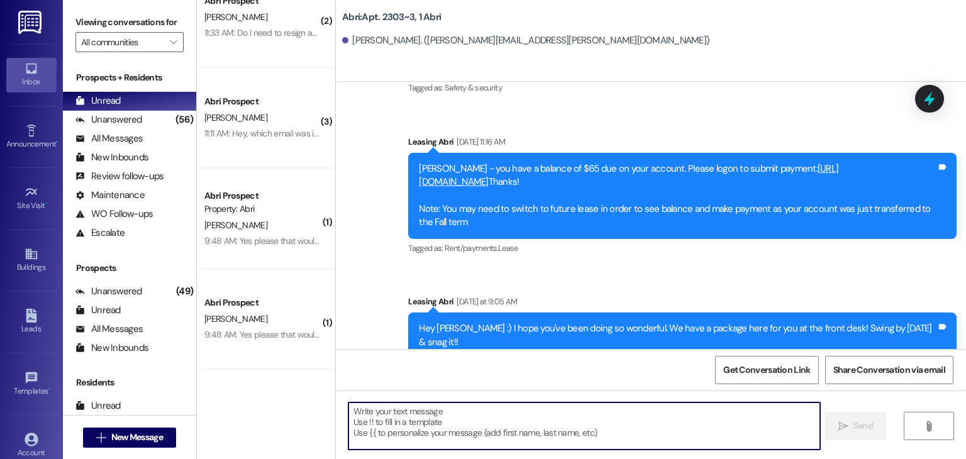
paste textarea "Hey friends! A couple quick updates for you: 🚫 [DATE] event is canceled—we’re b…"
type textarea "Hey friends! A couple quick updates for you: 🚫 [DATE] event is canceled—we’re b…"
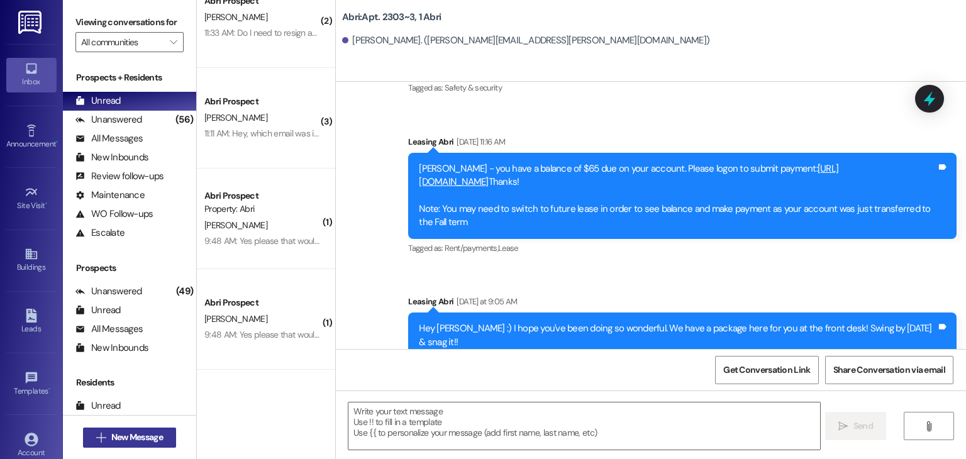
click at [115, 438] on span "New Message" at bounding box center [137, 437] width 52 height 13
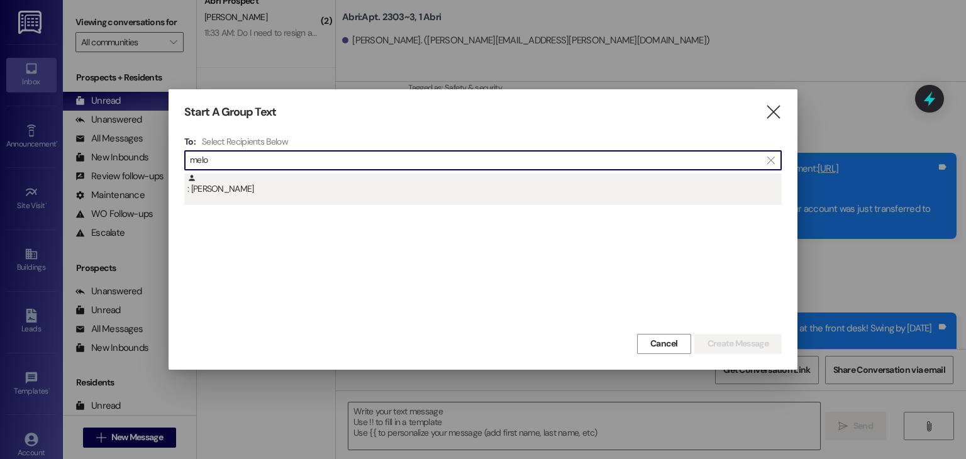
type input "melo"
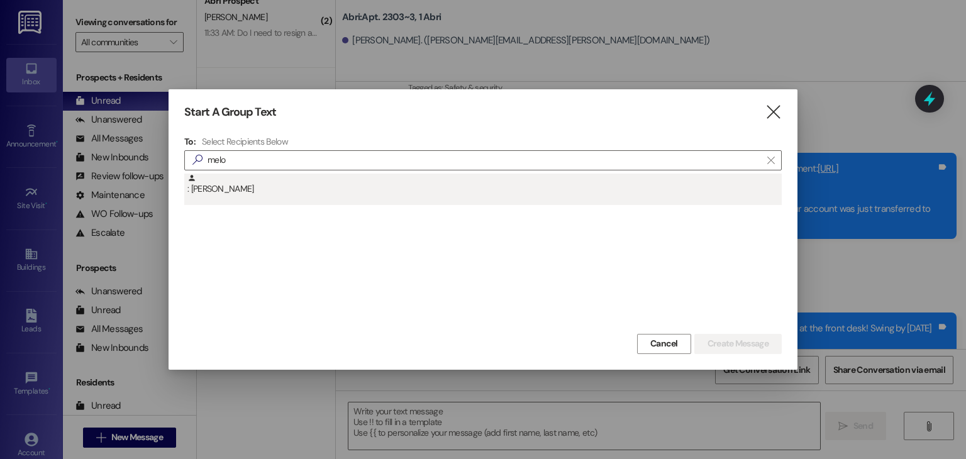
click at [287, 182] on div ": [PERSON_NAME]" at bounding box center [484, 185] width 594 height 22
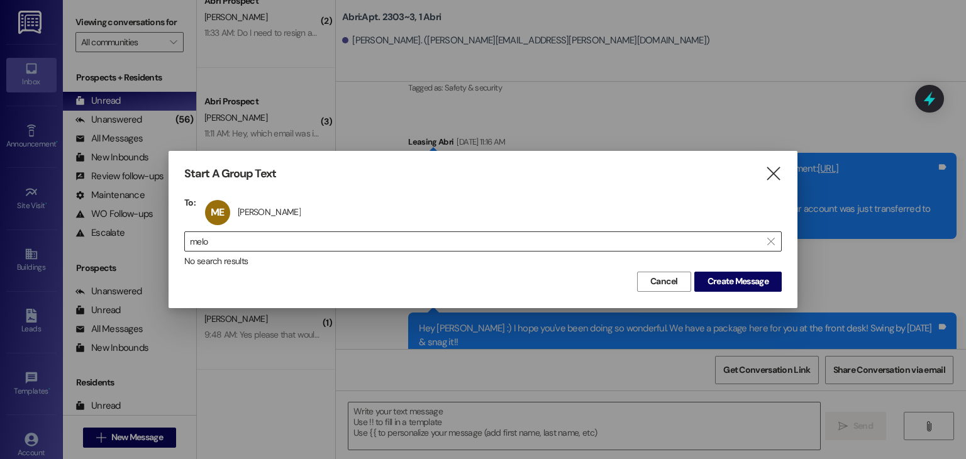
click at [260, 246] on input "melo" at bounding box center [475, 242] width 571 height 18
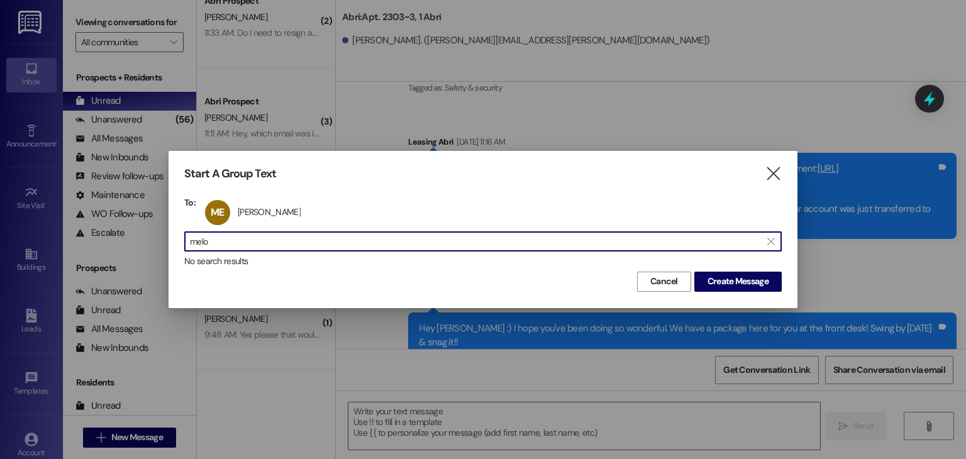
click at [260, 246] on input "melo" at bounding box center [475, 242] width 571 height 18
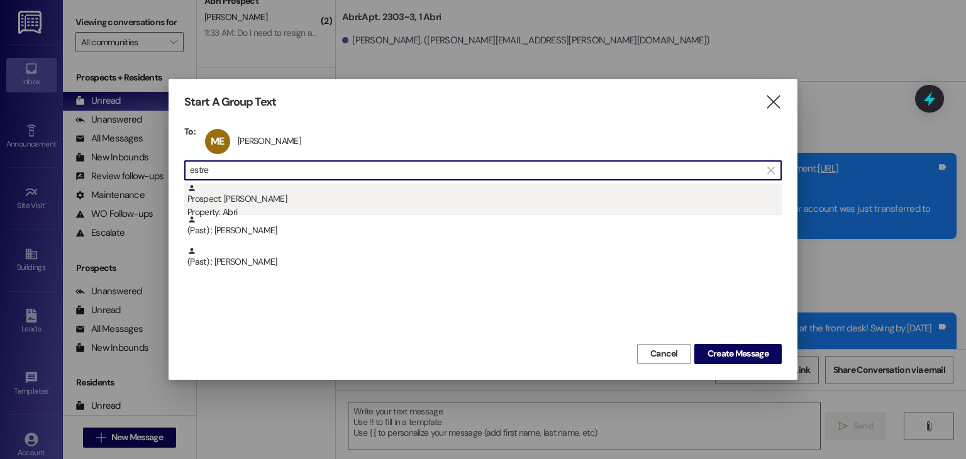
type input "estre"
click at [239, 207] on div "Property: Abri" at bounding box center [484, 212] width 594 height 13
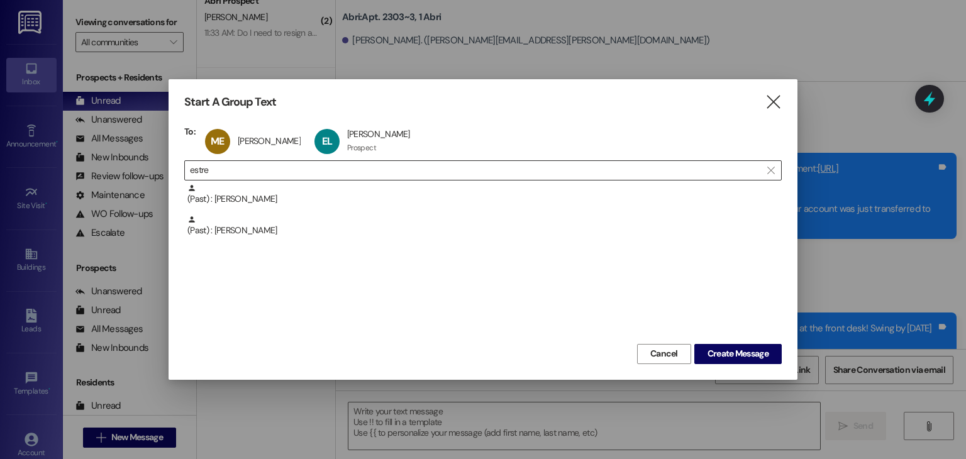
click at [236, 167] on input "estre" at bounding box center [475, 171] width 571 height 18
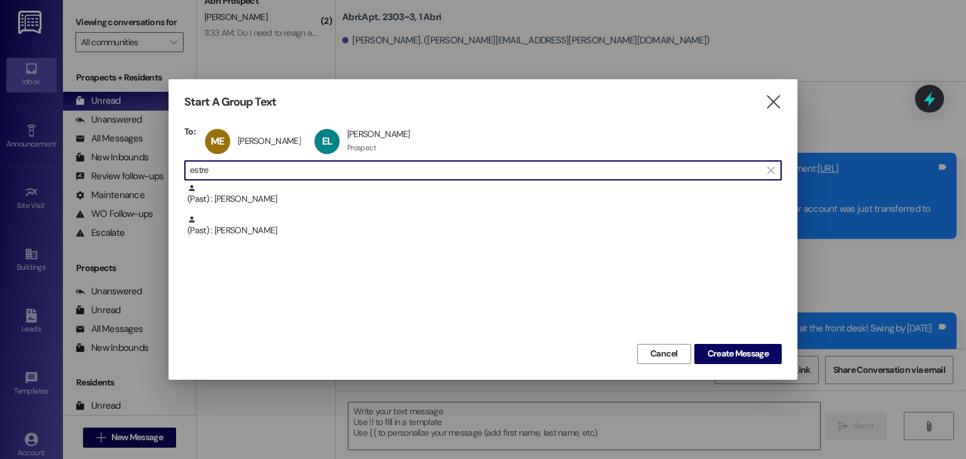
click at [236, 167] on input "estre" at bounding box center [475, 171] width 571 height 18
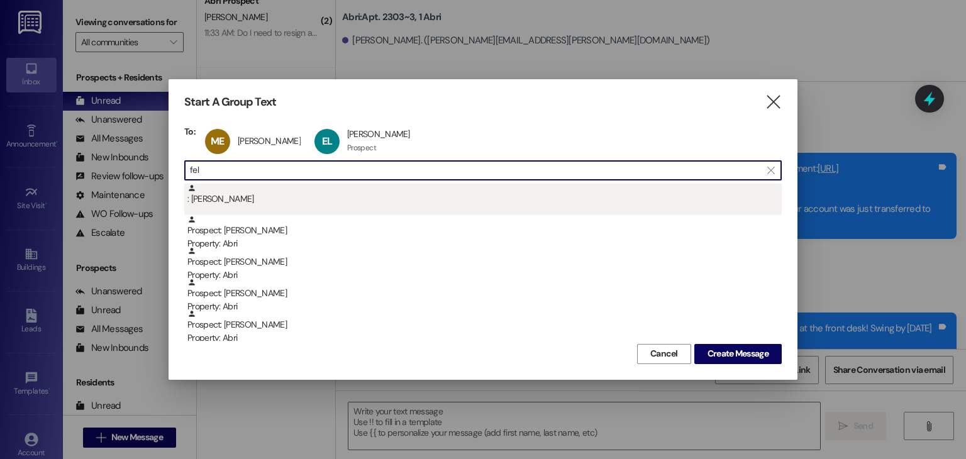
type input "fel"
click at [250, 192] on div ": [PERSON_NAME]" at bounding box center [484, 195] width 594 height 22
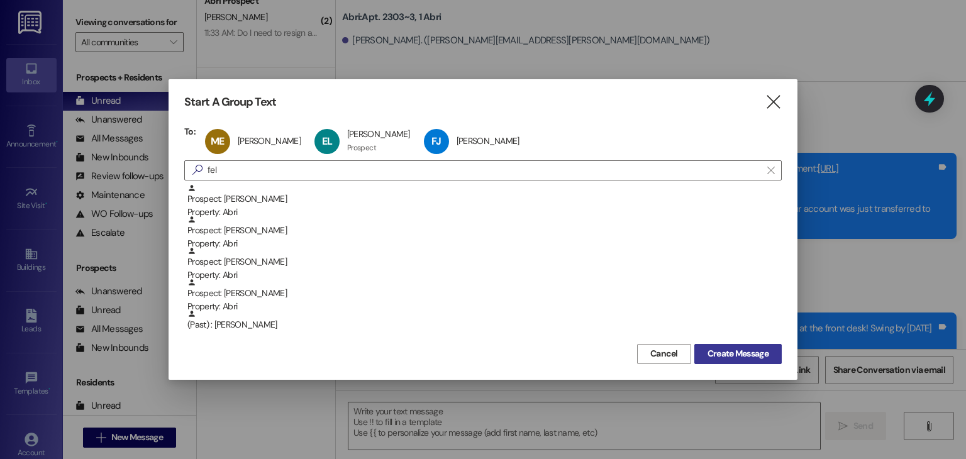
click at [751, 350] on span "Create Message" at bounding box center [737, 353] width 61 height 13
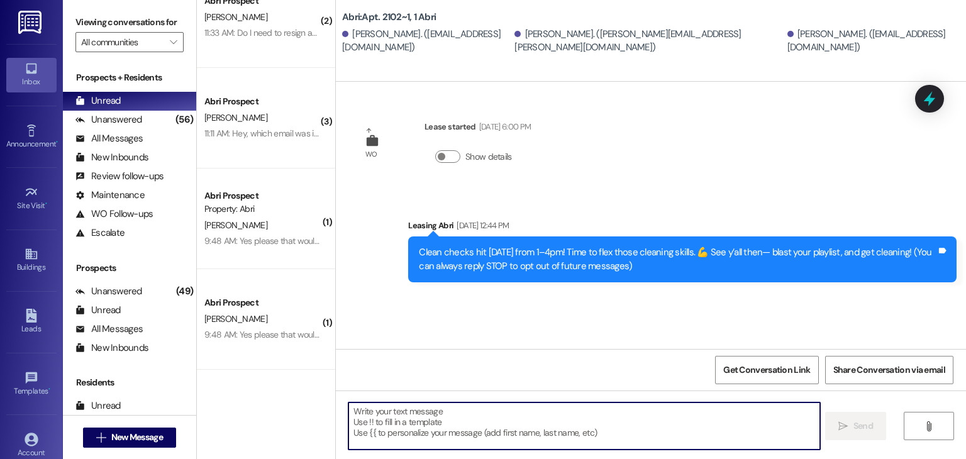
click at [468, 407] on textarea at bounding box center [583, 425] width 471 height 47
paste textarea "Hey friends! A couple quick updates for you: 🚫 [DATE] event is canceled—we’re b…"
type textarea "Hey friends! A couple quick updates for you: 🚫 [DATE] event is canceled—we’re b…"
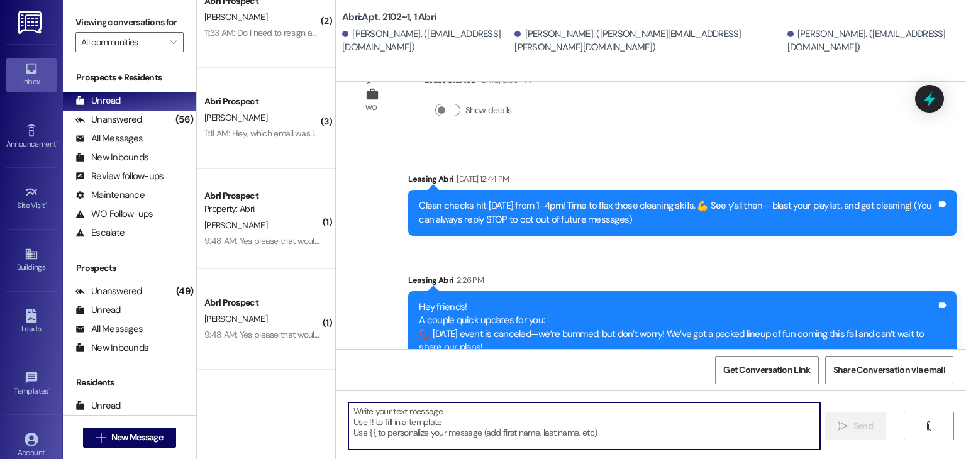
scroll to position [98, 0]
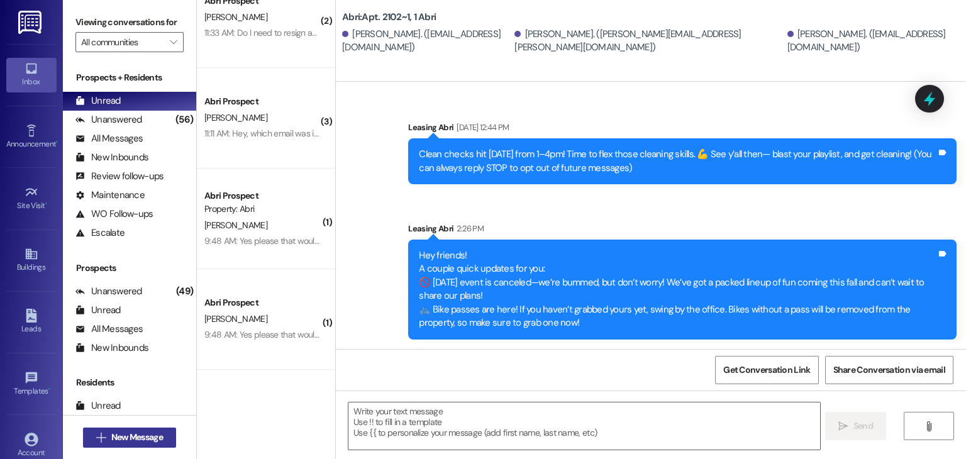
click at [148, 443] on span "New Message" at bounding box center [137, 437] width 52 height 13
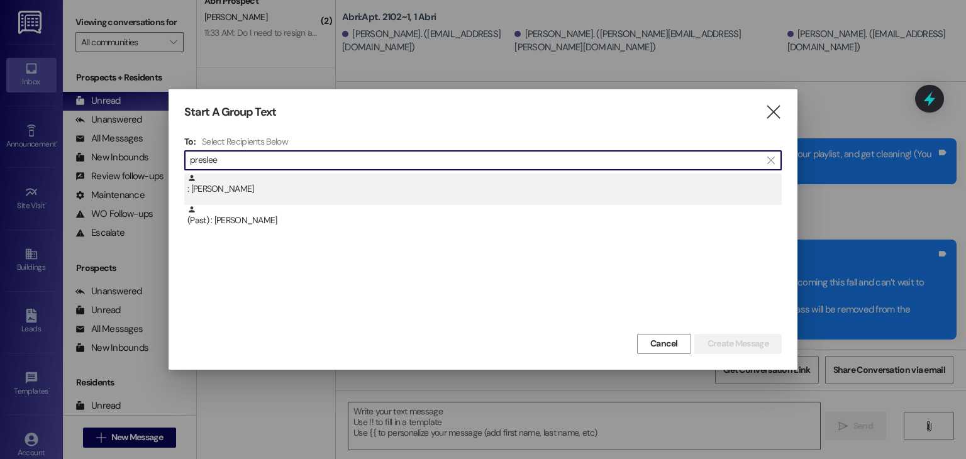
type input "preslee"
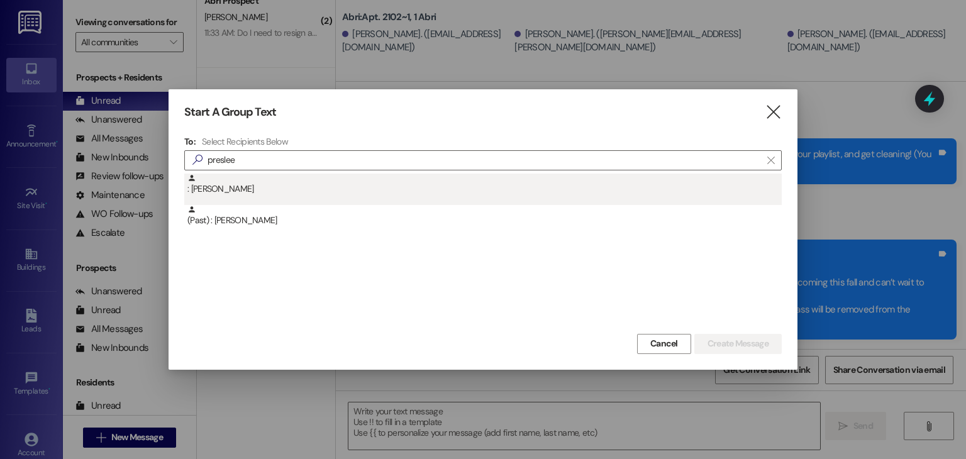
click at [249, 194] on div ": [PERSON_NAME]" at bounding box center [484, 185] width 594 height 22
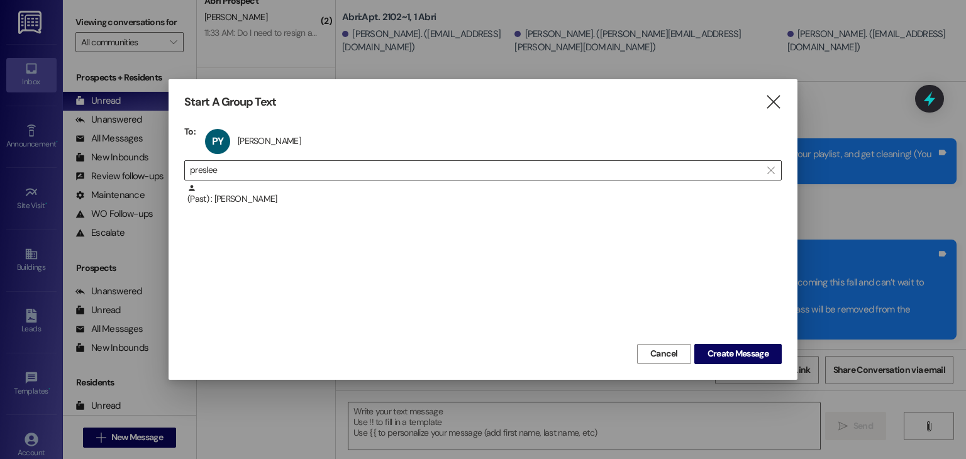
click at [254, 174] on input "preslee" at bounding box center [475, 171] width 571 height 18
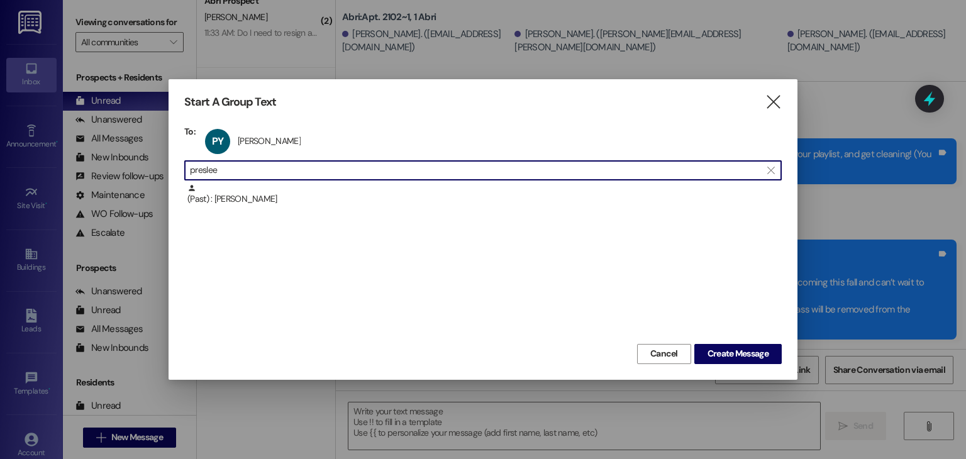
click at [254, 173] on input "preslee" at bounding box center [475, 171] width 571 height 18
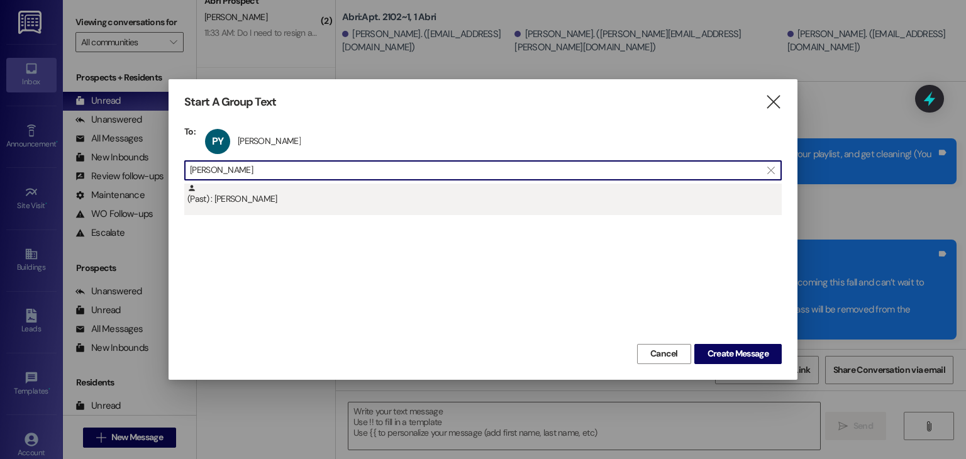
type input "[PERSON_NAME]"
click at [251, 187] on div "(Past) : [PERSON_NAME]" at bounding box center [484, 195] width 594 height 22
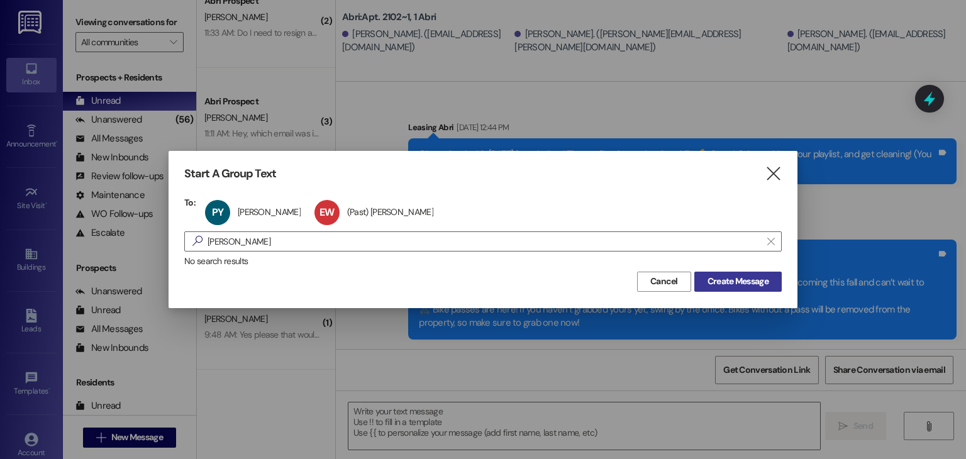
click at [739, 282] on span "Create Message" at bounding box center [737, 281] width 61 height 13
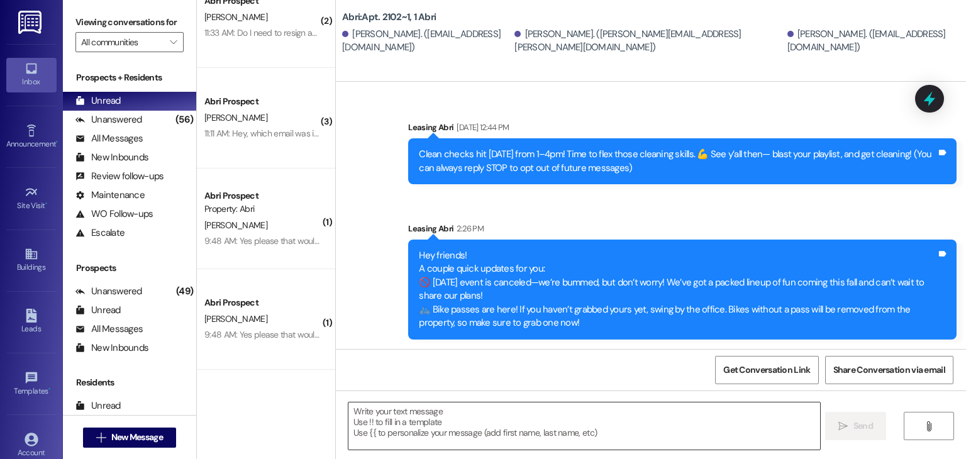
scroll to position [0, 0]
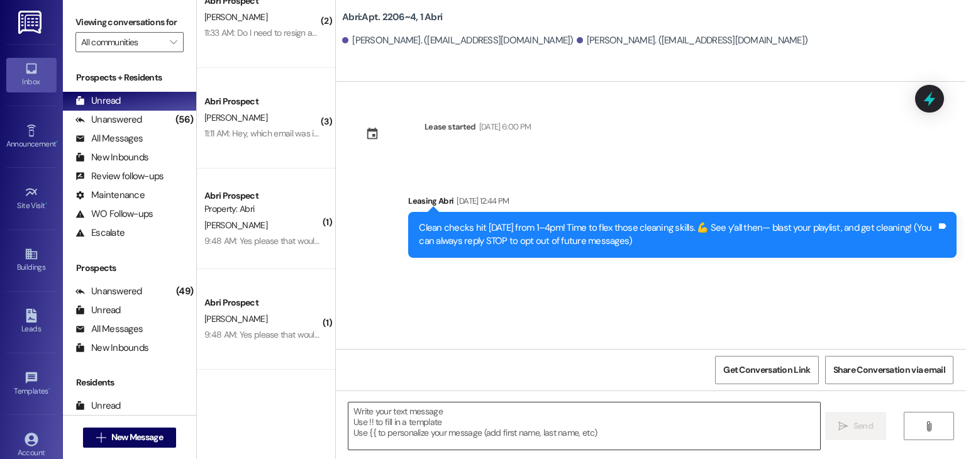
click at [431, 428] on textarea at bounding box center [583, 425] width 471 height 47
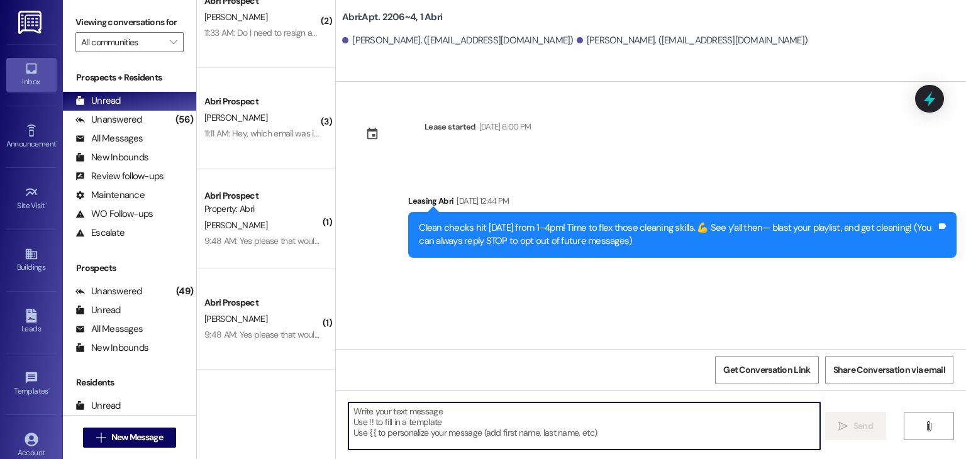
paste textarea "Hey friends! A couple quick updates for you: 🚫 [DATE] event is canceled—we’re b…"
type textarea "Hey friends! A couple quick updates for you: 🚫 [DATE] event is canceled—we’re b…"
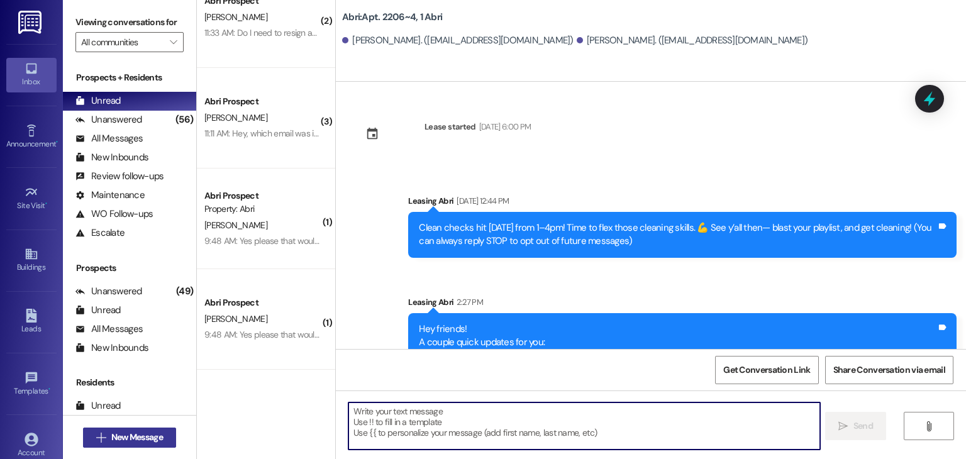
click at [163, 438] on button " New Message" at bounding box center [129, 438] width 93 height 20
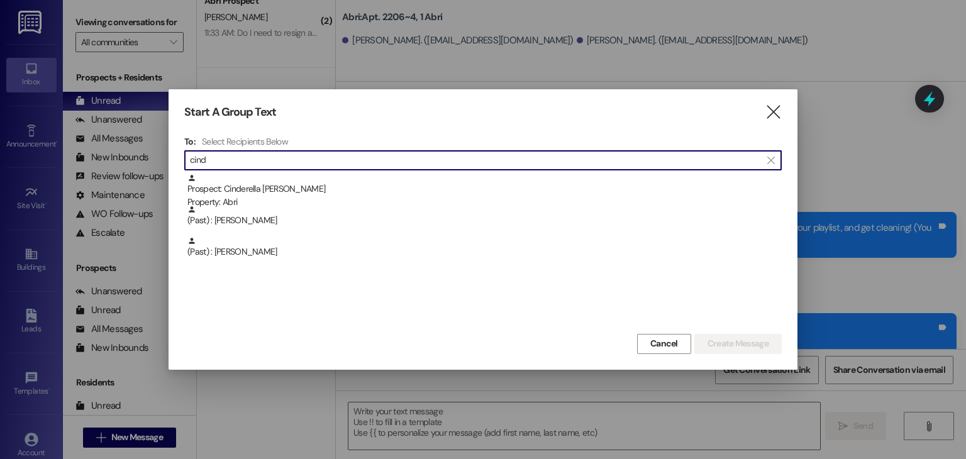
type input "cind"
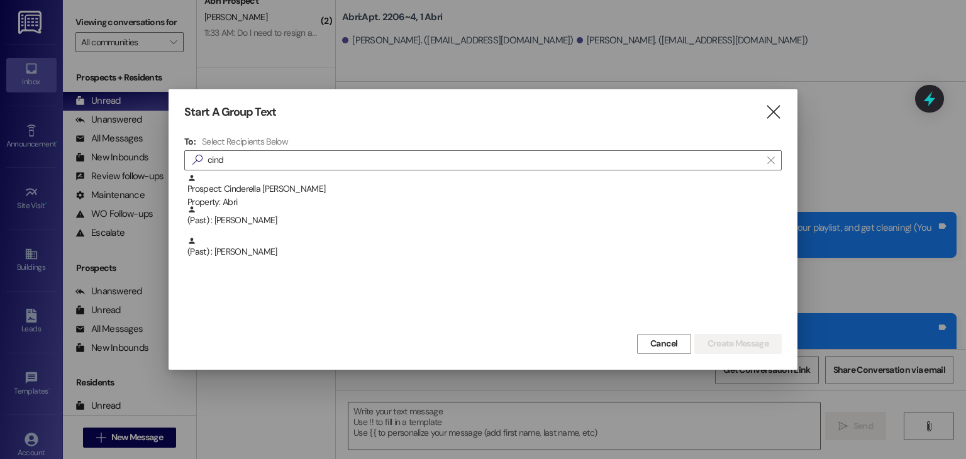
click at [299, 194] on div "Prospect: Cinderella [PERSON_NAME] Property: Abri" at bounding box center [484, 192] width 594 height 36
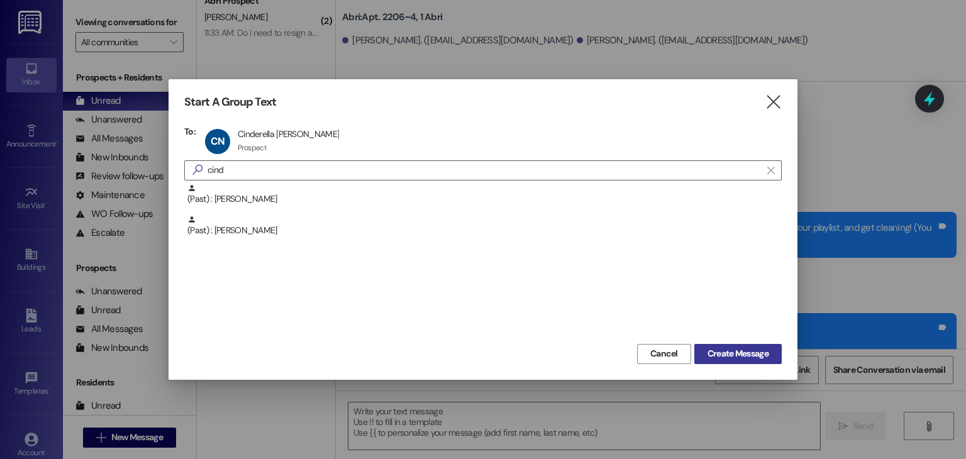
click at [742, 350] on span "Create Message" at bounding box center [737, 353] width 61 height 13
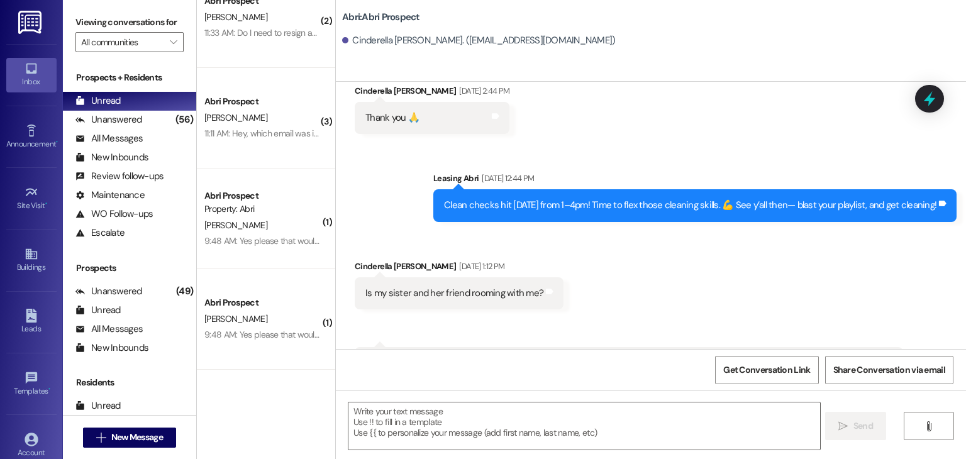
scroll to position [5240, 0]
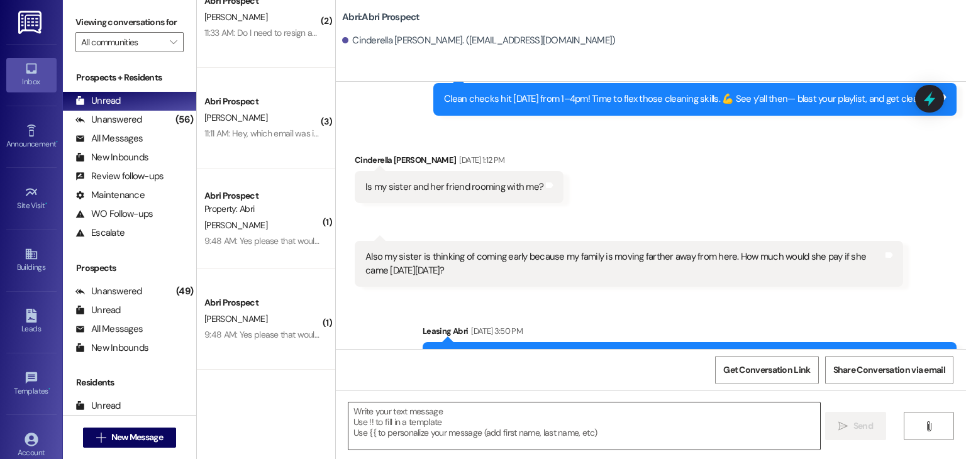
click at [426, 421] on textarea at bounding box center [583, 425] width 471 height 47
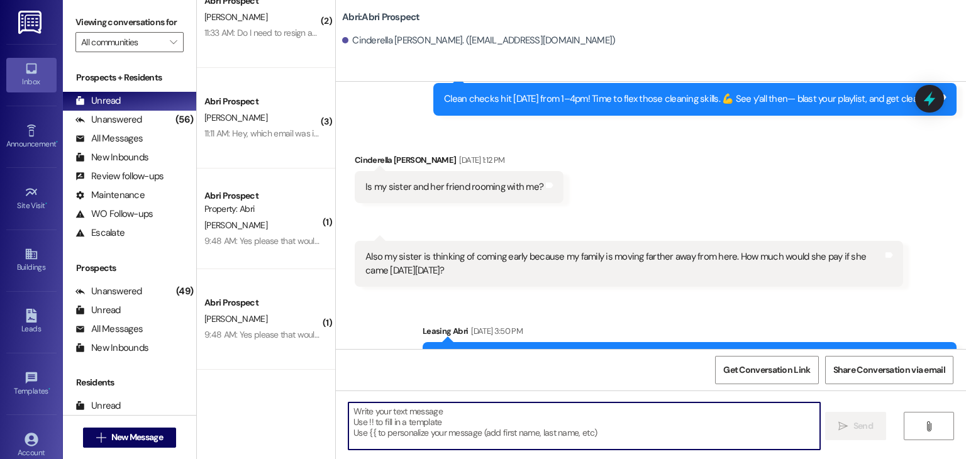
paste textarea "Hey friends! A couple quick updates for you: 🚫 [DATE] event is canceled—we’re b…"
type textarea "Hey friends! A couple quick updates for you: 🚫 [DATE] event is canceled—we’re b…"
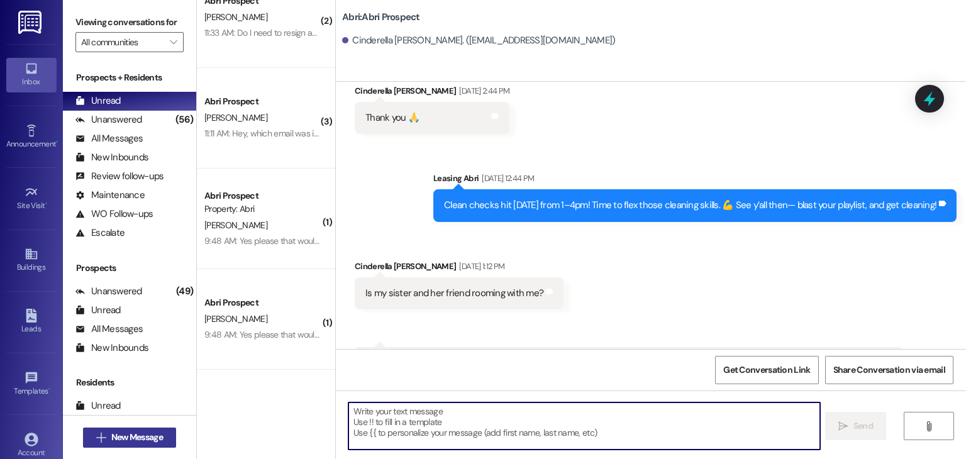
click at [153, 434] on span "New Message" at bounding box center [137, 437] width 52 height 13
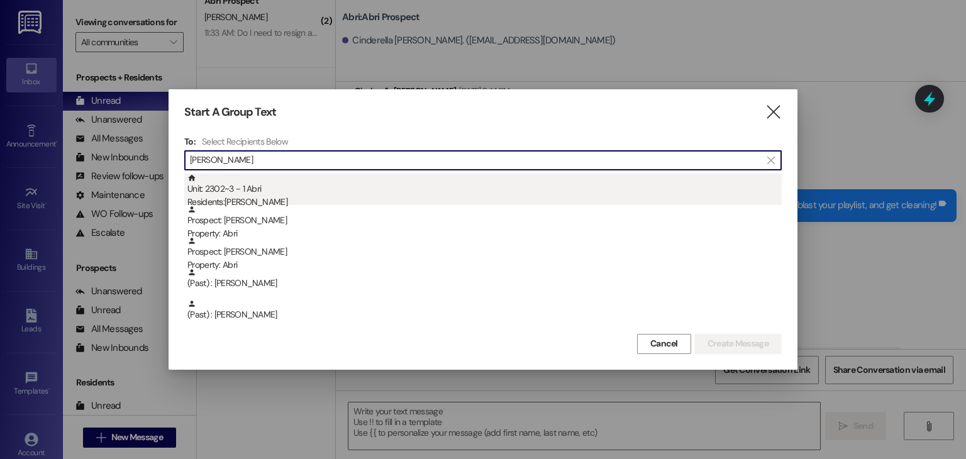
type input "[PERSON_NAME]"
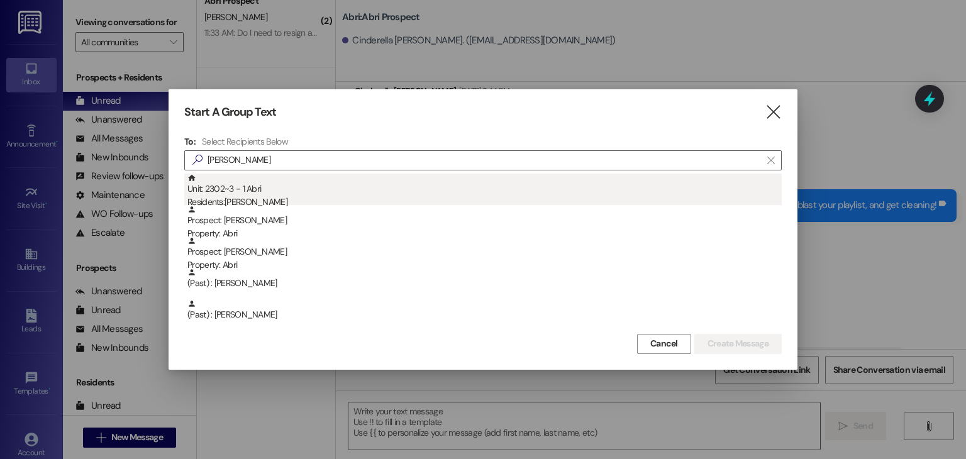
click at [330, 202] on div "Residents: [PERSON_NAME]" at bounding box center [484, 202] width 594 height 13
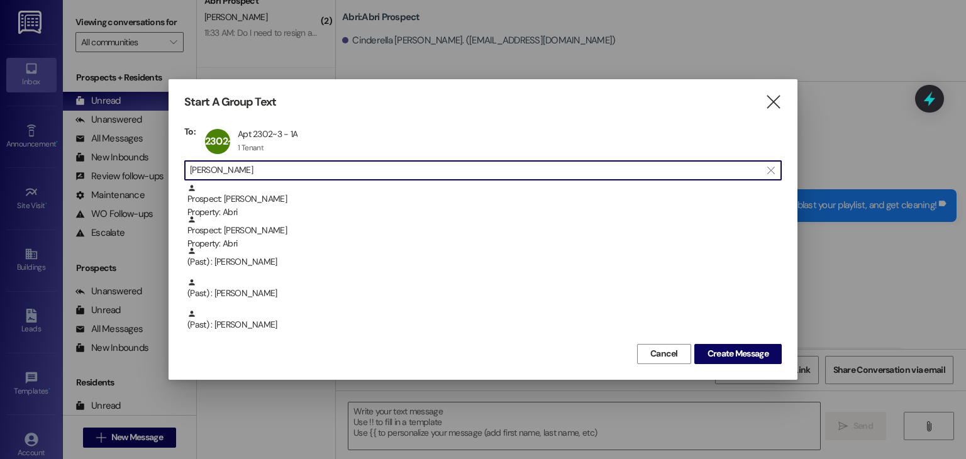
click at [319, 169] on input "[PERSON_NAME]" at bounding box center [475, 171] width 571 height 18
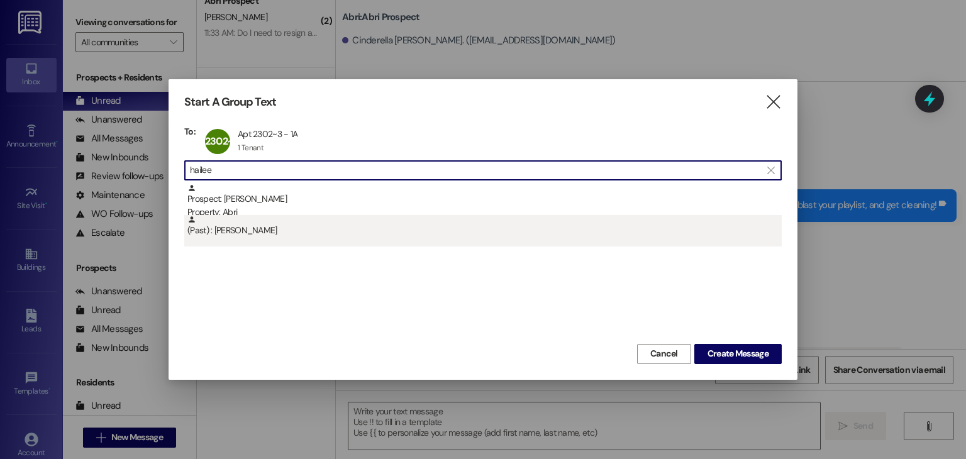
type input "hailee"
click at [306, 224] on div "(Past) : [PERSON_NAME]" at bounding box center [484, 226] width 594 height 22
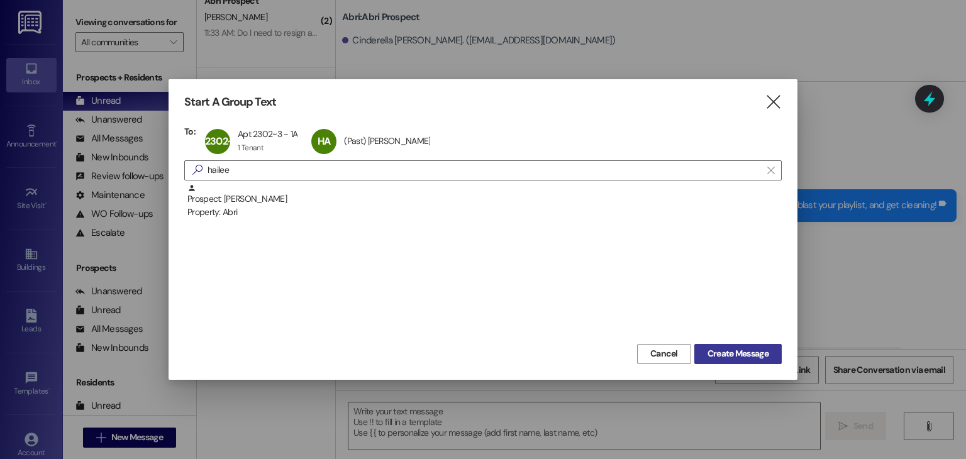
click at [729, 355] on span "Create Message" at bounding box center [737, 353] width 61 height 13
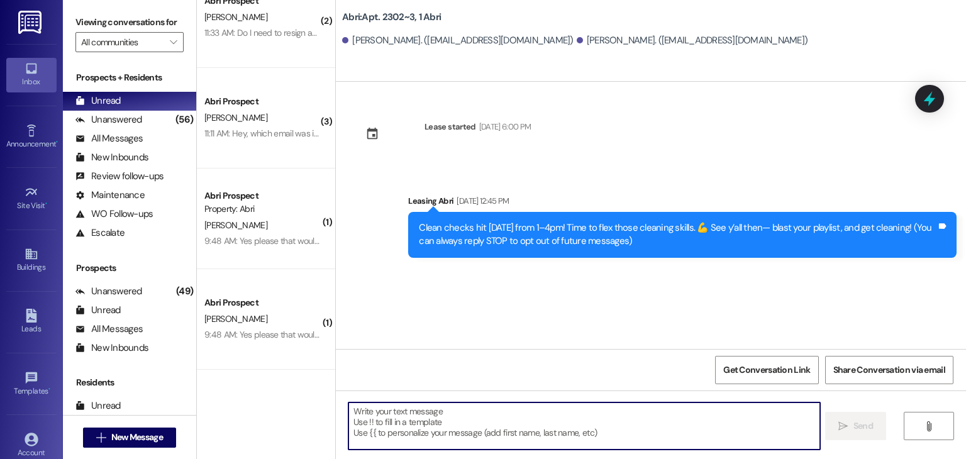
click at [485, 407] on textarea at bounding box center [583, 425] width 471 height 47
paste textarea "Hey friends! A couple quick updates for you: 🚫 [DATE] event is canceled—we’re b…"
type textarea "Hey friends! A couple quick updates for you: 🚫 [DATE] event is canceled—we’re b…"
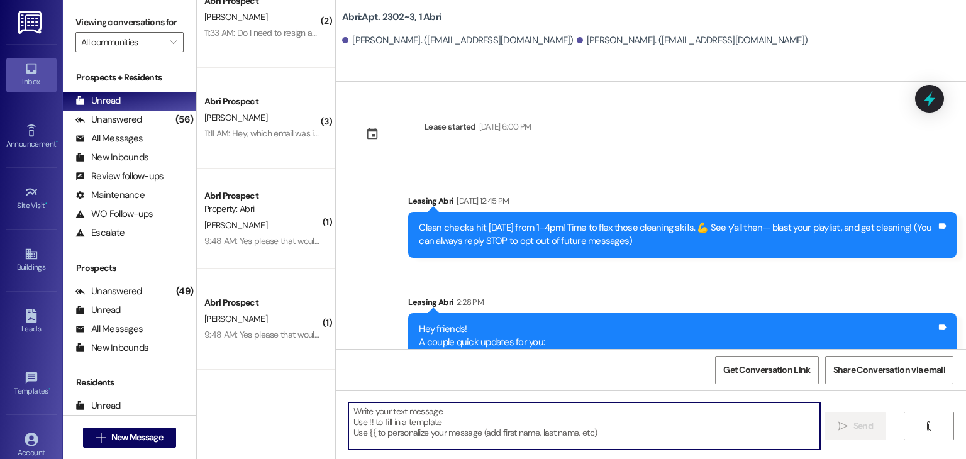
scroll to position [74, 0]
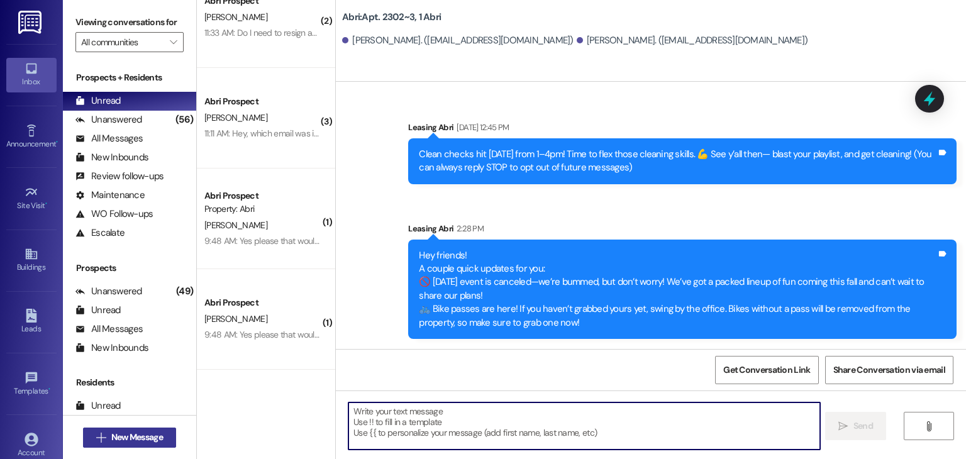
click at [140, 436] on span "New Message" at bounding box center [137, 437] width 52 height 13
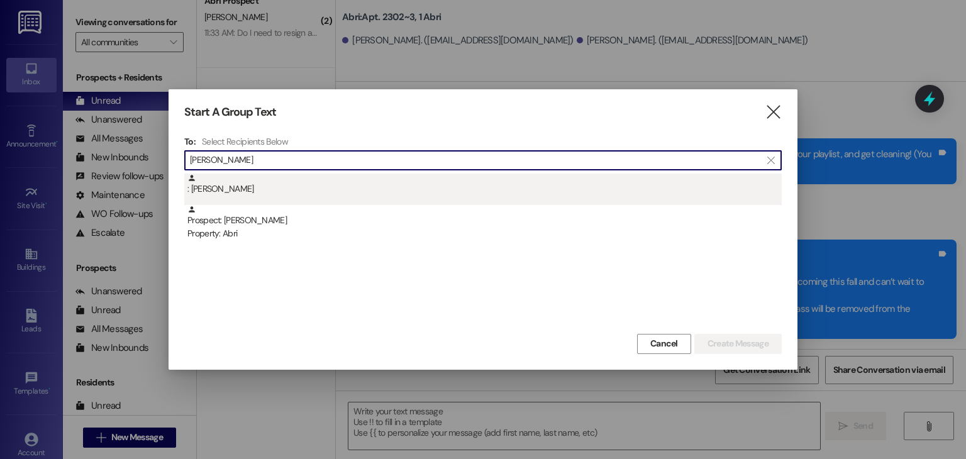
type input "[PERSON_NAME]"
click at [269, 192] on div ": [PERSON_NAME]" at bounding box center [484, 185] width 594 height 22
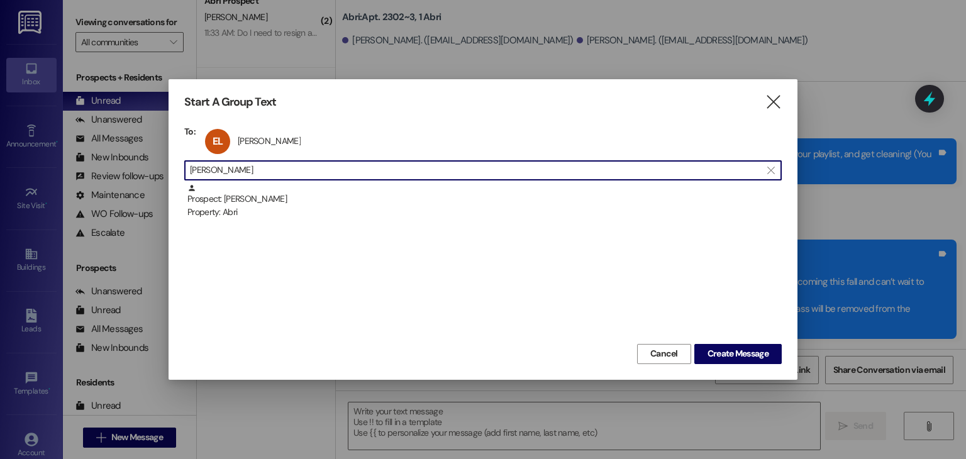
click at [318, 172] on input "[PERSON_NAME]" at bounding box center [475, 171] width 571 height 18
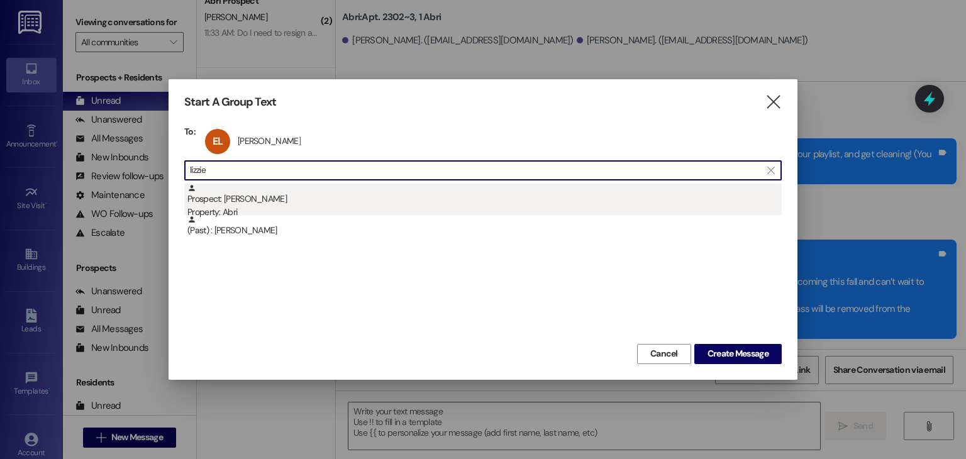
type input "lizzie"
click at [312, 189] on div "Prospect: [PERSON_NAME] Property: Abri" at bounding box center [484, 202] width 594 height 36
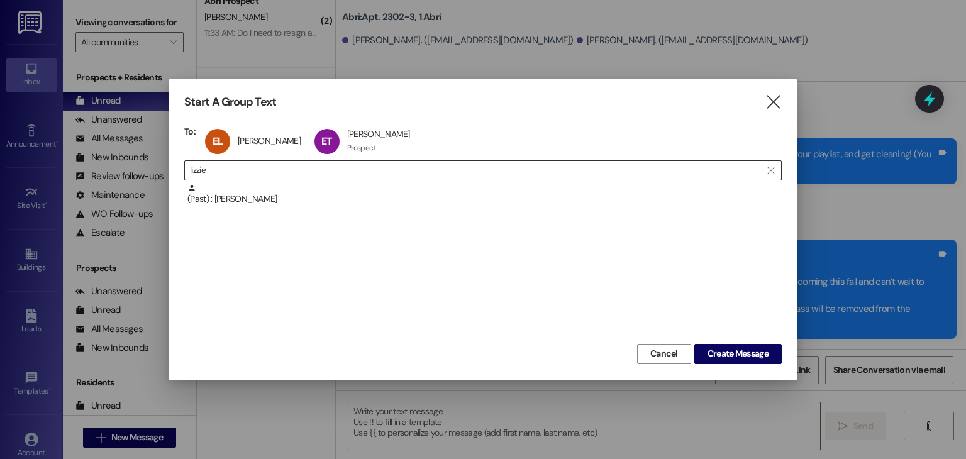
click at [372, 164] on input "lizzie" at bounding box center [475, 171] width 571 height 18
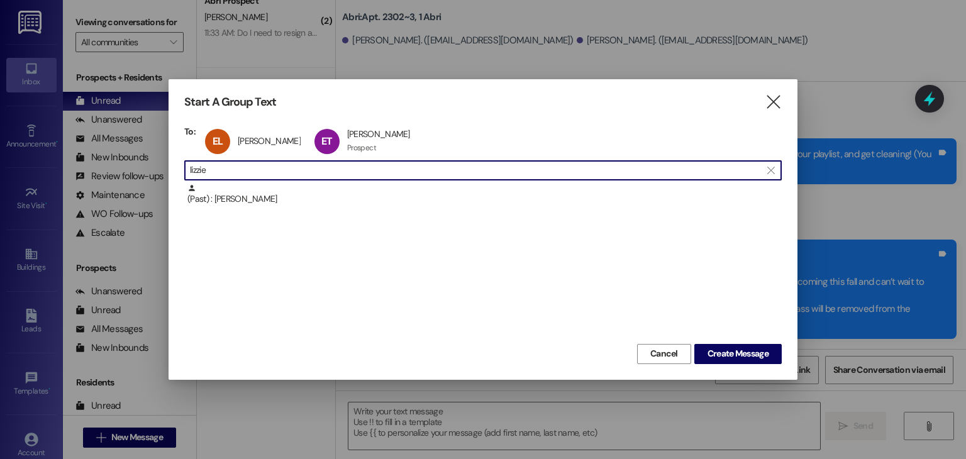
click at [372, 164] on input "lizzie" at bounding box center [475, 171] width 571 height 18
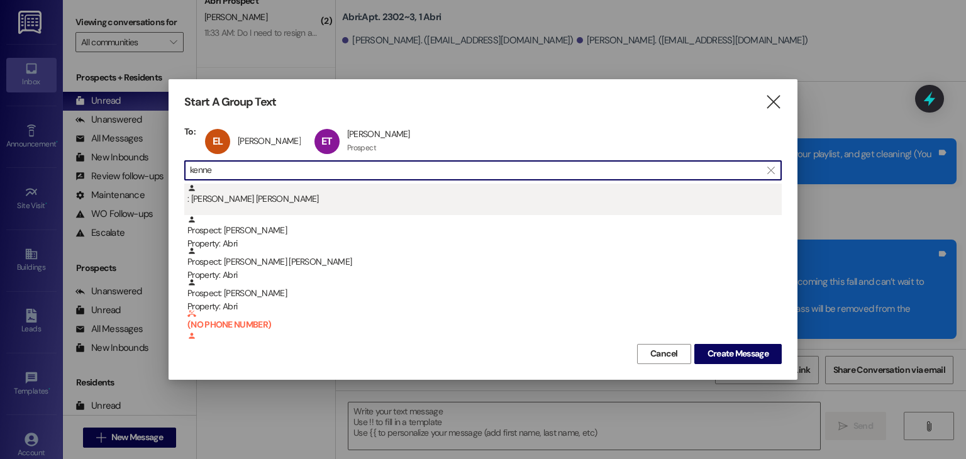
type input "kenne"
click at [336, 209] on div ": [PERSON_NAME] [PERSON_NAME]" at bounding box center [482, 199] width 597 height 31
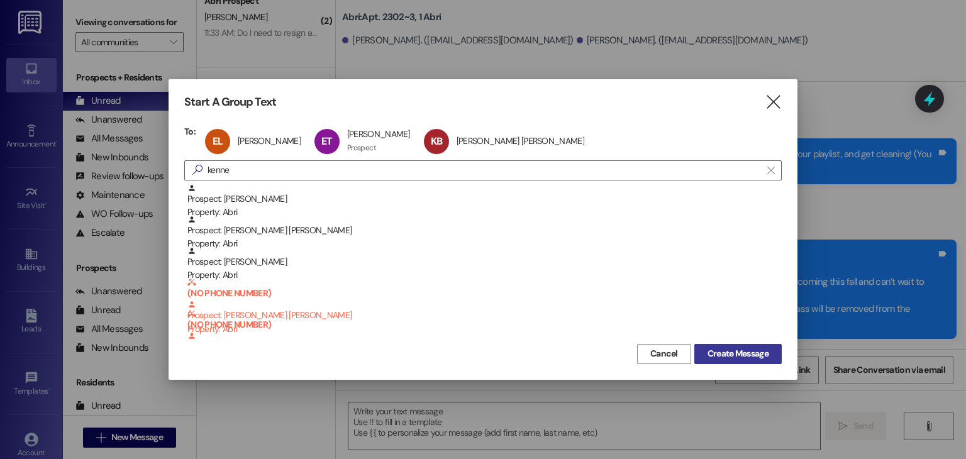
click at [719, 346] on button "Create Message" at bounding box center [737, 354] width 87 height 20
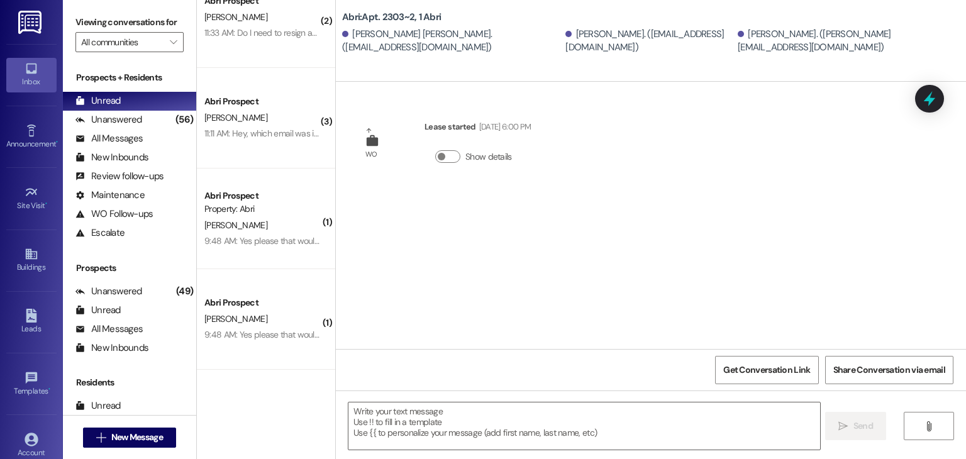
scroll to position [0, 0]
click at [428, 411] on textarea at bounding box center [583, 425] width 471 height 47
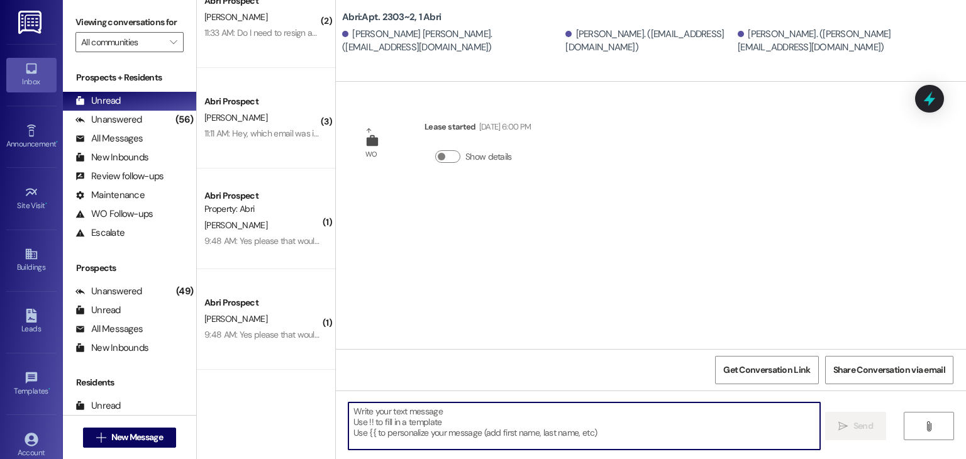
paste textarea "Hey friends! A couple quick updates for you: 🚫 [DATE] event is canceled—we’re b…"
type textarea "Hey friends! A couple quick updates for you: 🚫 [DATE] event is canceled—we’re b…"
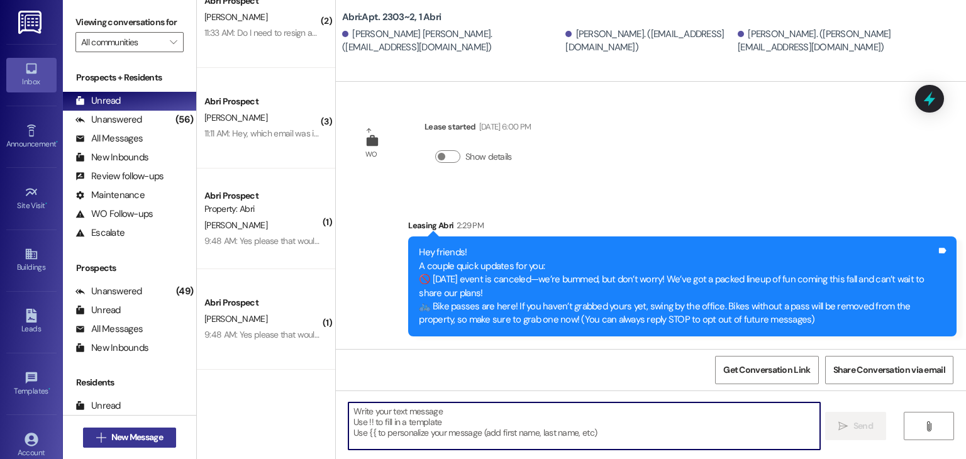
click at [161, 433] on span "New Message" at bounding box center [137, 437] width 57 height 13
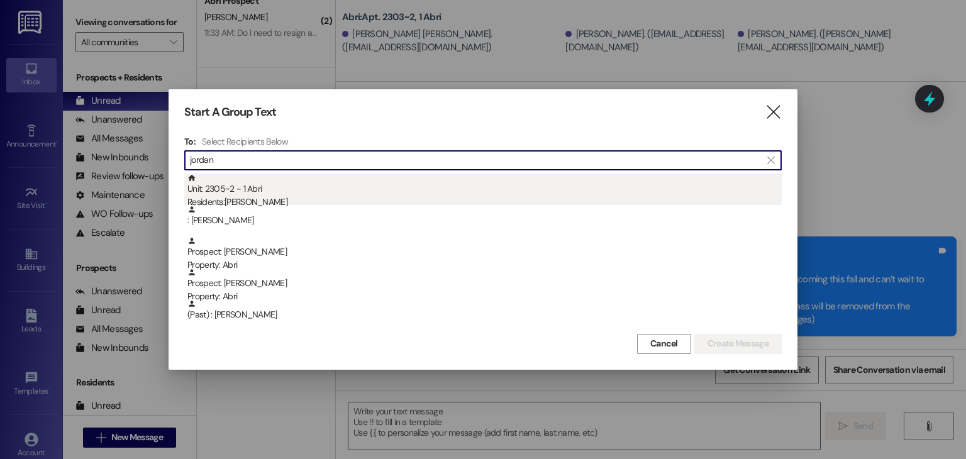
type input "jordan"
click at [250, 190] on div "Unit: 2305~2 - 1 Abri Residents: [DEMOGRAPHIC_DATA][PERSON_NAME]" at bounding box center [484, 192] width 594 height 36
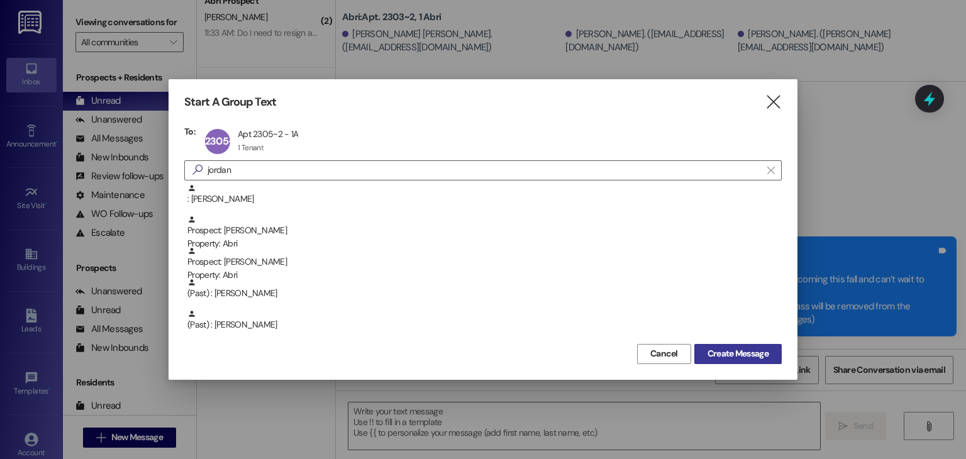
click at [717, 347] on span "Create Message" at bounding box center [737, 353] width 61 height 13
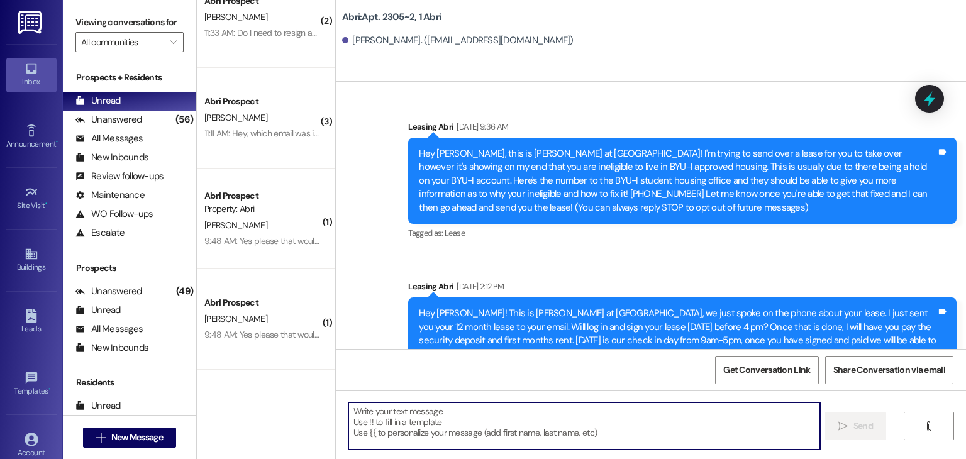
scroll to position [36935, 0]
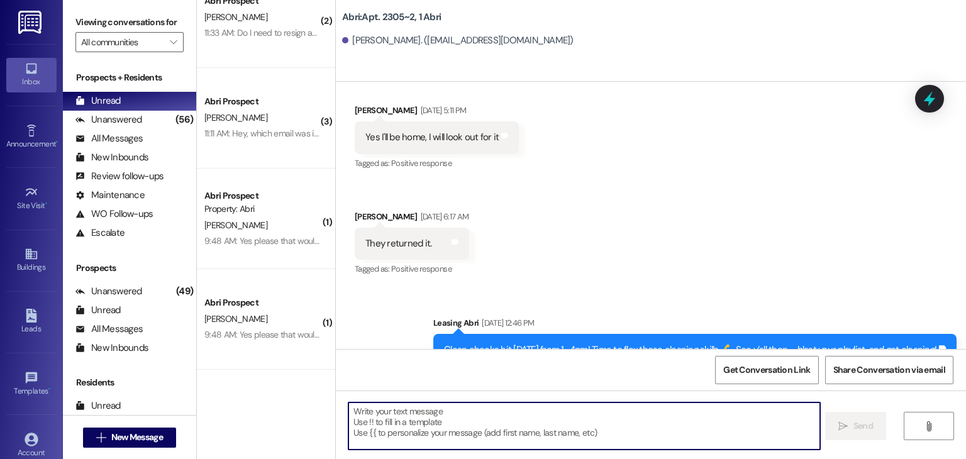
type textarea "Hey friends! A couple quick updates for you: 🚫 [DATE] event is canceled—we’re b…"
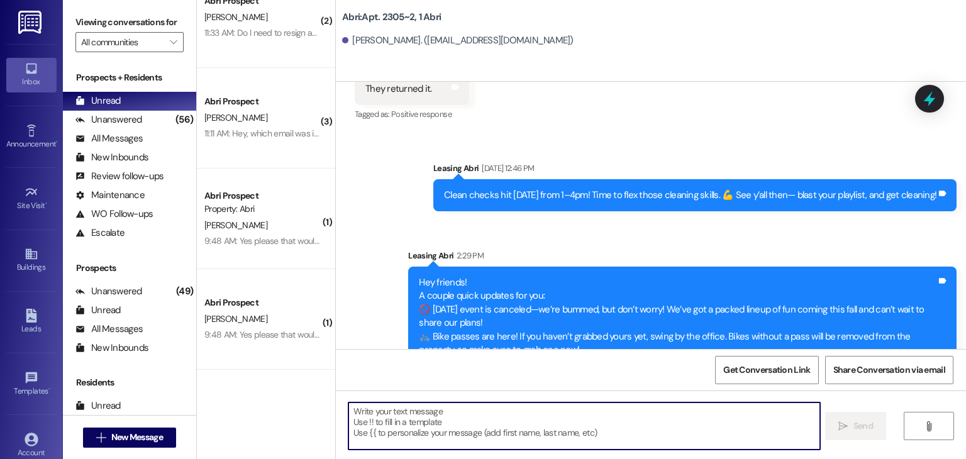
scroll to position [37090, 0]
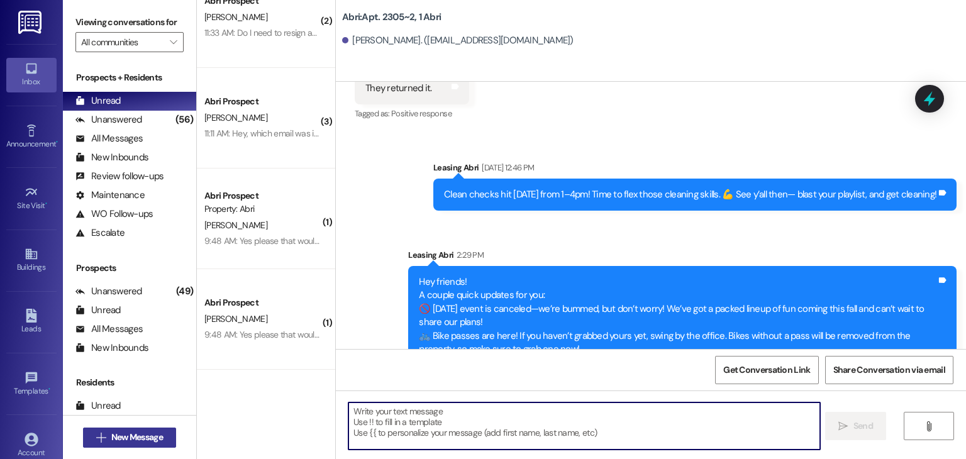
click at [159, 431] on span "New Message" at bounding box center [137, 437] width 52 height 13
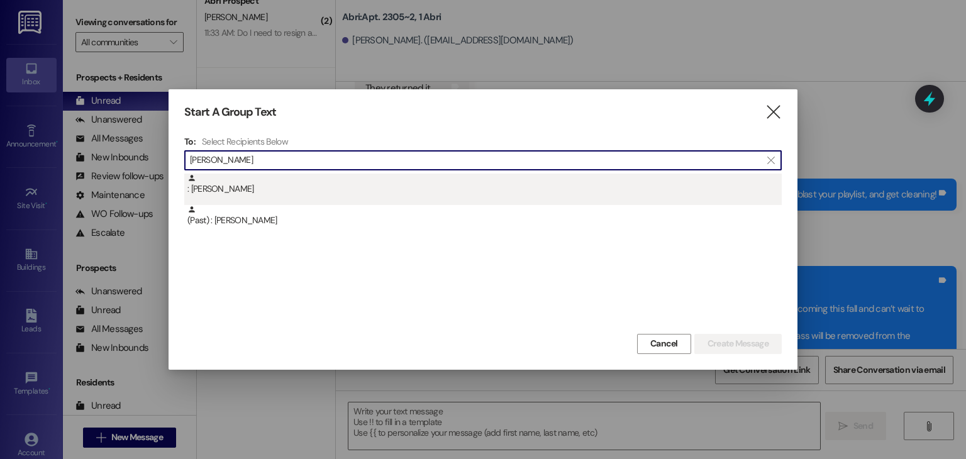
type input "[PERSON_NAME]"
click at [312, 182] on div ": [PERSON_NAME]" at bounding box center [484, 185] width 594 height 22
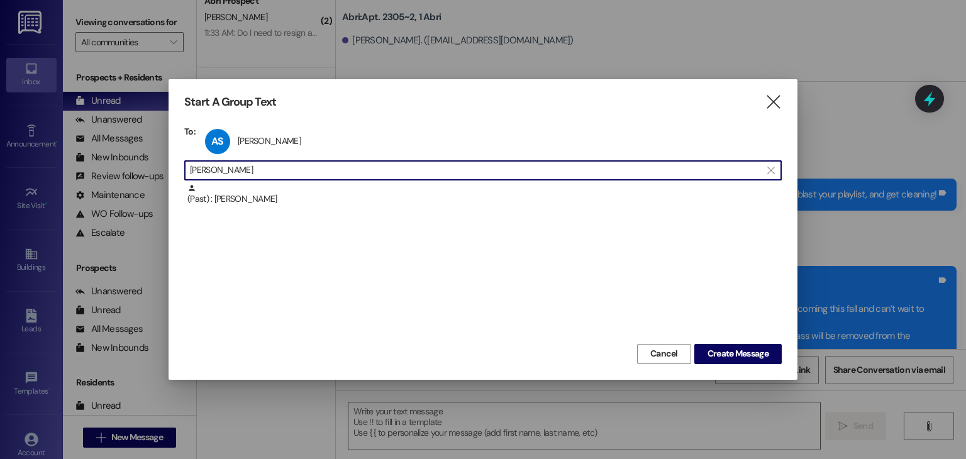
click at [314, 176] on input "[PERSON_NAME]" at bounding box center [475, 171] width 571 height 18
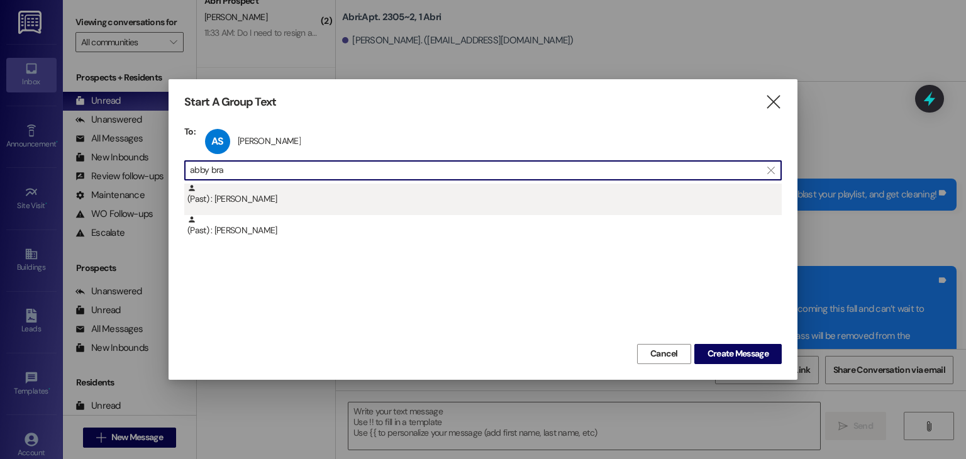
type input "abby bra"
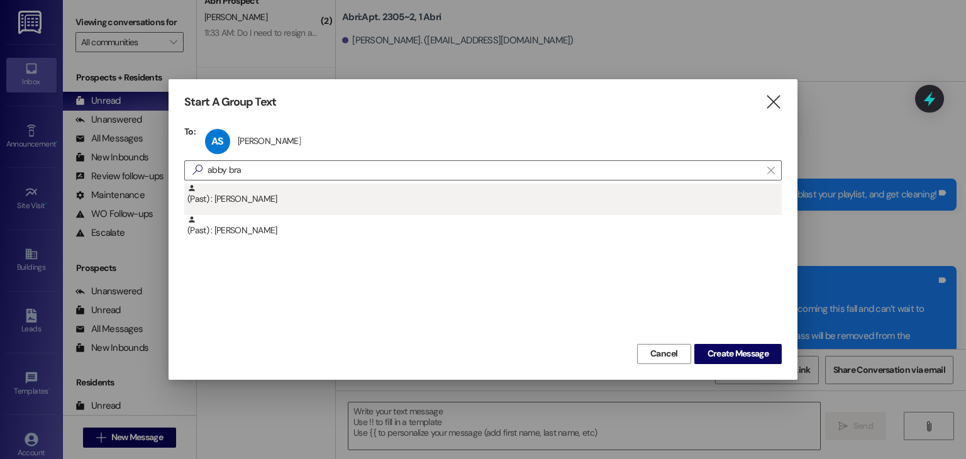
click at [316, 199] on div "(Past) : [PERSON_NAME]" at bounding box center [484, 195] width 594 height 22
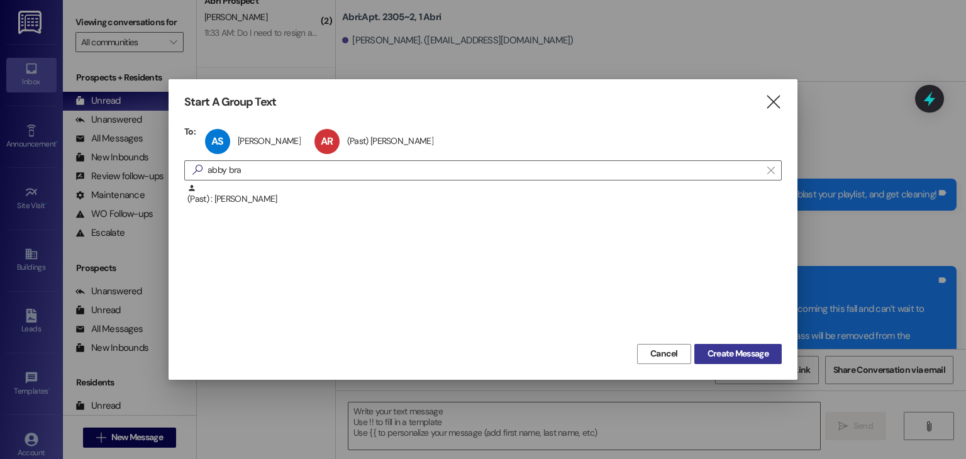
click at [750, 349] on span "Create Message" at bounding box center [737, 353] width 61 height 13
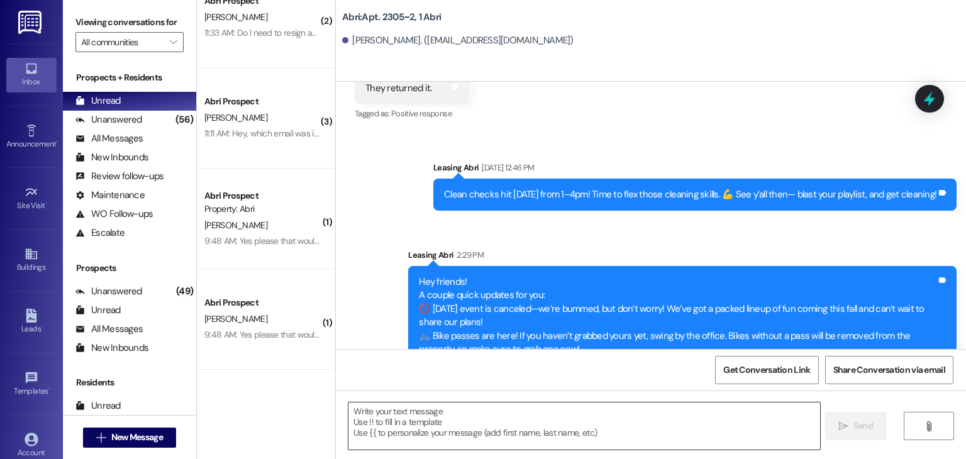
click at [467, 409] on textarea at bounding box center [583, 425] width 471 height 47
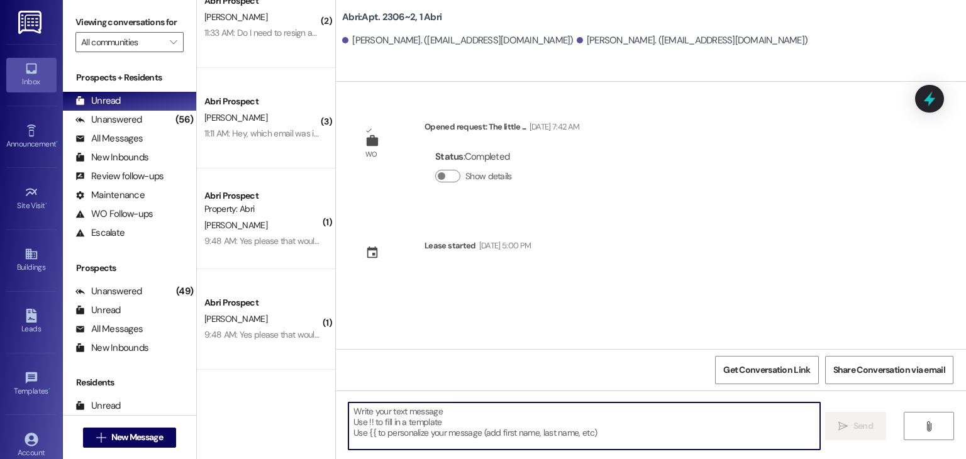
scroll to position [0, 0]
click at [465, 412] on textarea at bounding box center [583, 425] width 471 height 47
paste textarea "Hey friends! A couple quick updates for you: 🚫 [DATE] event is canceled—we’re b…"
type textarea "Hey friends! A couple quick updates for you: 🚫 [DATE] event is canceled—we’re b…"
click at [160, 433] on span "New Message" at bounding box center [137, 437] width 57 height 13
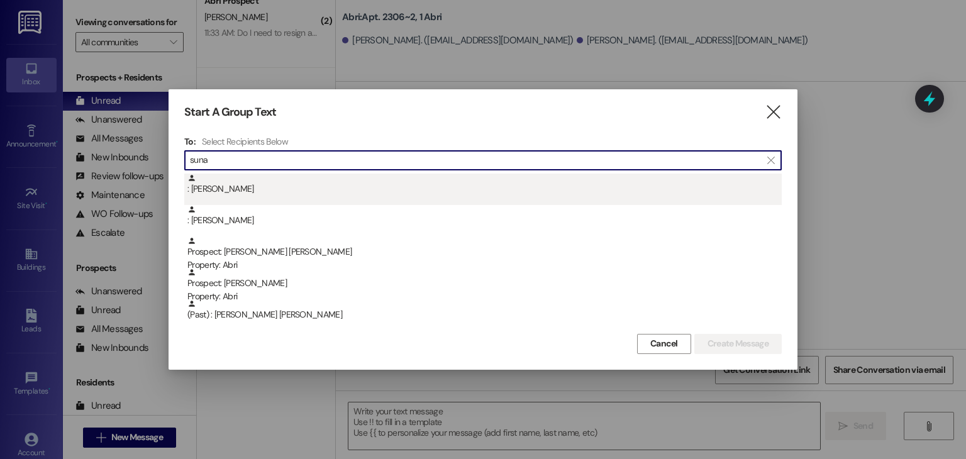
type input "suna"
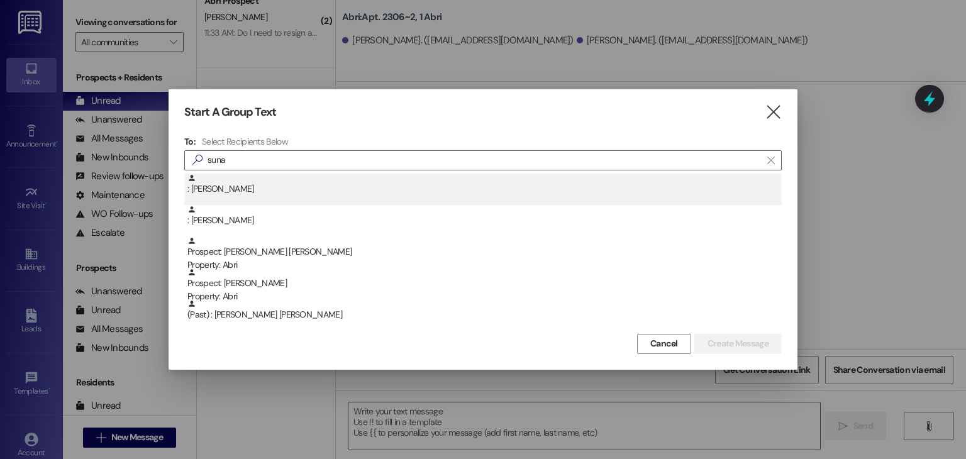
click at [248, 187] on div ": [PERSON_NAME]" at bounding box center [484, 185] width 594 height 22
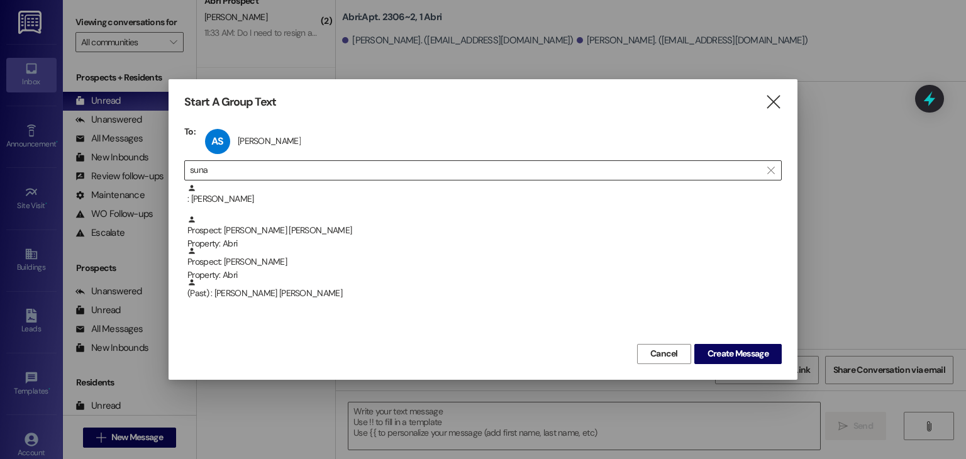
click at [257, 169] on input "suna" at bounding box center [475, 171] width 571 height 18
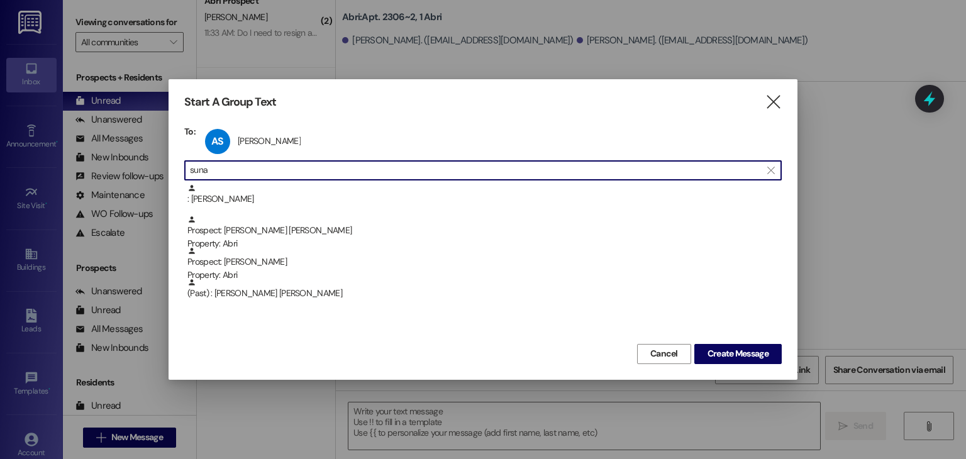
click at [257, 169] on input "suna" at bounding box center [475, 171] width 571 height 18
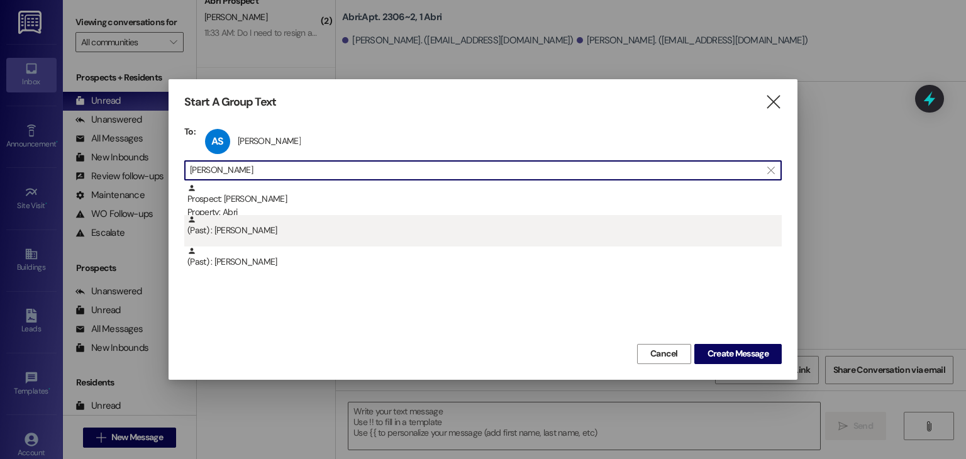
type input "[PERSON_NAME]"
click at [255, 230] on div "(Past) : [PERSON_NAME]" at bounding box center [484, 226] width 594 height 22
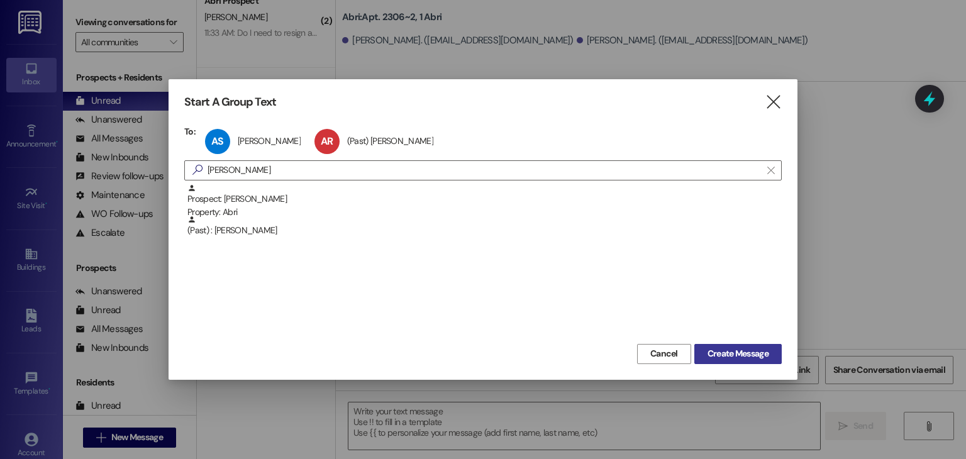
click at [721, 360] on button "Create Message" at bounding box center [737, 354] width 87 height 20
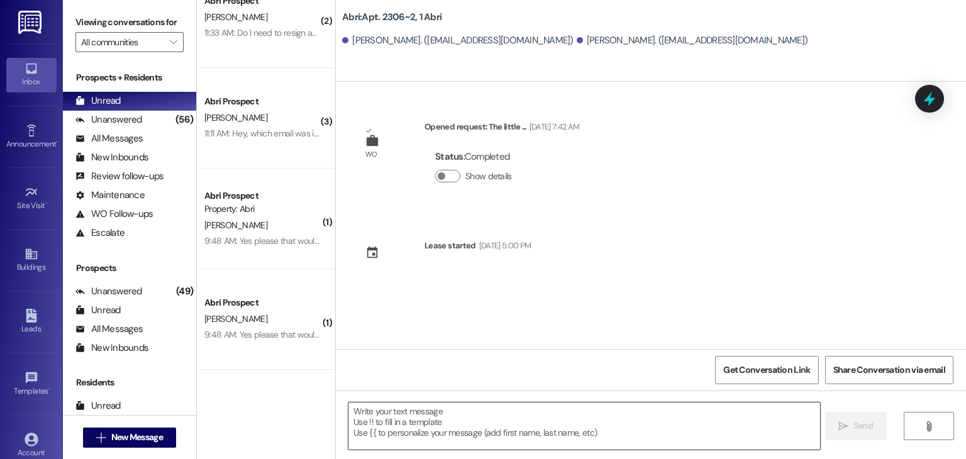
click at [447, 414] on textarea at bounding box center [583, 425] width 471 height 47
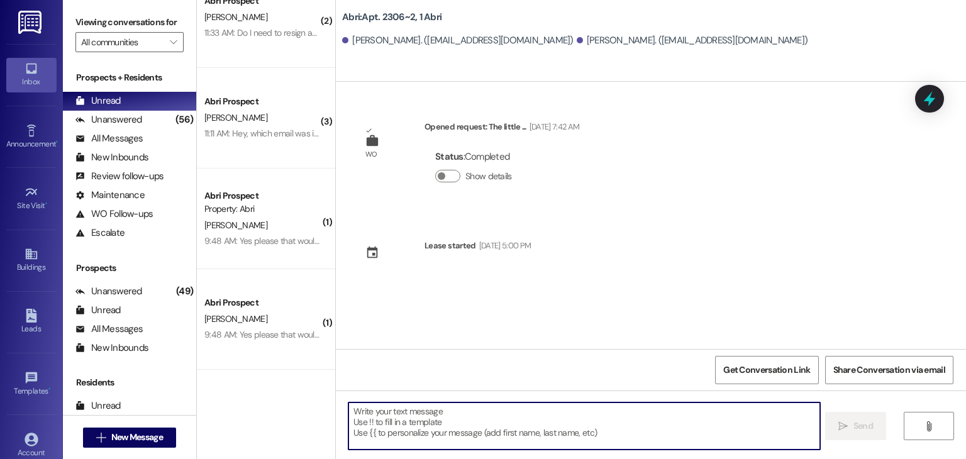
paste textarea "Hey friends! A couple quick updates for you: 🚫 [DATE] event is canceled—we’re b…"
type textarea "Hey friends! A couple quick updates for you: 🚫 [DATE] event is canceled—we’re b…"
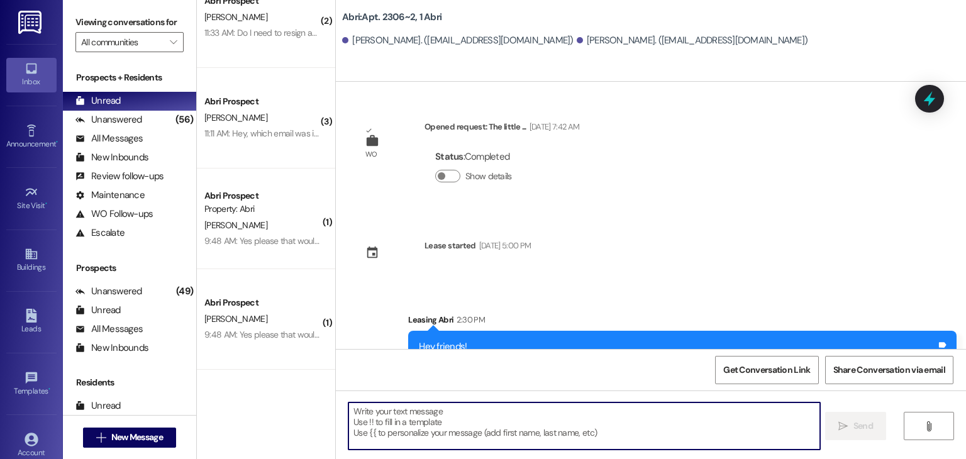
scroll to position [91, 0]
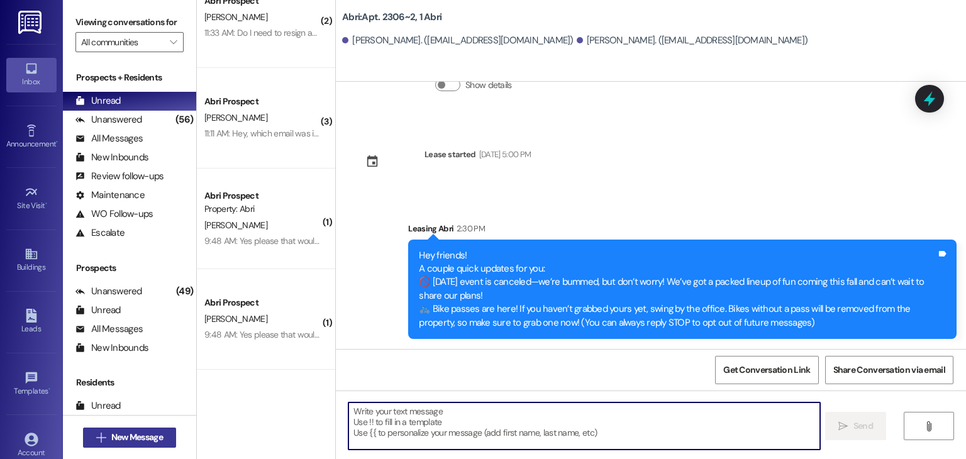
click at [169, 440] on button " New Message" at bounding box center [129, 438] width 93 height 20
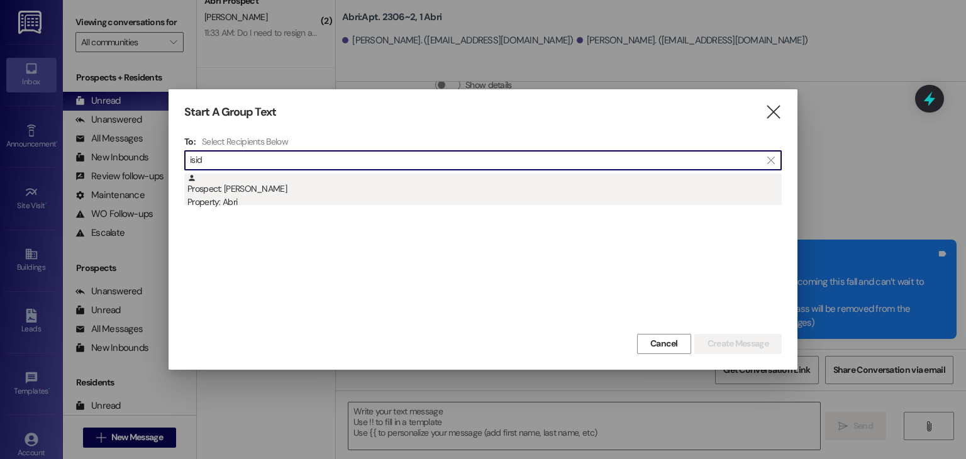
type input "isid"
click at [317, 197] on div "Property: Abri" at bounding box center [484, 202] width 594 height 13
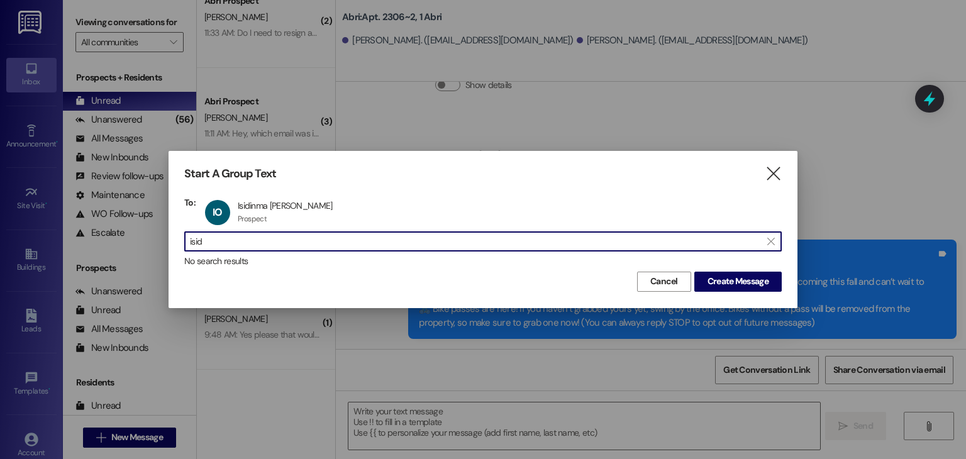
click at [314, 243] on input "isid" at bounding box center [475, 242] width 571 height 18
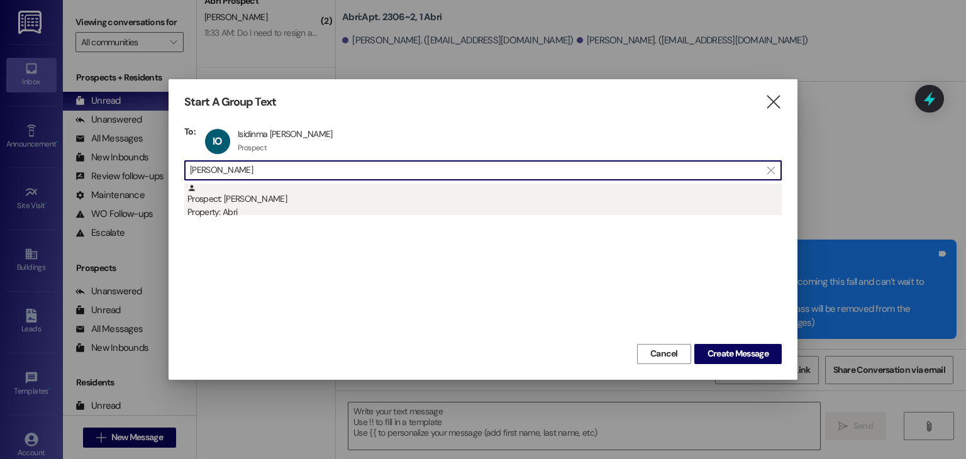
type input "[PERSON_NAME]"
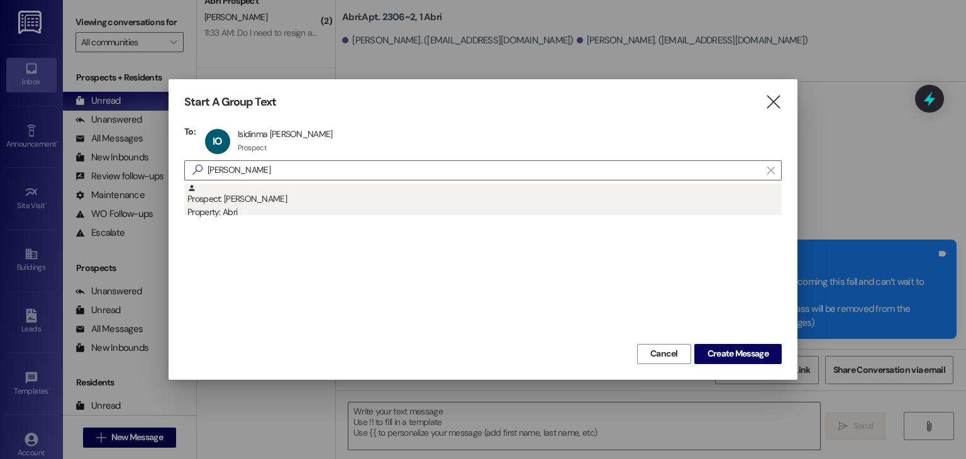
click at [314, 213] on div "Property: Abri" at bounding box center [484, 212] width 594 height 13
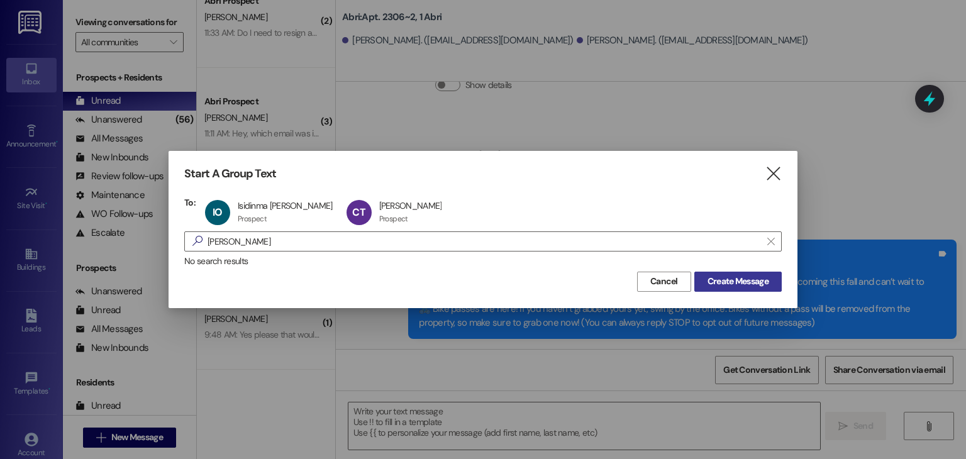
click at [733, 282] on span "Create Message" at bounding box center [737, 281] width 61 height 13
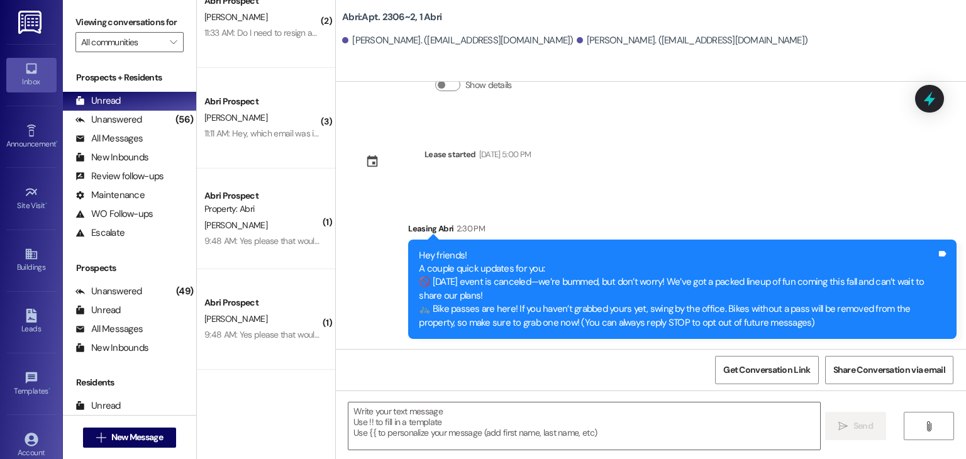
scroll to position [131, 0]
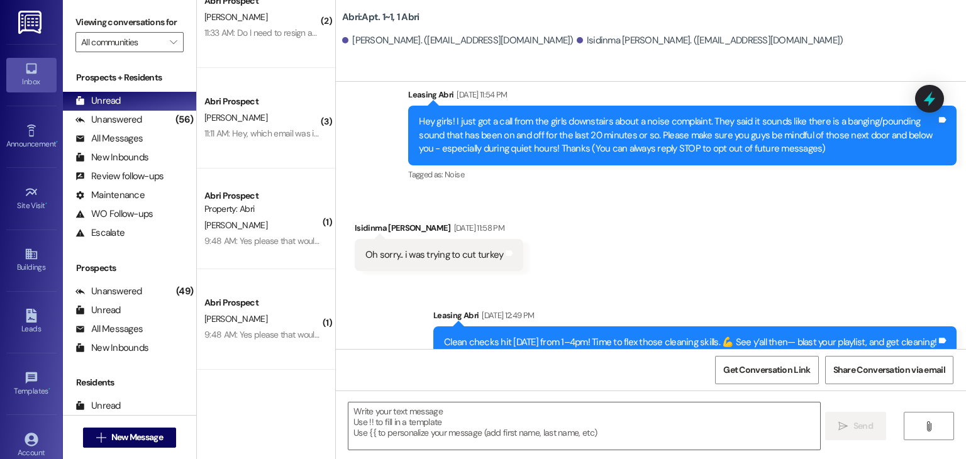
click at [539, 419] on textarea at bounding box center [583, 425] width 471 height 47
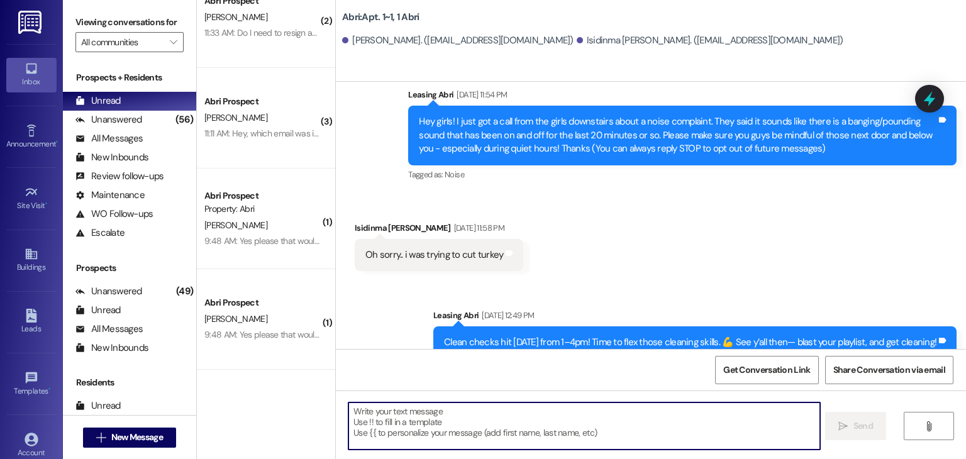
paste textarea "Hey friends! A couple quick updates for you: 🚫 [DATE] event is canceled—we’re b…"
type textarea "Hey friends! A couple quick updates for you: 🚫 [DATE] event is canceled—we’re b…"
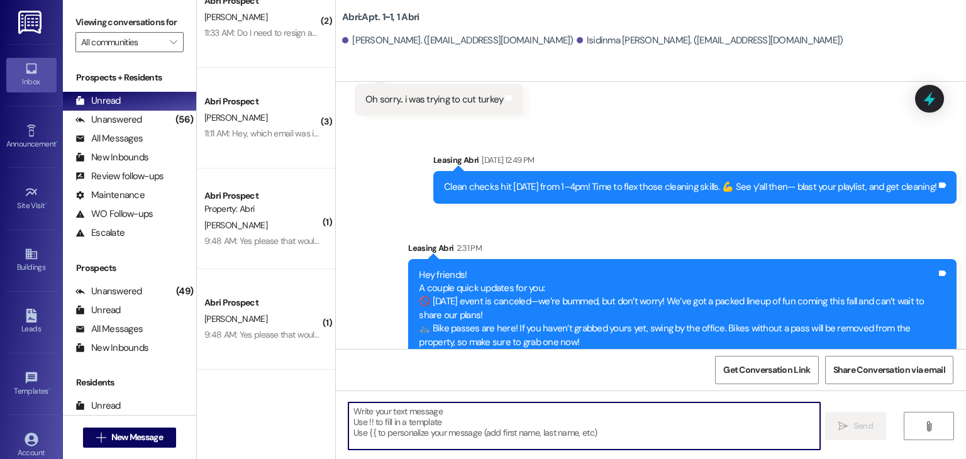
scroll to position [306, 0]
